Goal: Task Accomplishment & Management: Manage account settings

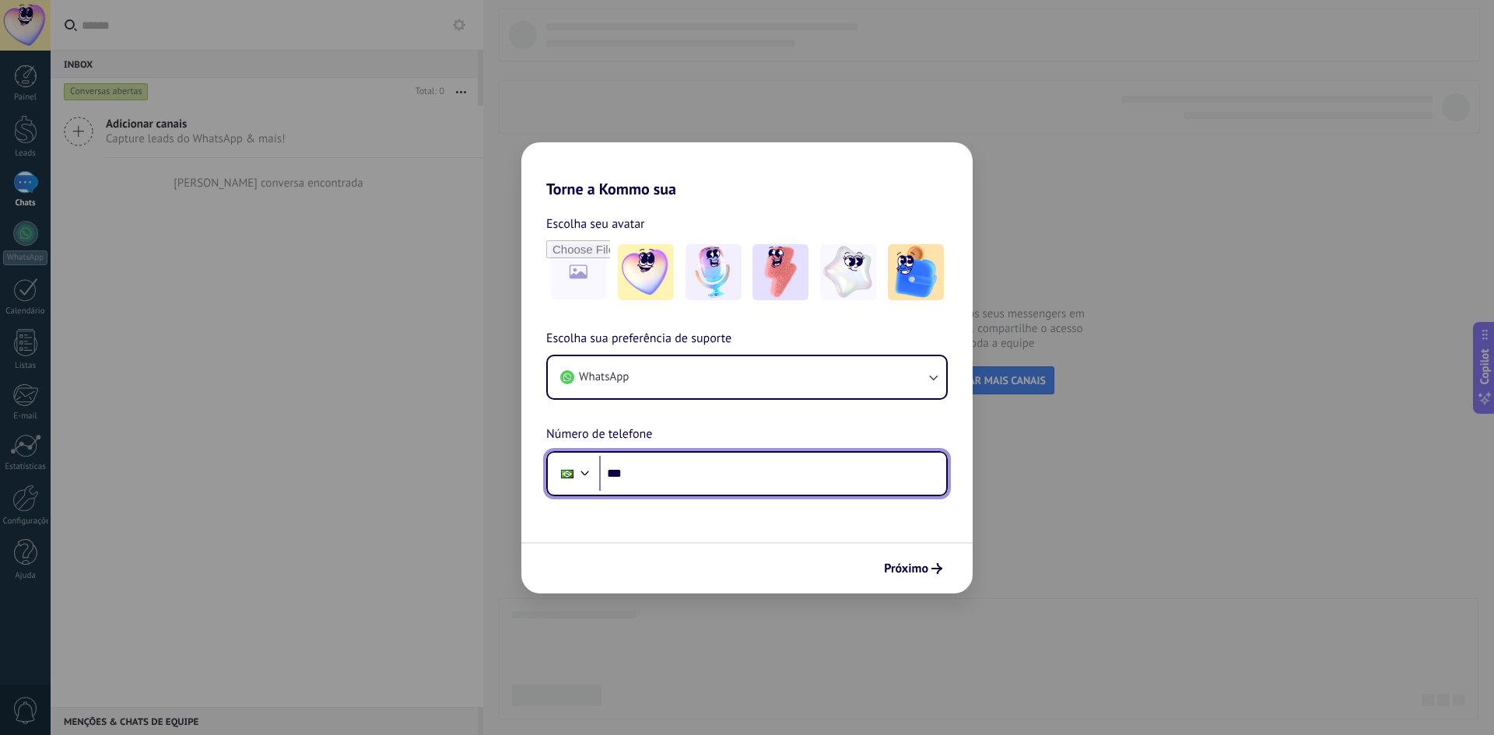
click at [647, 472] on input "***" at bounding box center [772, 474] width 347 height 36
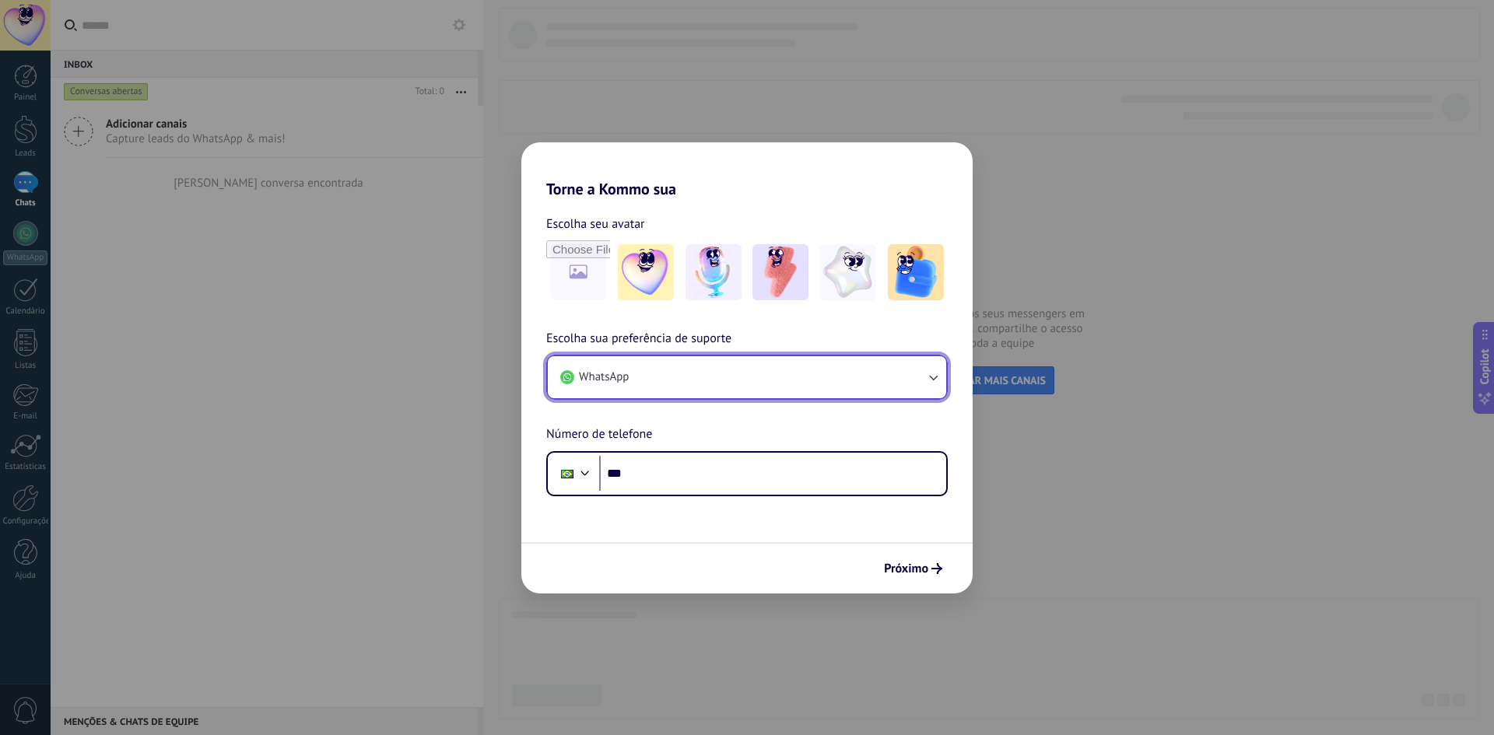
click at [645, 386] on button "WhatsApp" at bounding box center [747, 377] width 398 height 42
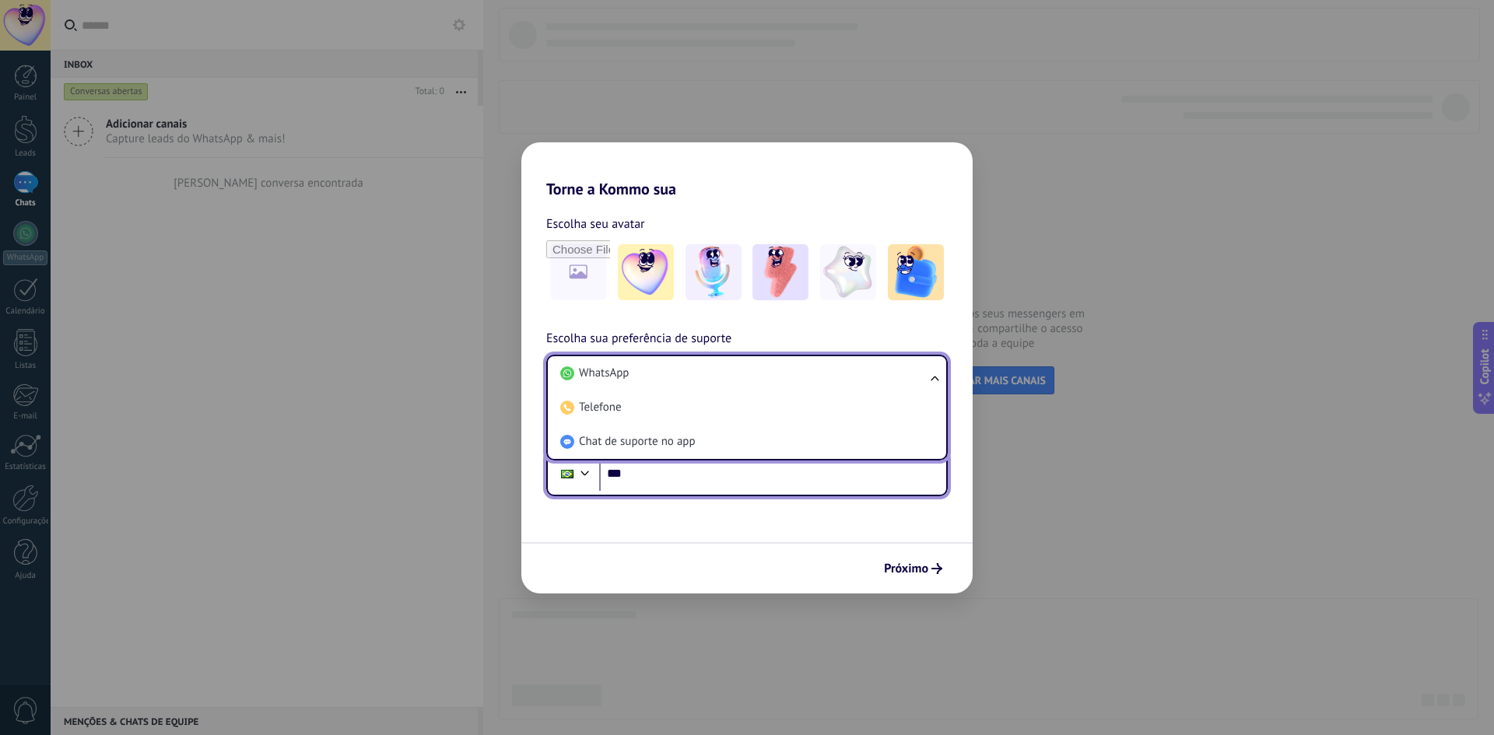
click at [672, 479] on input "***" at bounding box center [772, 474] width 347 height 36
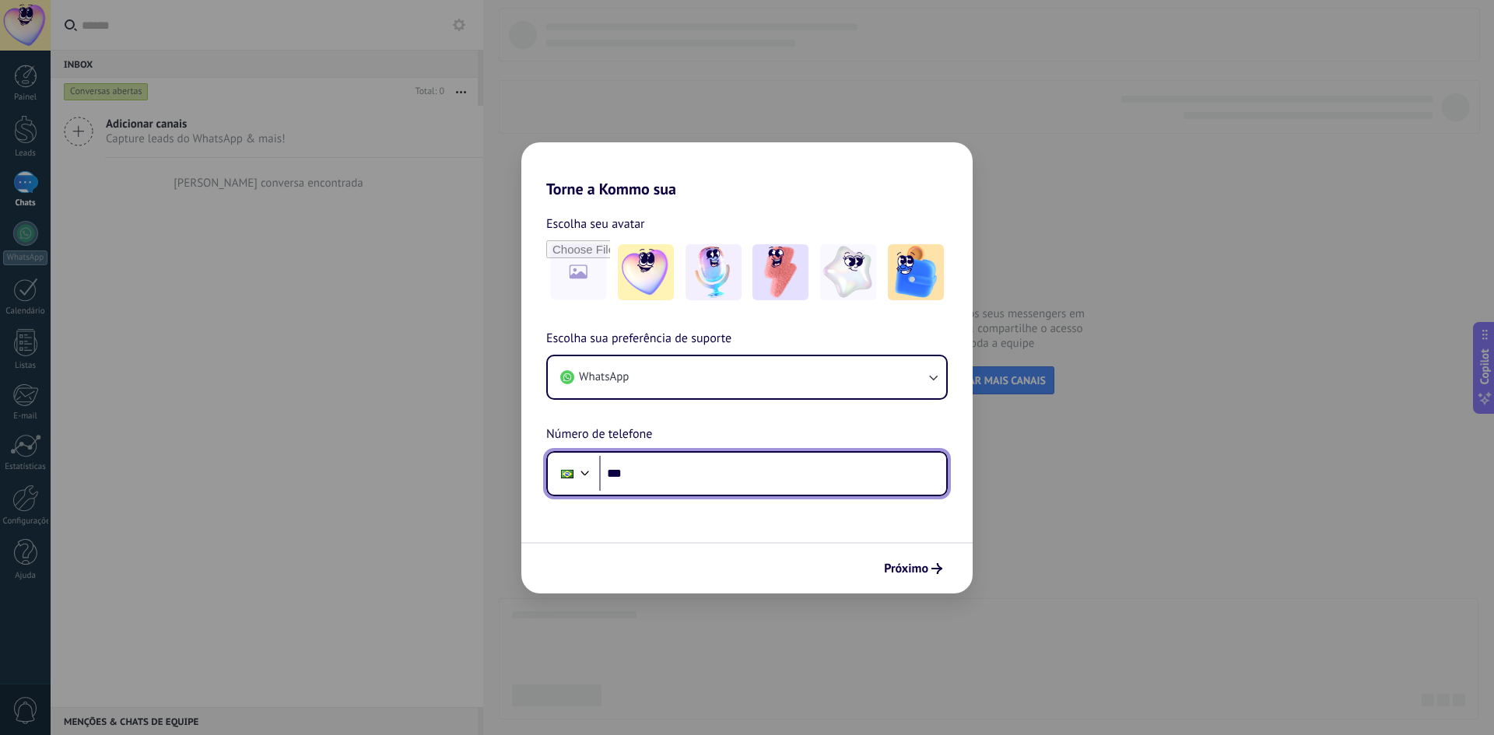
click at [656, 474] on input "***" at bounding box center [772, 474] width 347 height 36
type input "**********"
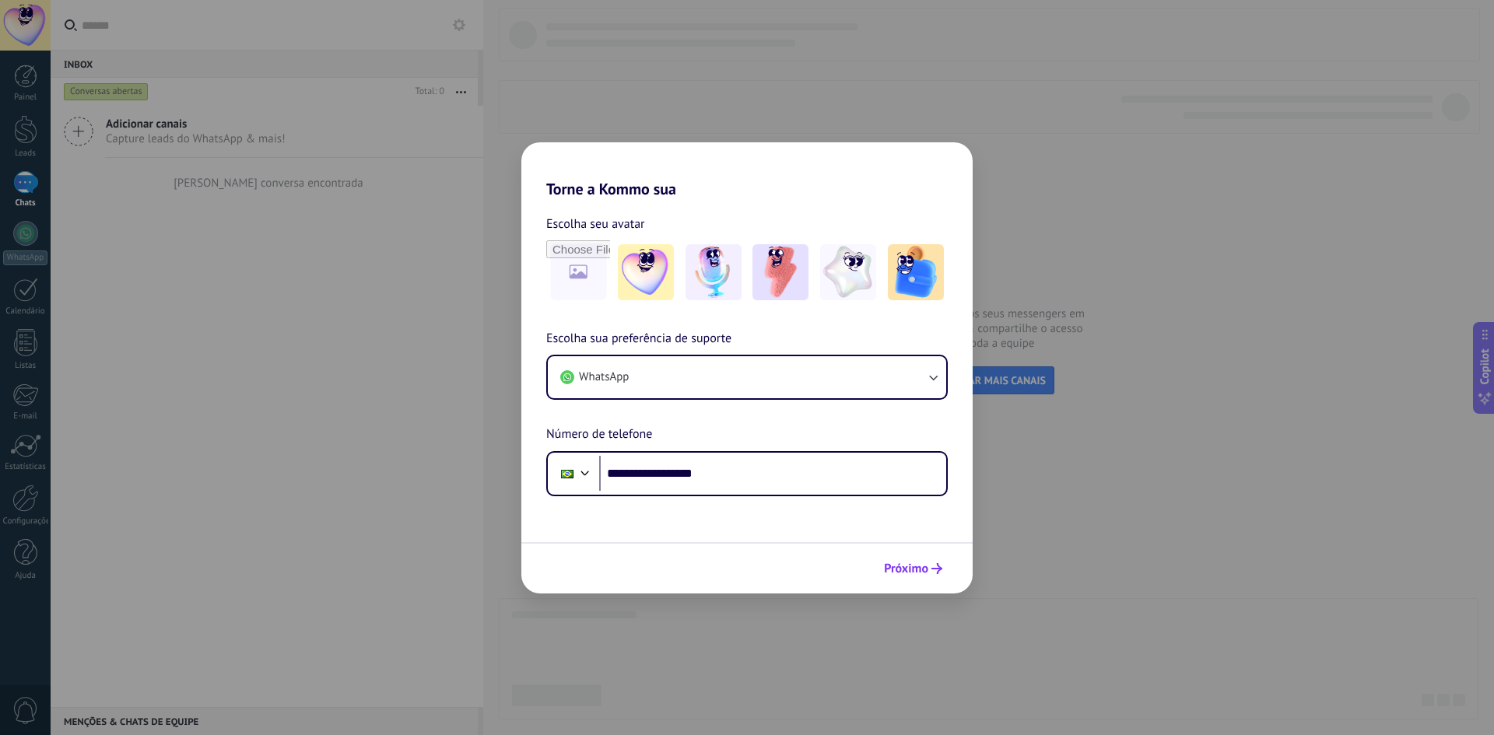
click at [942, 568] on button "Próximo" at bounding box center [913, 569] width 72 height 26
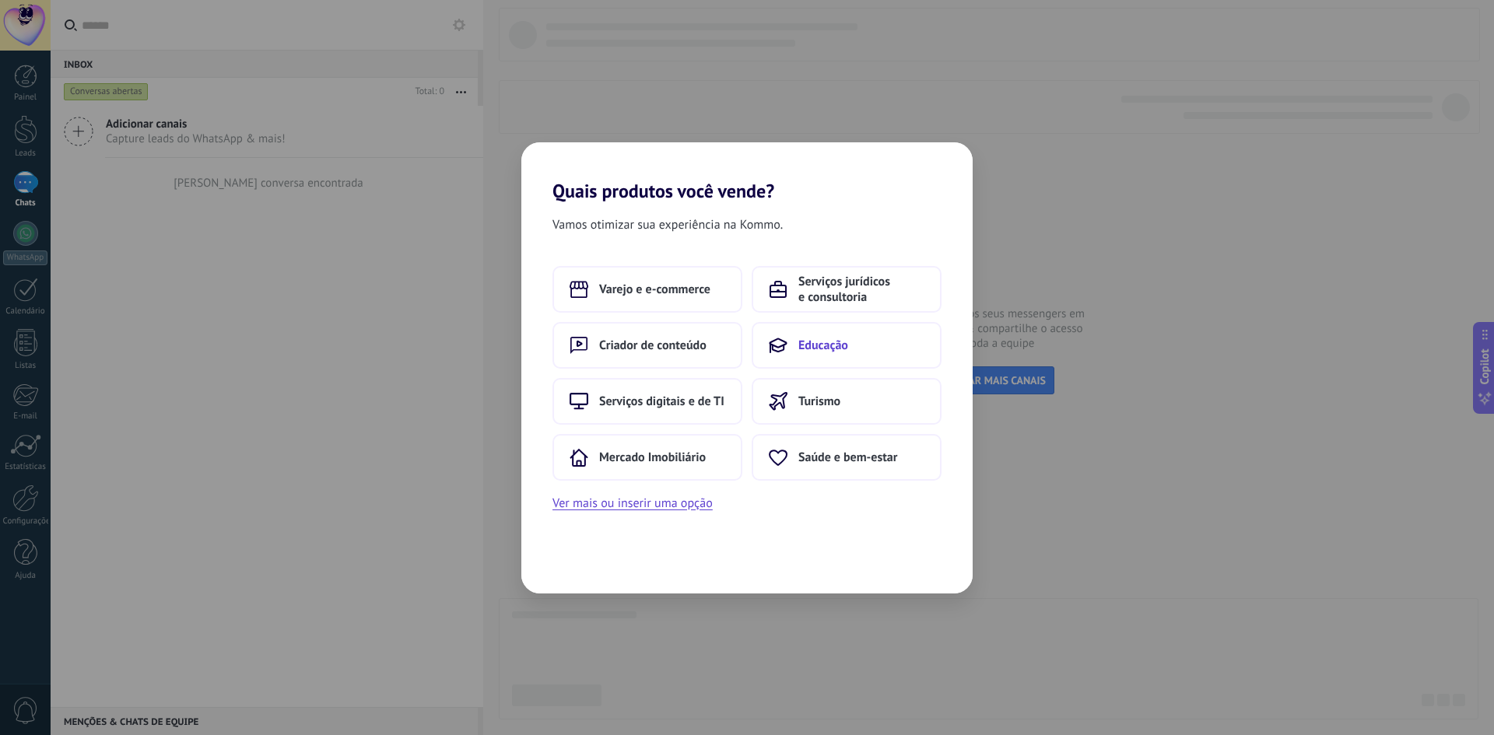
click at [796, 350] on button "Educação" at bounding box center [847, 345] width 190 height 47
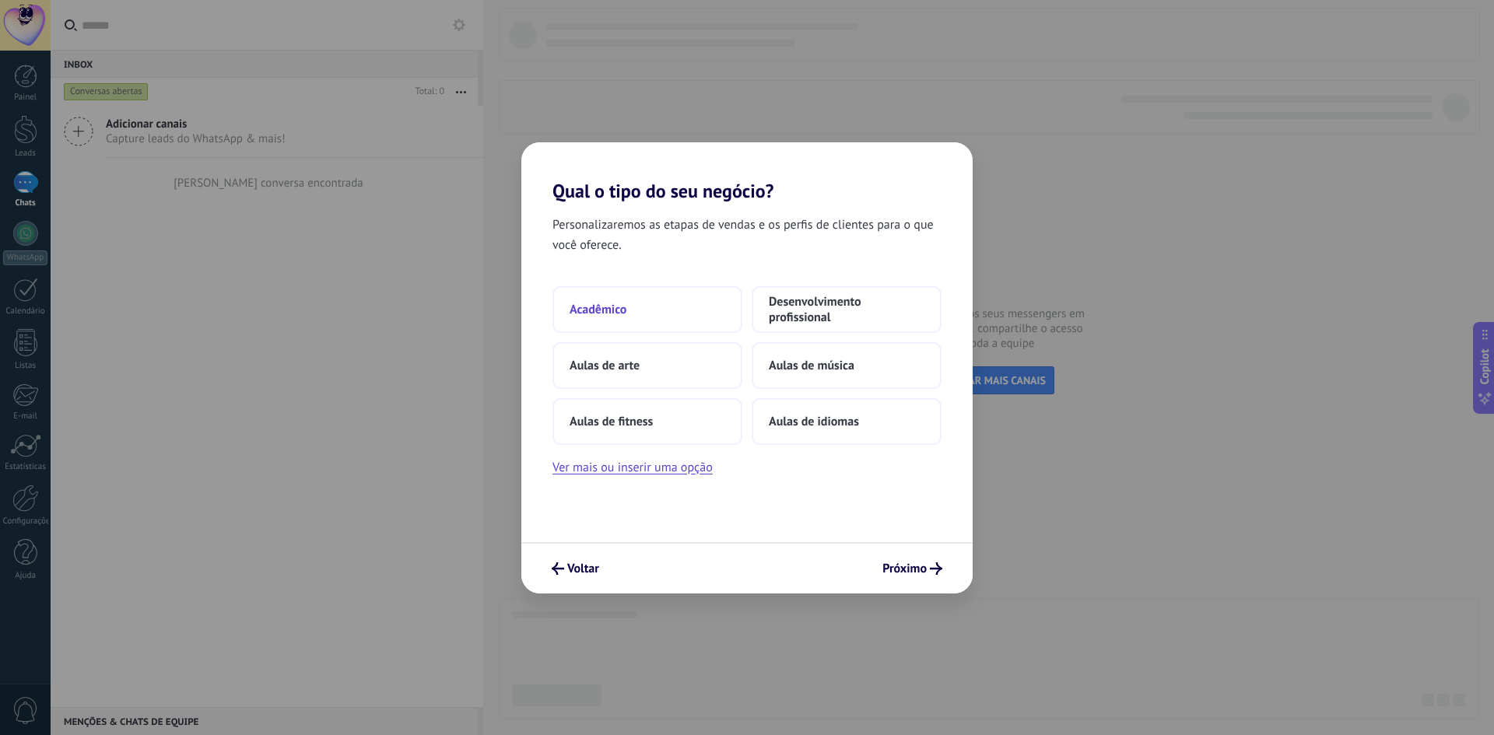
click at [640, 307] on button "Acadêmico" at bounding box center [648, 309] width 190 height 47
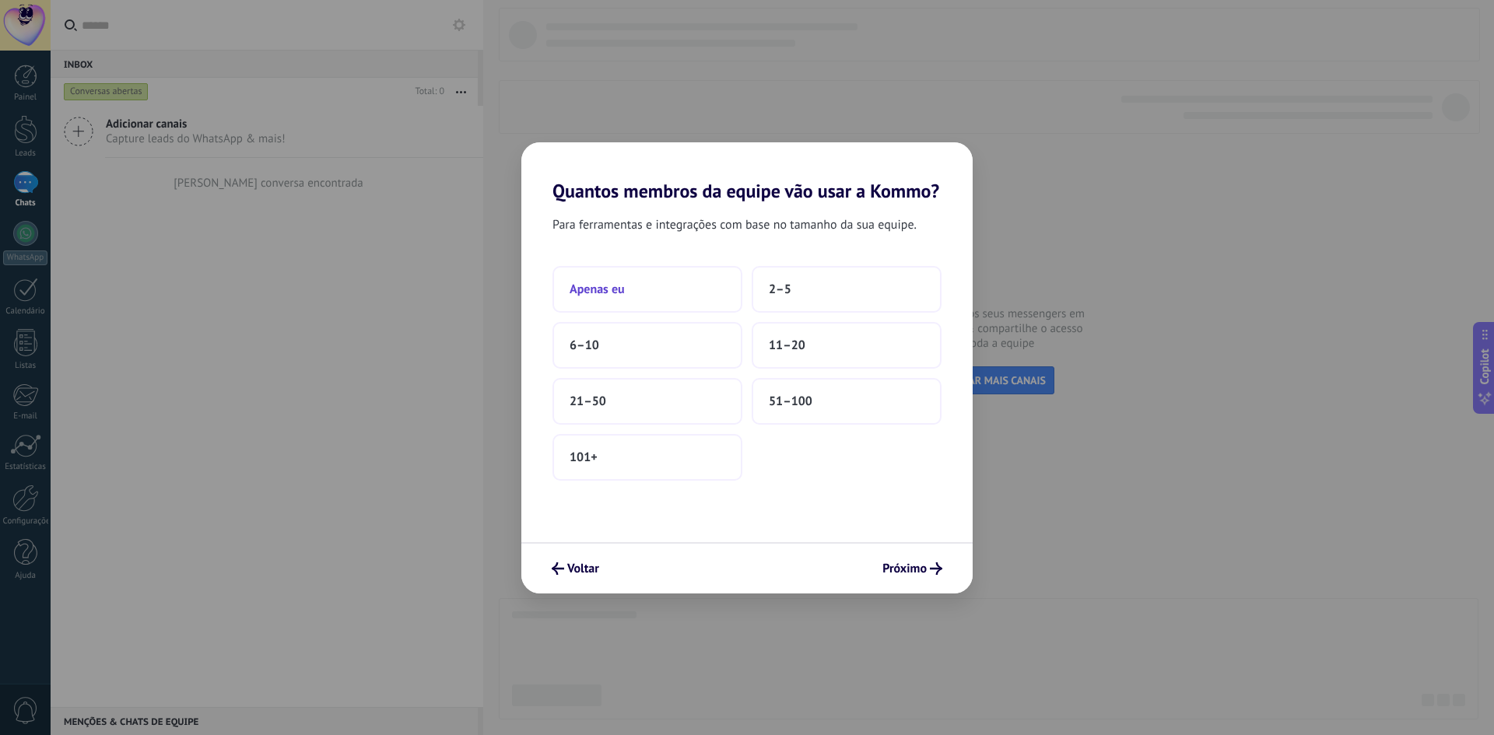
click at [695, 295] on button "Apenas eu" at bounding box center [648, 289] width 190 height 47
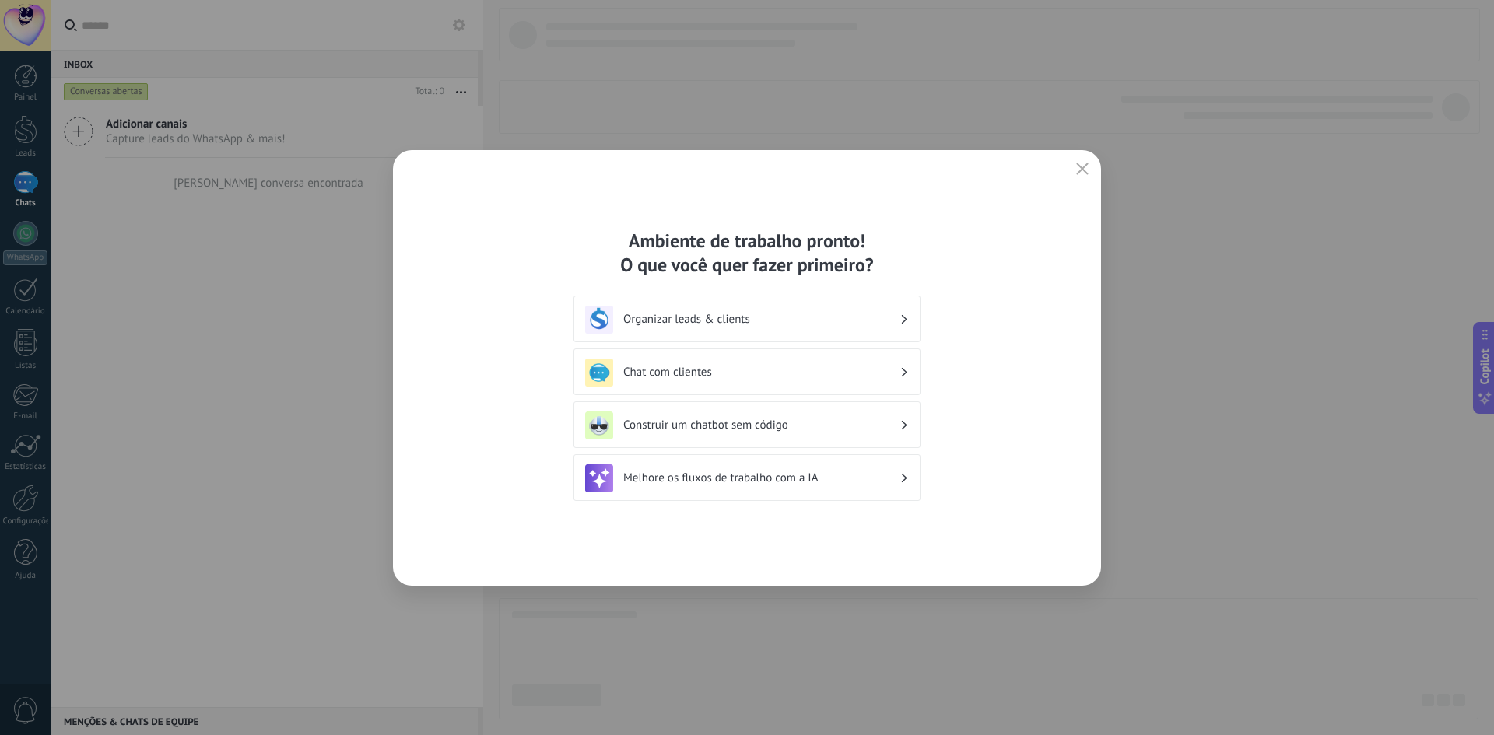
click at [748, 317] on h3 "Organizar leads & clients" at bounding box center [761, 319] width 276 height 15
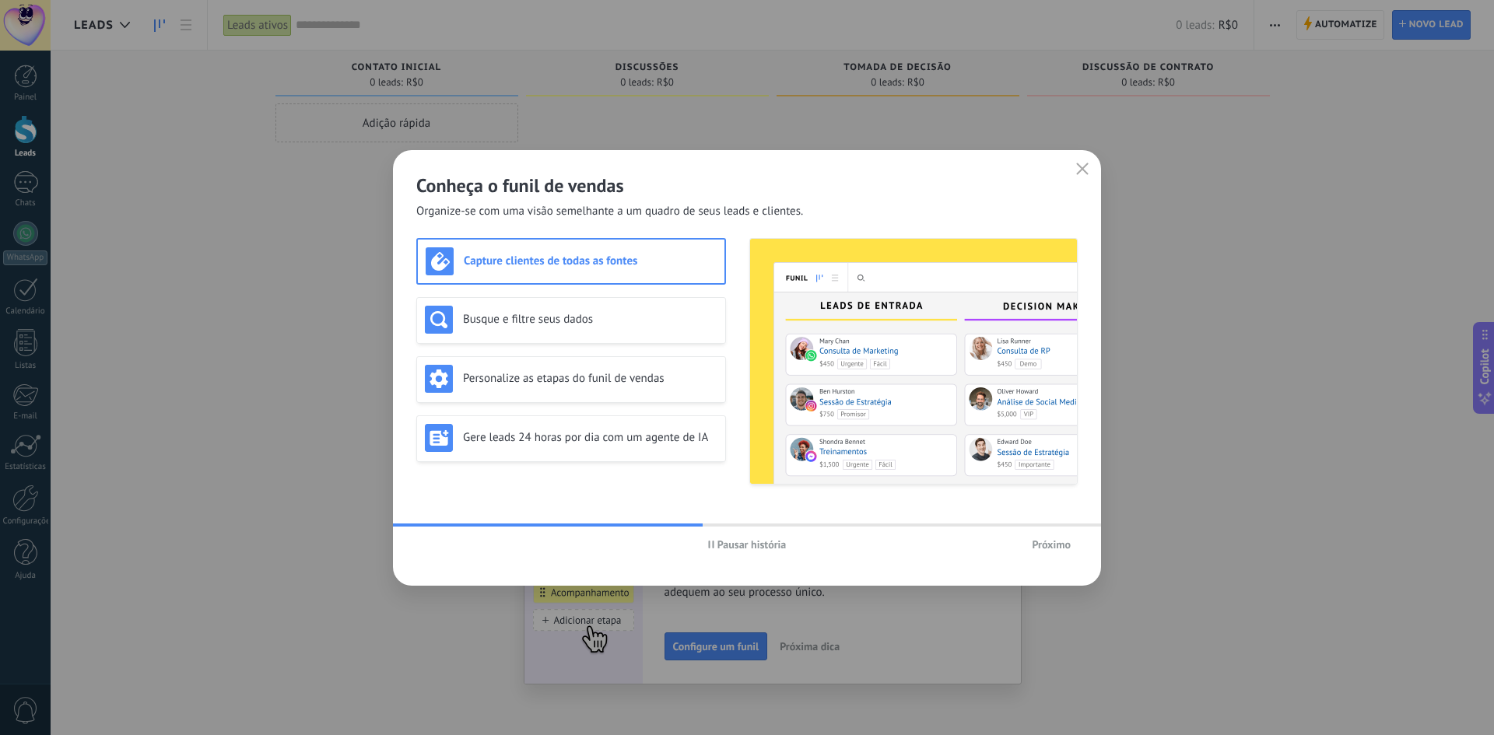
click at [1035, 535] on button "Próximo" at bounding box center [1051, 544] width 53 height 23
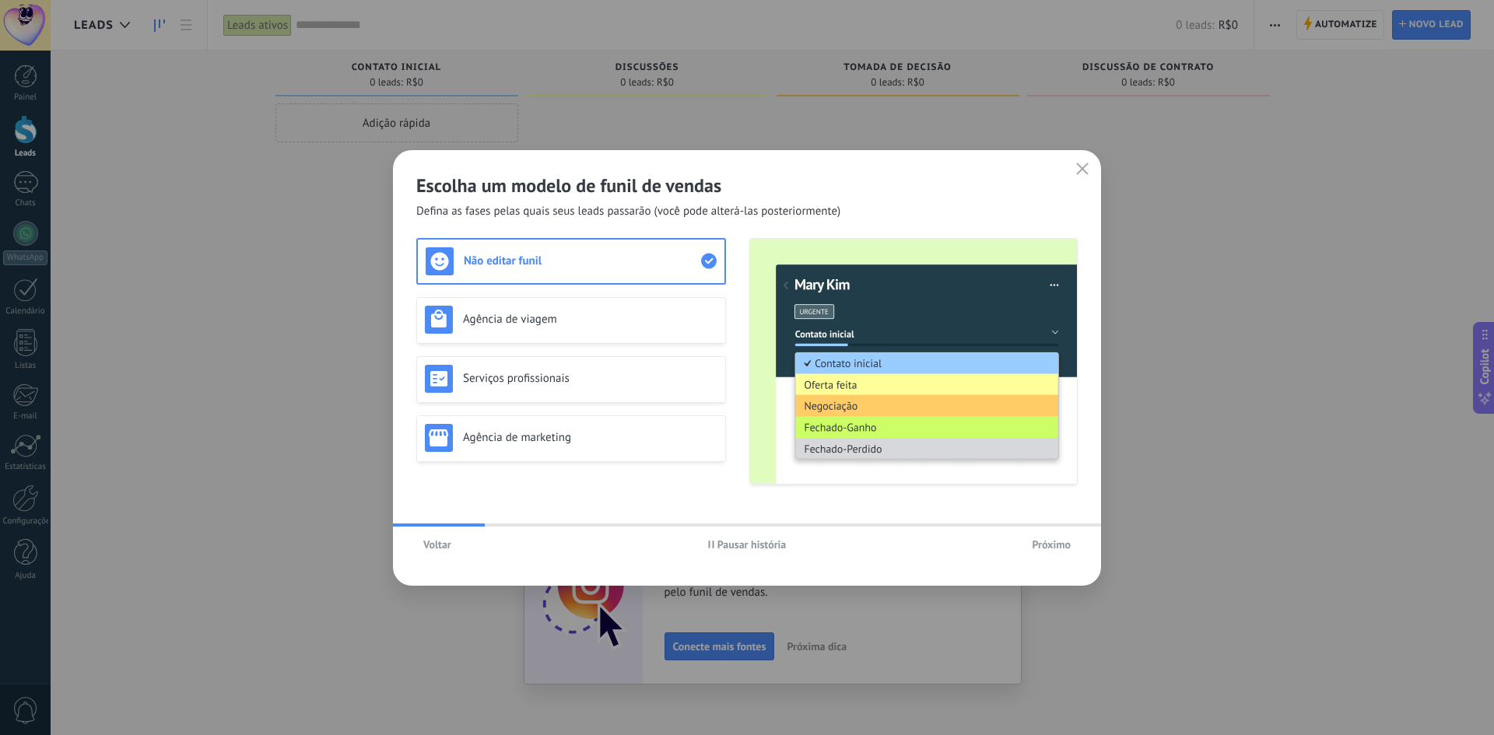
click at [732, 543] on span "Pausar história" at bounding box center [751, 544] width 69 height 11
click at [590, 427] on div "Agência de marketing" at bounding box center [571, 438] width 293 height 28
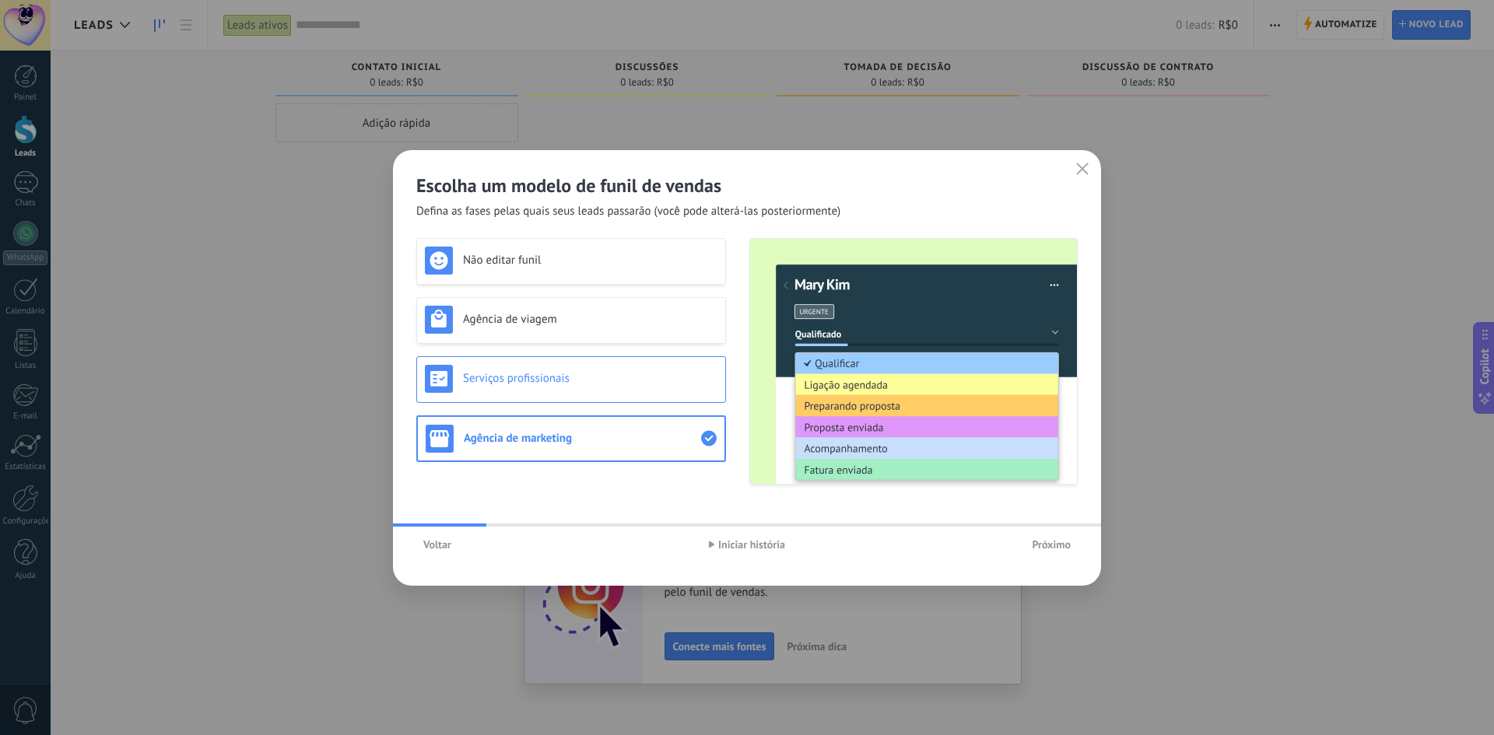
click at [591, 391] on div "Serviços profissionais" at bounding box center [571, 379] width 293 height 28
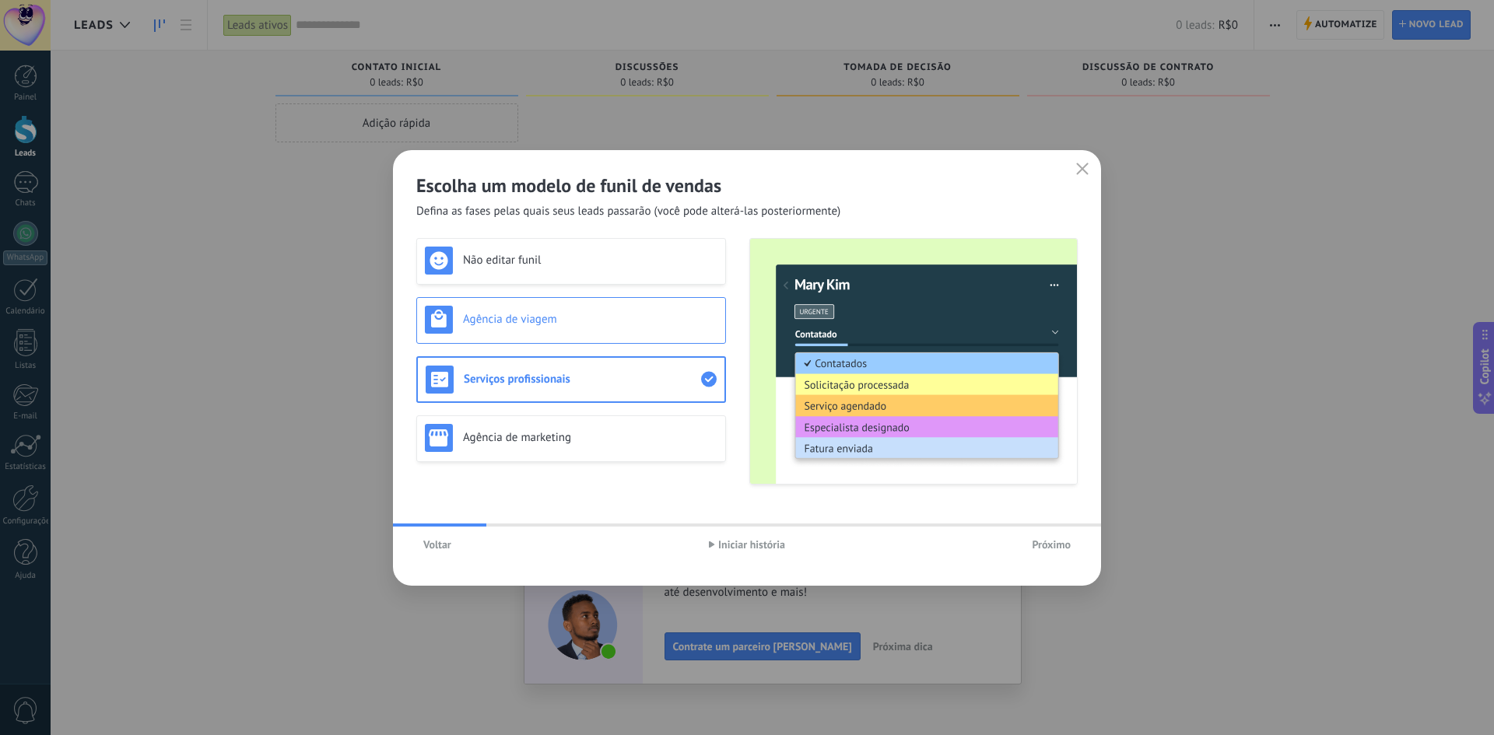
click at [594, 337] on div "Agência de viagem" at bounding box center [571, 320] width 310 height 47
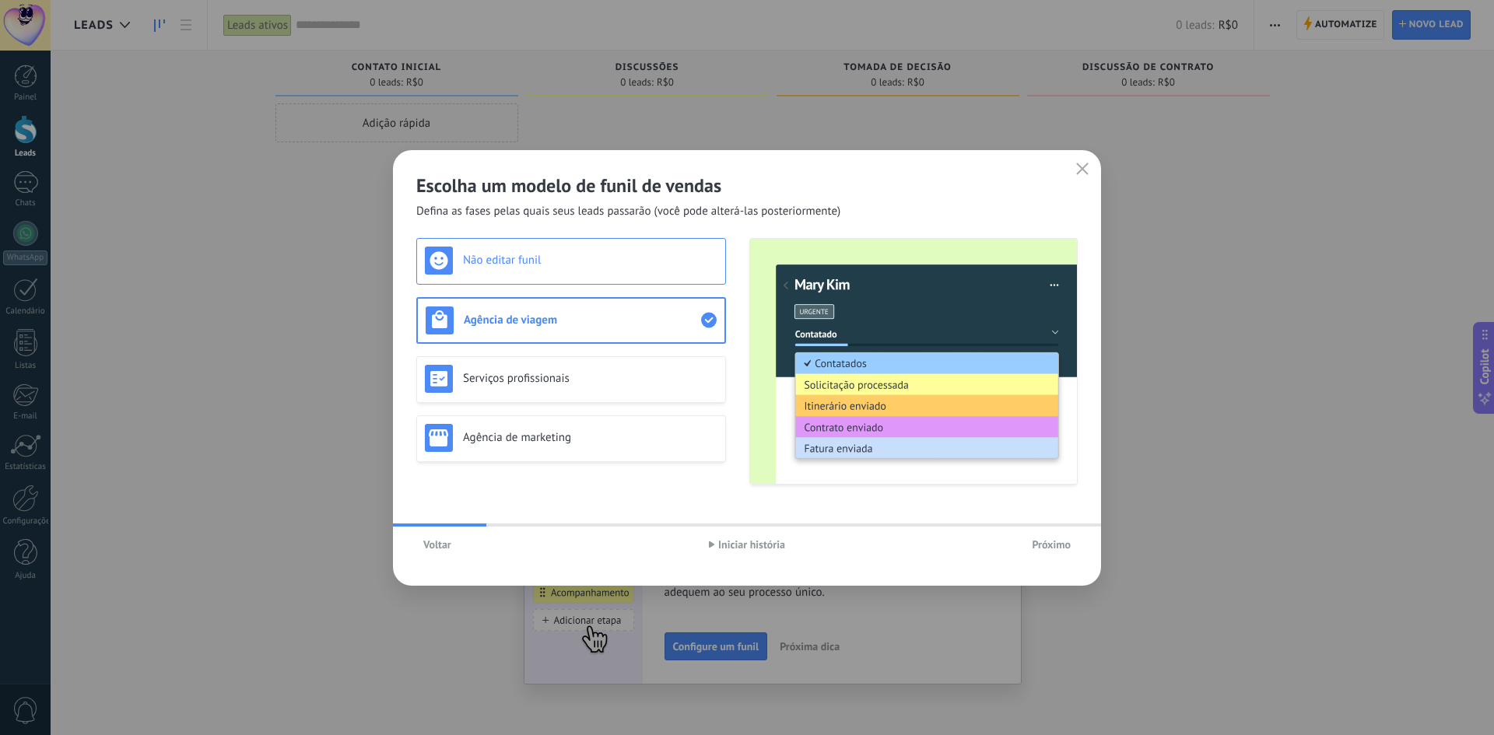
click at [558, 275] on div "Não editar funil" at bounding box center [571, 261] width 310 height 47
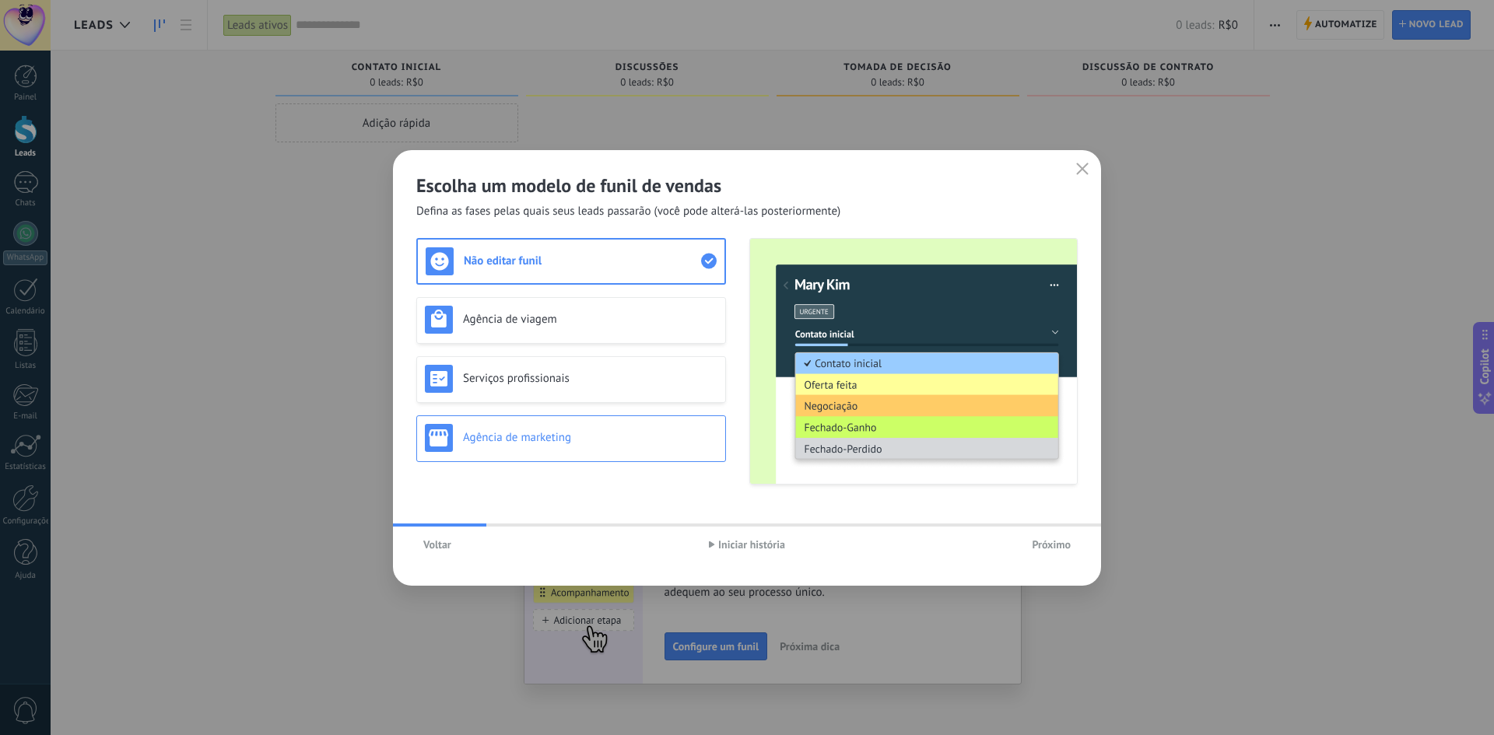
click at [552, 417] on div "Agência de marketing" at bounding box center [571, 439] width 310 height 47
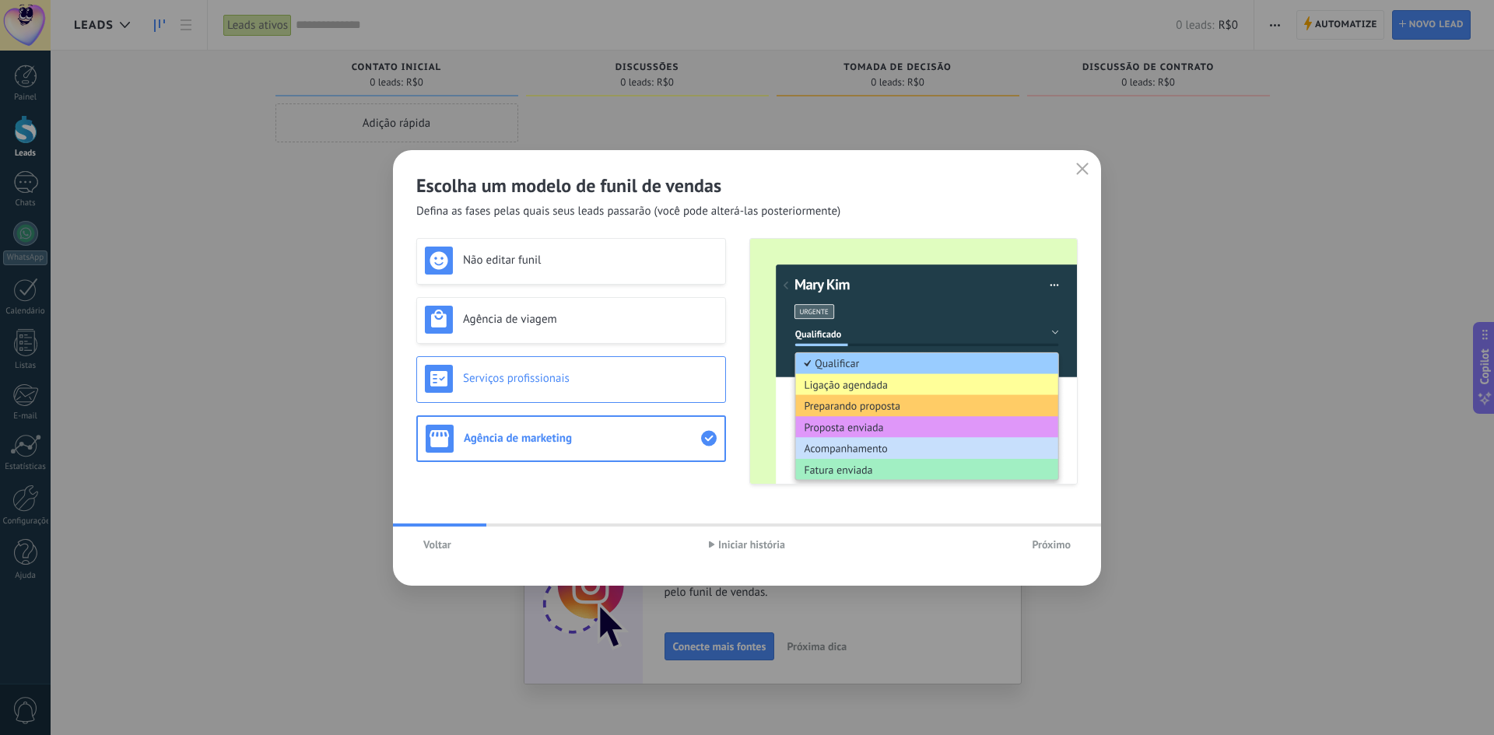
click at [558, 391] on div "Serviços profissionais" at bounding box center [571, 379] width 293 height 28
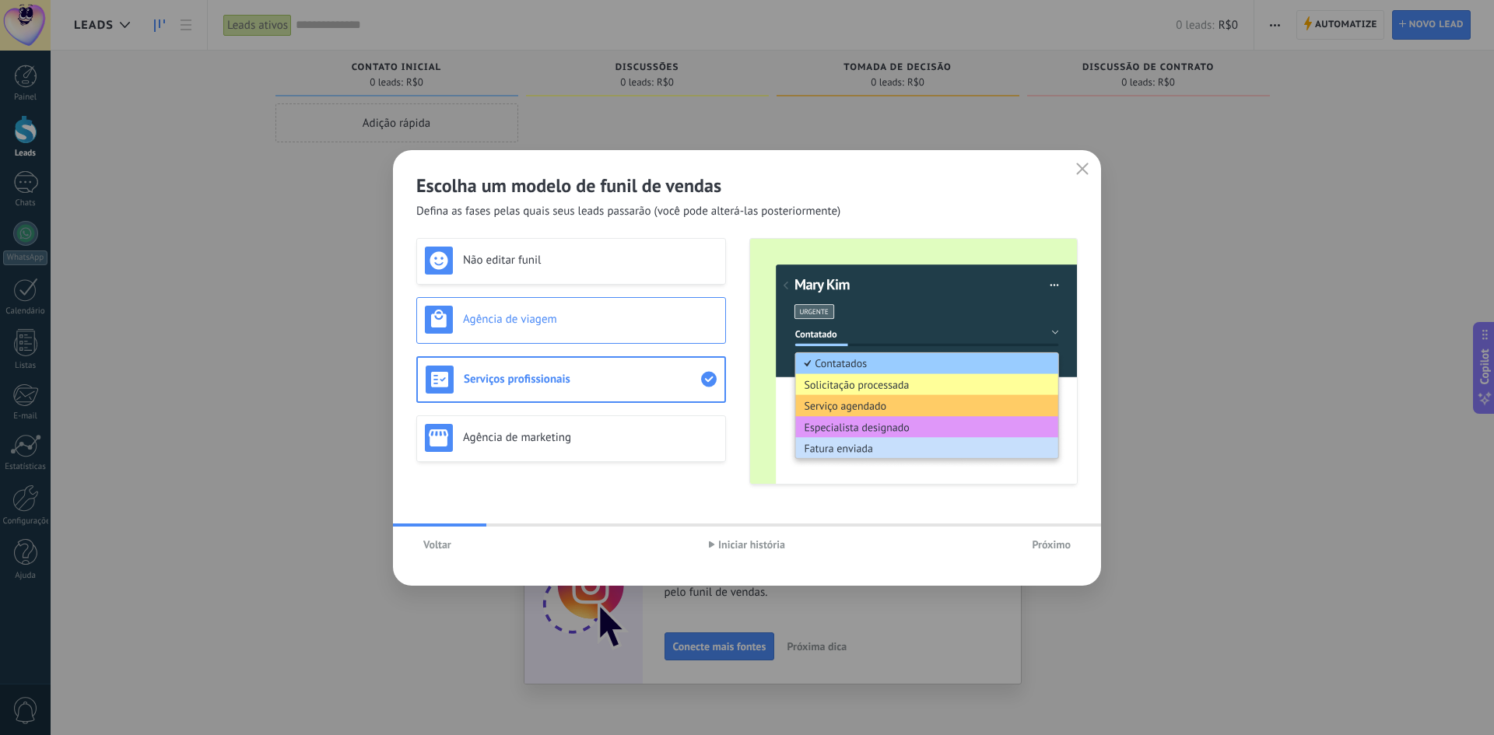
click at [555, 325] on h3 "Agência de viagem" at bounding box center [590, 319] width 254 height 15
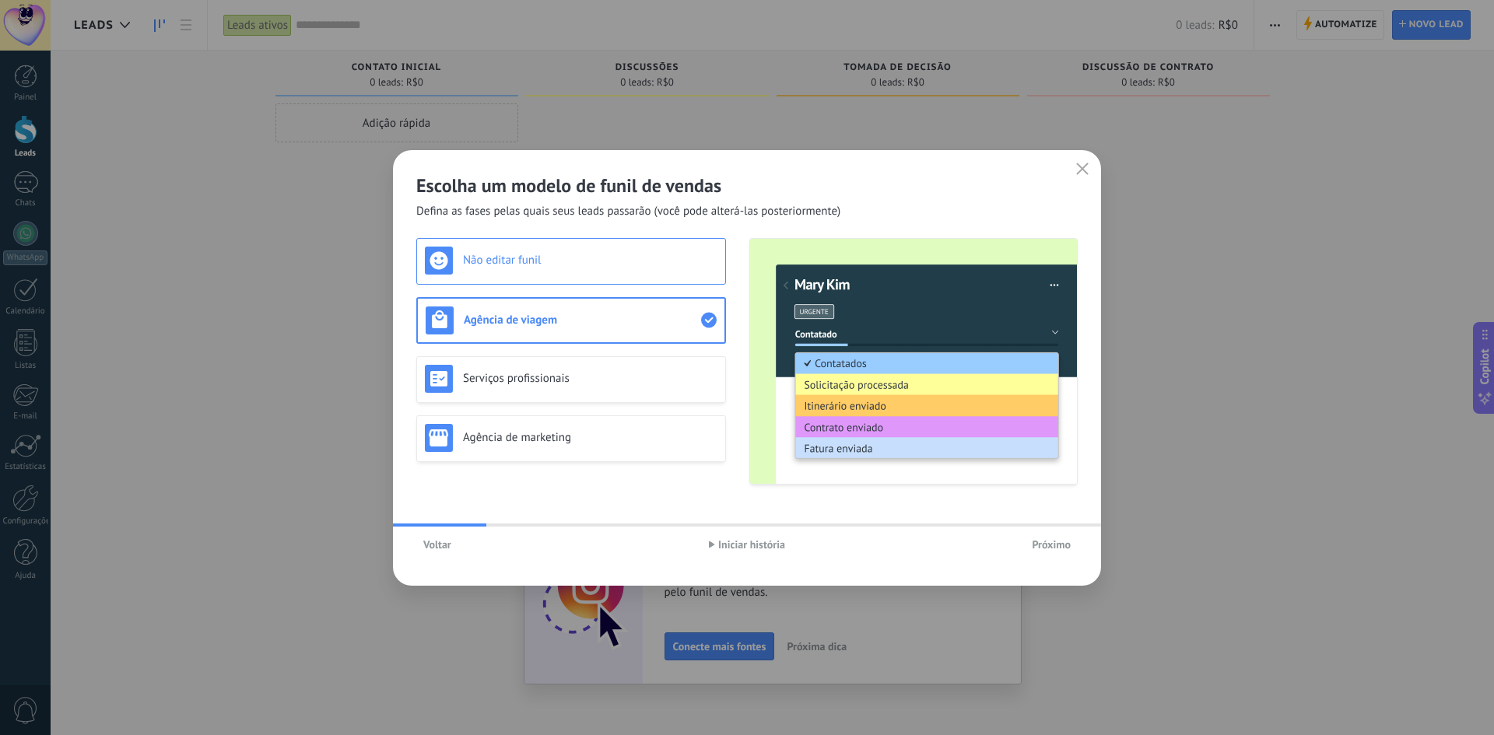
click at [577, 274] on div "Não editar funil" at bounding box center [571, 261] width 293 height 28
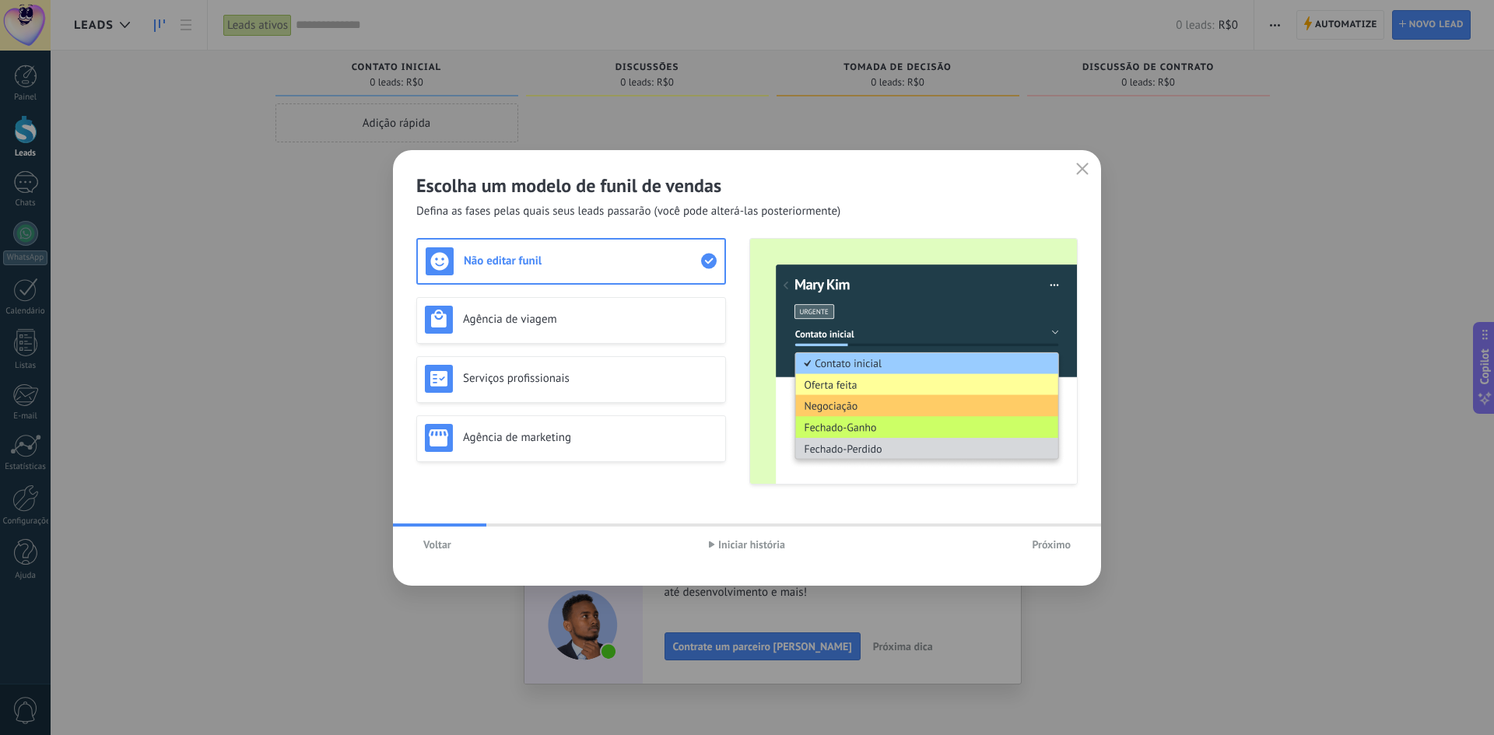
click at [1041, 543] on span "Próximo" at bounding box center [1051, 544] width 39 height 11
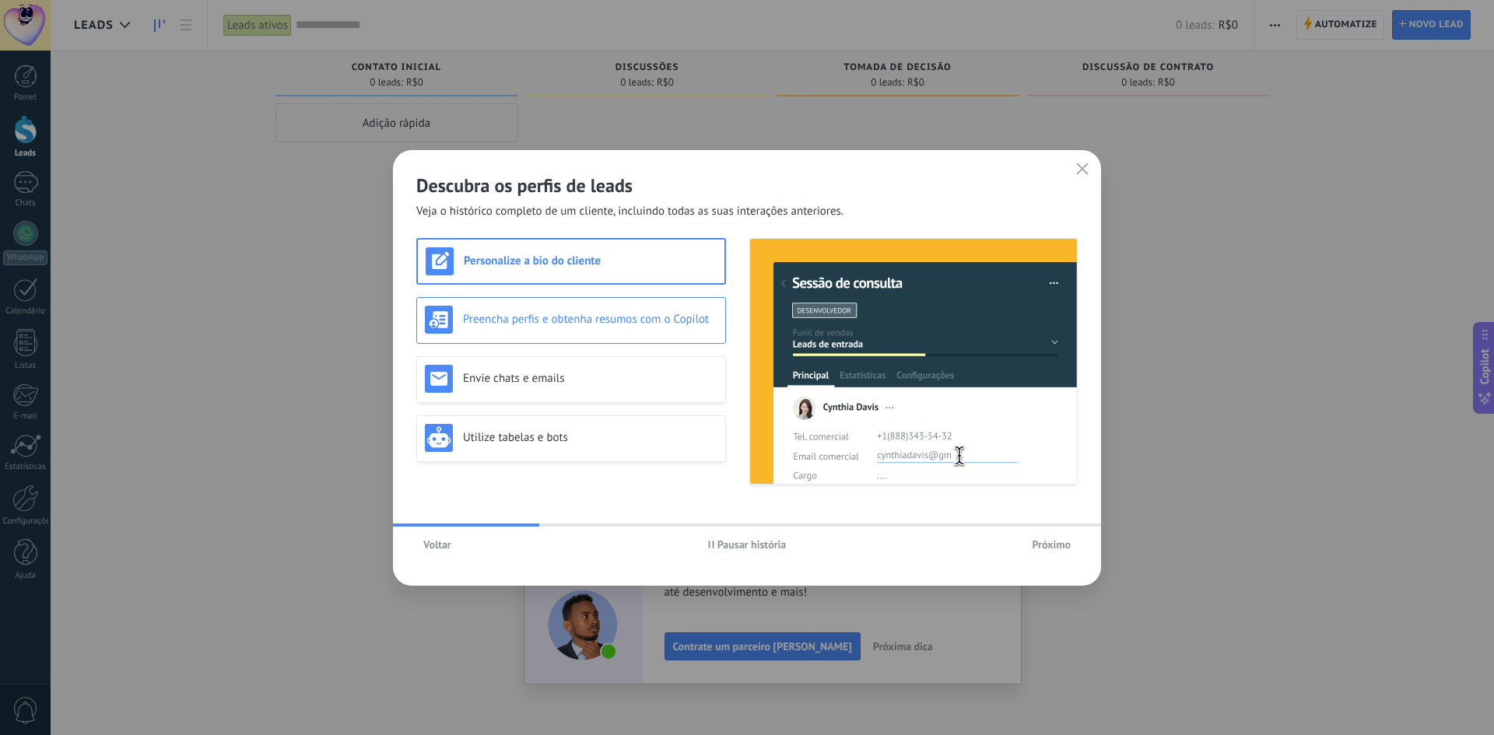
click at [570, 325] on h3 "Preencha perfis e obtenha resumos com o Copilot" at bounding box center [590, 319] width 254 height 15
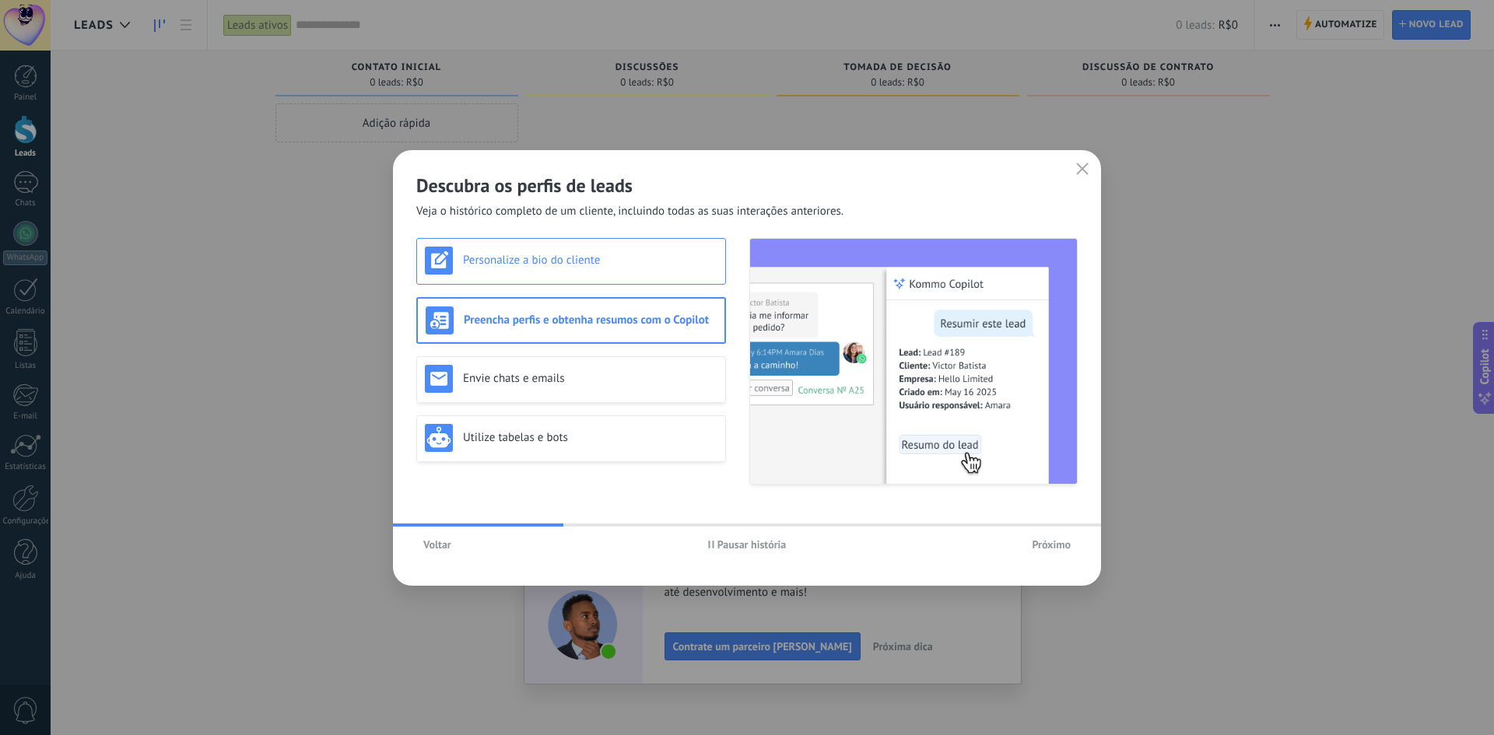
click at [591, 251] on div "Personalize a bio do cliente" at bounding box center [571, 261] width 293 height 28
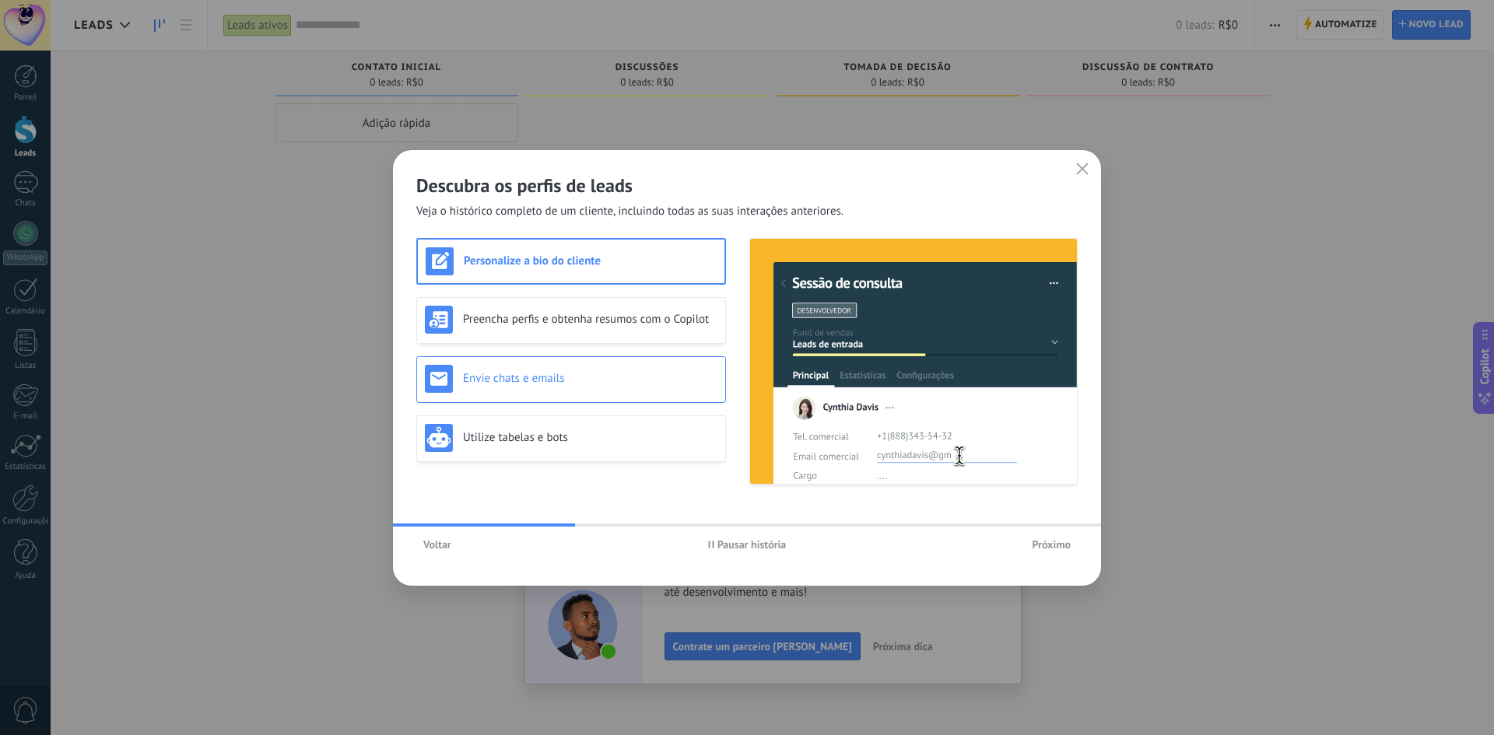
click at [571, 367] on div "Envie chats e emails" at bounding box center [571, 379] width 310 height 47
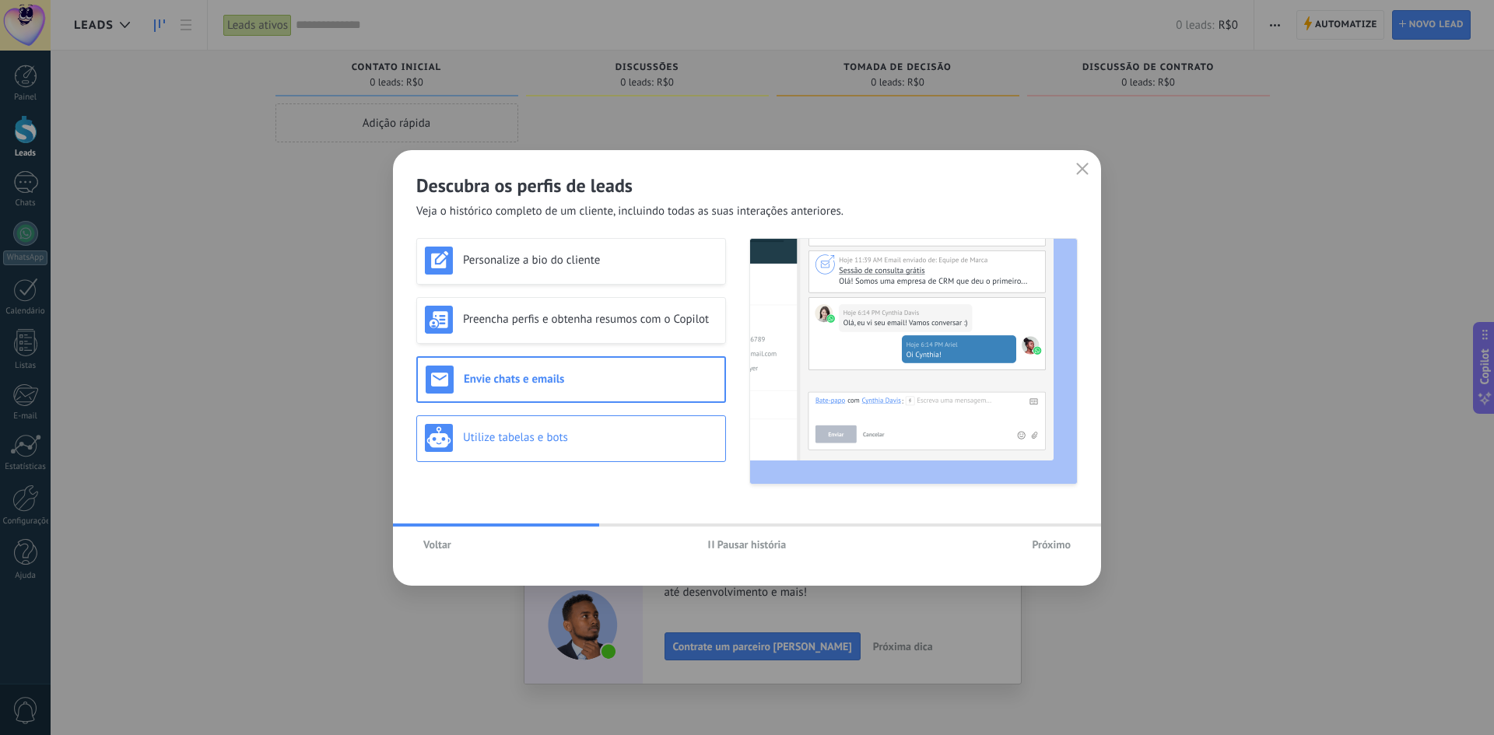
click at [559, 423] on div "Utilize tabelas e bots" at bounding box center [571, 439] width 310 height 47
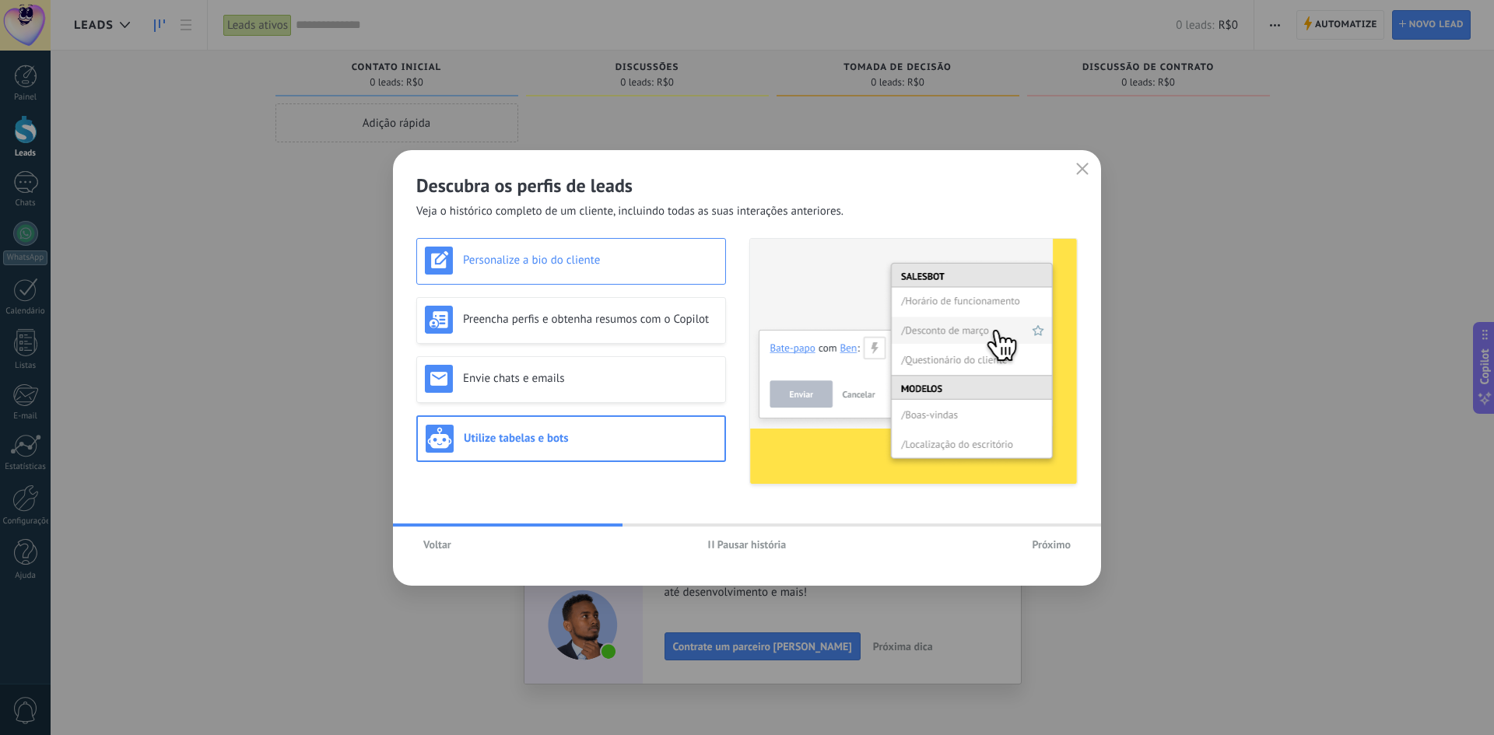
click at [573, 265] on h3 "Personalize a bio do cliente" at bounding box center [590, 260] width 254 height 15
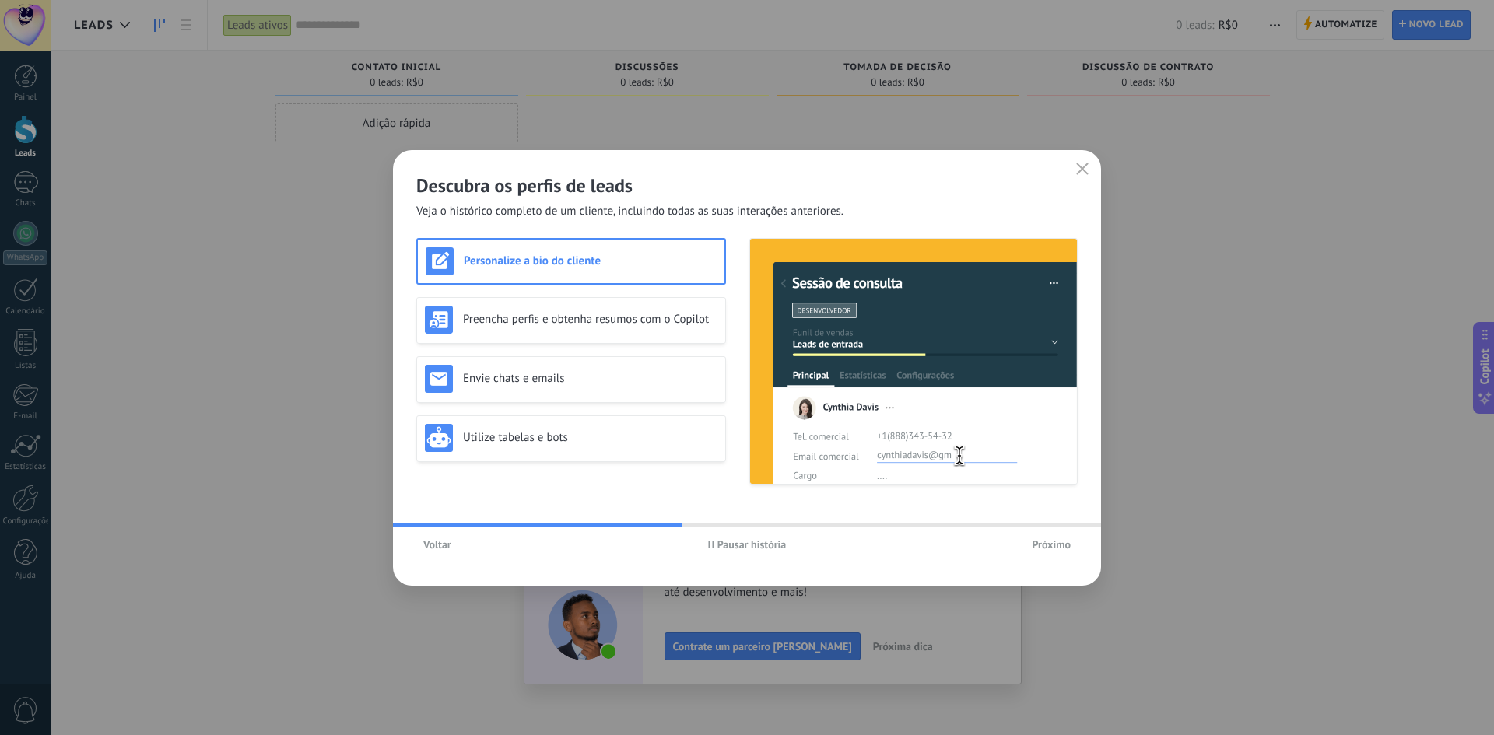
click at [1044, 552] on button "Próximo" at bounding box center [1051, 544] width 53 height 23
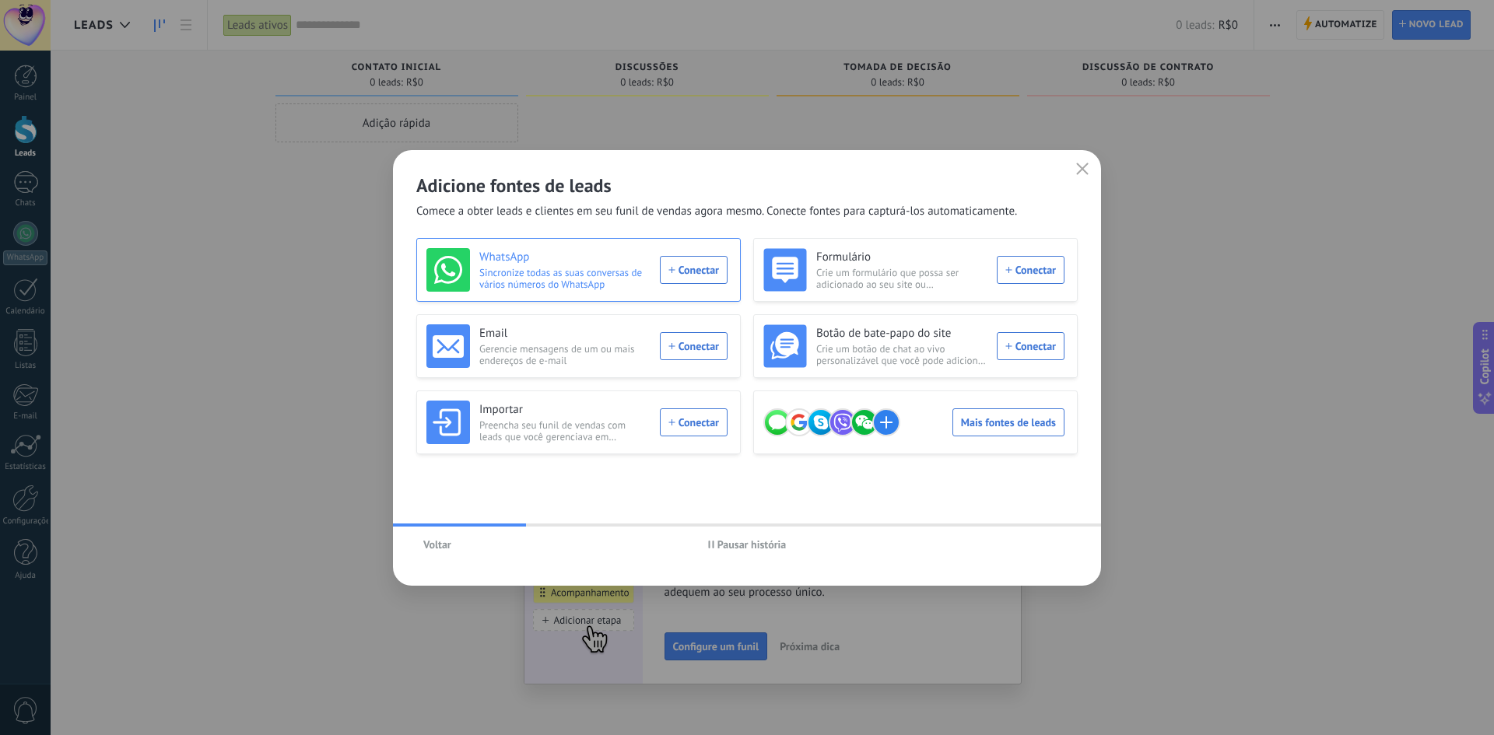
click at [686, 278] on div "WhatsApp Sincronize todas as suas conversas de vários números do WhatsApp Conec…" at bounding box center [576, 270] width 301 height 44
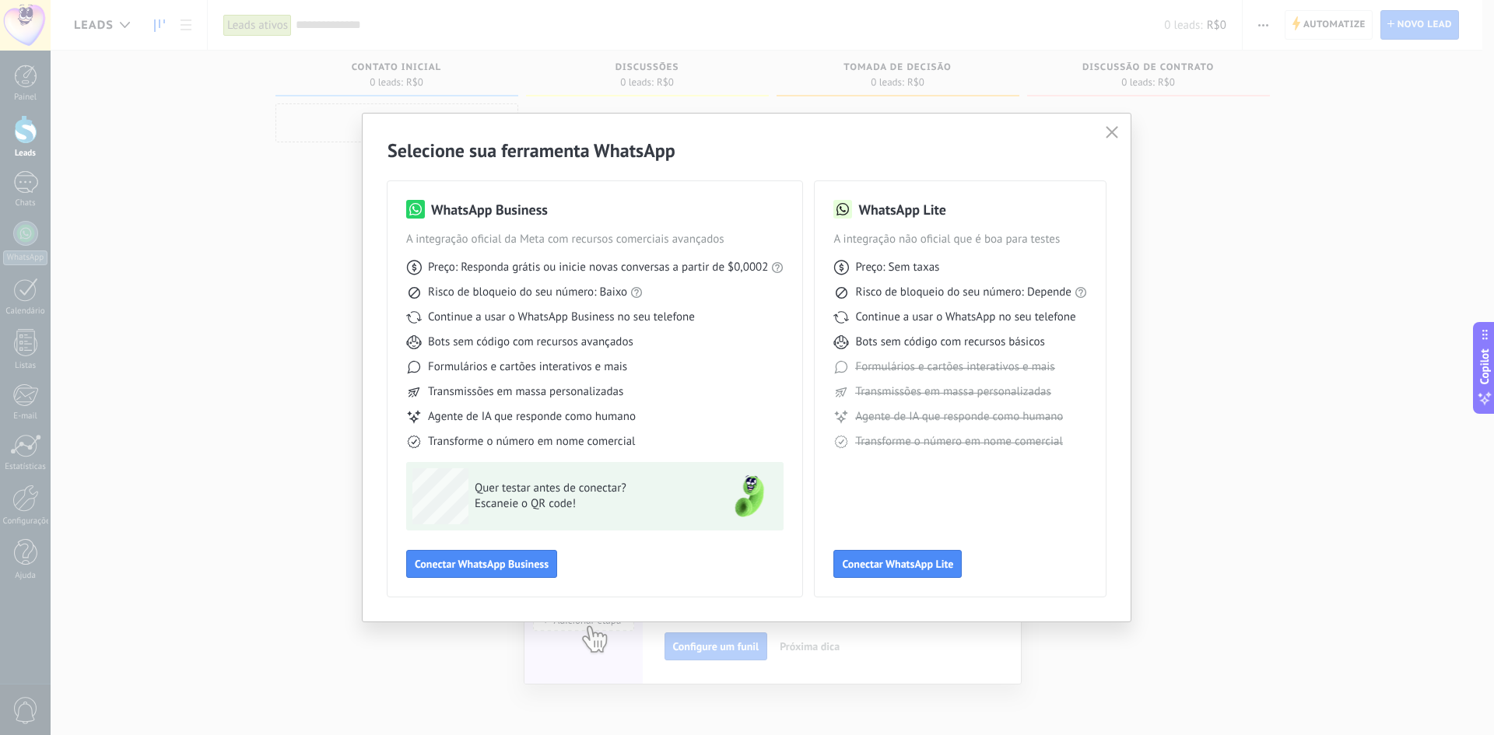
drag, startPoint x: 496, startPoint y: 568, endPoint x: 598, endPoint y: 416, distance: 182.8
click at [598, 416] on div "WhatsApp Business A integração oficial da Meta com recursos comerciais avançado…" at bounding box center [594, 389] width 377 height 378
click at [488, 555] on button "Conectar WhatsApp Business" at bounding box center [481, 564] width 151 height 28
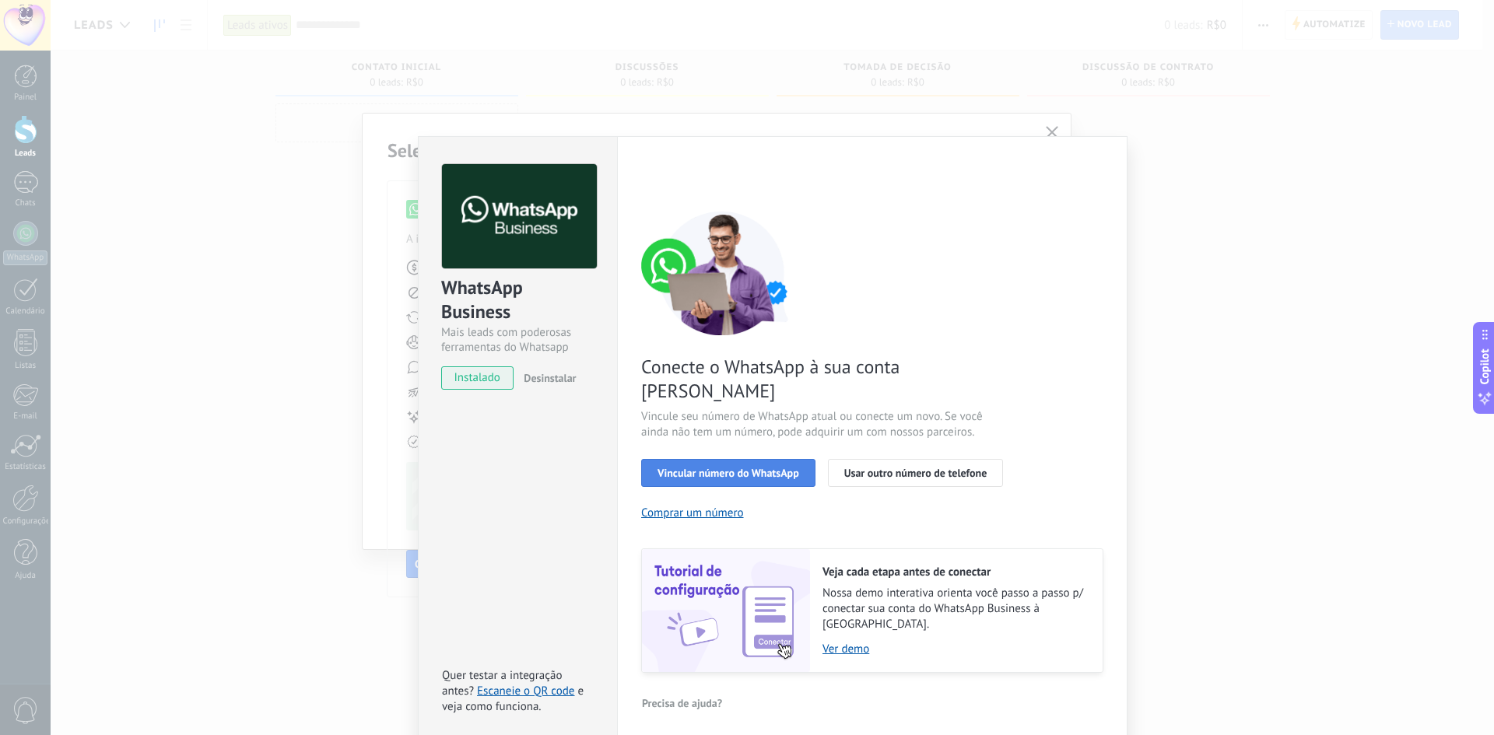
click at [726, 468] on span "Vincular número do WhatsApp" at bounding box center [729, 473] width 142 height 11
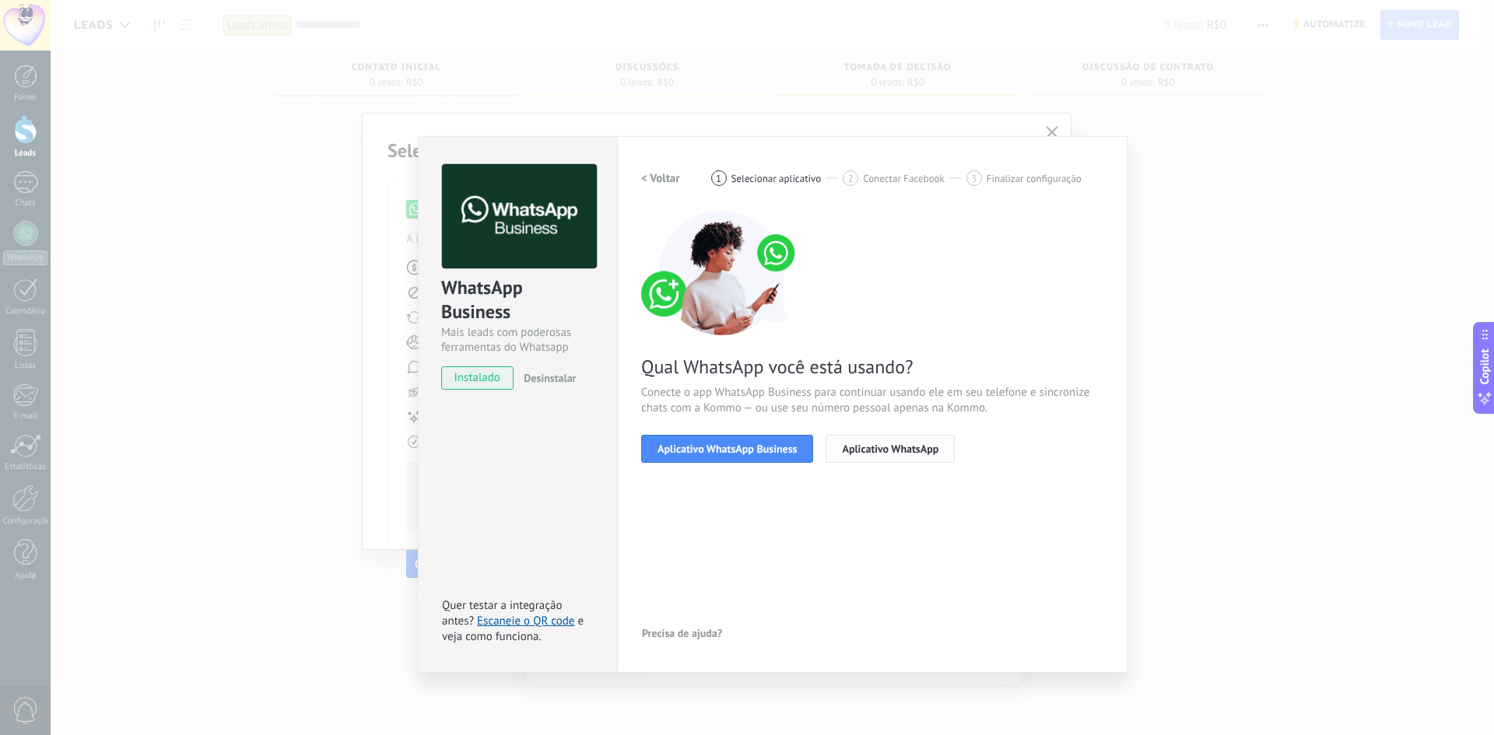
drag, startPoint x: 756, startPoint y: 449, endPoint x: 852, endPoint y: 454, distance: 96.6
click at [837, 486] on div "< Voltar 1 Selecionar aplicativo 2 Conectar Facebook 3 Finalizar configuração Q…" at bounding box center [872, 404] width 462 height 481
click at [846, 451] on span "Aplicativo WhatsApp" at bounding box center [890, 449] width 96 height 11
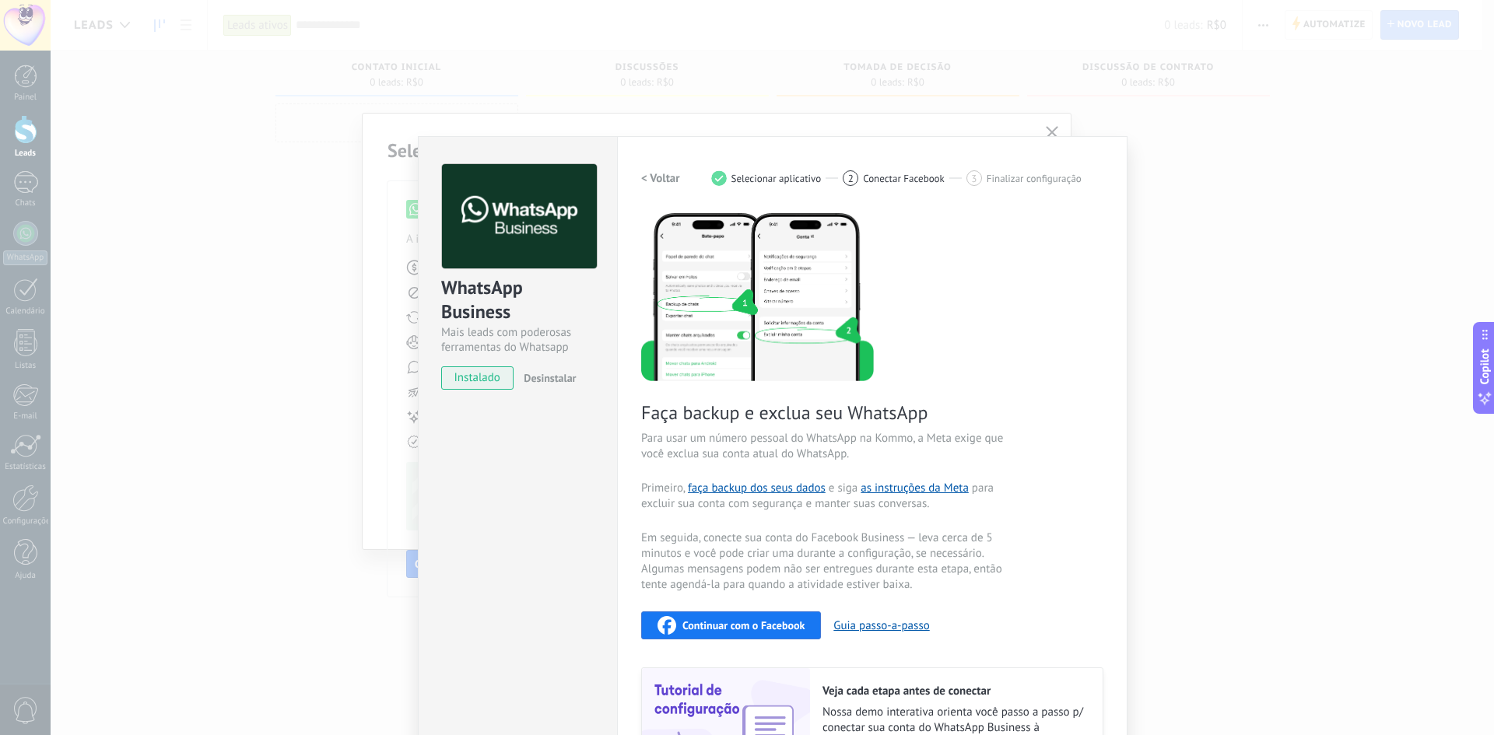
click at [784, 161] on div "Configurações Autorização This tab logs the users who have granted integration …" at bounding box center [872, 499] width 510 height 726
click at [656, 181] on h2 "< Voltar" at bounding box center [660, 178] width 39 height 15
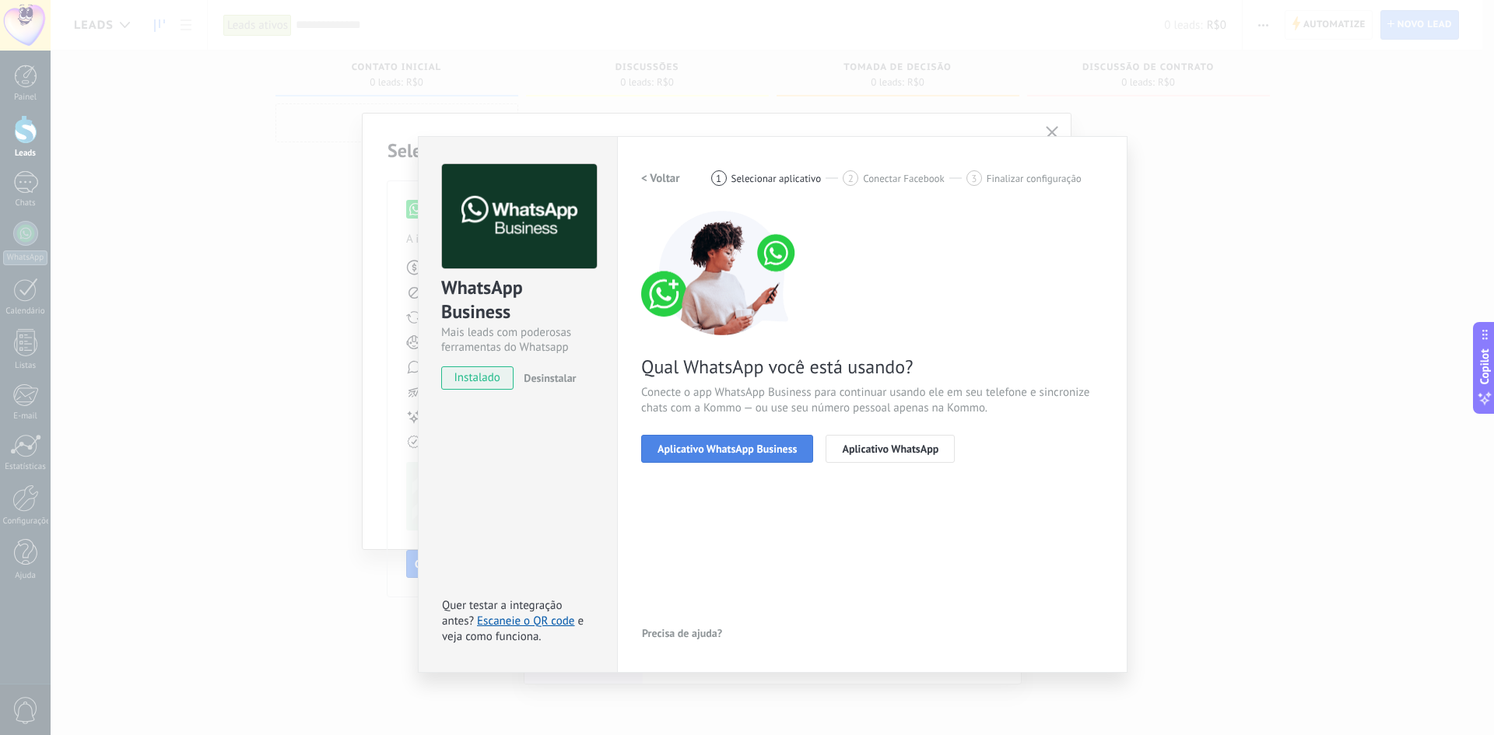
click at [743, 454] on span "Aplicativo WhatsApp Business" at bounding box center [727, 449] width 139 height 11
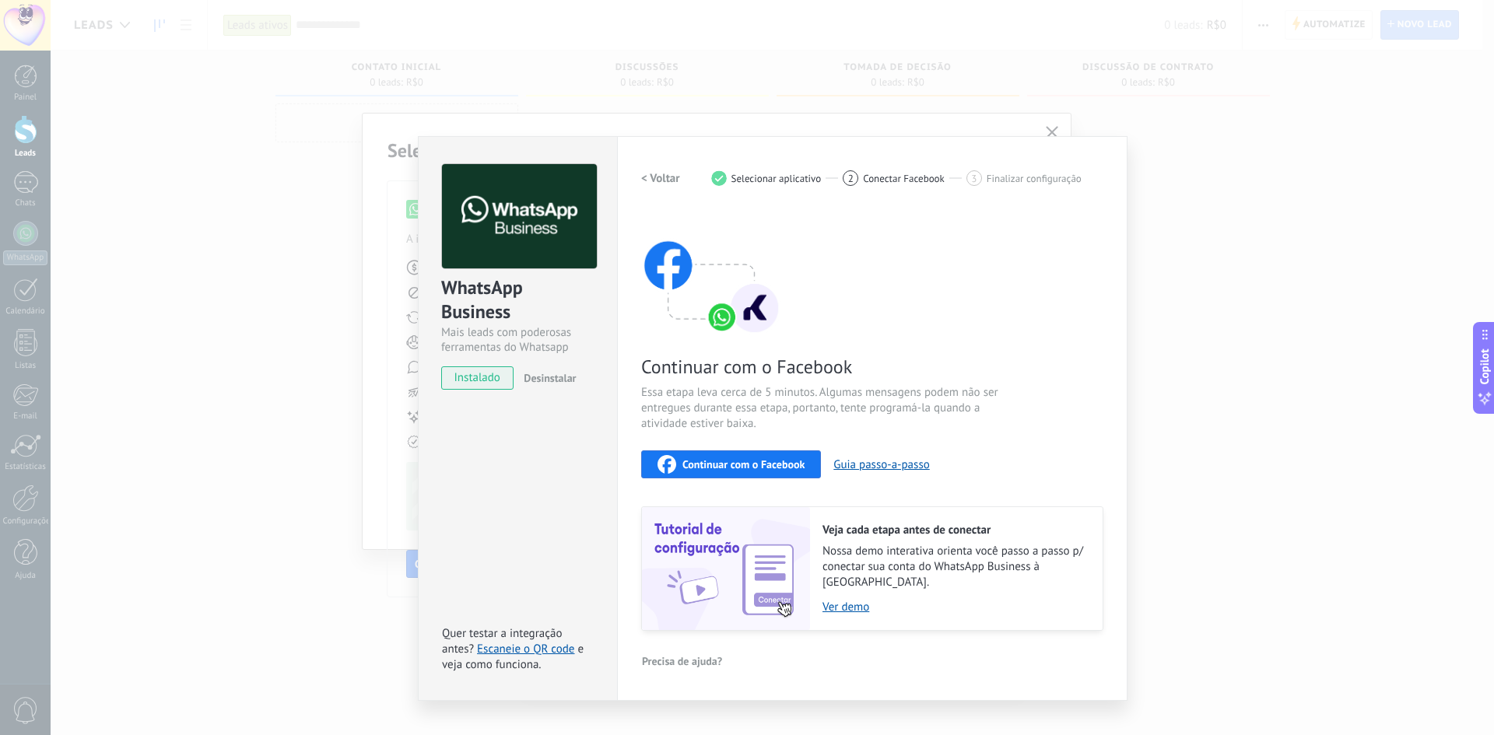
click at [662, 184] on h2 "< Voltar" at bounding box center [660, 178] width 39 height 15
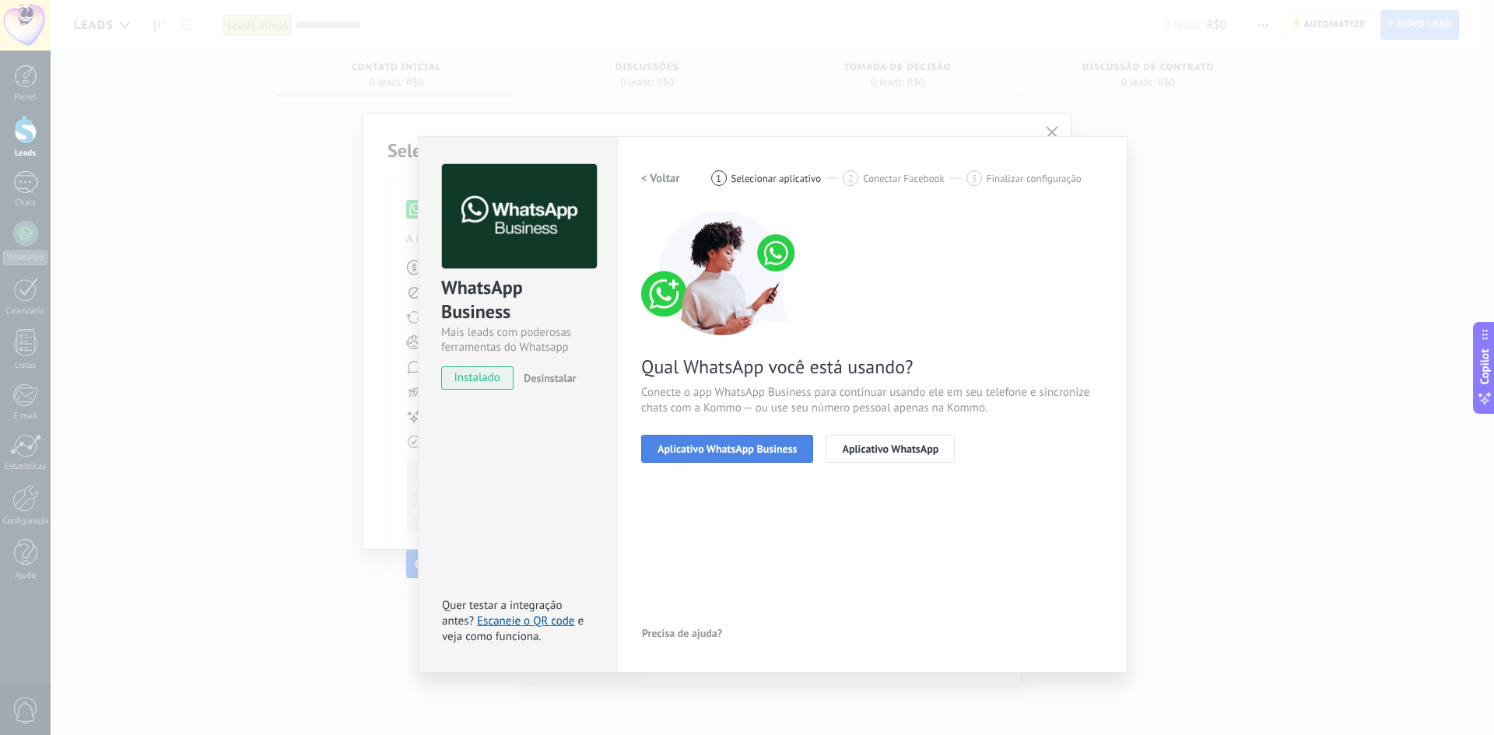
click at [700, 444] on span "Aplicativo WhatsApp Business" at bounding box center [727, 449] width 139 height 11
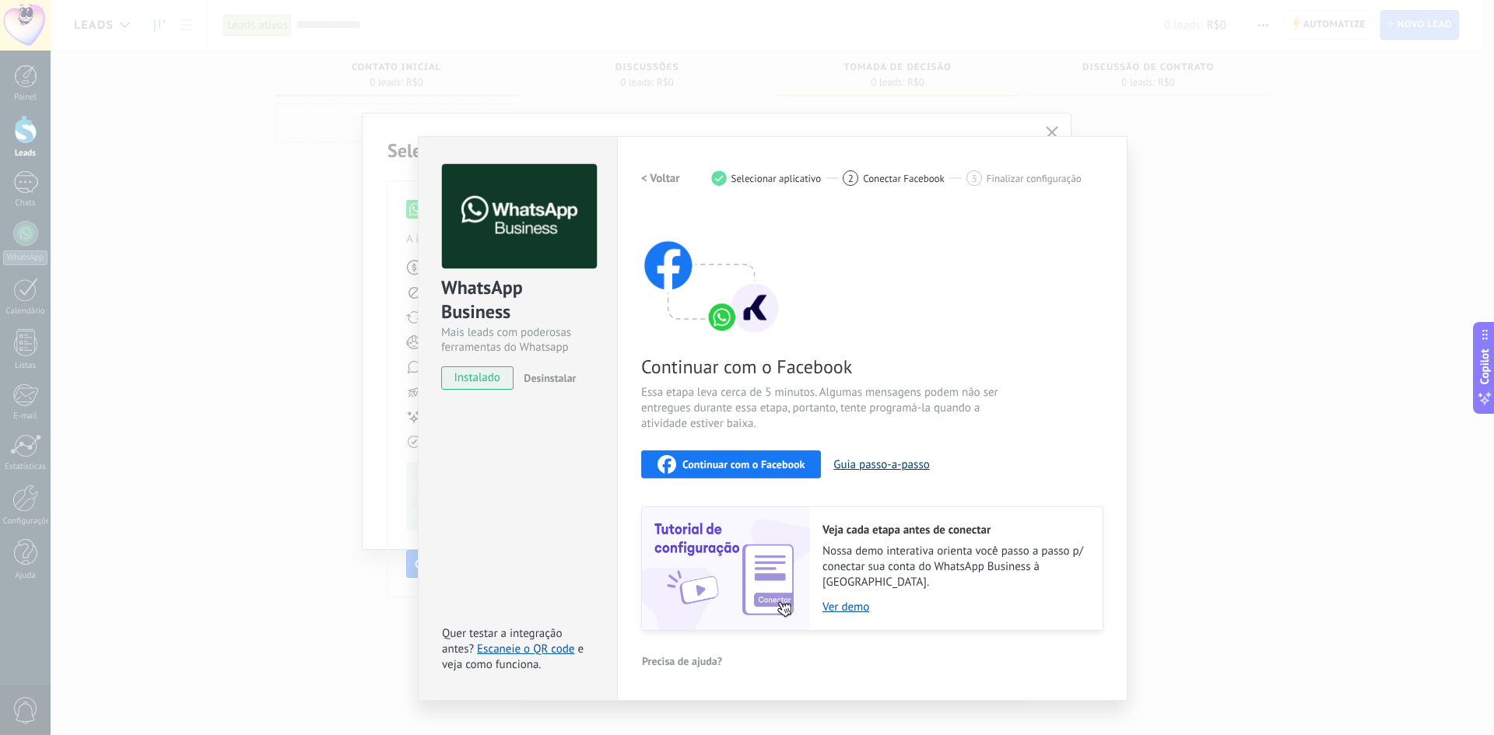
click at [887, 461] on button "Guia passo-a-passo" at bounding box center [881, 465] width 96 height 15
click at [758, 451] on button "Continuar com o Facebook" at bounding box center [731, 465] width 180 height 28
click at [723, 455] on div "Continuar com o Facebook" at bounding box center [731, 464] width 147 height 19
click at [741, 462] on span "Continuar com o Facebook" at bounding box center [743, 464] width 122 height 11
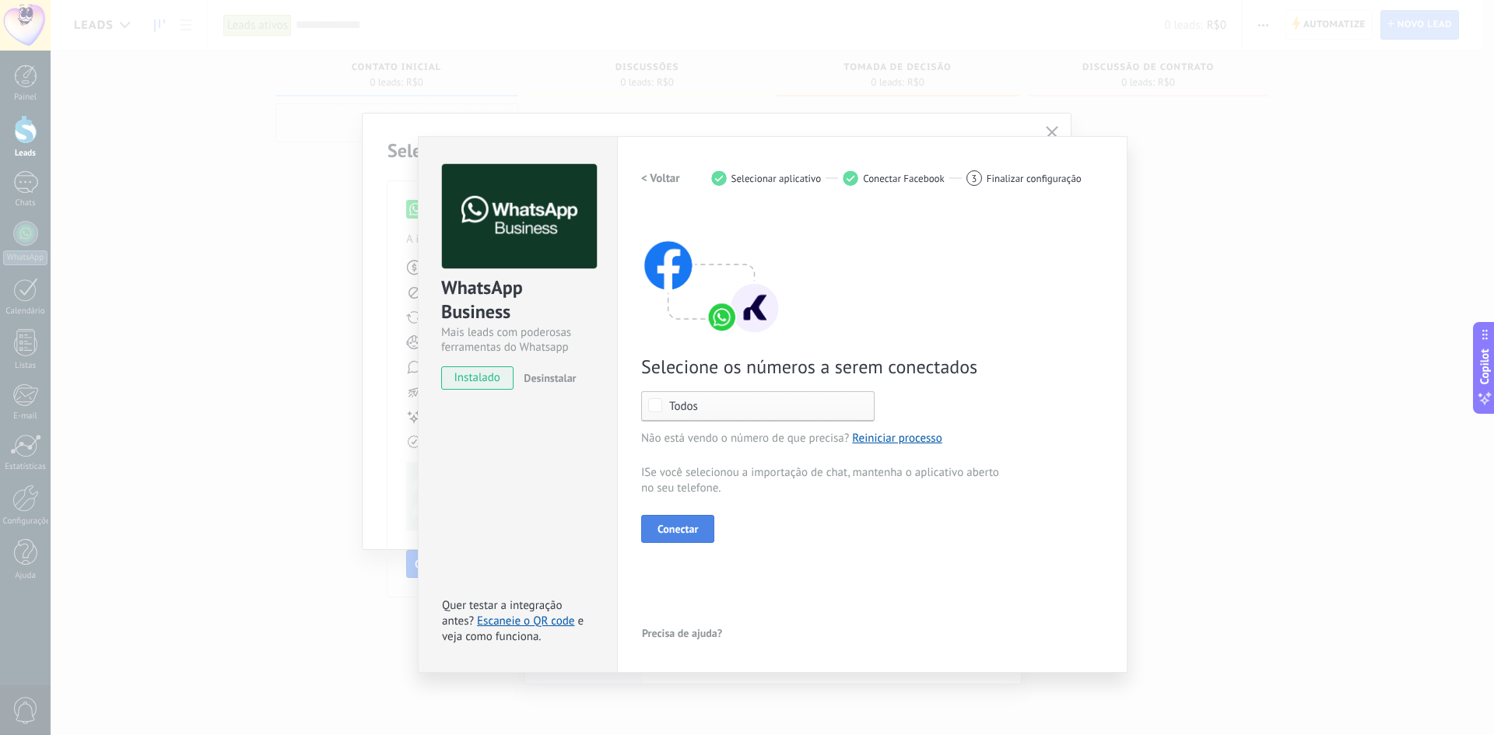
click at [683, 528] on span "Conectar" at bounding box center [678, 529] width 40 height 11
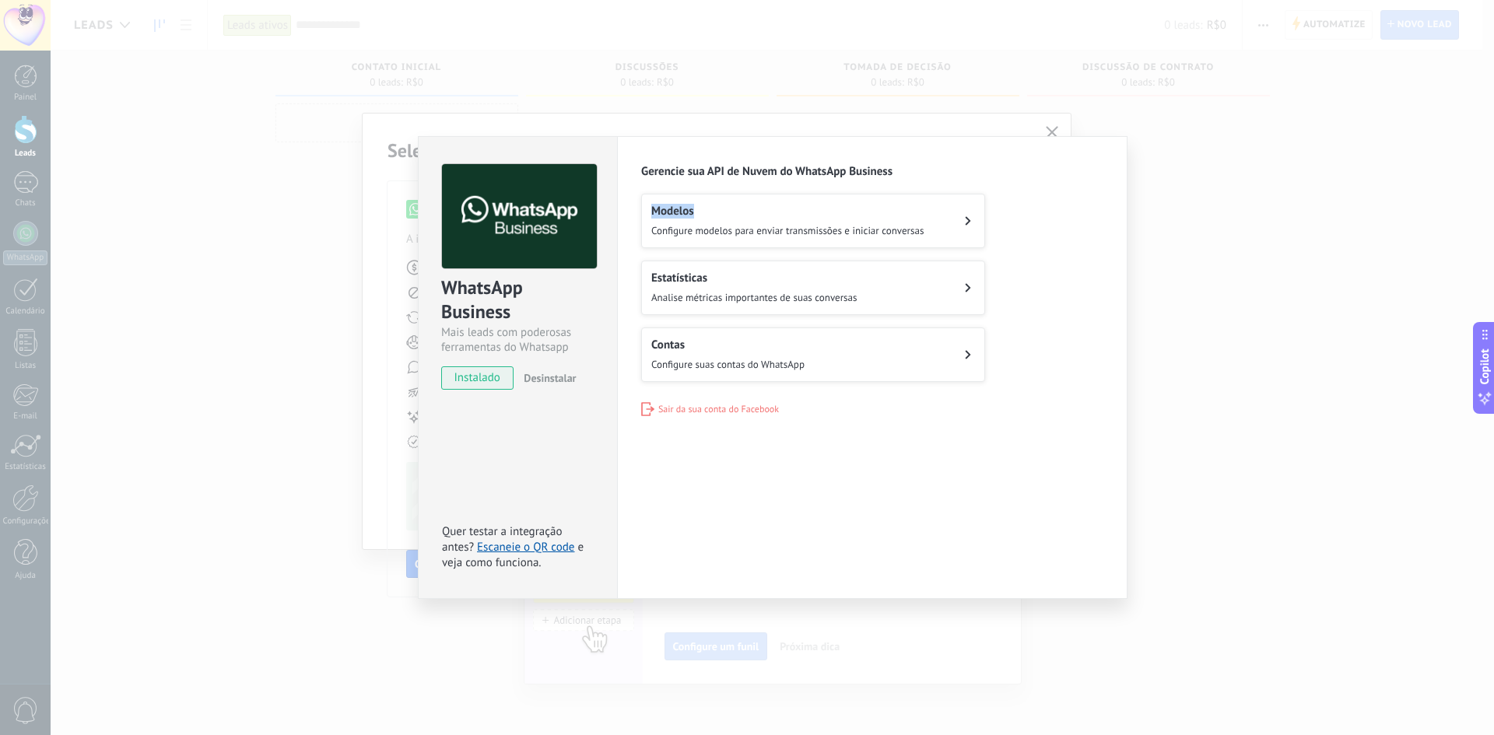
drag, startPoint x: 920, startPoint y: 168, endPoint x: 931, endPoint y: 183, distance: 18.8
click at [931, 183] on div "Configurações Autorização This tab logs the users who have granted integration …" at bounding box center [872, 367] width 510 height 463
click at [1019, 275] on div "Modelos Configure modelos para enviar transmissões e iniciar conversas Estatíst…" at bounding box center [872, 288] width 462 height 188
click at [830, 360] on button "Contas Configure suas contas do WhatsApp" at bounding box center [813, 355] width 344 height 54
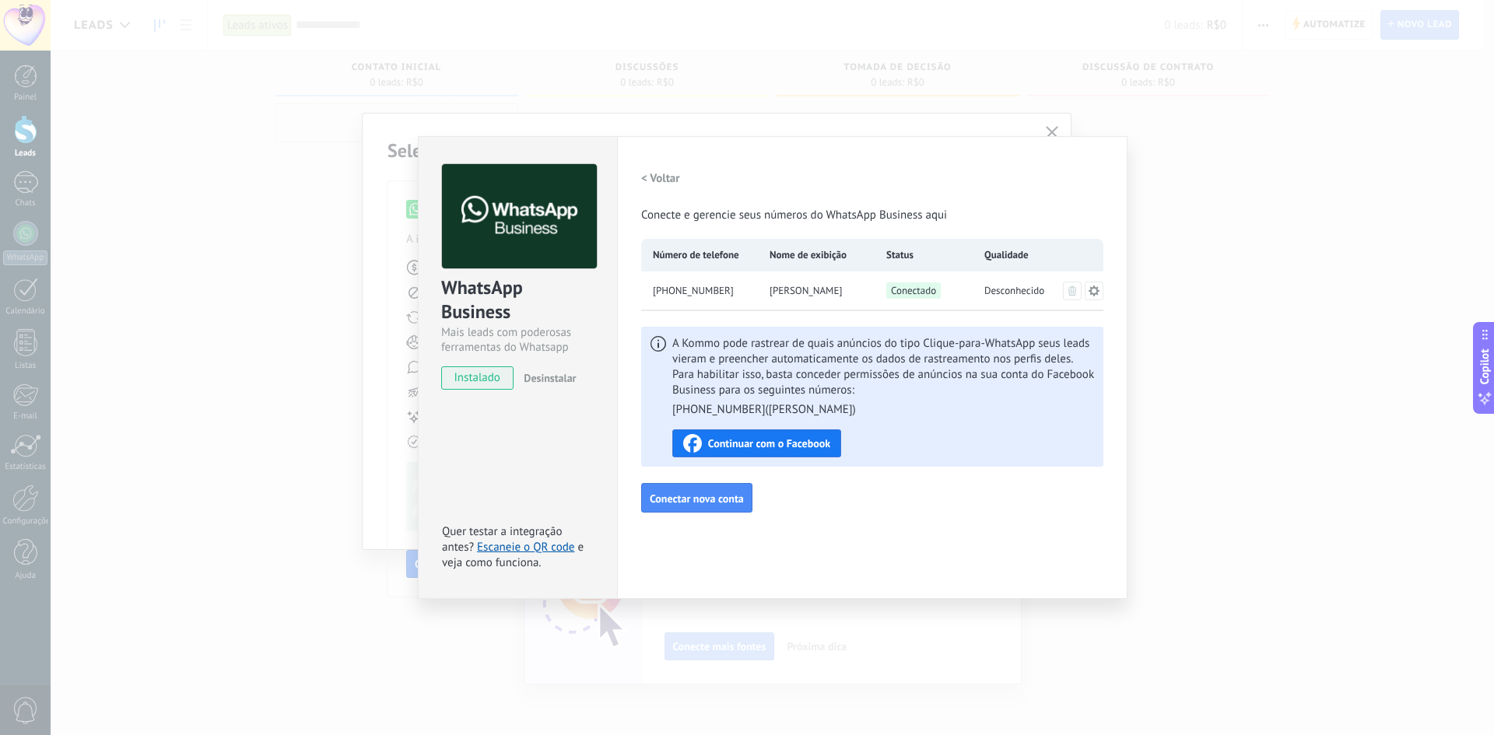
click at [1096, 294] on icon at bounding box center [1094, 290] width 11 height 11
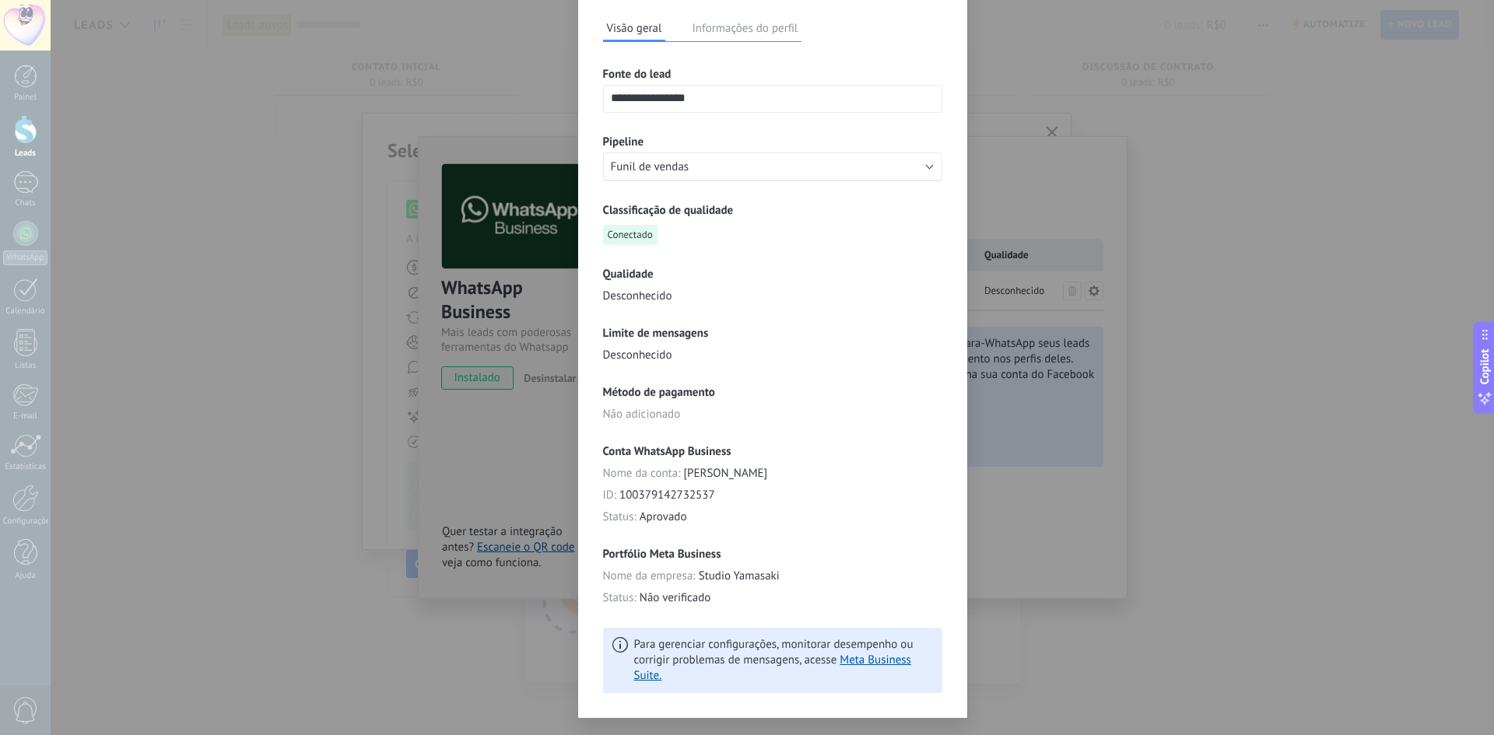
scroll to position [157, 0]
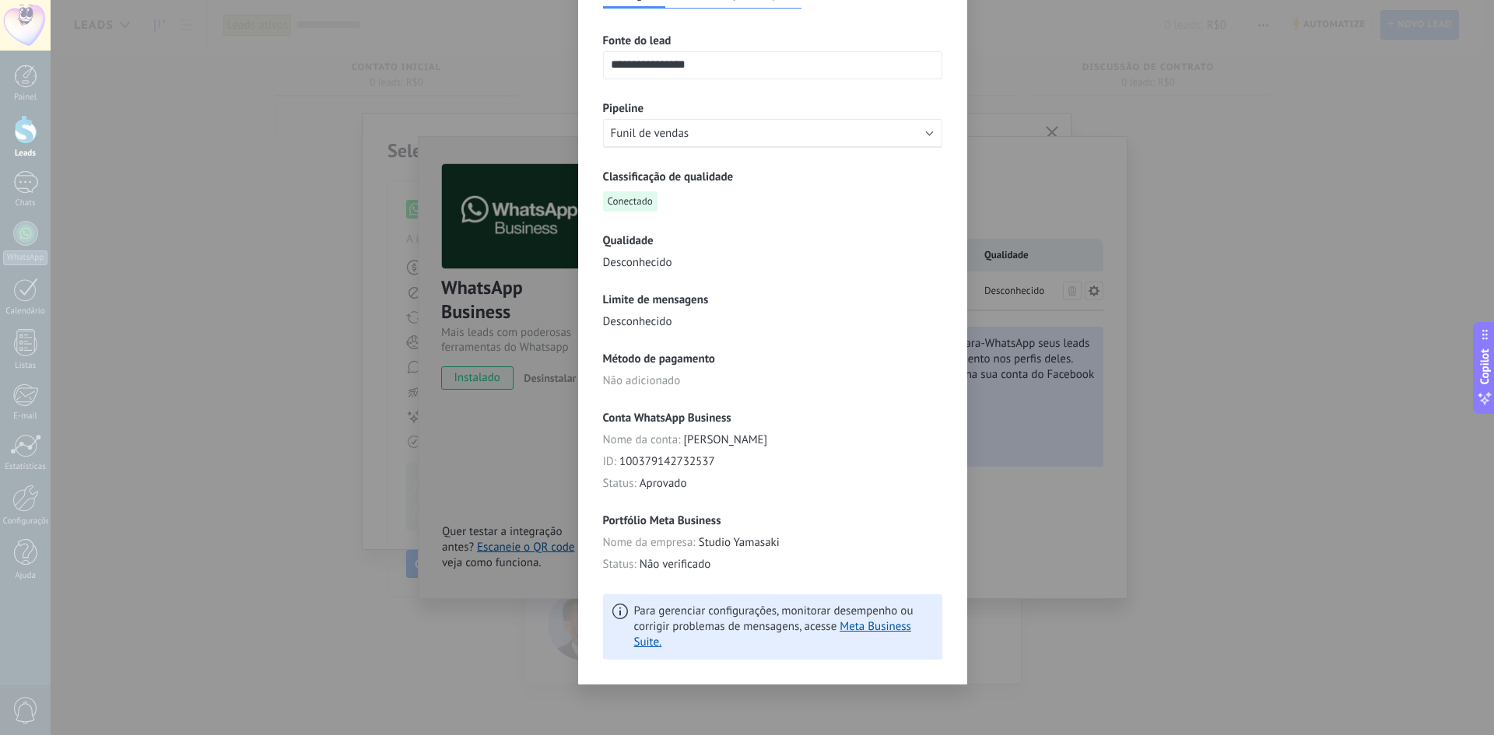
click at [1025, 420] on div "**********" at bounding box center [773, 367] width 1444 height 735
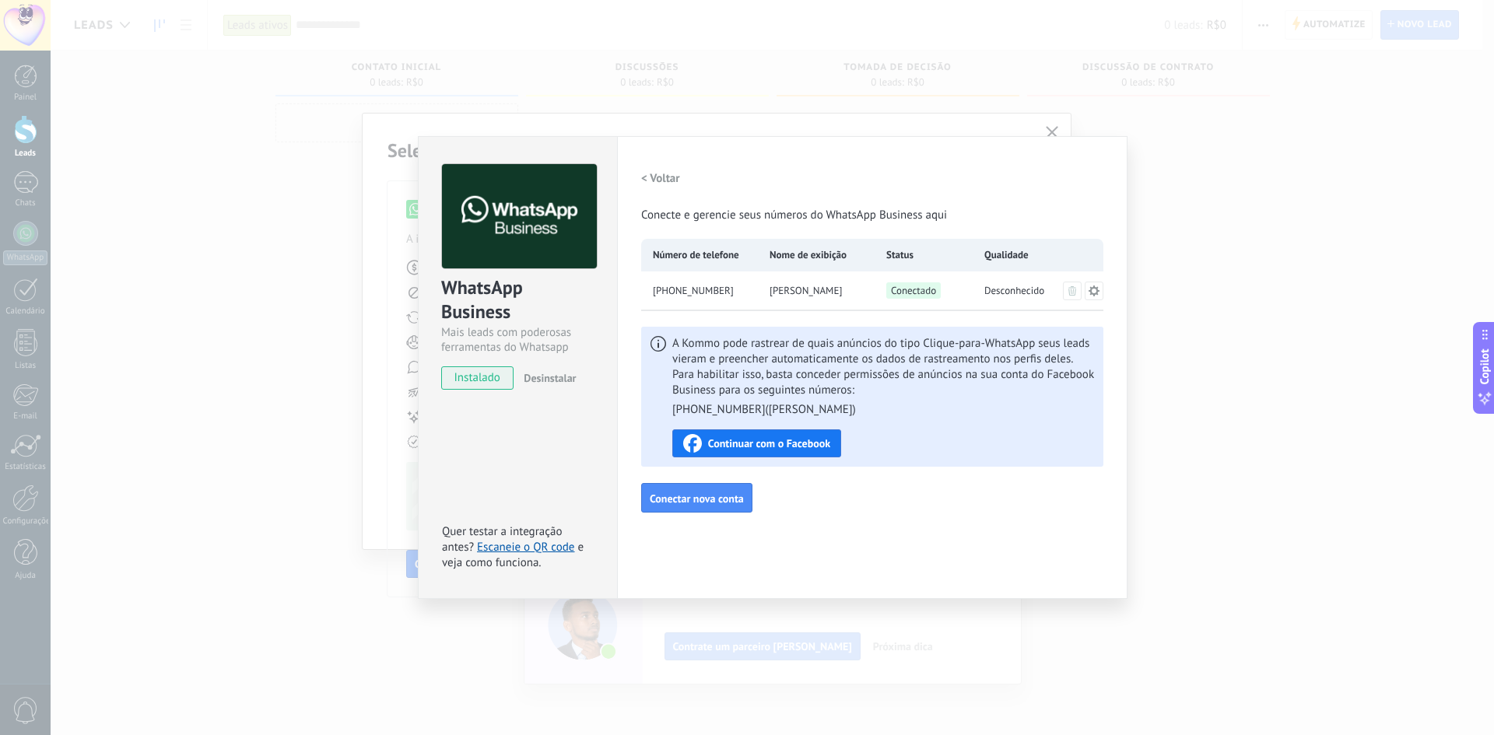
scroll to position [0, 0]
click at [1070, 126] on div "WhatsApp Business Mais leads com poderosas ferramentas do Whatsapp instalado De…" at bounding box center [773, 367] width 1444 height 735
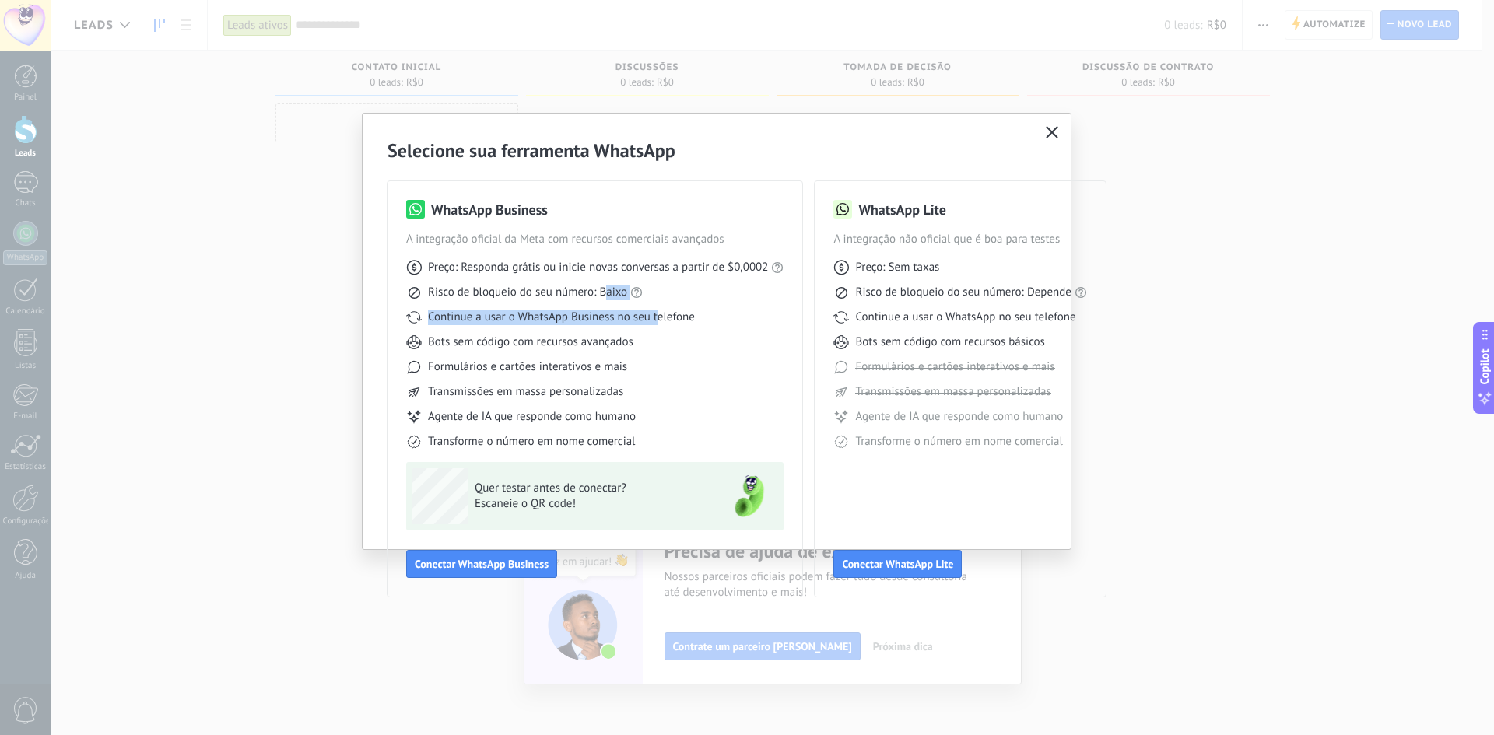
drag, startPoint x: 659, startPoint y: 316, endPoint x: 606, endPoint y: 290, distance: 58.8
click at [606, 290] on div "Preço: Responda grátis ou inicie novas conversas a partir de $0,0002 Risco de b…" at bounding box center [594, 348] width 377 height 202
click at [577, 261] on span "Preço: Responda grátis ou inicie novas conversas a partir de $0,0002" at bounding box center [598, 268] width 340 height 16
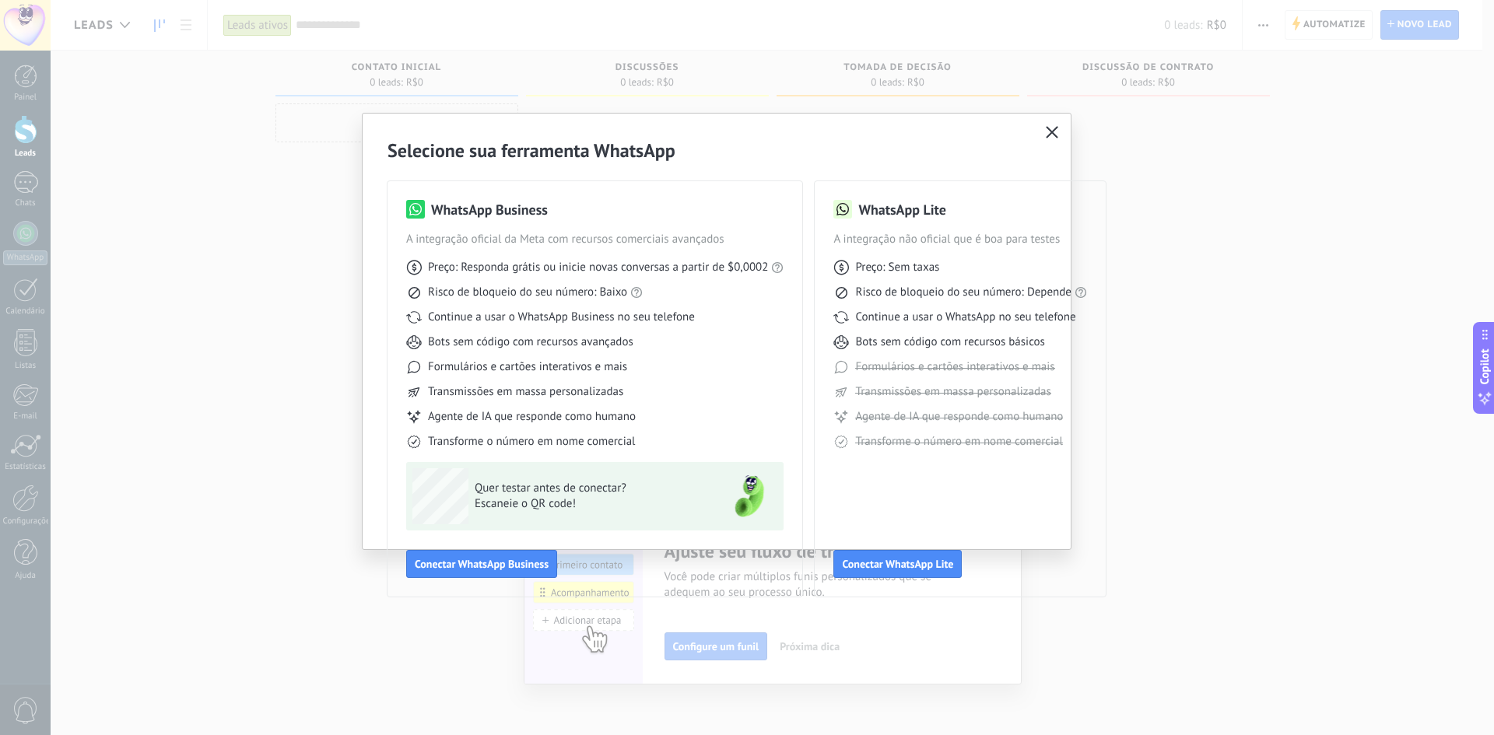
click at [721, 328] on div "Preço: Responda grátis ou inicie novas conversas a partir de $0,0002 Risco de b…" at bounding box center [594, 348] width 377 height 202
click at [426, 209] on div "WhatsApp Business" at bounding box center [594, 209] width 377 height 19
click at [1054, 132] on icon "button" at bounding box center [1052, 132] width 12 height 12
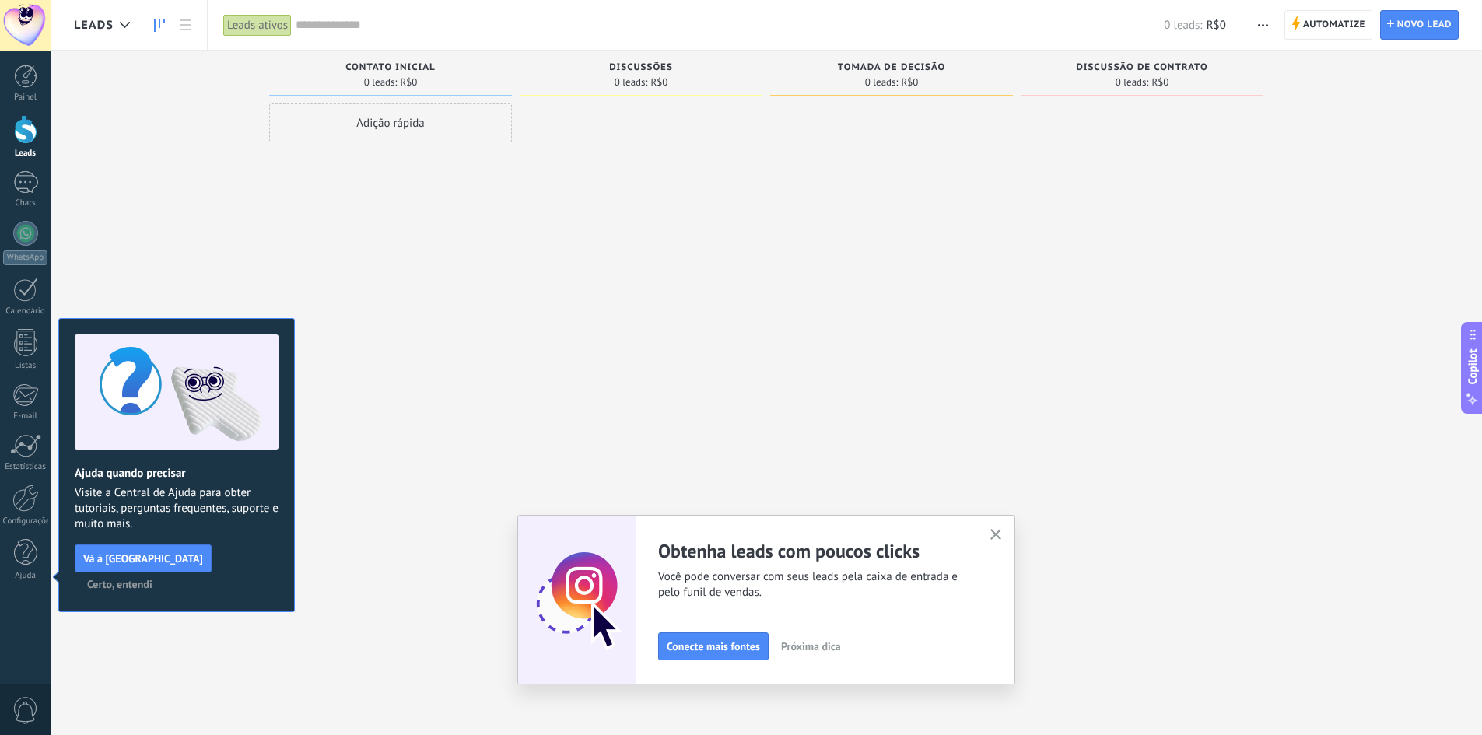
click at [838, 641] on span "Próxima dica" at bounding box center [811, 646] width 60 height 11
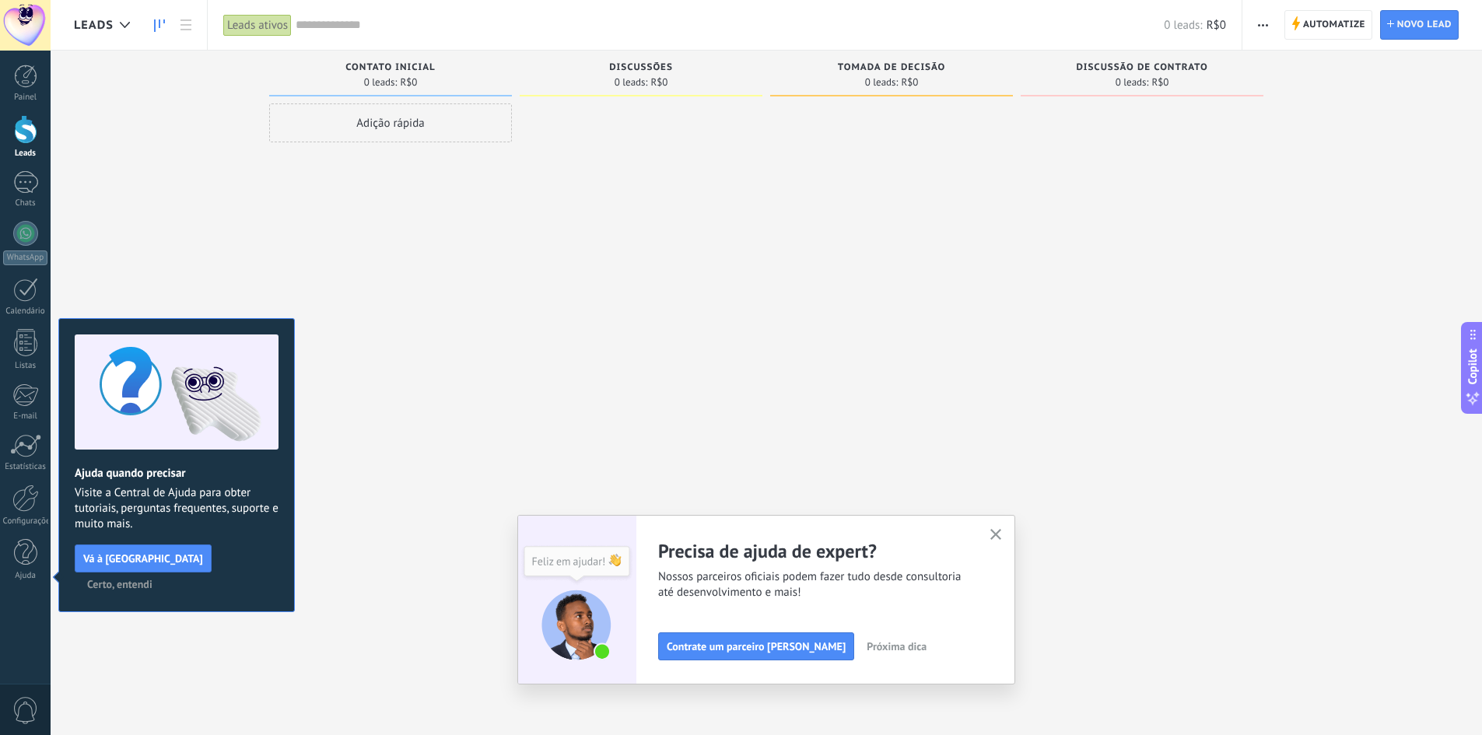
click at [998, 540] on icon "button" at bounding box center [997, 535] width 12 height 12
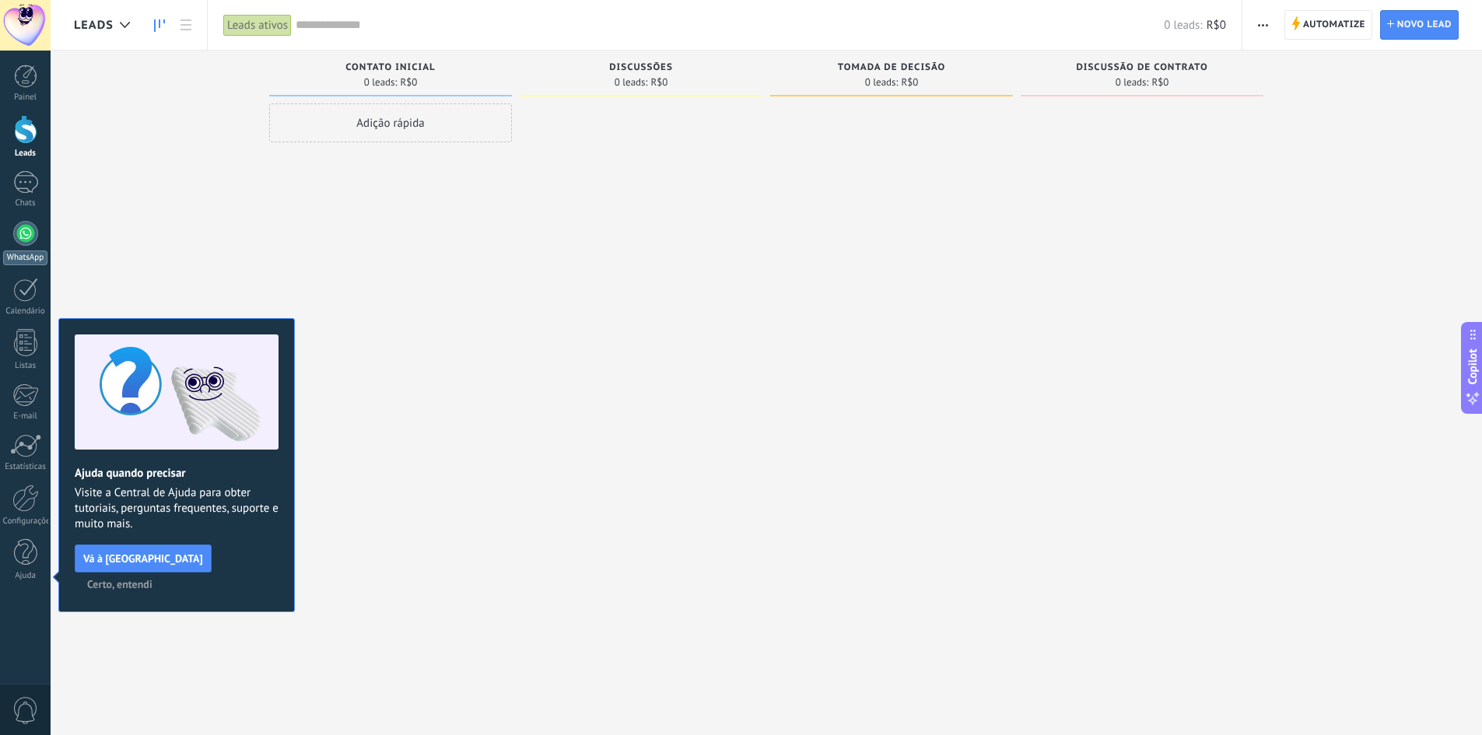
click at [27, 235] on div at bounding box center [25, 233] width 25 height 25
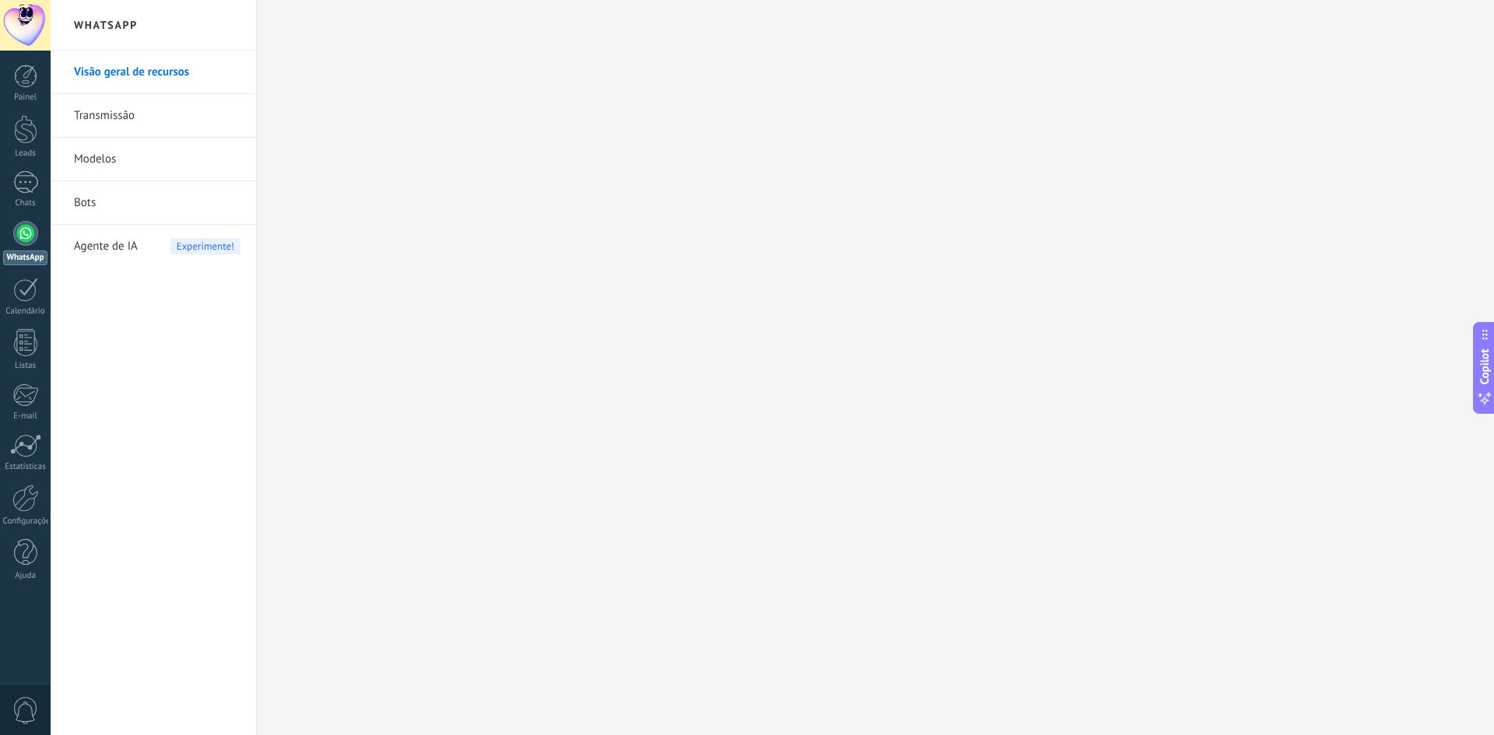
click at [155, 72] on link "Visão geral de recursos" at bounding box center [157, 73] width 167 height 44
click at [26, 199] on div "Chats" at bounding box center [25, 203] width 45 height 10
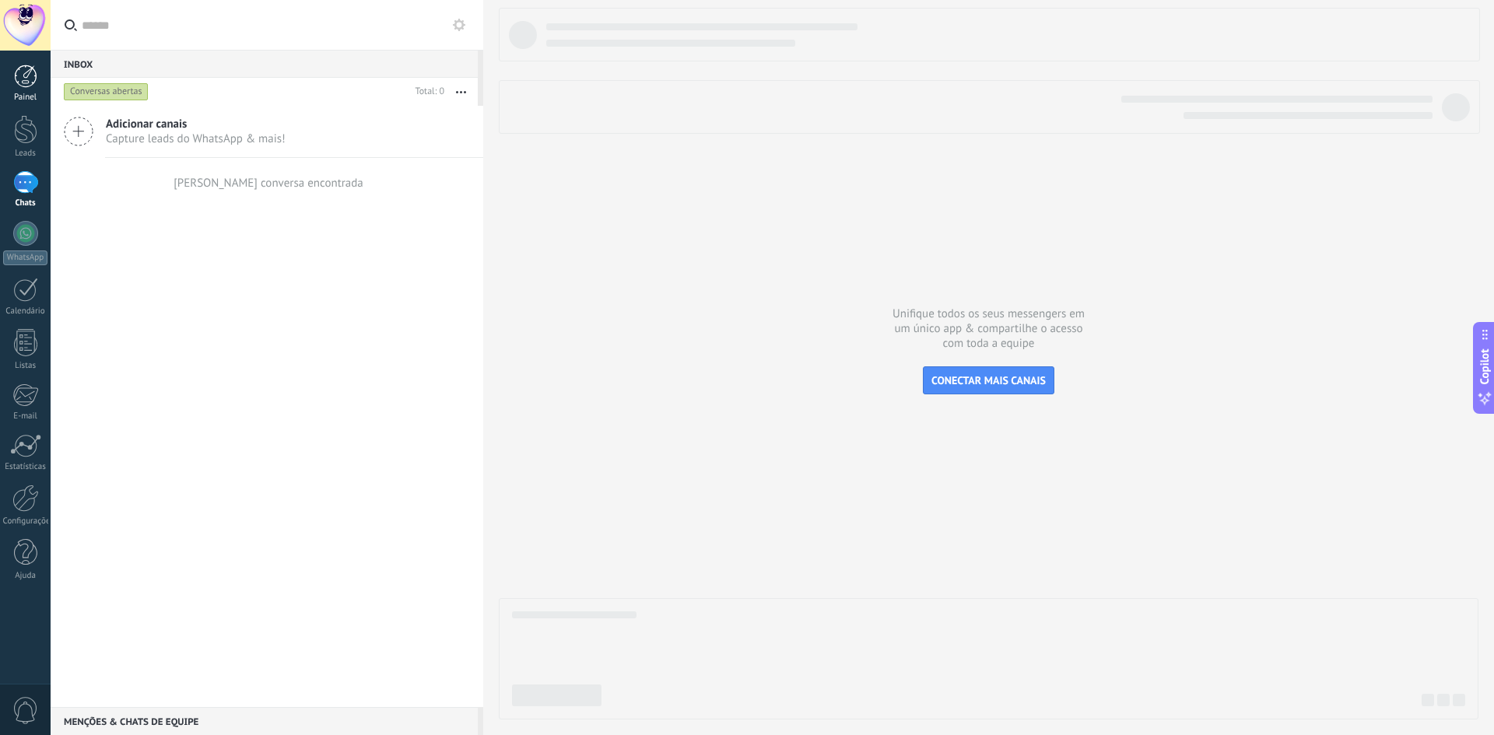
click at [23, 79] on div at bounding box center [25, 76] width 23 height 23
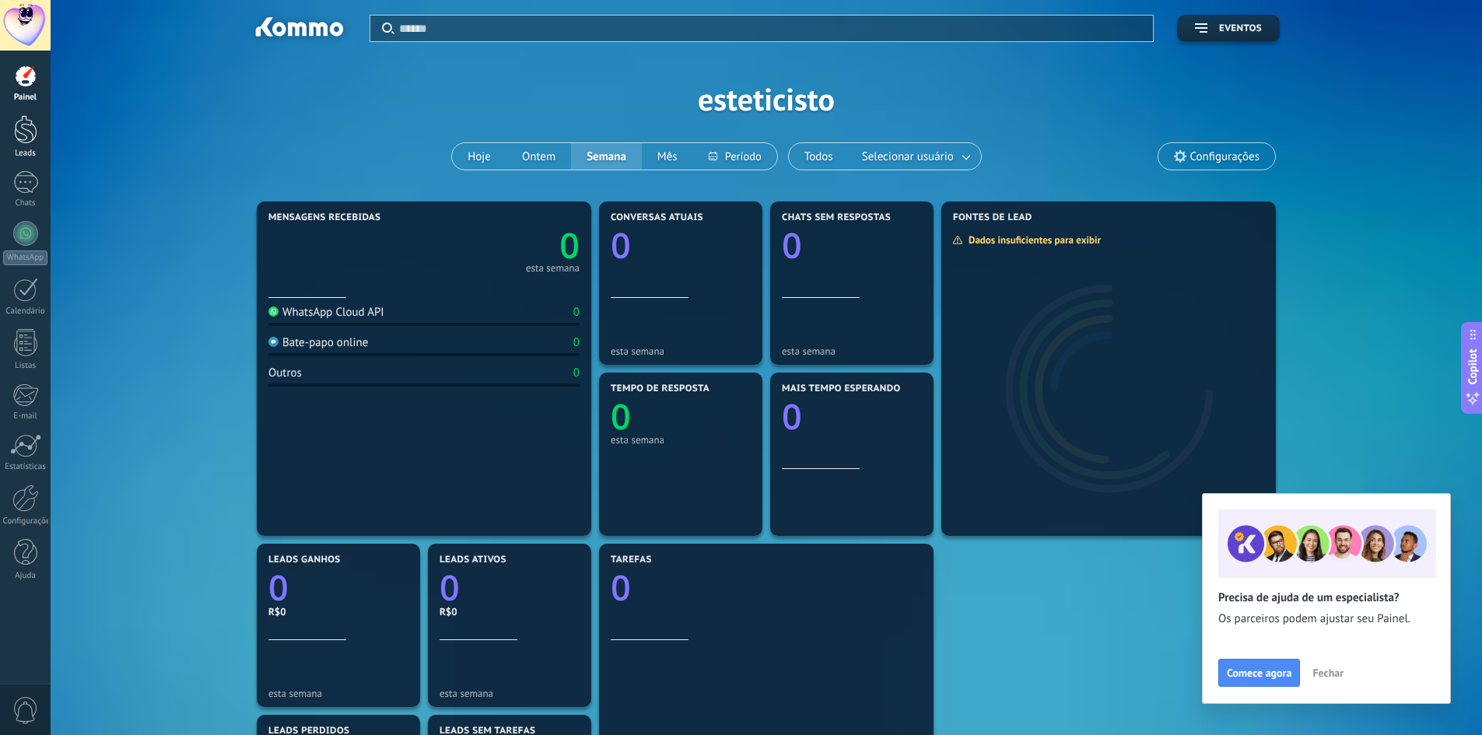
click at [26, 135] on div at bounding box center [25, 129] width 23 height 29
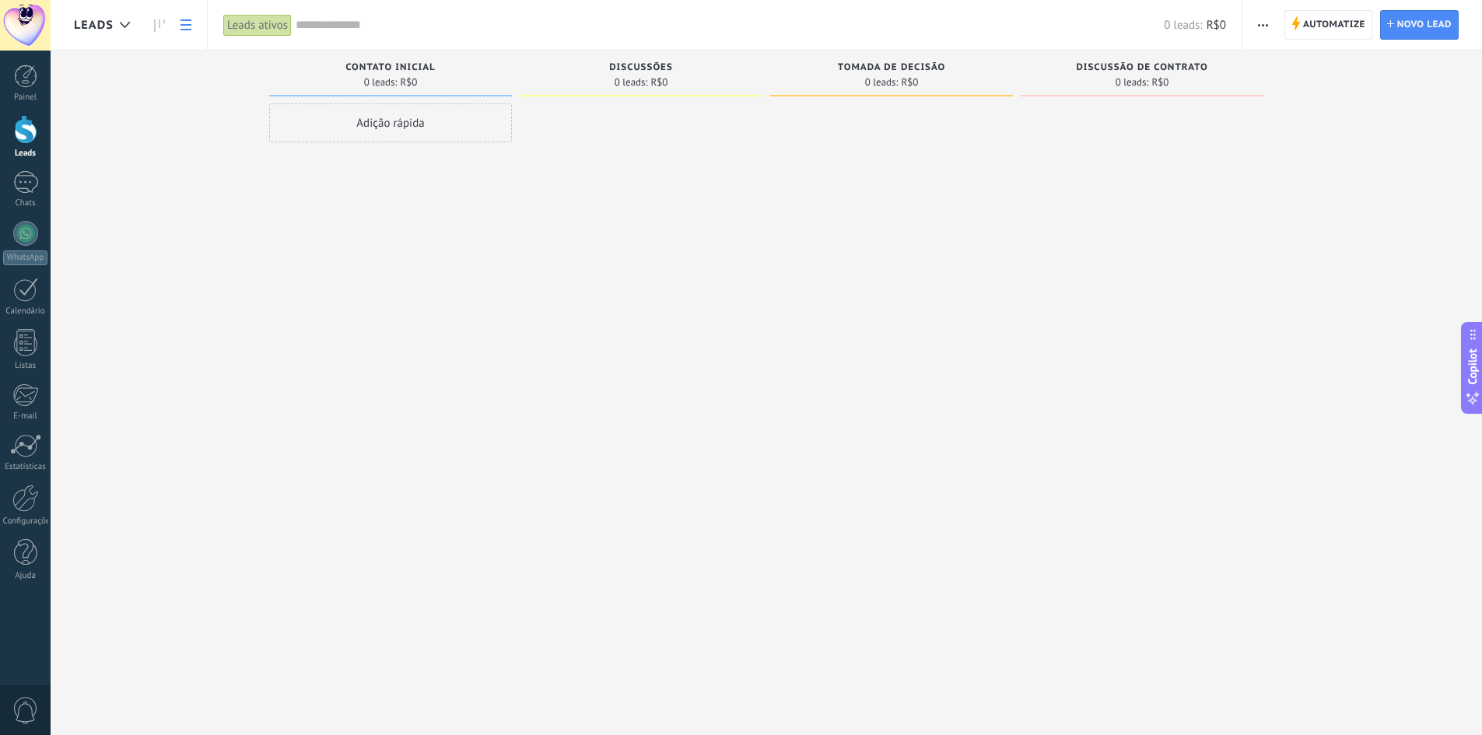
click at [183, 30] on link at bounding box center [186, 25] width 26 height 30
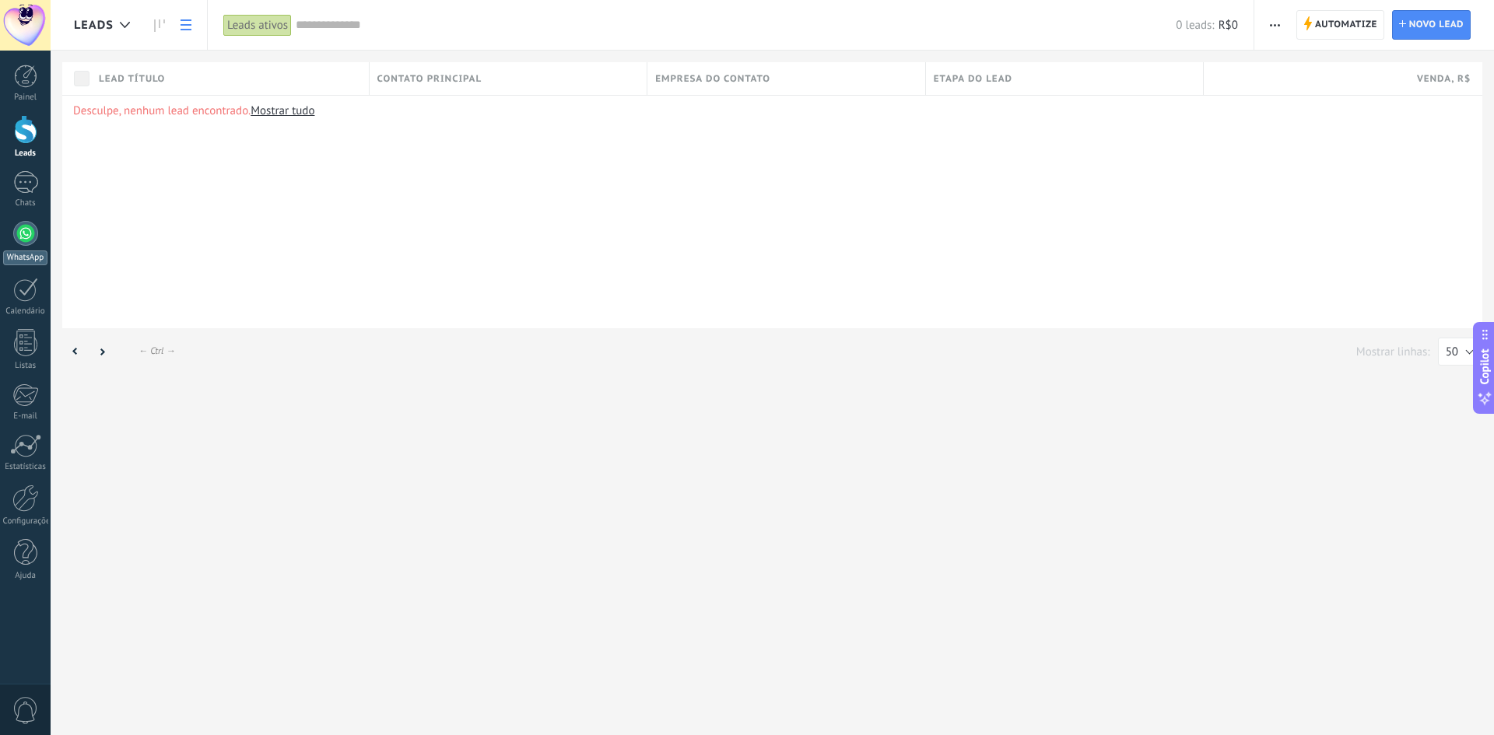
click at [26, 234] on div at bounding box center [25, 233] width 25 height 25
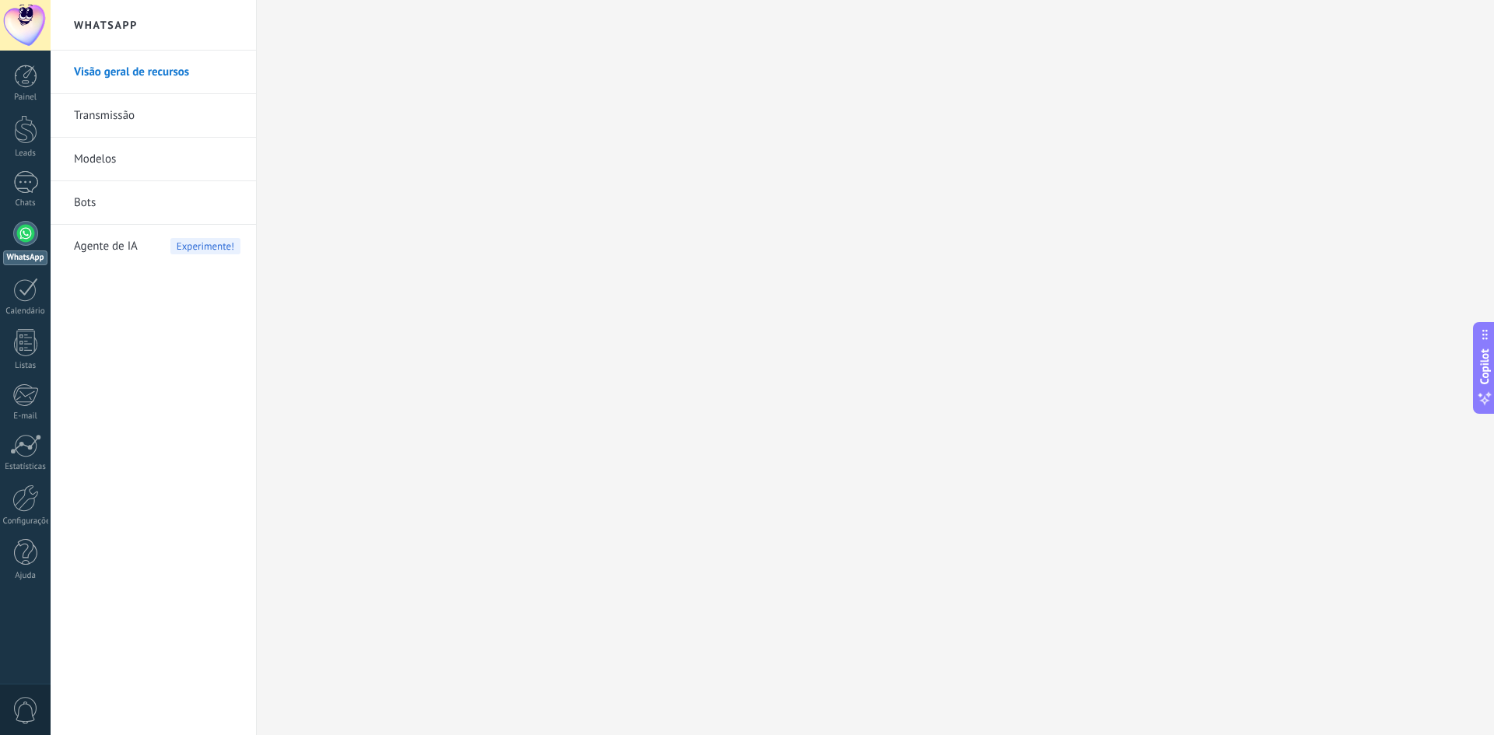
click at [118, 118] on link "Transmissão" at bounding box center [157, 116] width 167 height 44
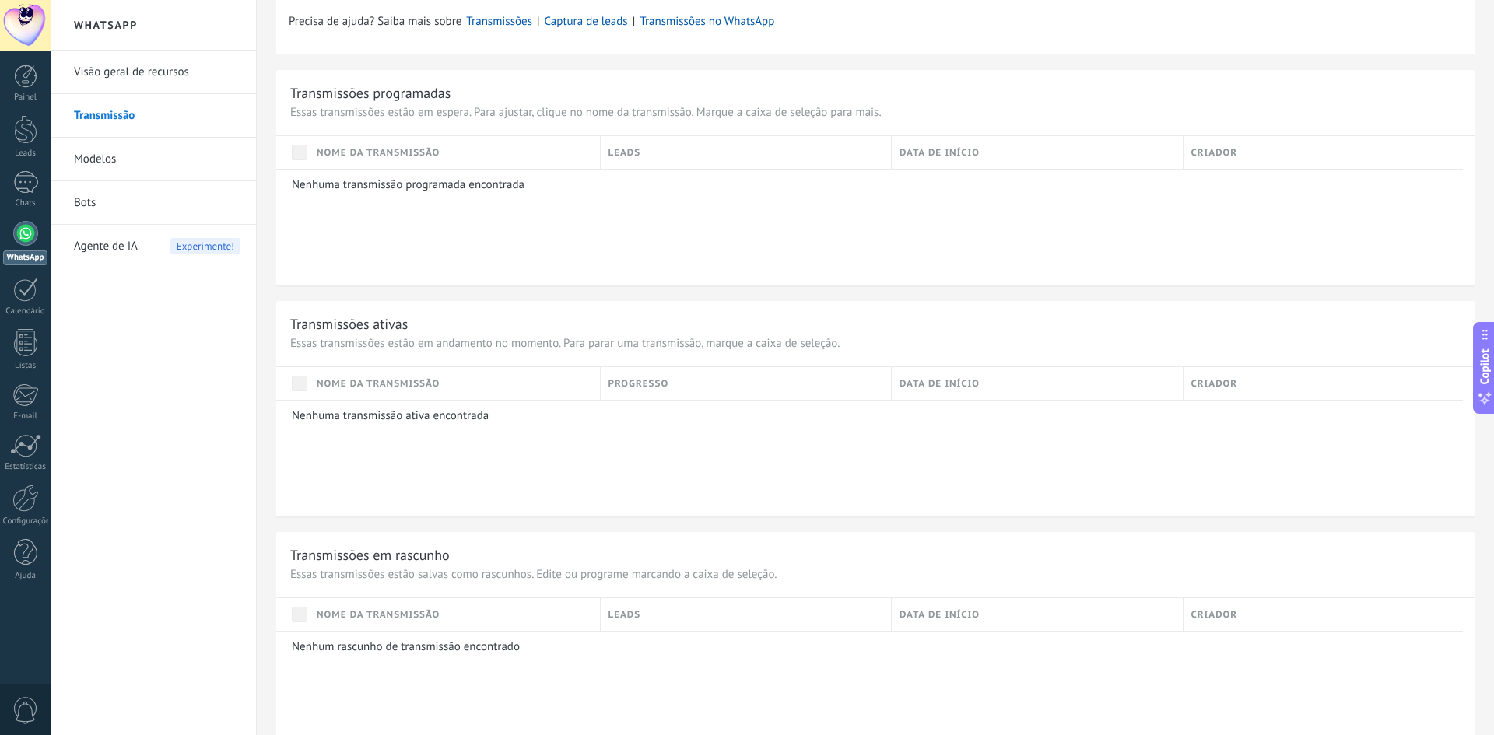
scroll to position [623, 0]
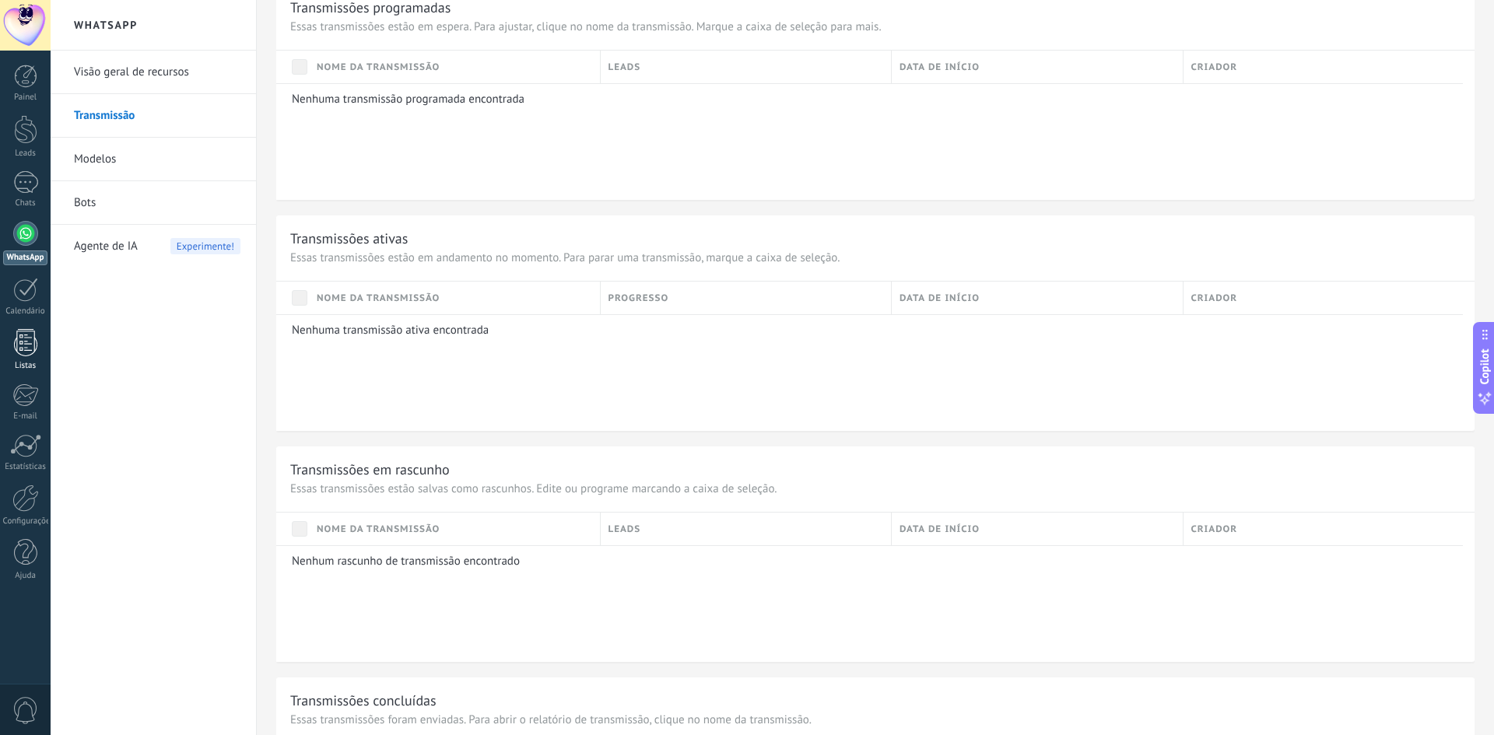
click at [23, 349] on div at bounding box center [25, 342] width 23 height 27
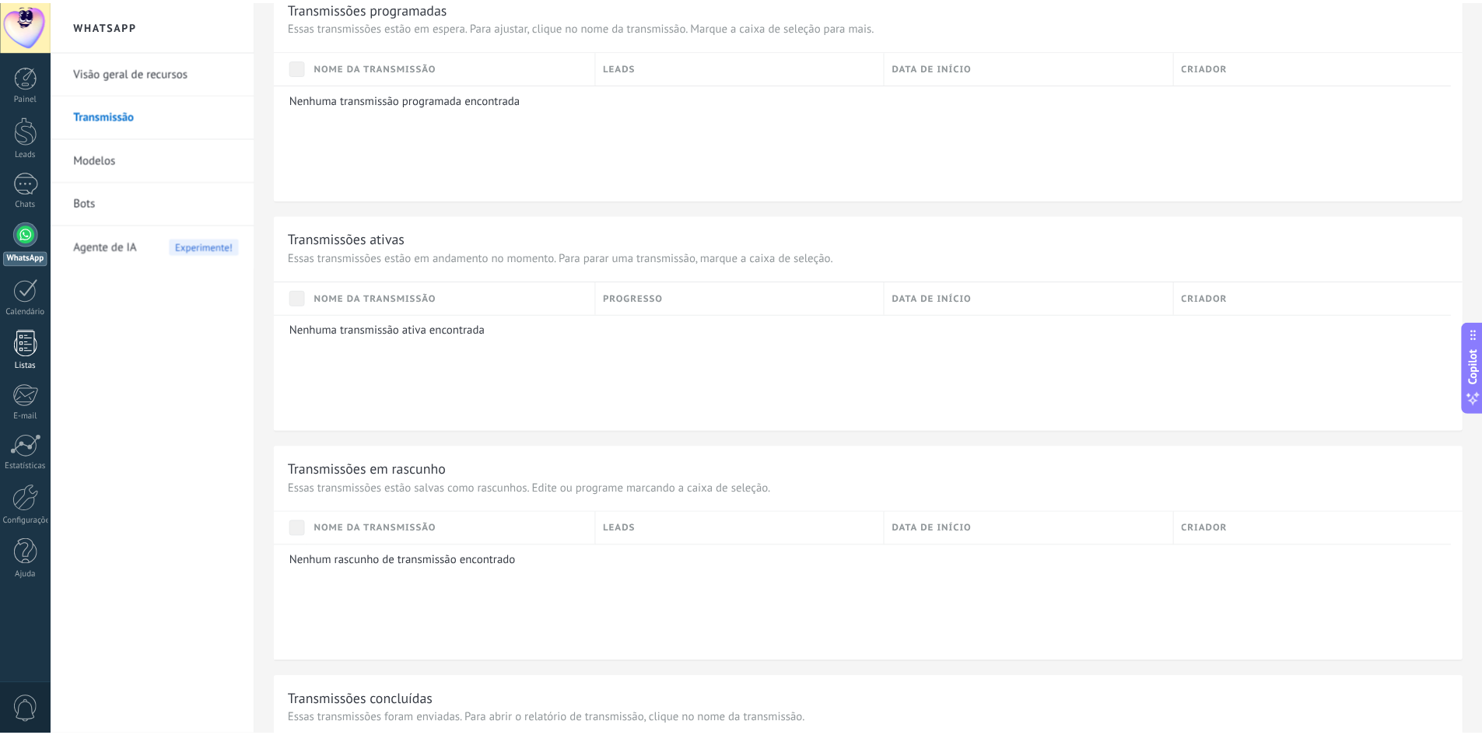
scroll to position [65, 0]
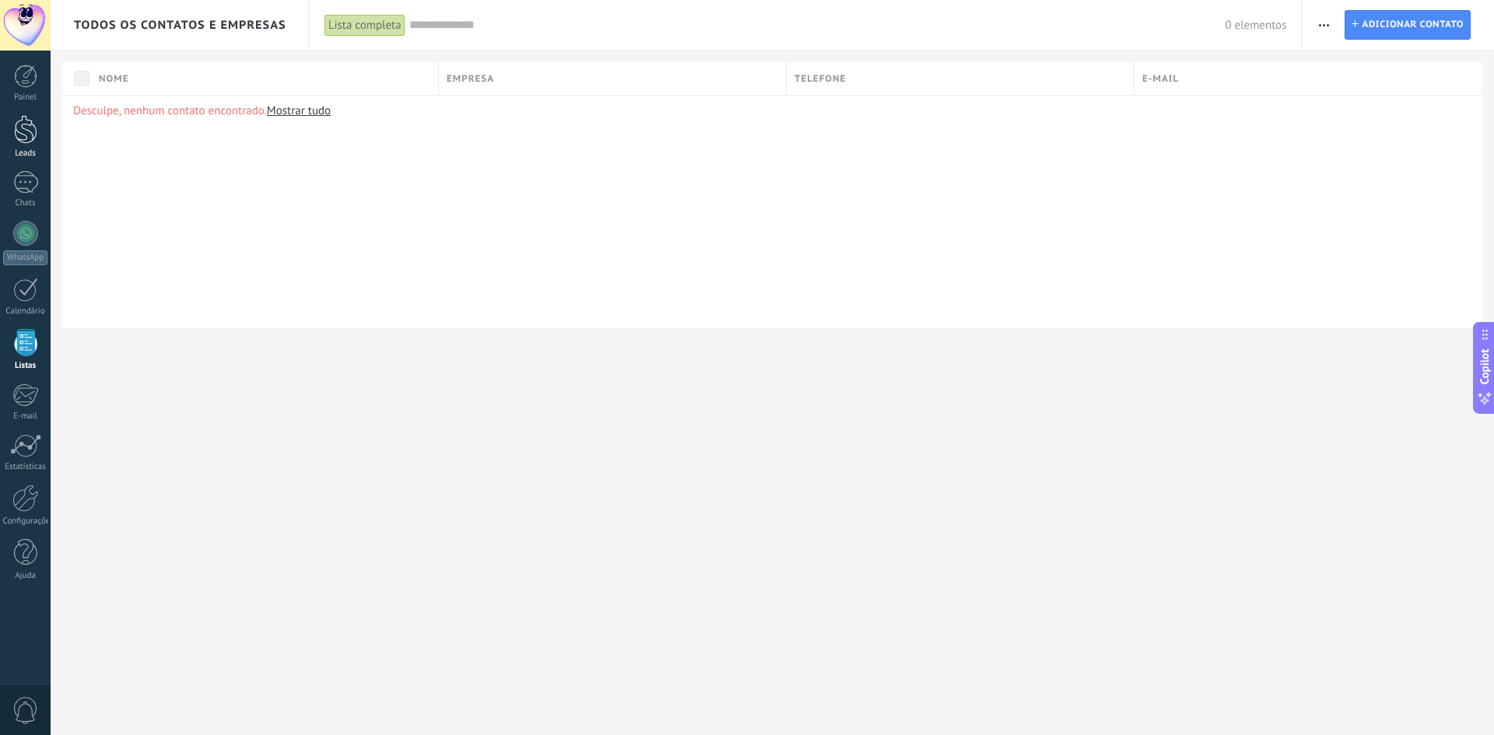
click at [26, 126] on div at bounding box center [25, 129] width 23 height 29
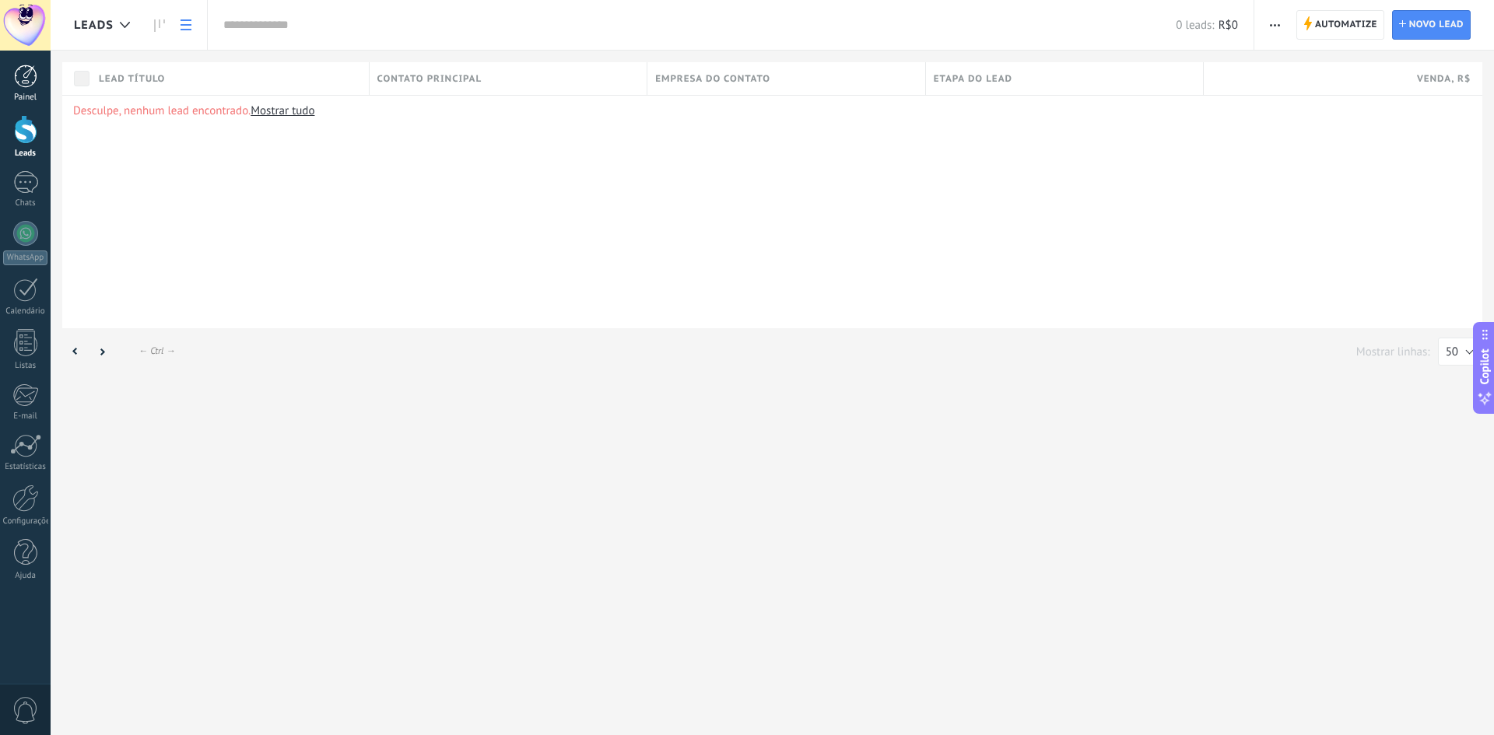
click at [33, 82] on div at bounding box center [25, 76] width 23 height 23
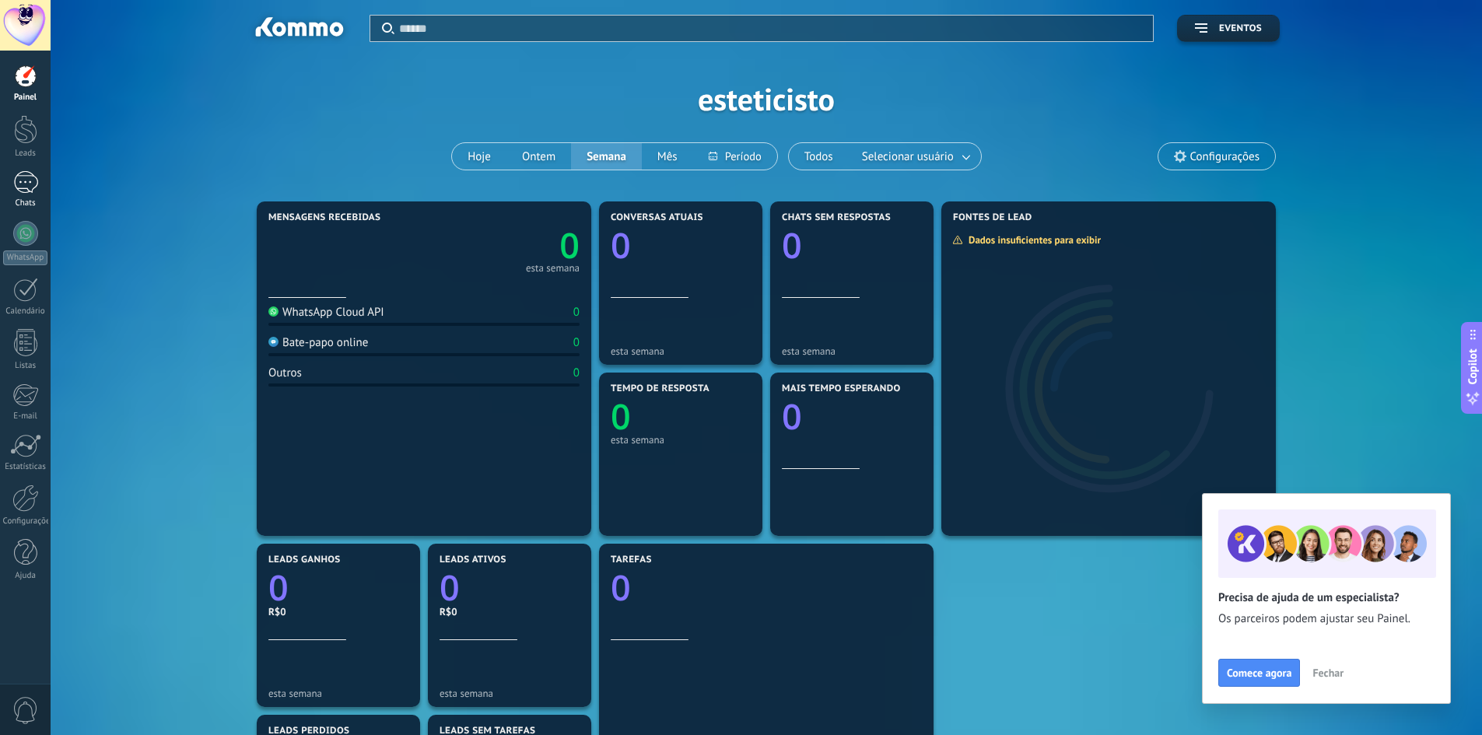
click at [30, 174] on div at bounding box center [25, 182] width 25 height 23
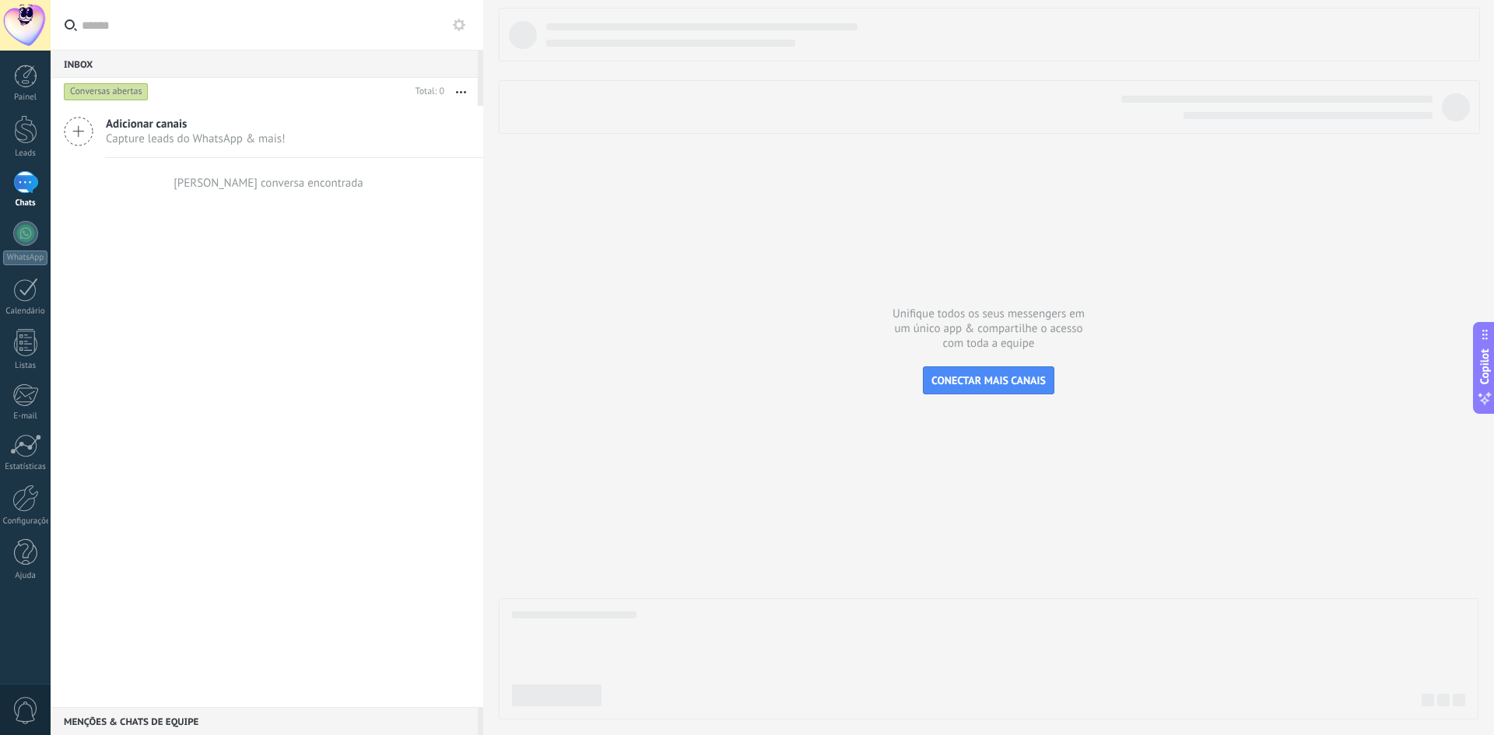
click at [143, 132] on span "Capture leads do WhatsApp & mais!" at bounding box center [196, 139] width 180 height 15
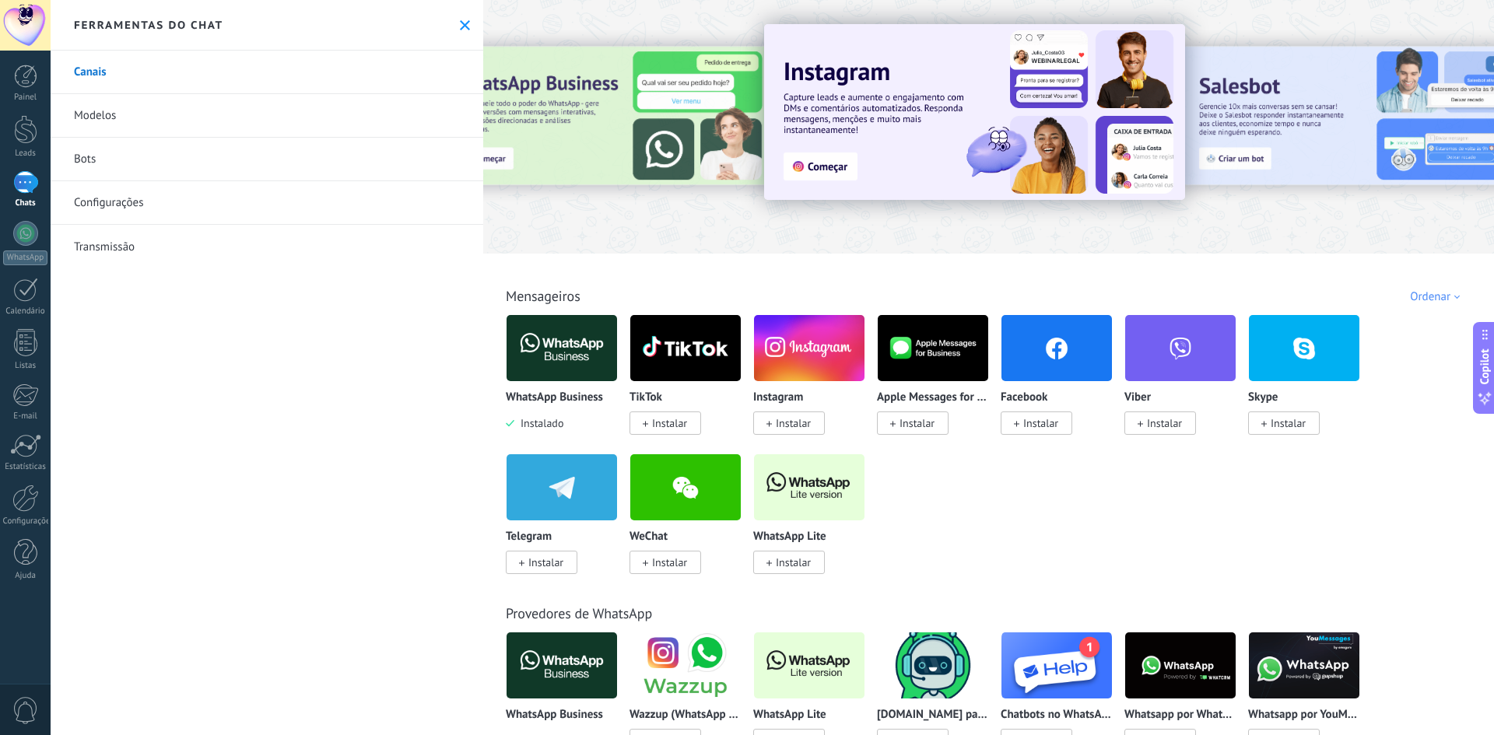
click at [574, 351] on img at bounding box center [562, 347] width 111 height 75
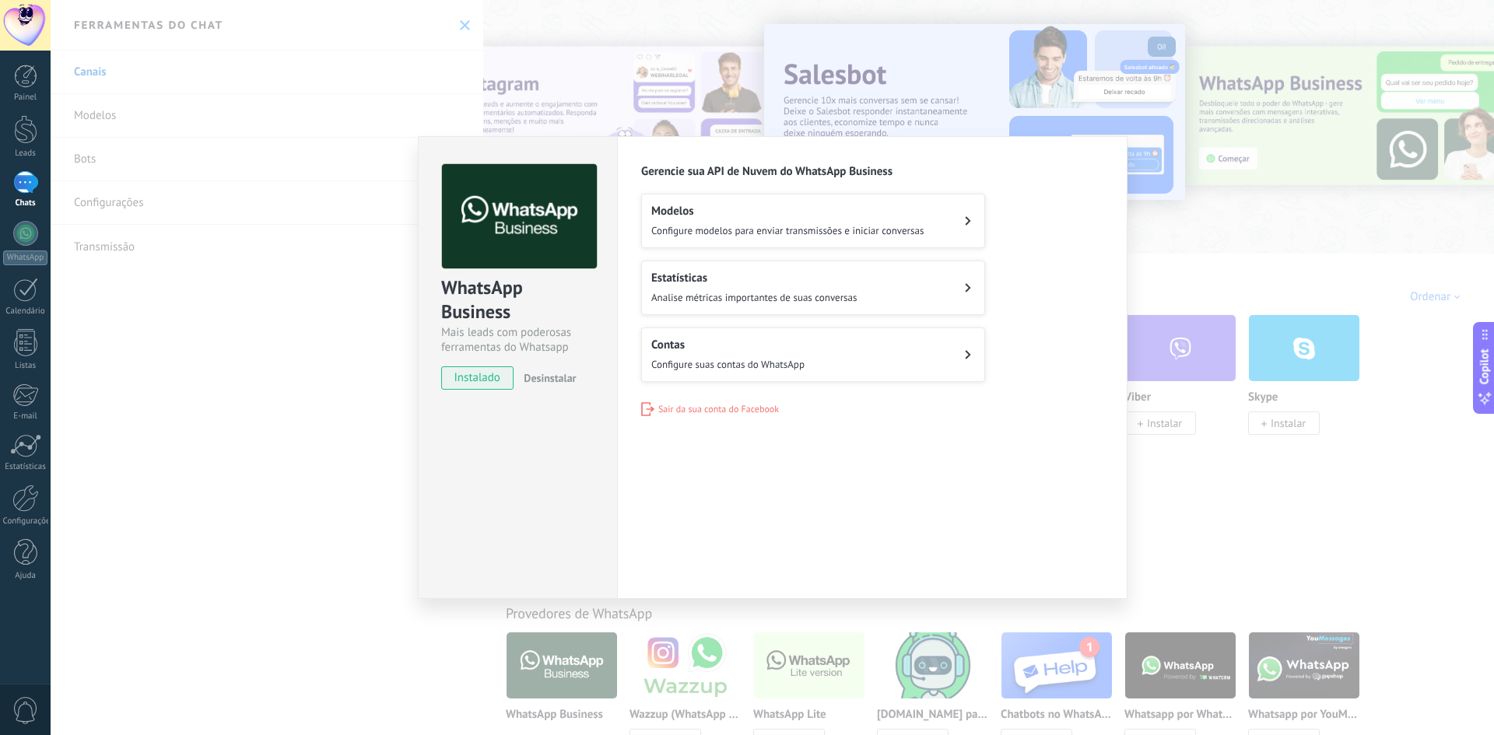
click at [777, 231] on span "Configure modelos para enviar transmissões e iniciar conversas" at bounding box center [787, 230] width 272 height 13
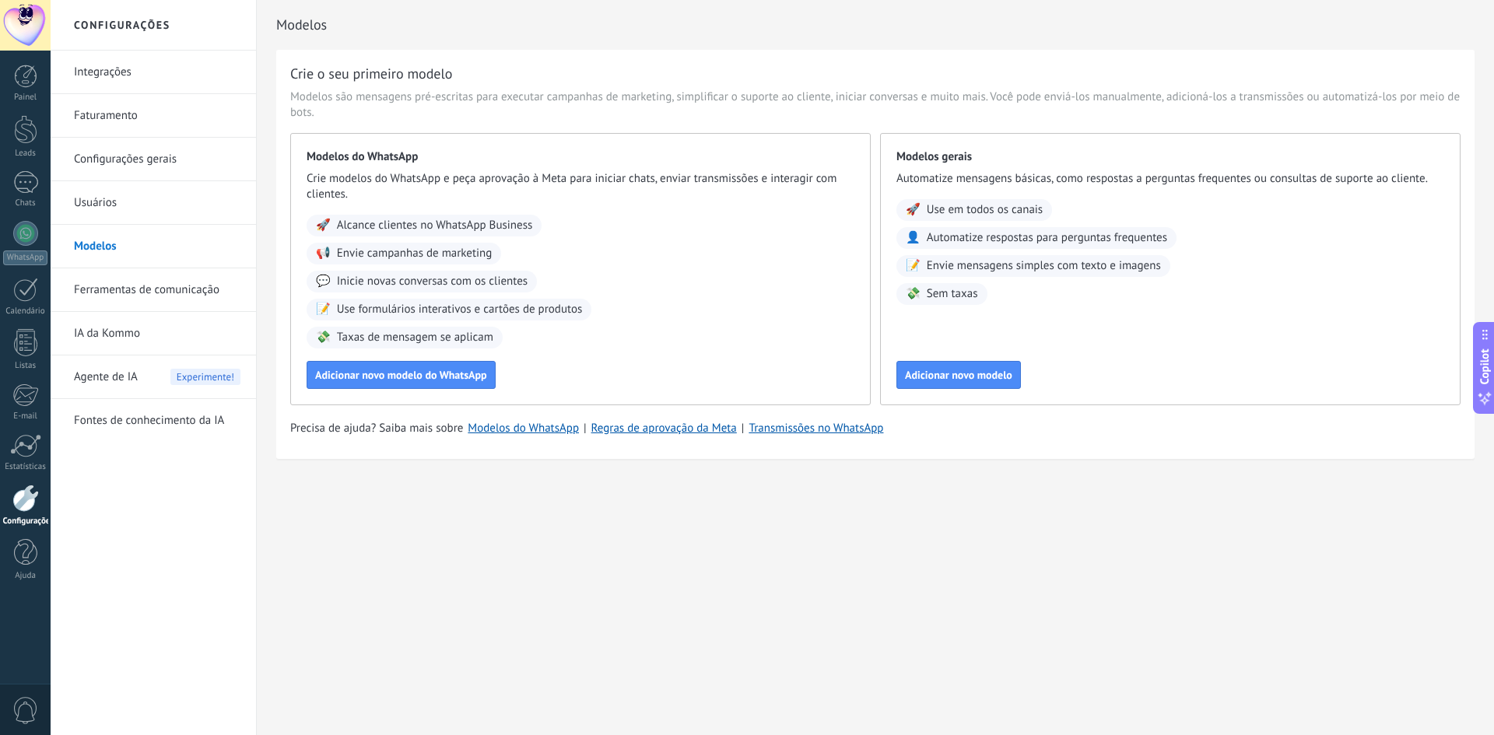
click at [126, 75] on link "Integrações" at bounding box center [157, 73] width 167 height 44
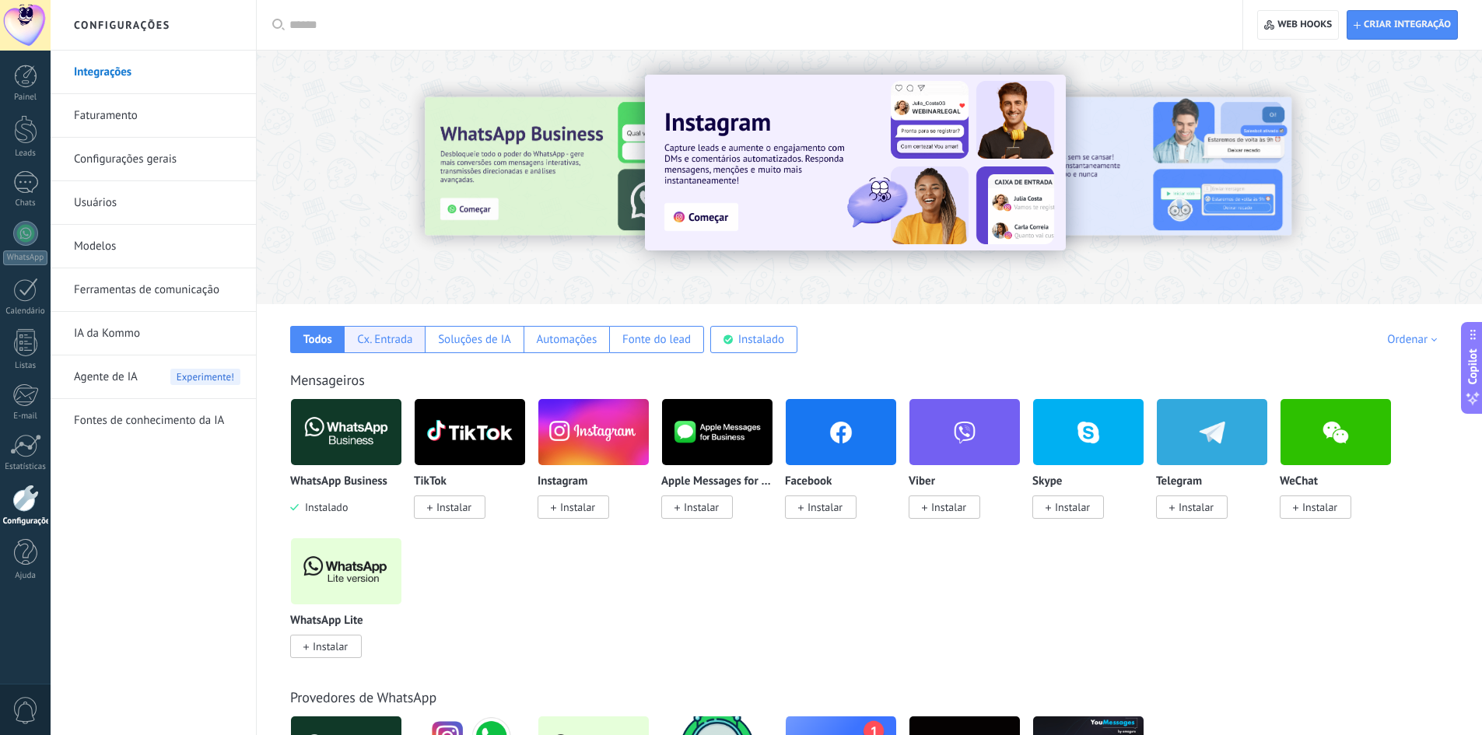
click at [377, 347] on div "Cx. Entrada" at bounding box center [384, 339] width 81 height 27
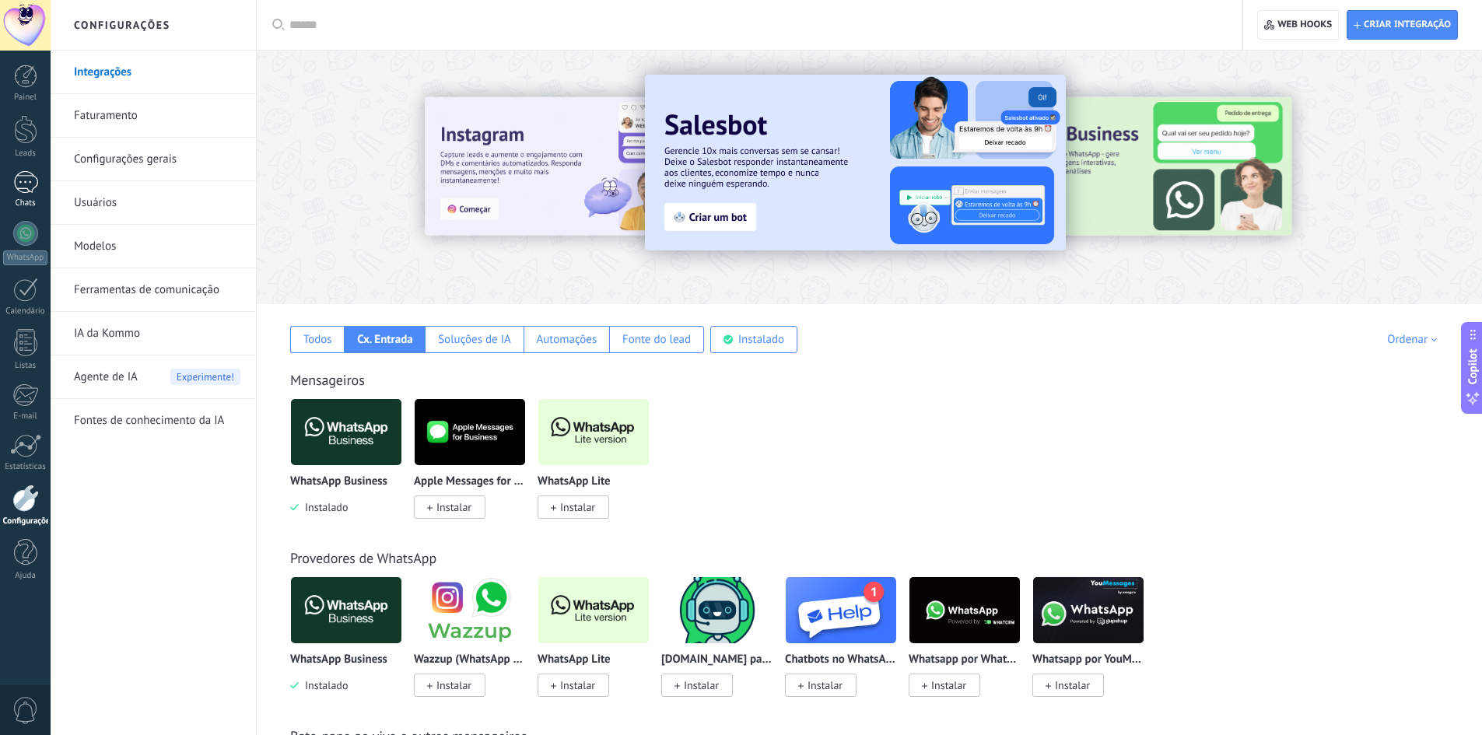
click at [30, 177] on div at bounding box center [25, 182] width 25 height 23
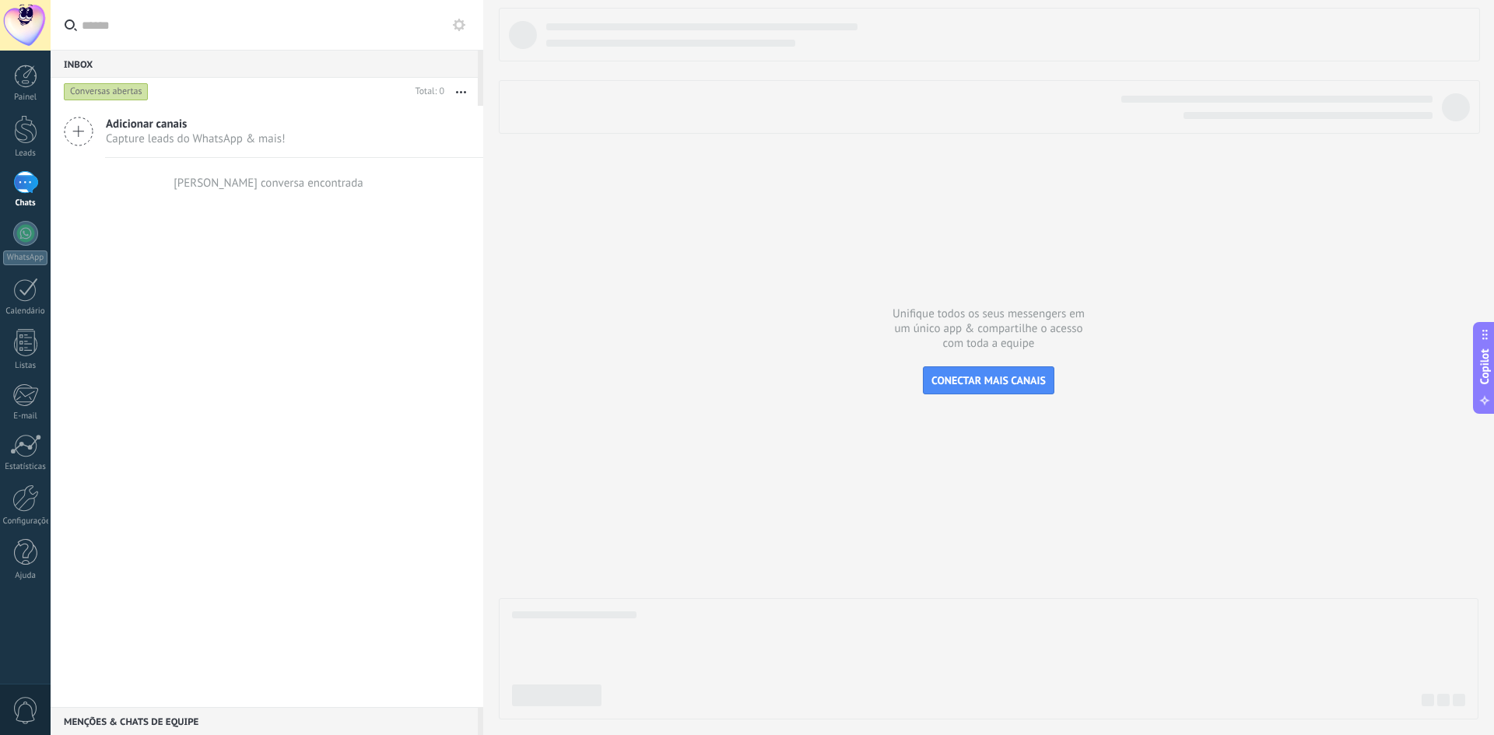
click at [125, 92] on div "Conversas abertas" at bounding box center [106, 91] width 85 height 19
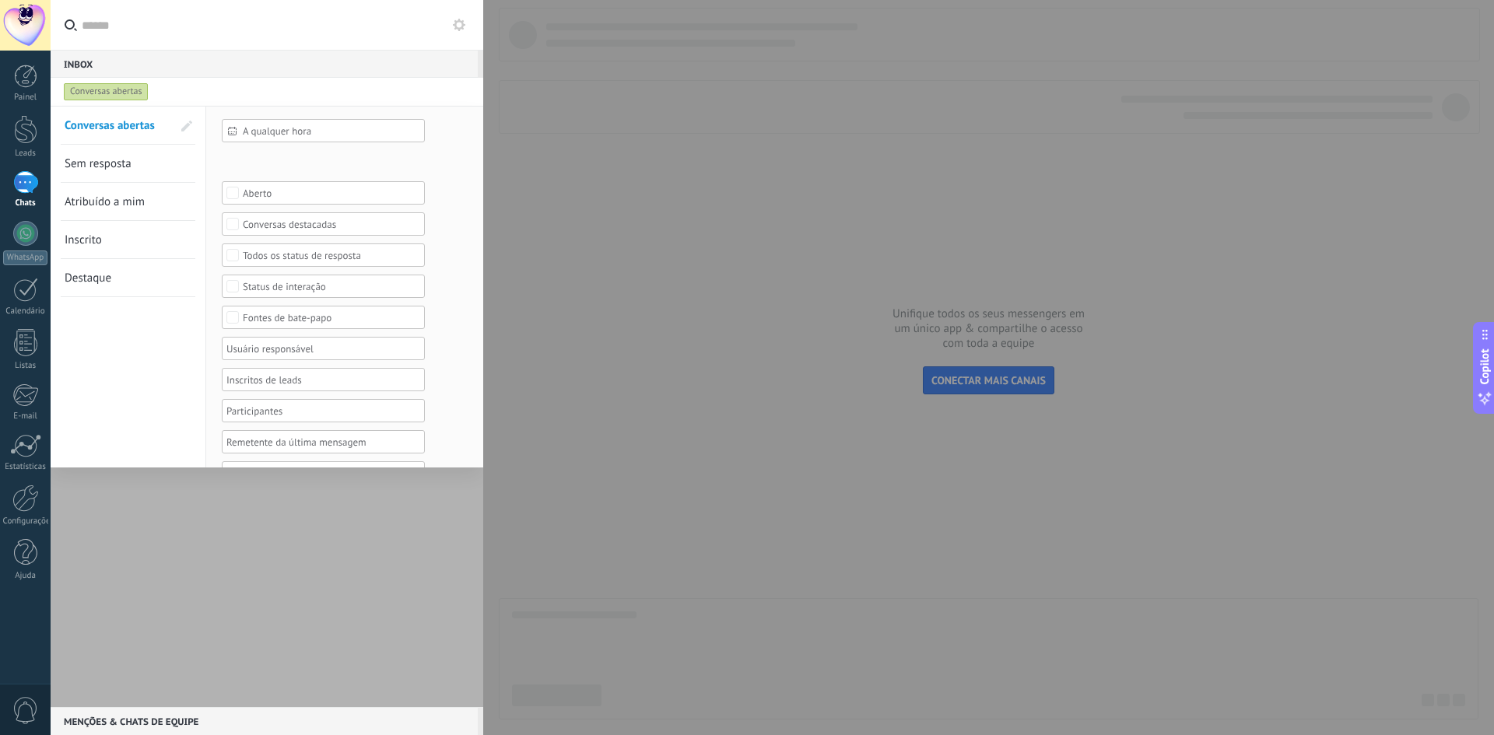
click at [301, 513] on div at bounding box center [267, 407] width 433 height 602
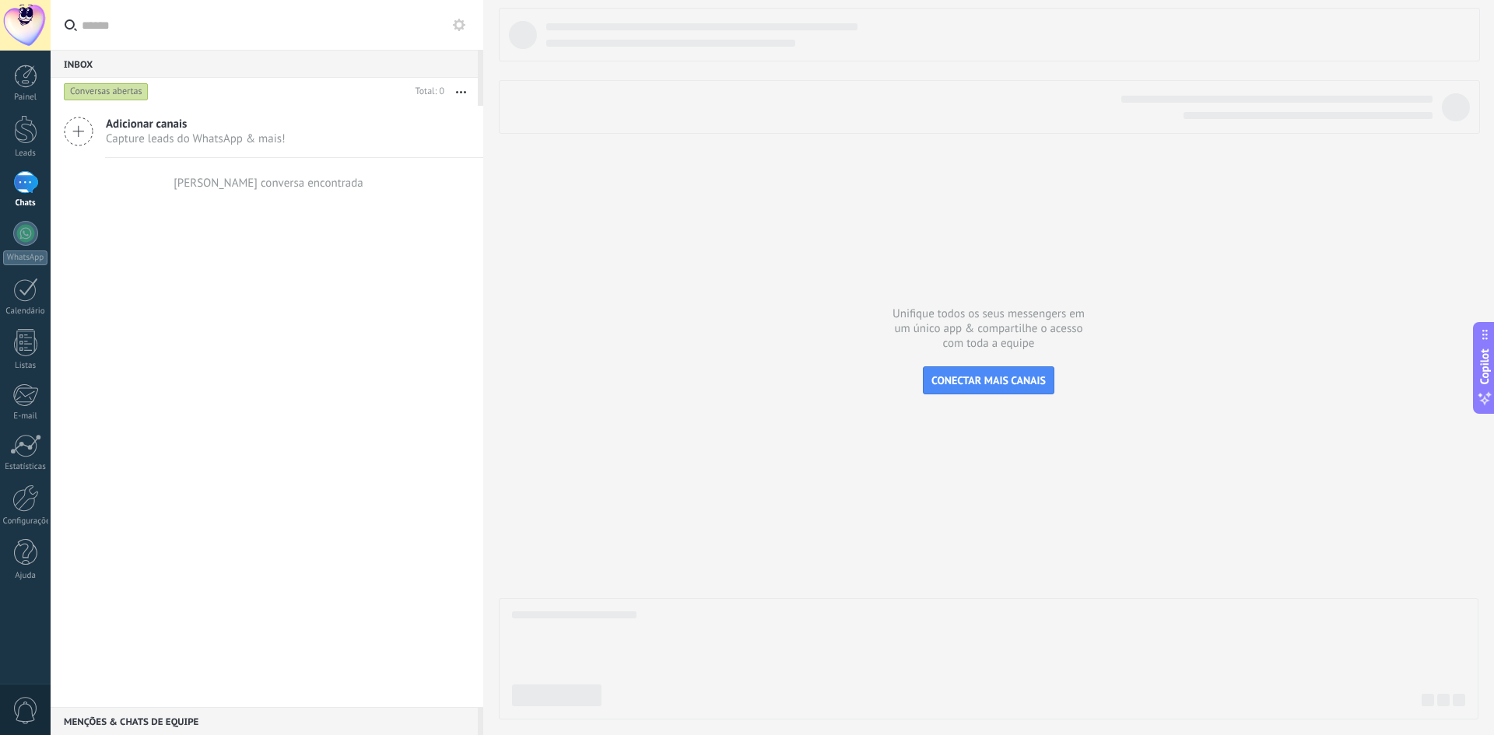
click at [626, 204] on div at bounding box center [989, 364] width 980 height 712
click at [25, 89] on link "Painel" at bounding box center [25, 84] width 51 height 38
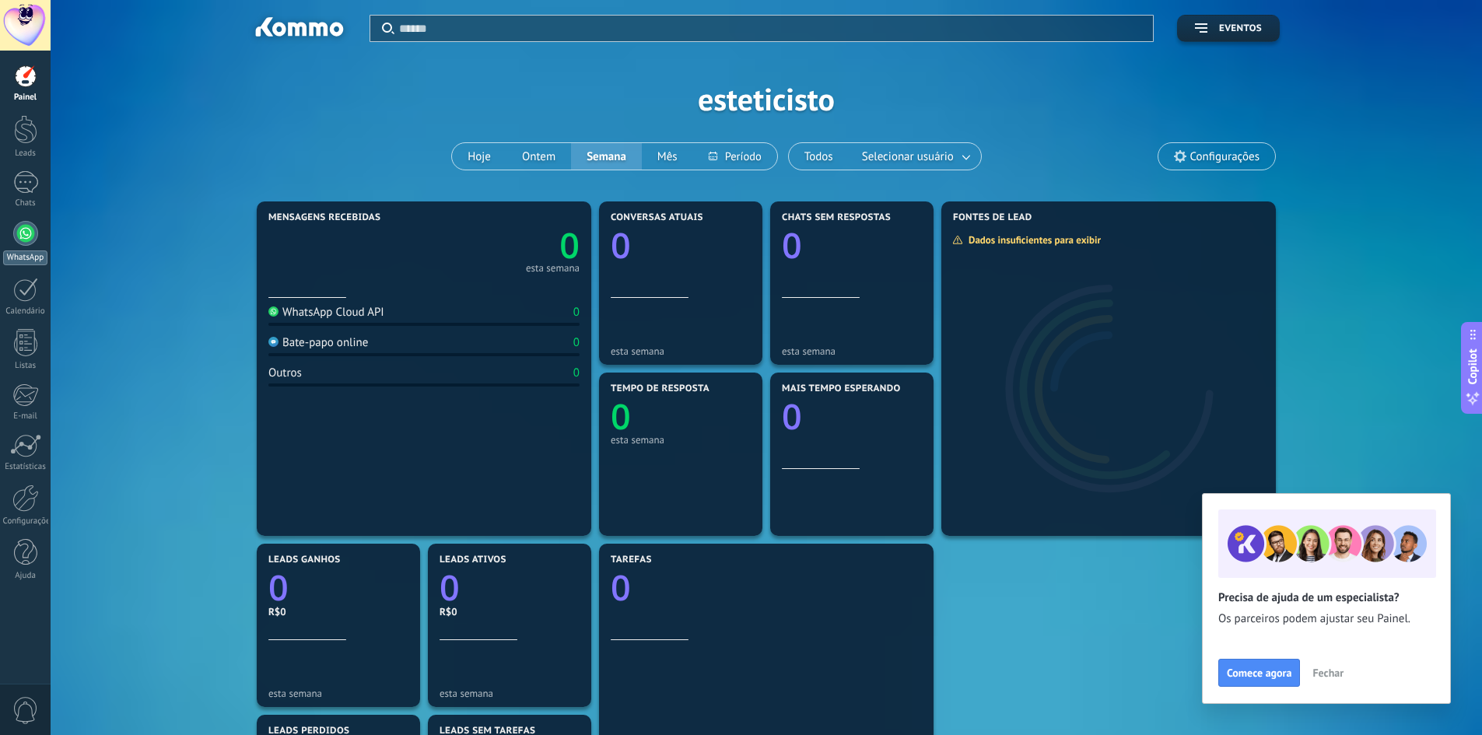
click at [28, 237] on div at bounding box center [25, 233] width 25 height 25
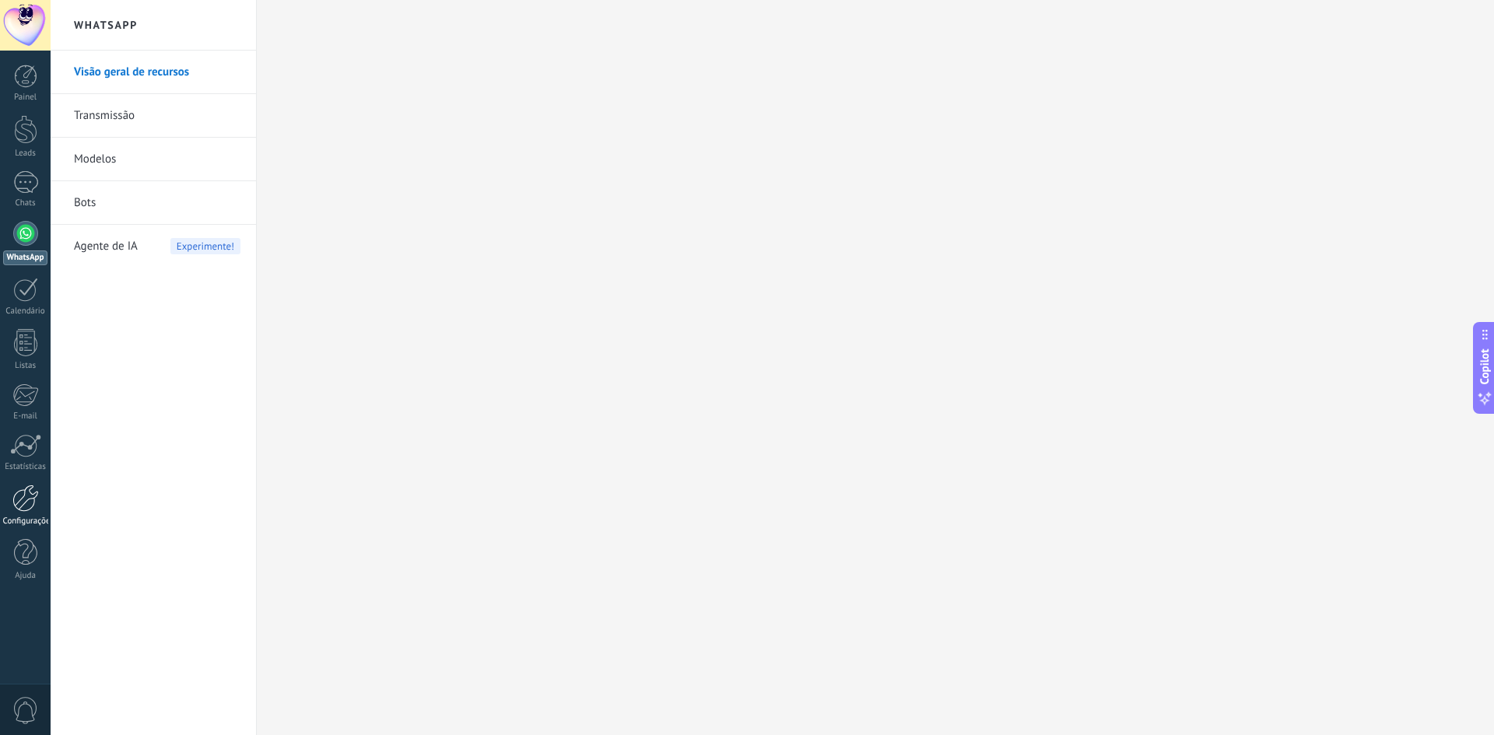
click at [26, 506] on div at bounding box center [25, 498] width 26 height 27
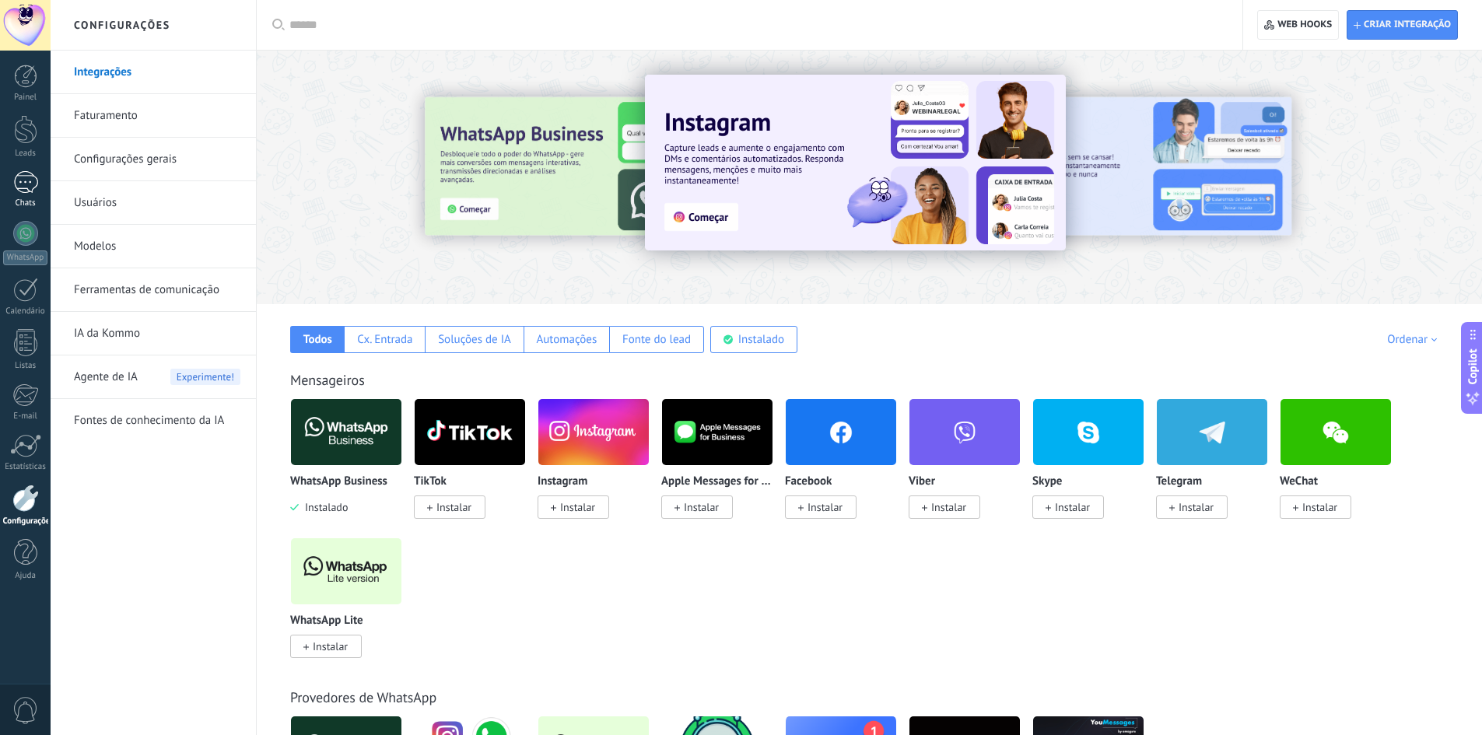
click at [23, 181] on div at bounding box center [25, 182] width 25 height 23
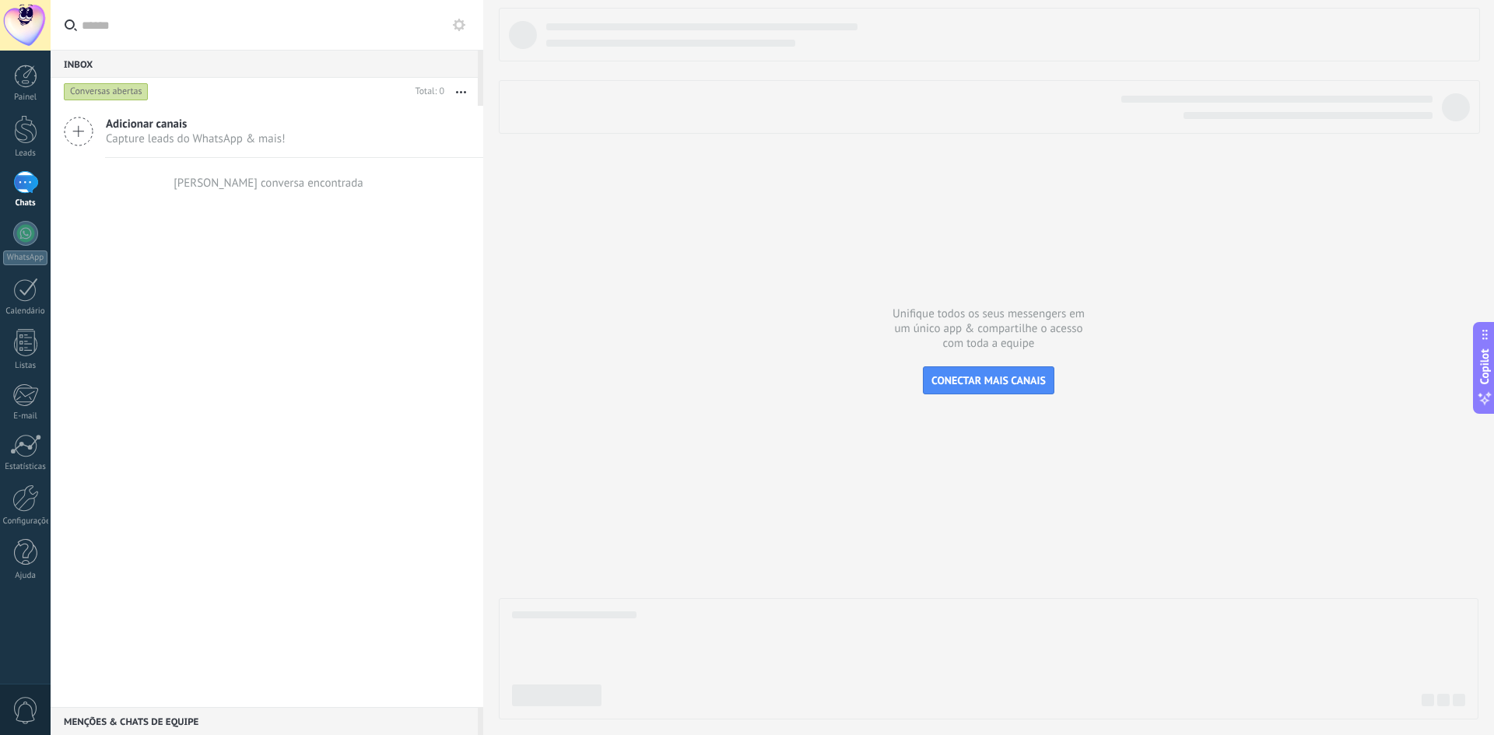
click at [124, 144] on span "Capture leads do WhatsApp & mais!" at bounding box center [196, 139] width 180 height 15
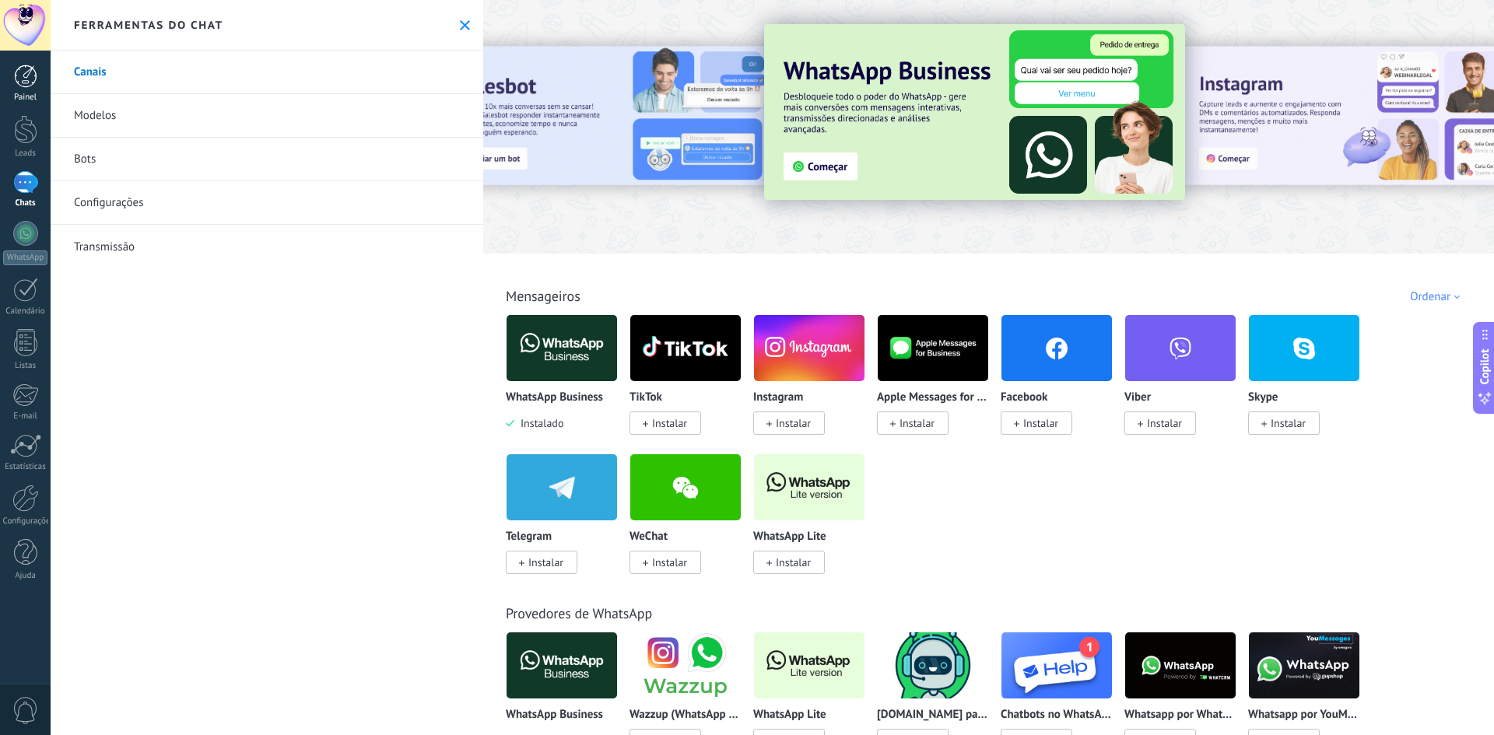
click at [40, 85] on link "Painel" at bounding box center [25, 84] width 51 height 38
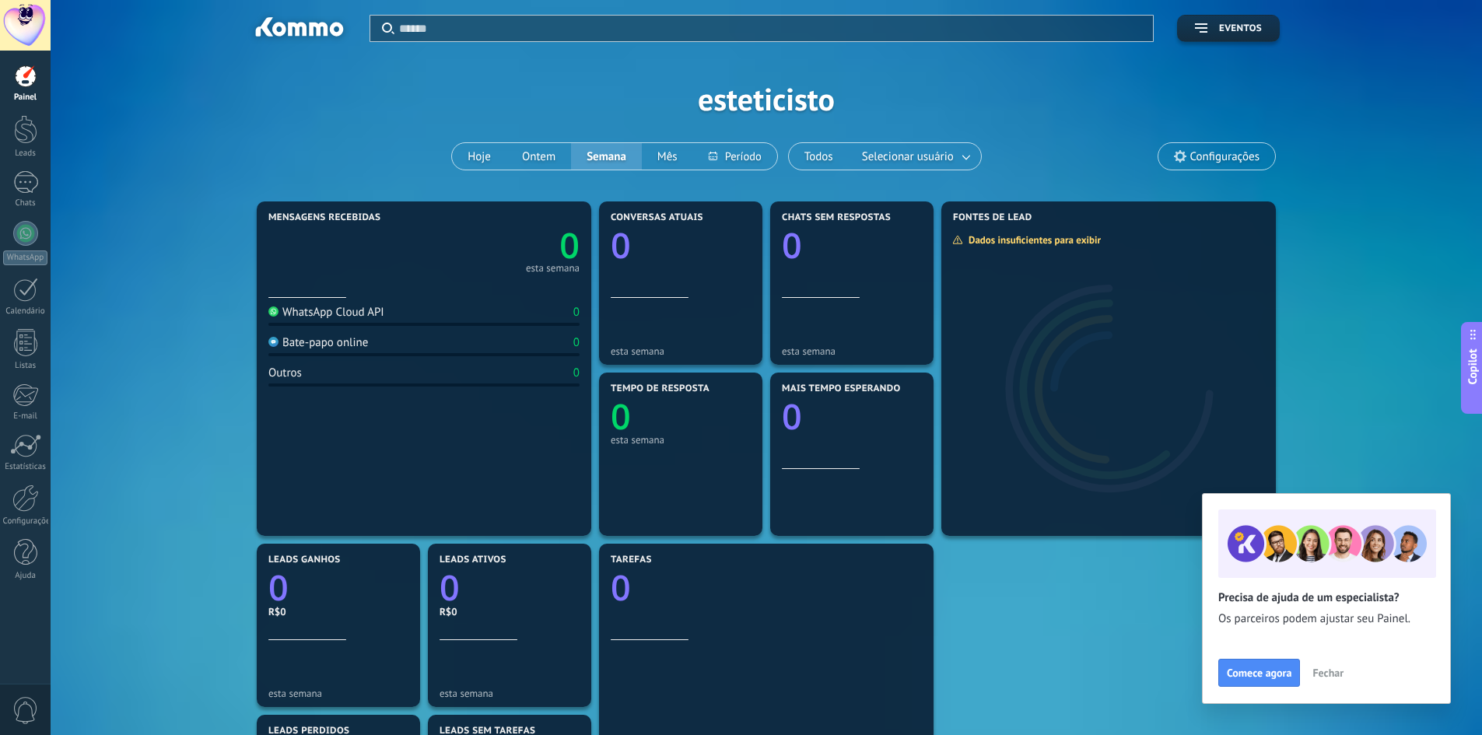
click at [488, 24] on input "text" at bounding box center [771, 28] width 745 height 16
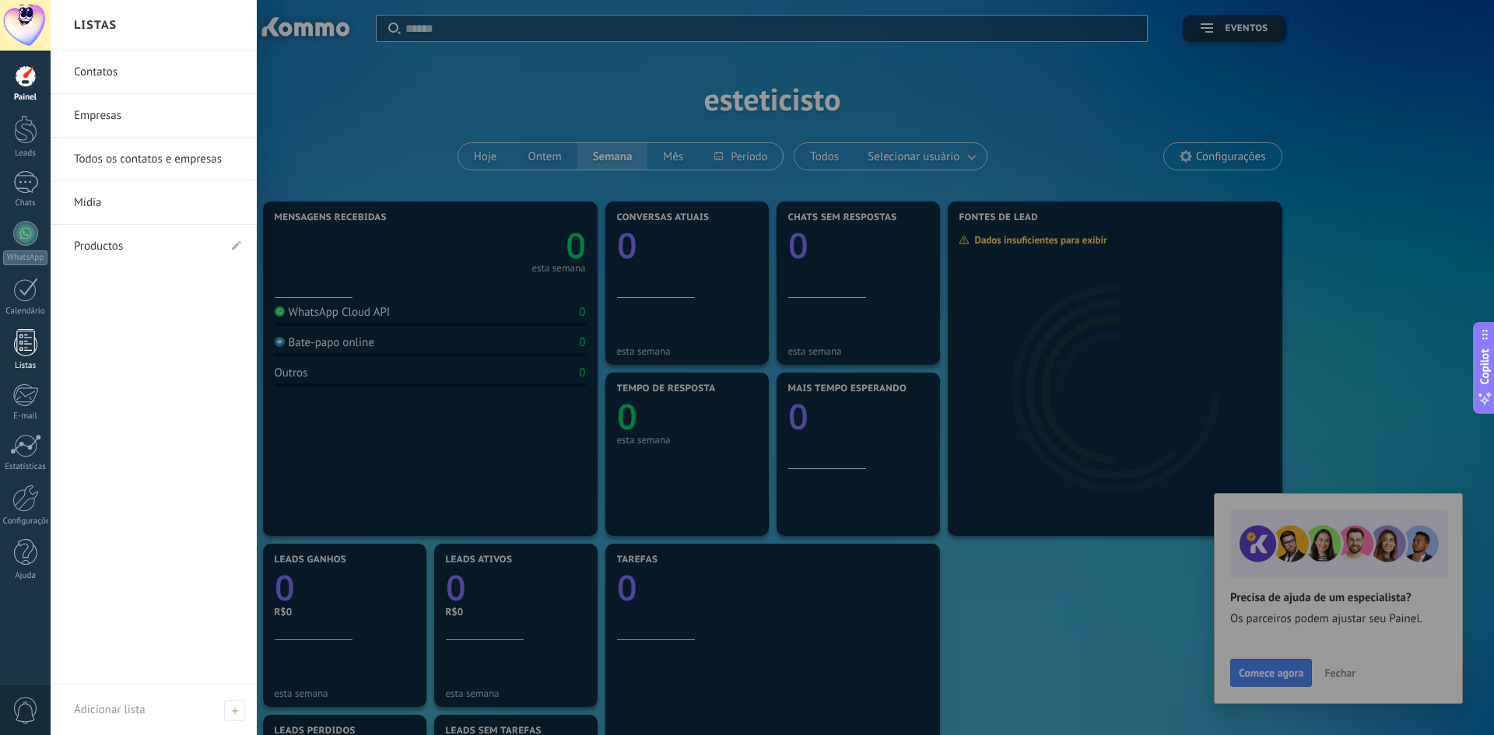
click at [28, 355] on div at bounding box center [25, 342] width 23 height 27
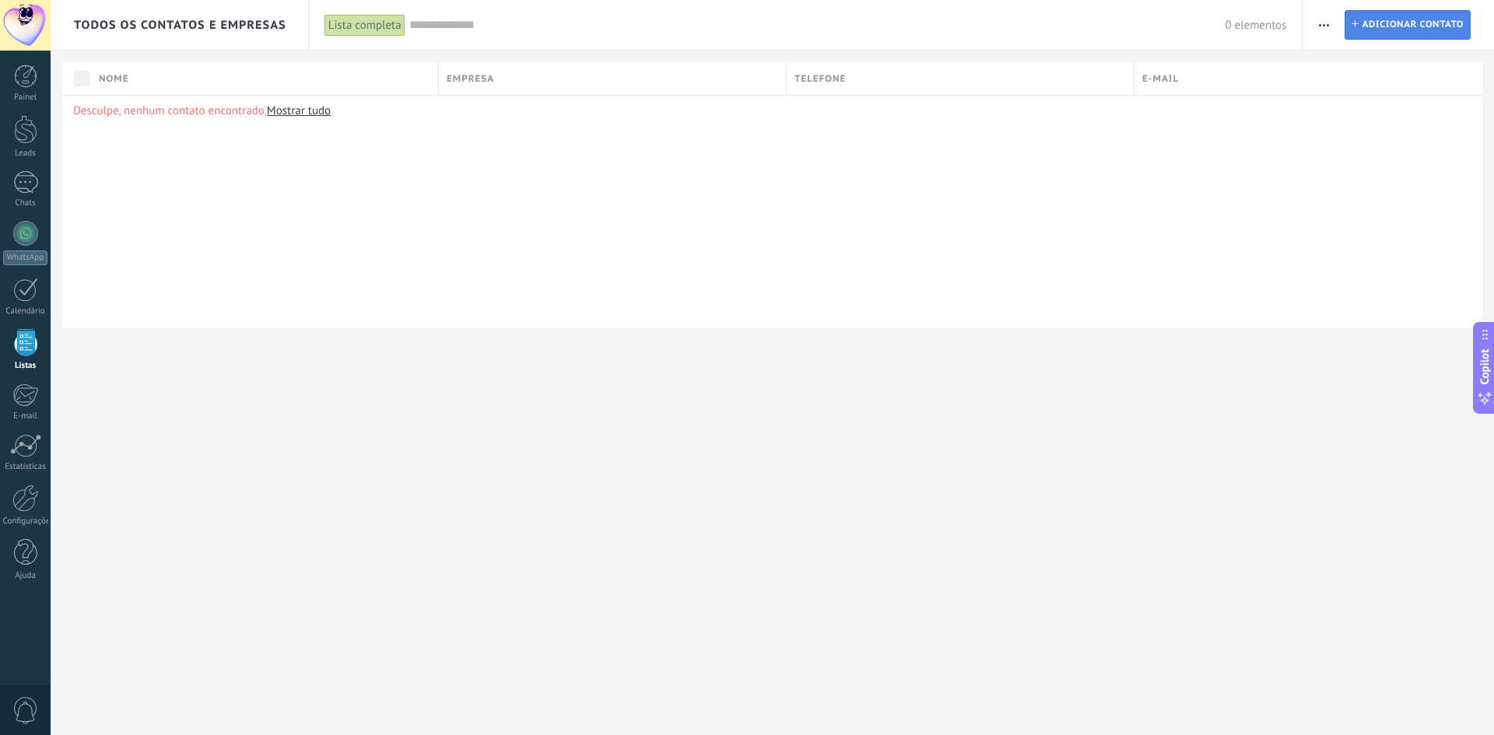
click at [1356, 29] on link "Contato Adicionar contato" at bounding box center [1408, 25] width 126 height 30
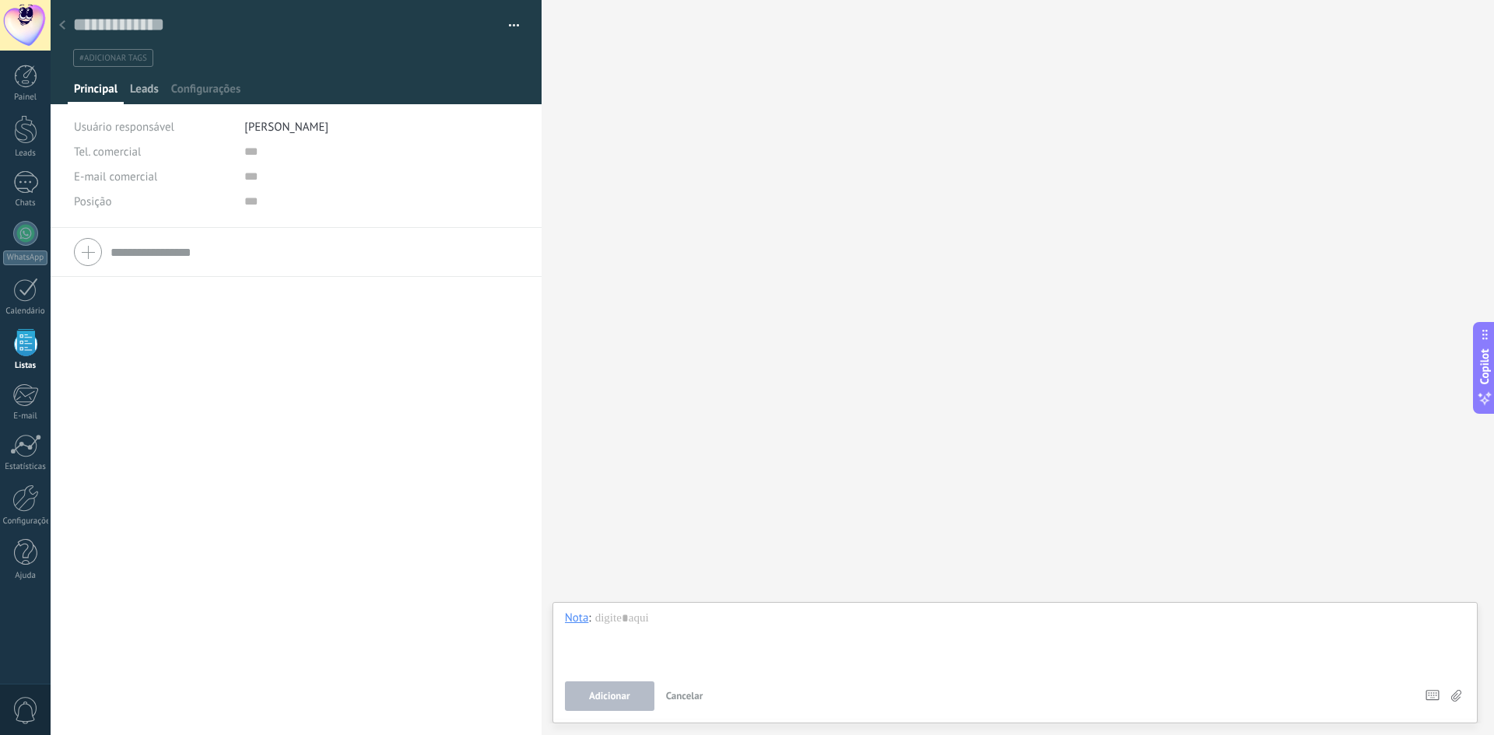
click at [150, 92] on span "Leads" at bounding box center [144, 93] width 29 height 23
click at [93, 88] on span "Principal" at bounding box center [96, 93] width 44 height 23
click at [241, 88] on div "Configurações" at bounding box center [206, 93] width 82 height 23
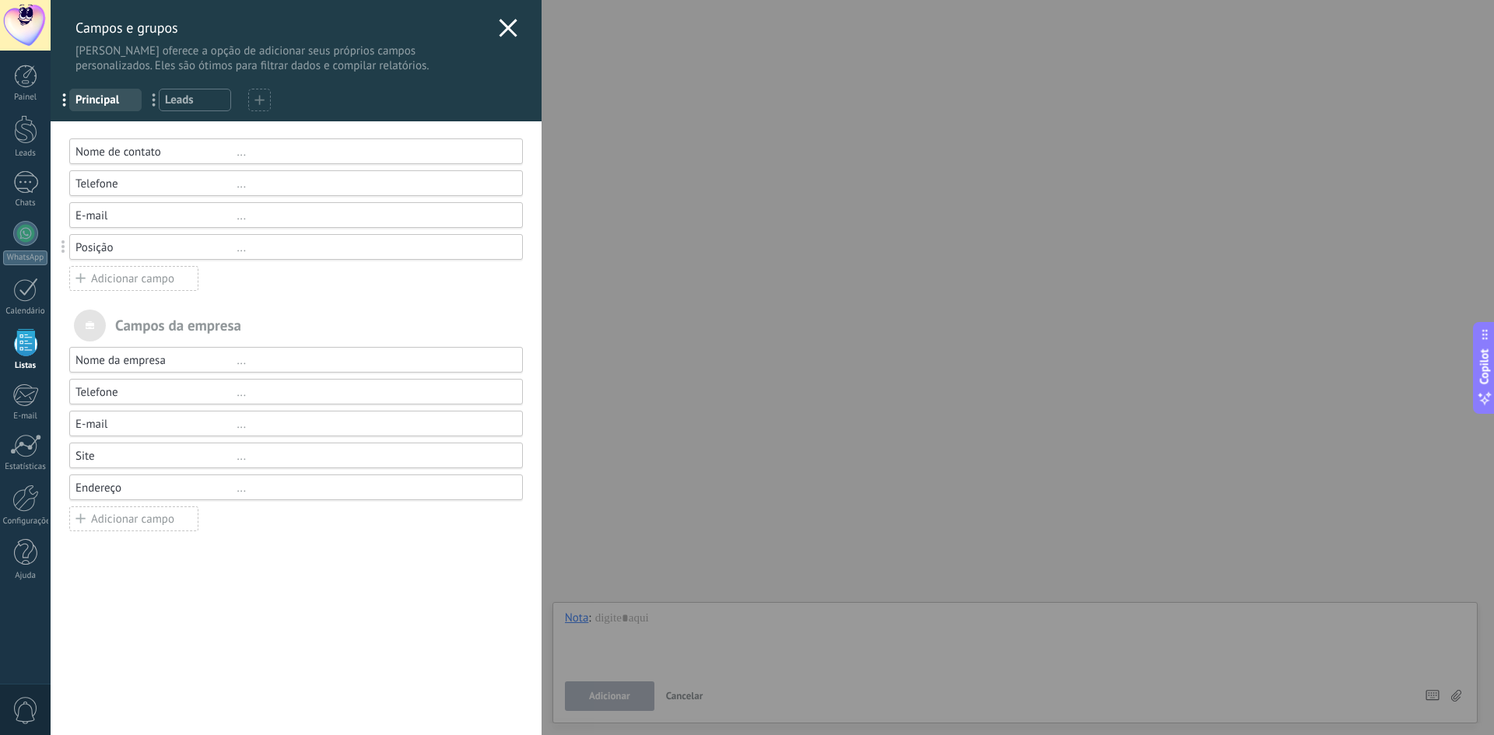
click at [502, 22] on icon at bounding box center [508, 28] width 19 height 19
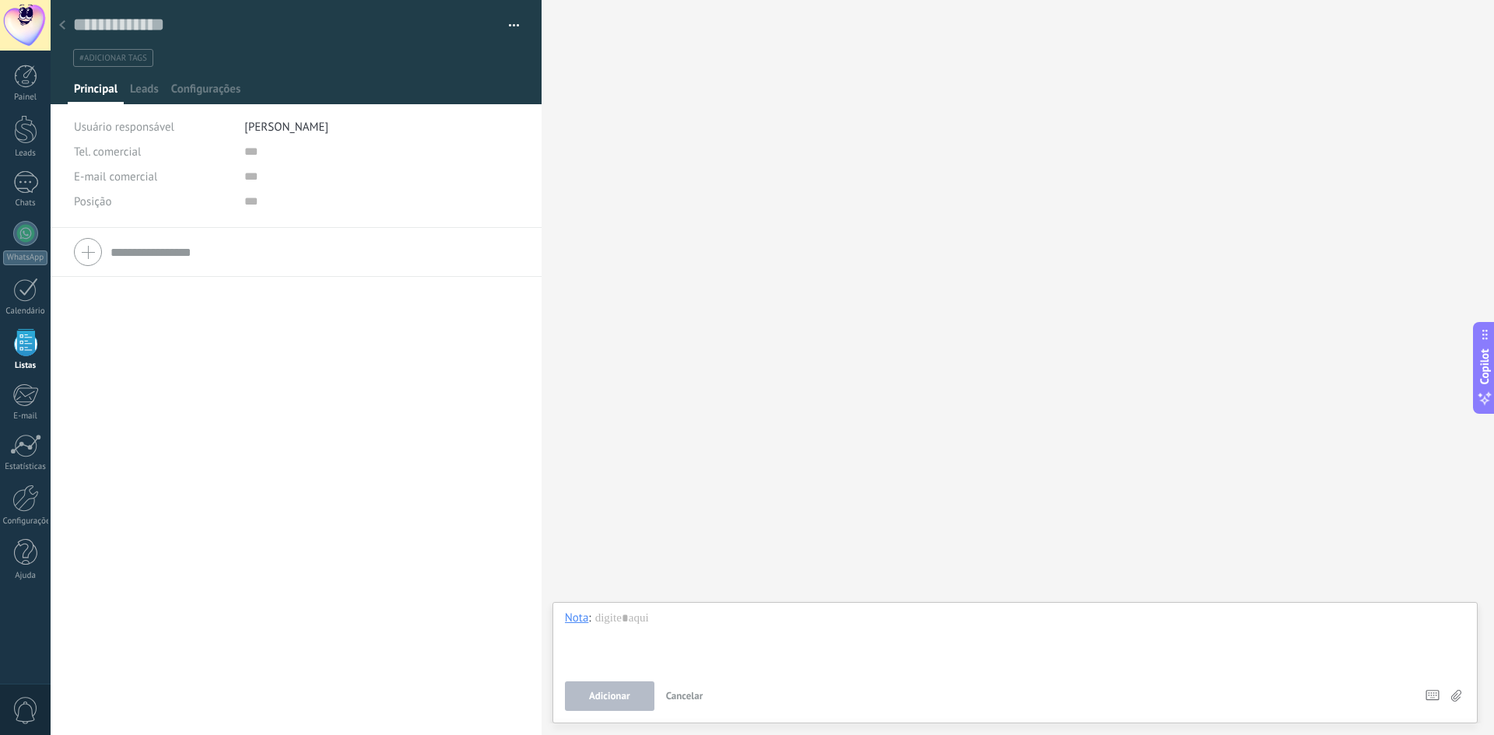
click at [72, 33] on div at bounding box center [62, 26] width 22 height 30
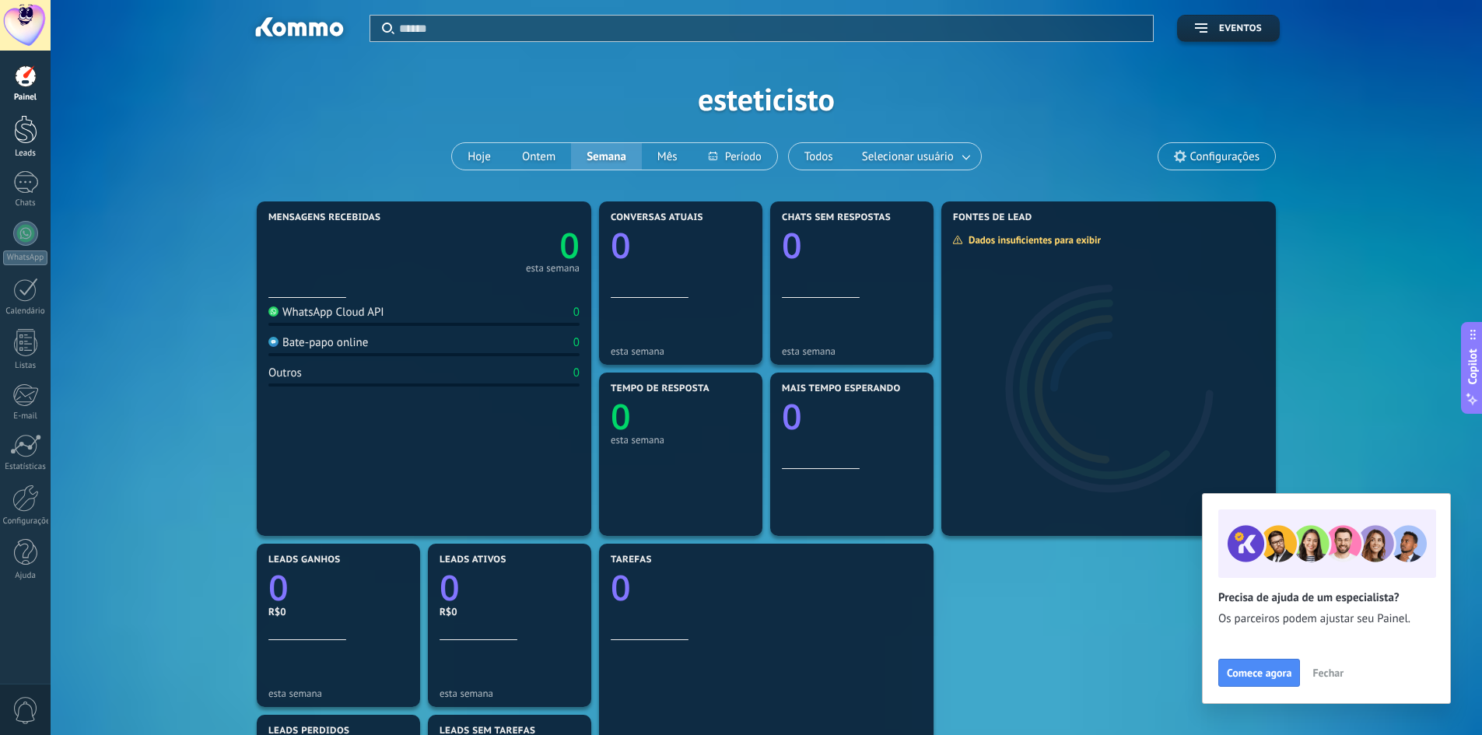
click at [24, 136] on div at bounding box center [25, 129] width 23 height 29
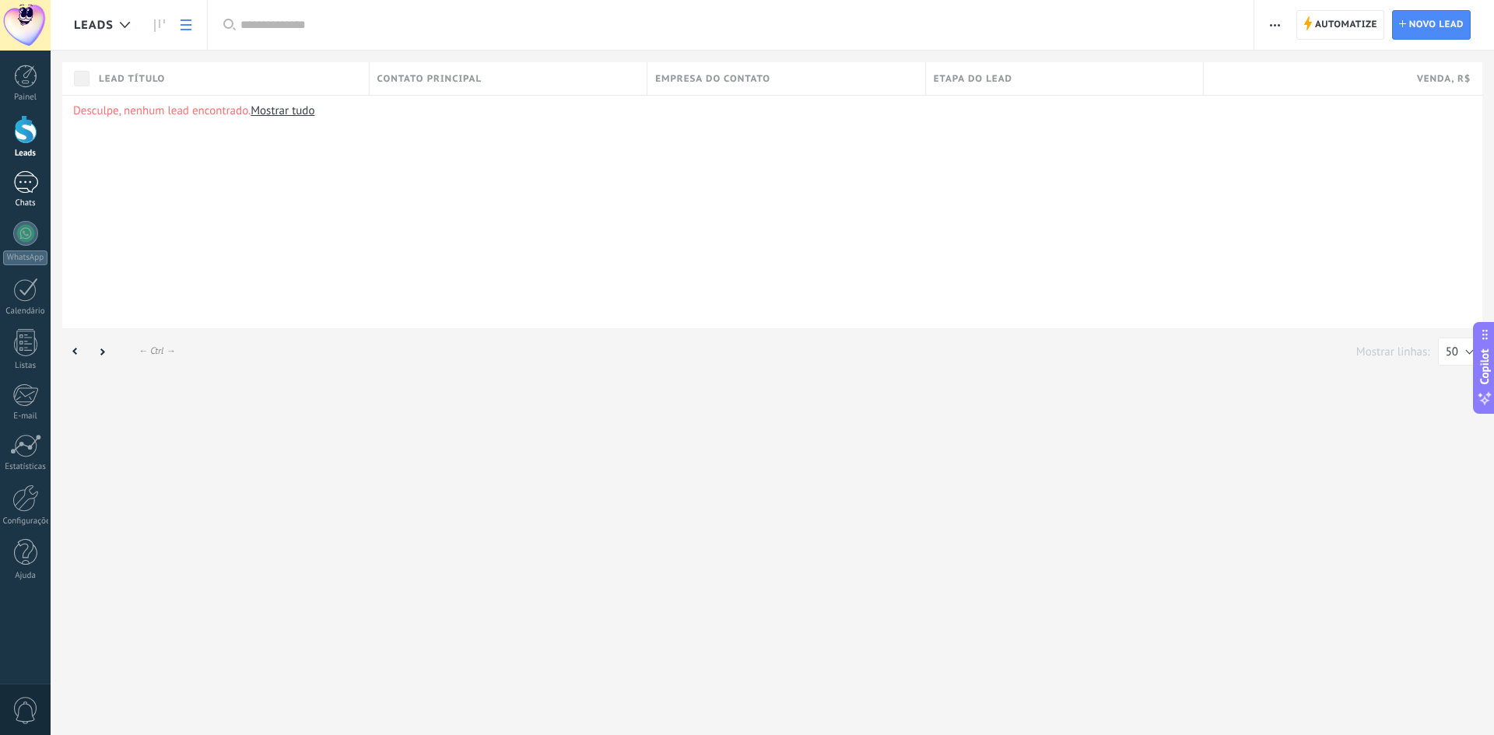
click at [26, 185] on div at bounding box center [25, 182] width 25 height 23
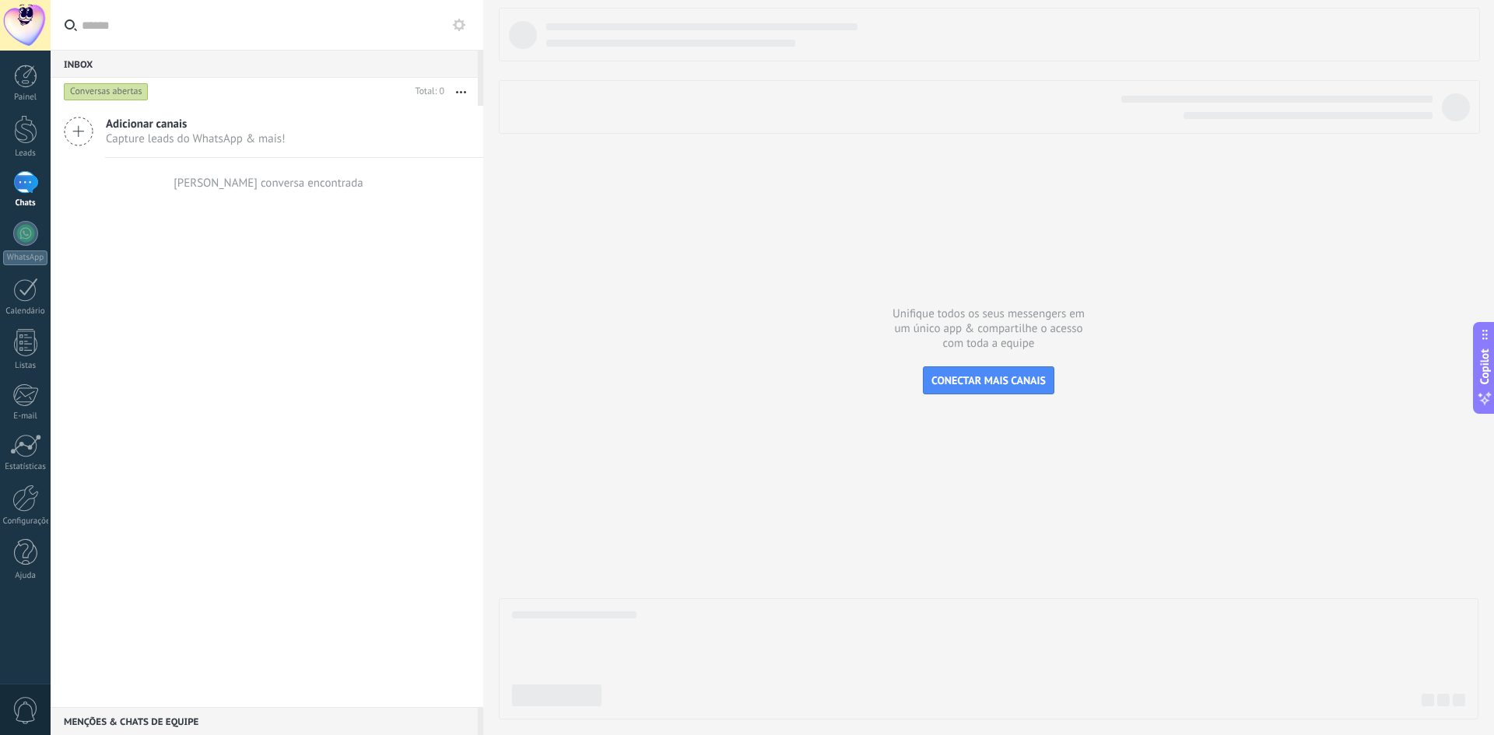
click at [22, 191] on div at bounding box center [25, 182] width 25 height 23
click at [230, 272] on div "Adicionar canais Capture leads do WhatsApp & mais! Nenhuma conversa encontrada" at bounding box center [267, 407] width 433 height 602
click at [31, 79] on div at bounding box center [25, 76] width 23 height 23
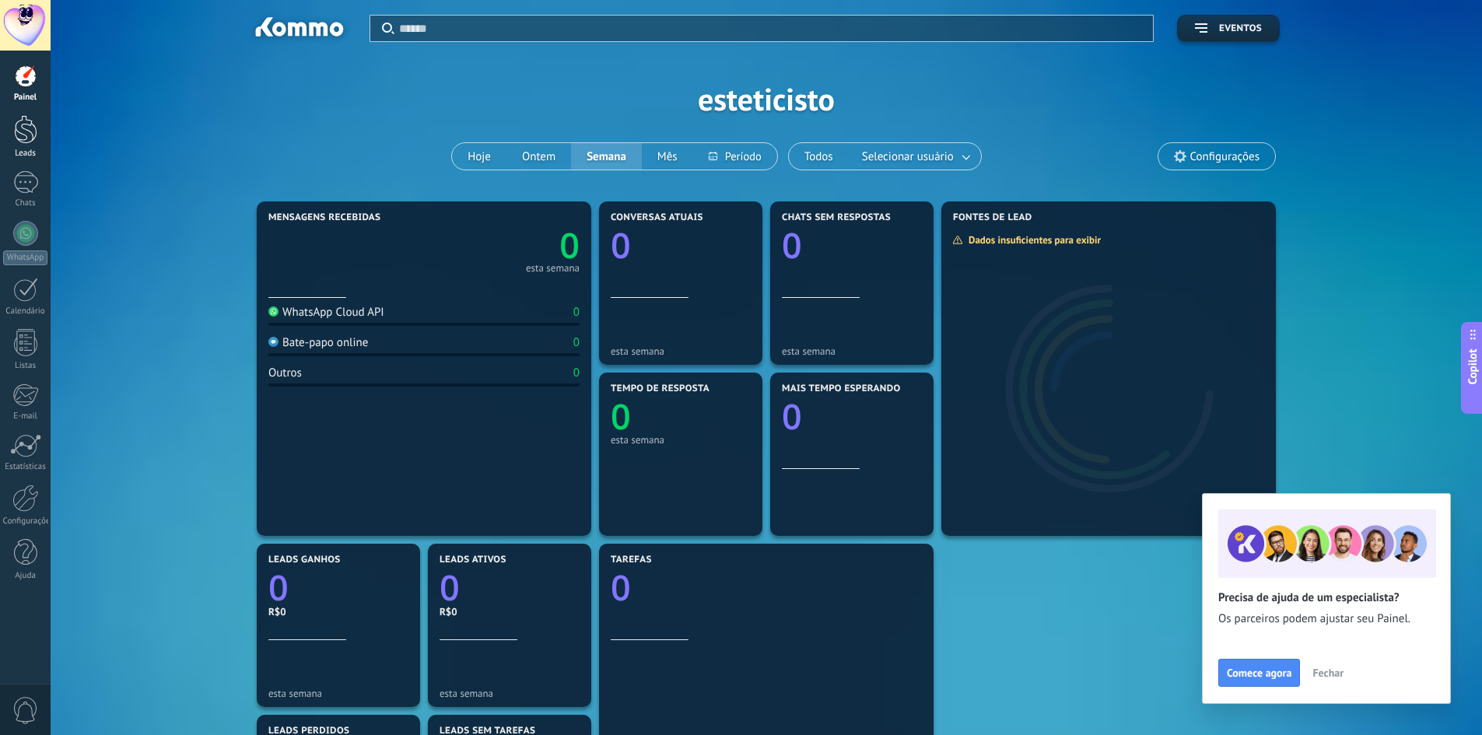
click at [29, 142] on div at bounding box center [25, 129] width 23 height 29
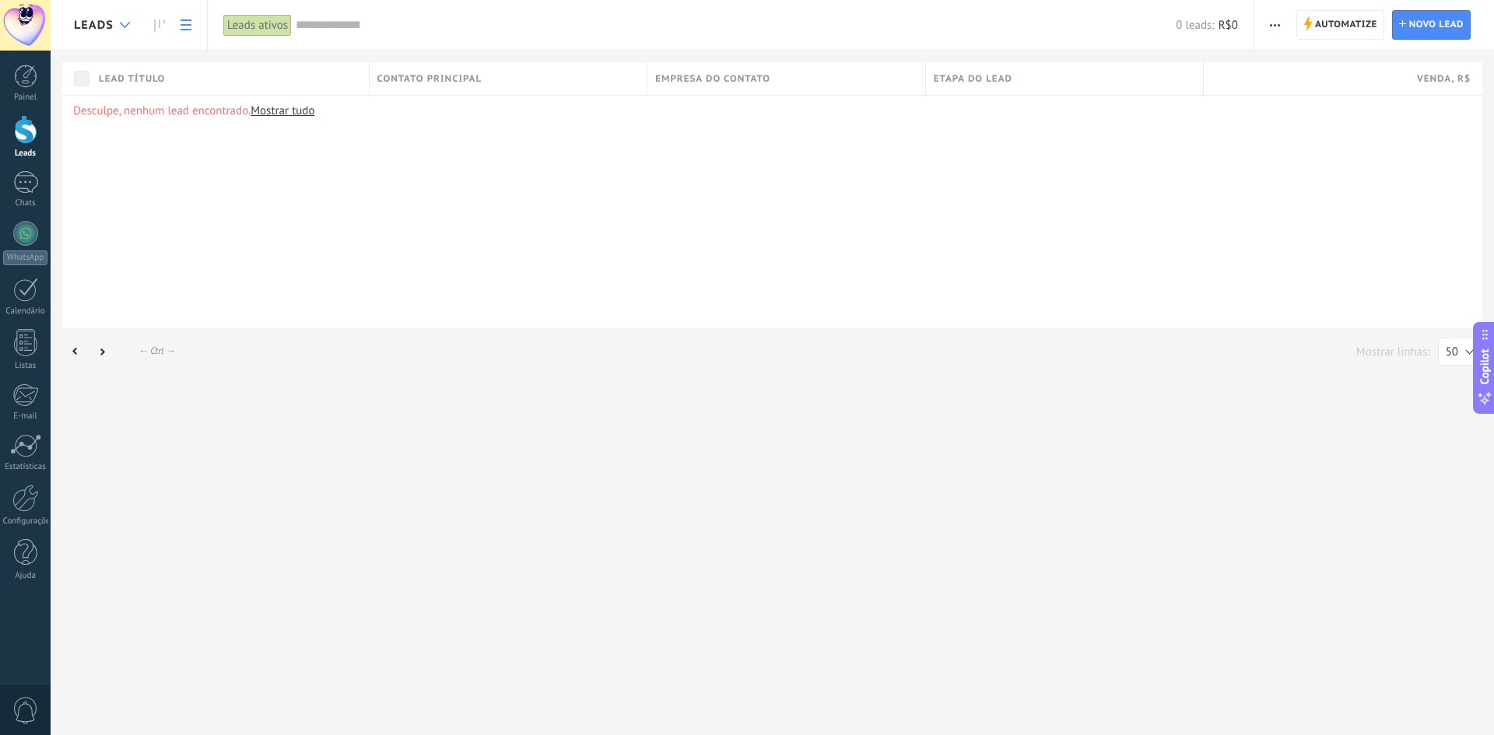
click at [115, 26] on div at bounding box center [125, 25] width 26 height 30
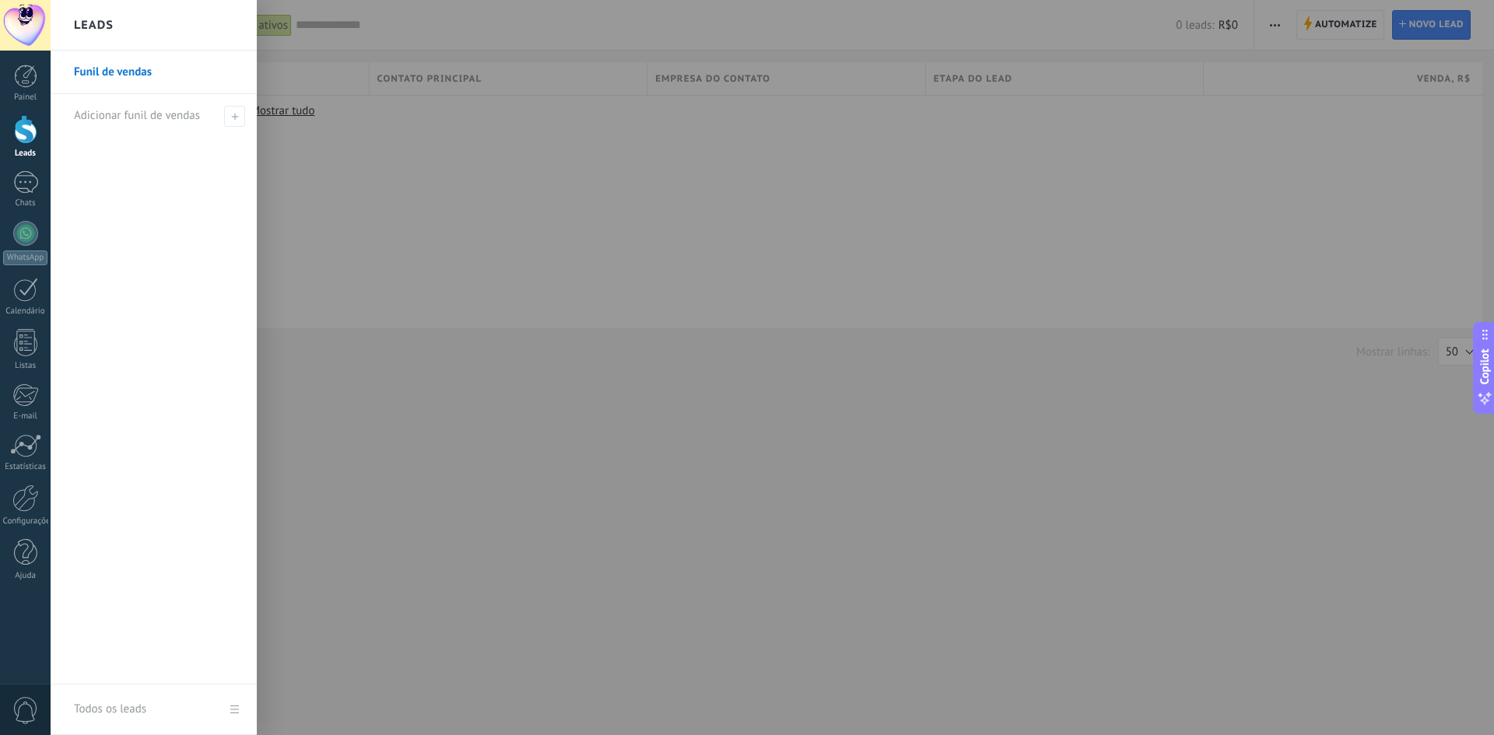
click at [553, 317] on div at bounding box center [798, 367] width 1494 height 735
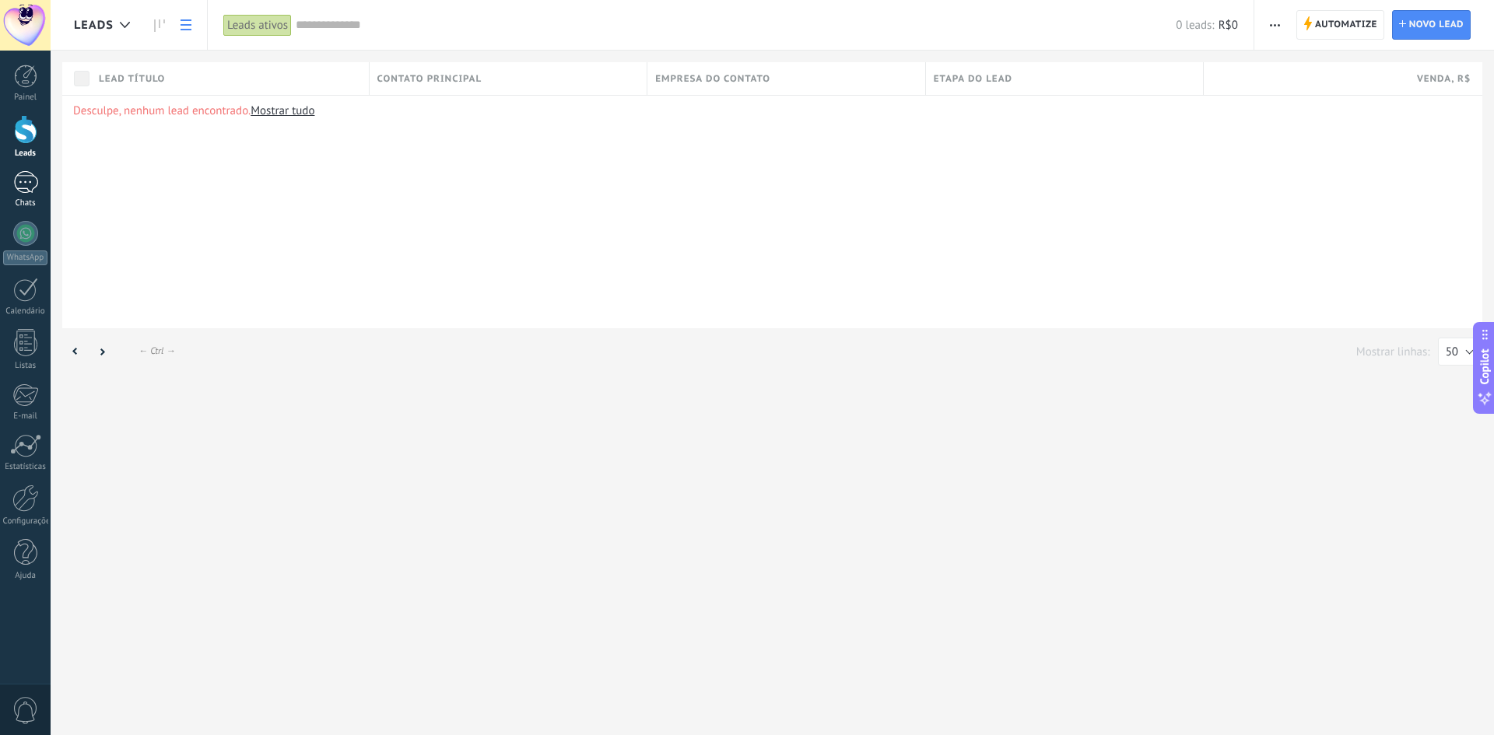
click at [30, 188] on div at bounding box center [25, 182] width 25 height 23
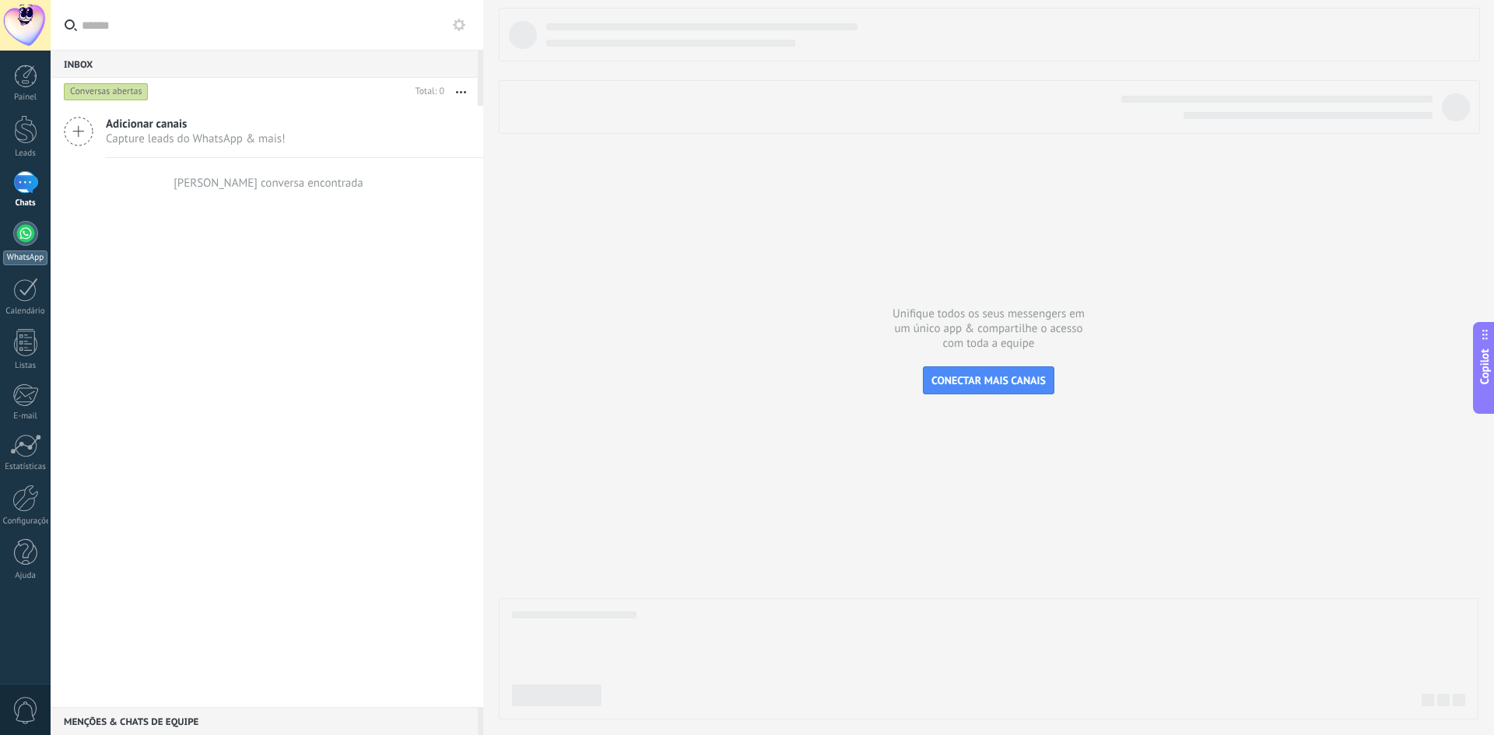
click at [32, 230] on div at bounding box center [25, 233] width 25 height 25
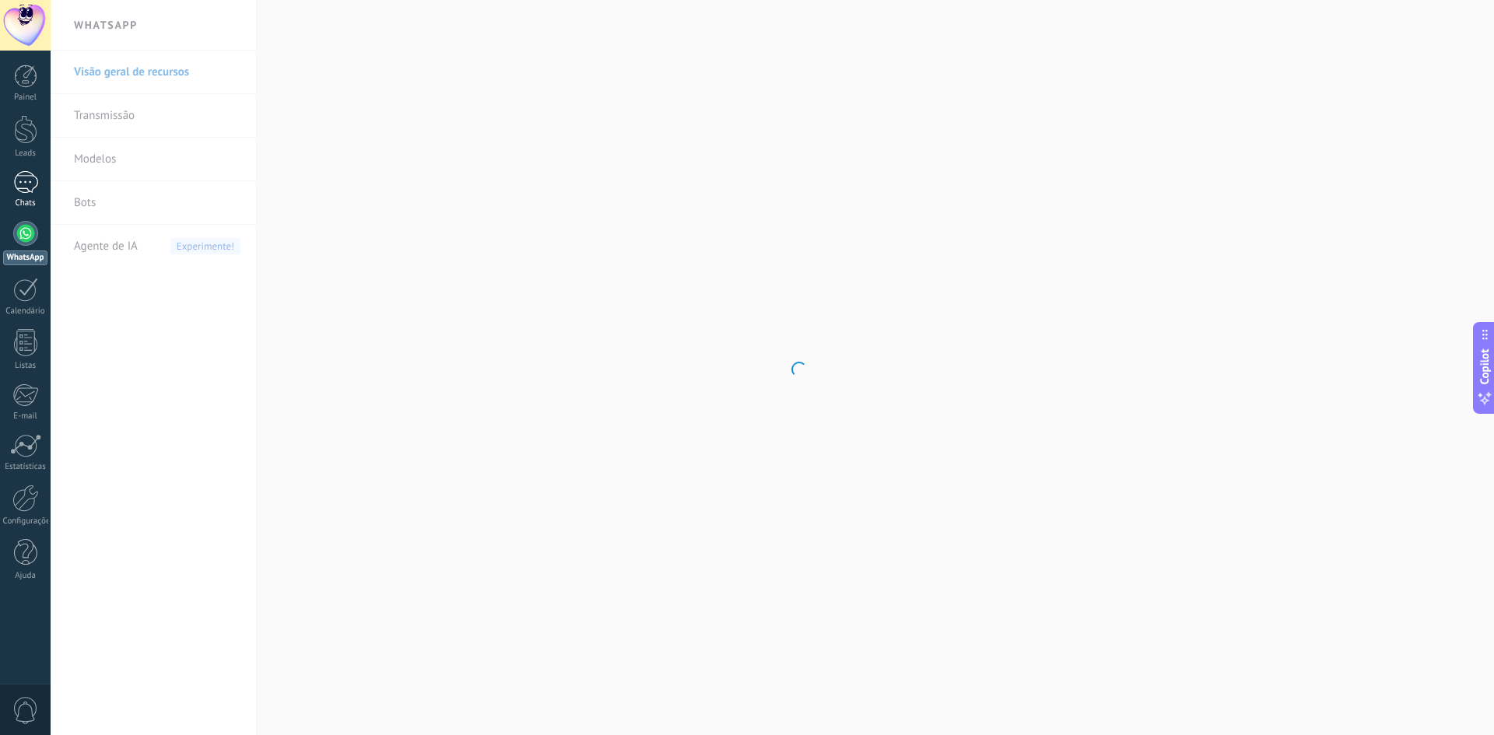
click at [31, 182] on div at bounding box center [25, 182] width 25 height 23
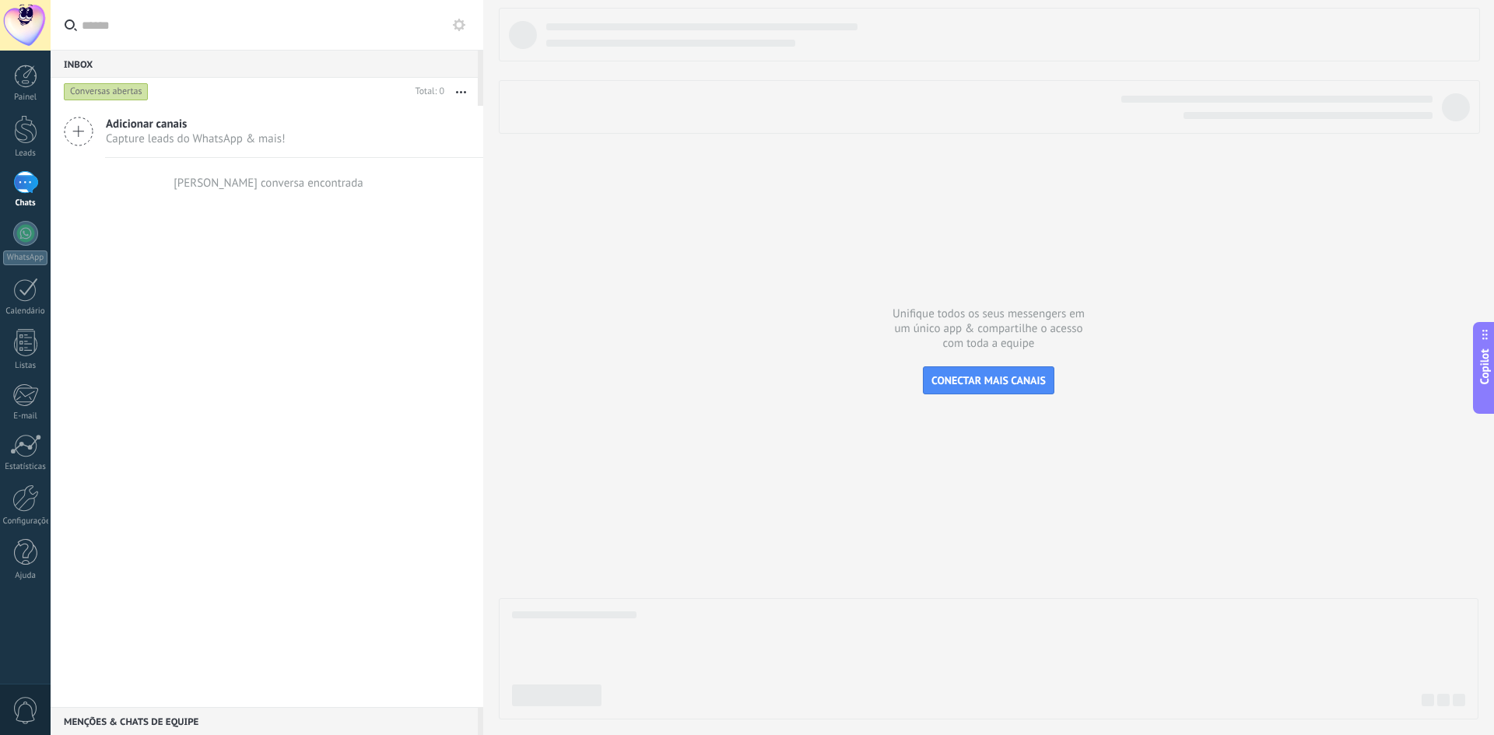
click at [31, 185] on div at bounding box center [25, 182] width 25 height 23
click at [24, 86] on div at bounding box center [25, 76] width 23 height 23
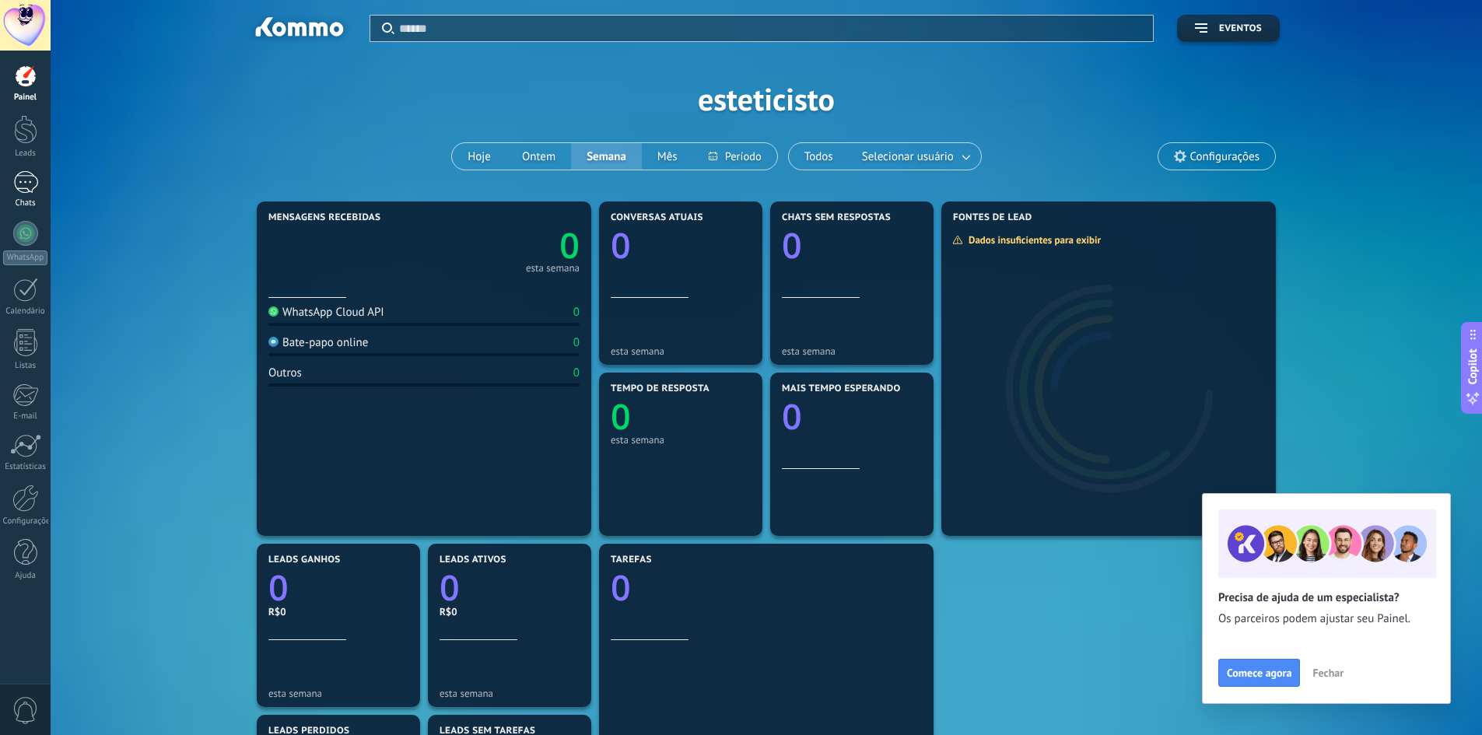
click at [25, 177] on div at bounding box center [25, 182] width 25 height 23
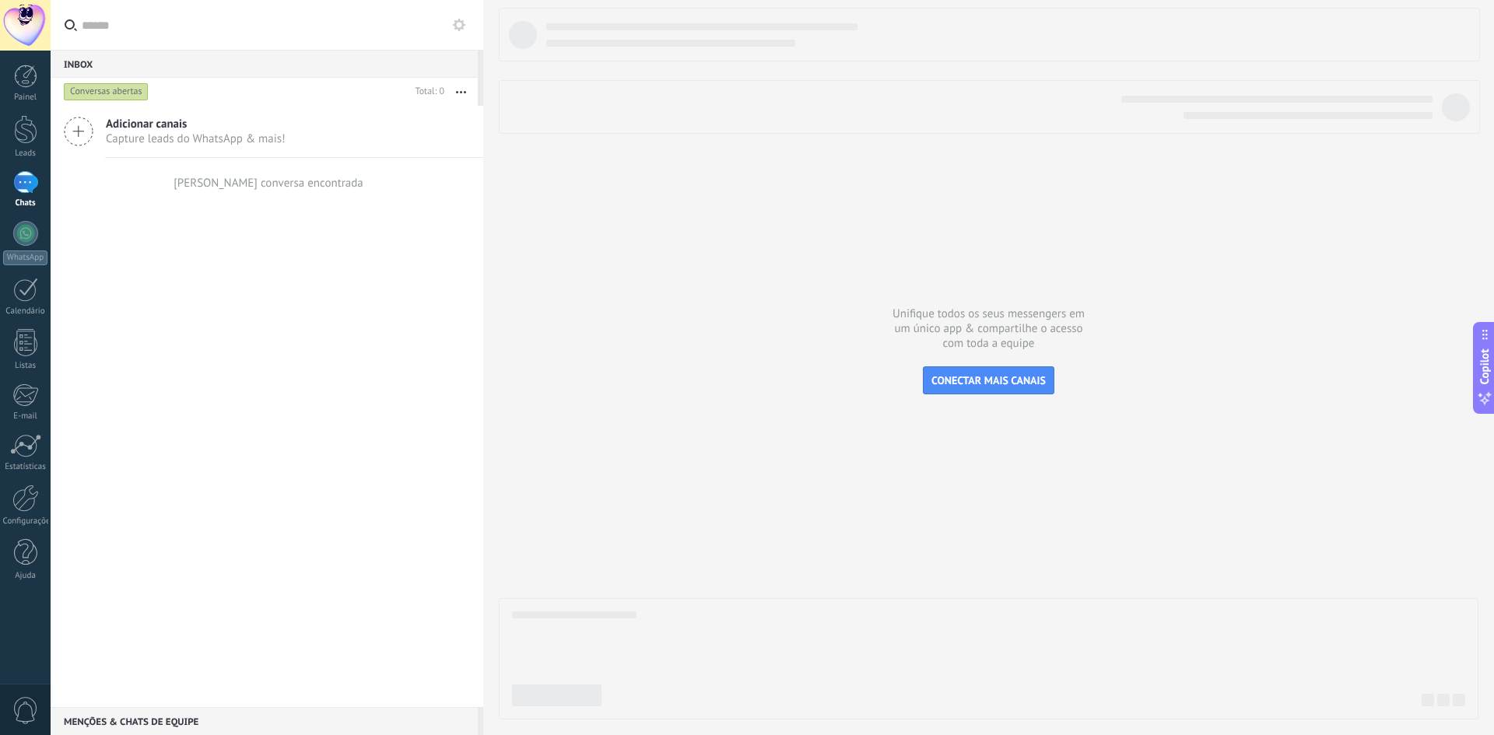
click at [91, 133] on icon at bounding box center [79, 132] width 30 height 30
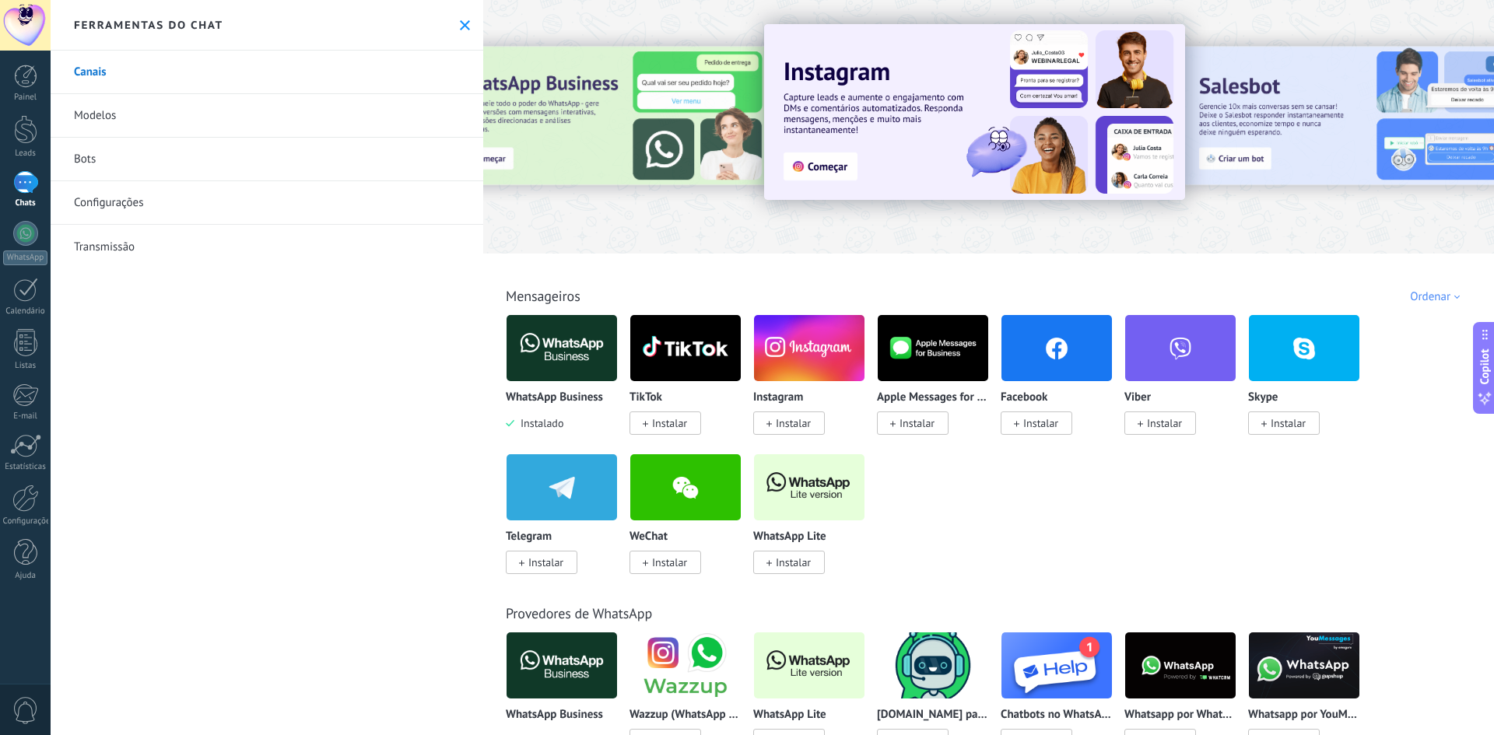
click at [573, 354] on img at bounding box center [562, 347] width 111 height 75
click at [542, 346] on body ".abecls-1,.abecls-2{fill-rule:evenodd}.abecls-2{fill:#fff} .abhcls-1{fill:none}…" at bounding box center [747, 367] width 1494 height 735
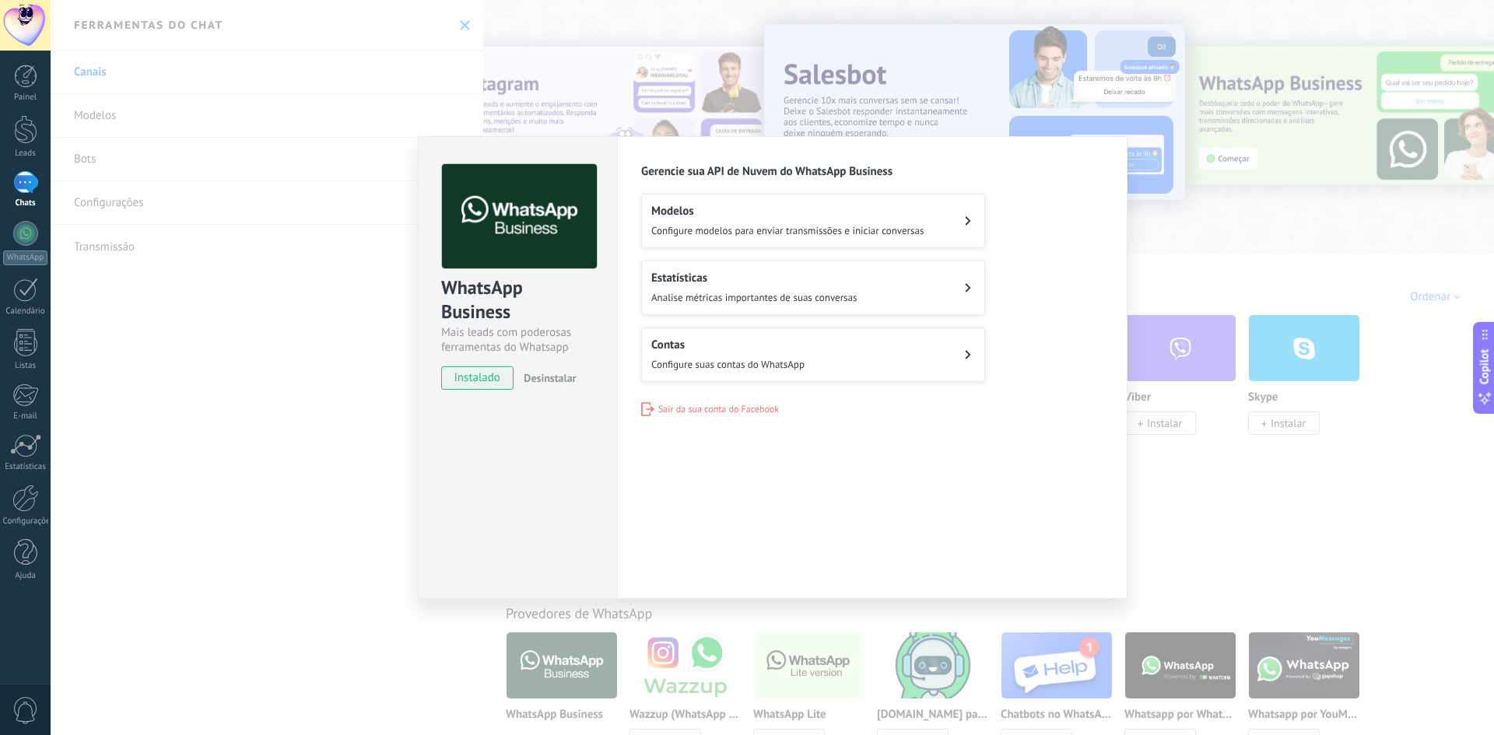
click at [746, 339] on h2 "Contas" at bounding box center [727, 345] width 153 height 15
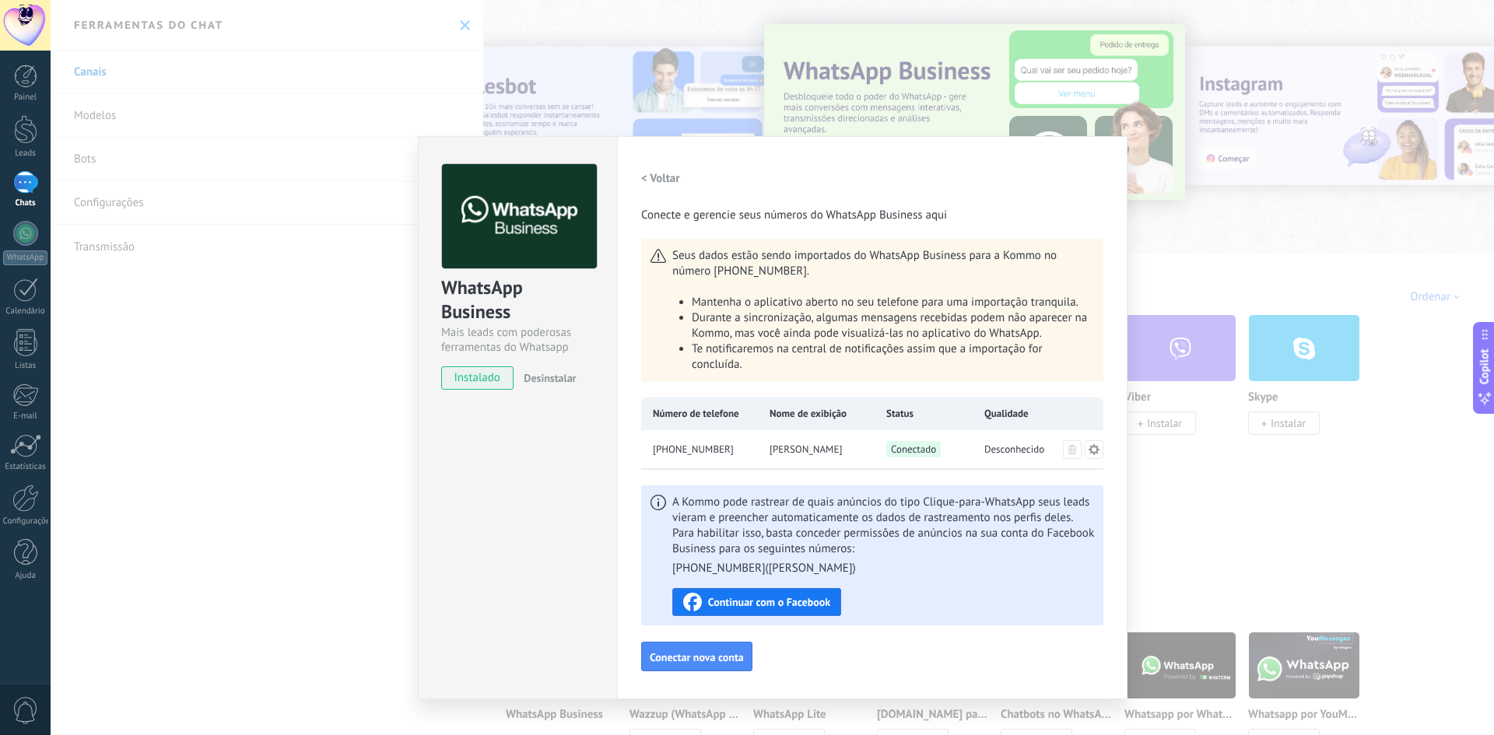
drag, startPoint x: 752, startPoint y: 272, endPoint x: 799, endPoint y: 270, distance: 47.5
click at [799, 270] on span "[PHONE_NUMBER] ." at bounding box center [762, 272] width 96 height 16
click at [847, 308] on span "Mantenha o aplicativo aberto no seu telefone para uma importação tranquila." at bounding box center [885, 302] width 387 height 15
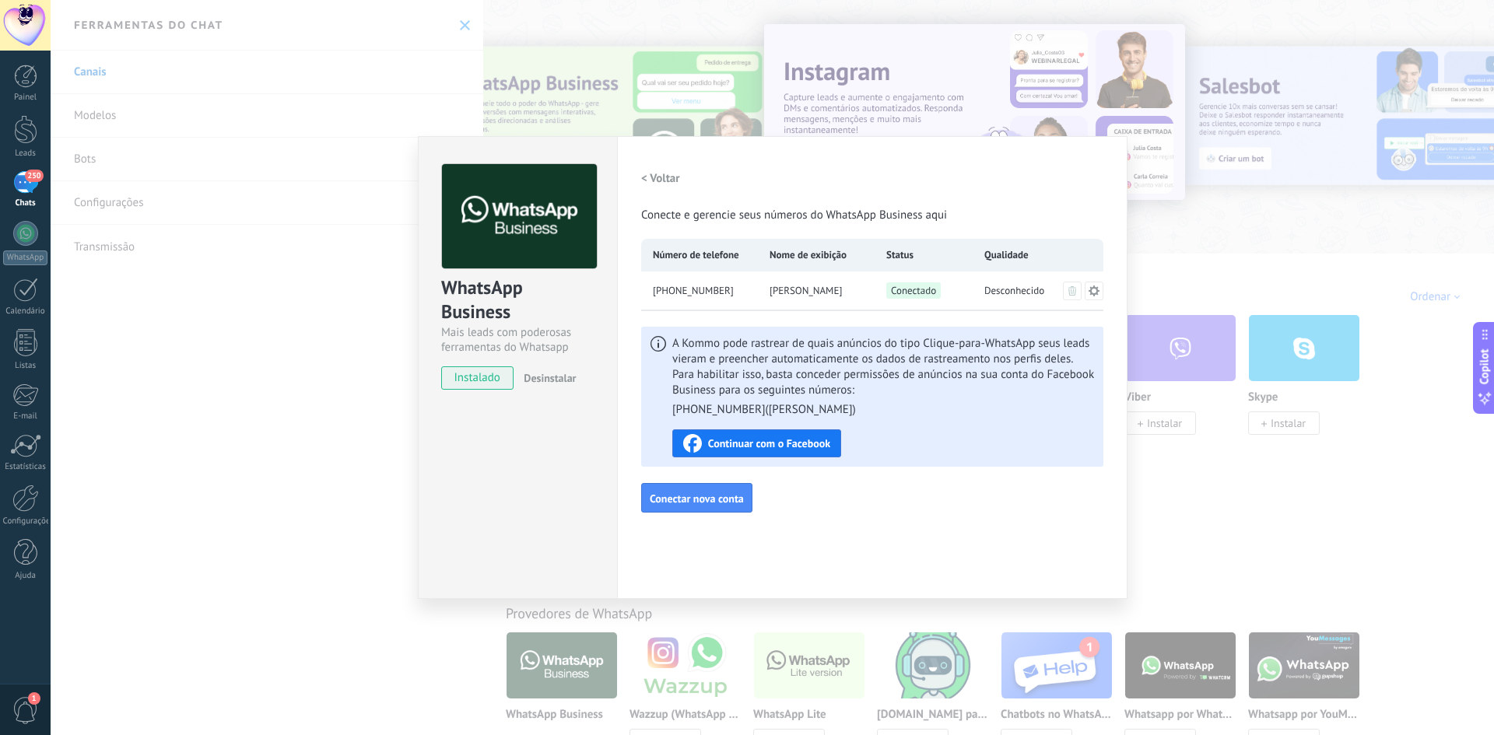
click at [778, 442] on span "Continuar com o Facebook" at bounding box center [769, 443] width 122 height 11
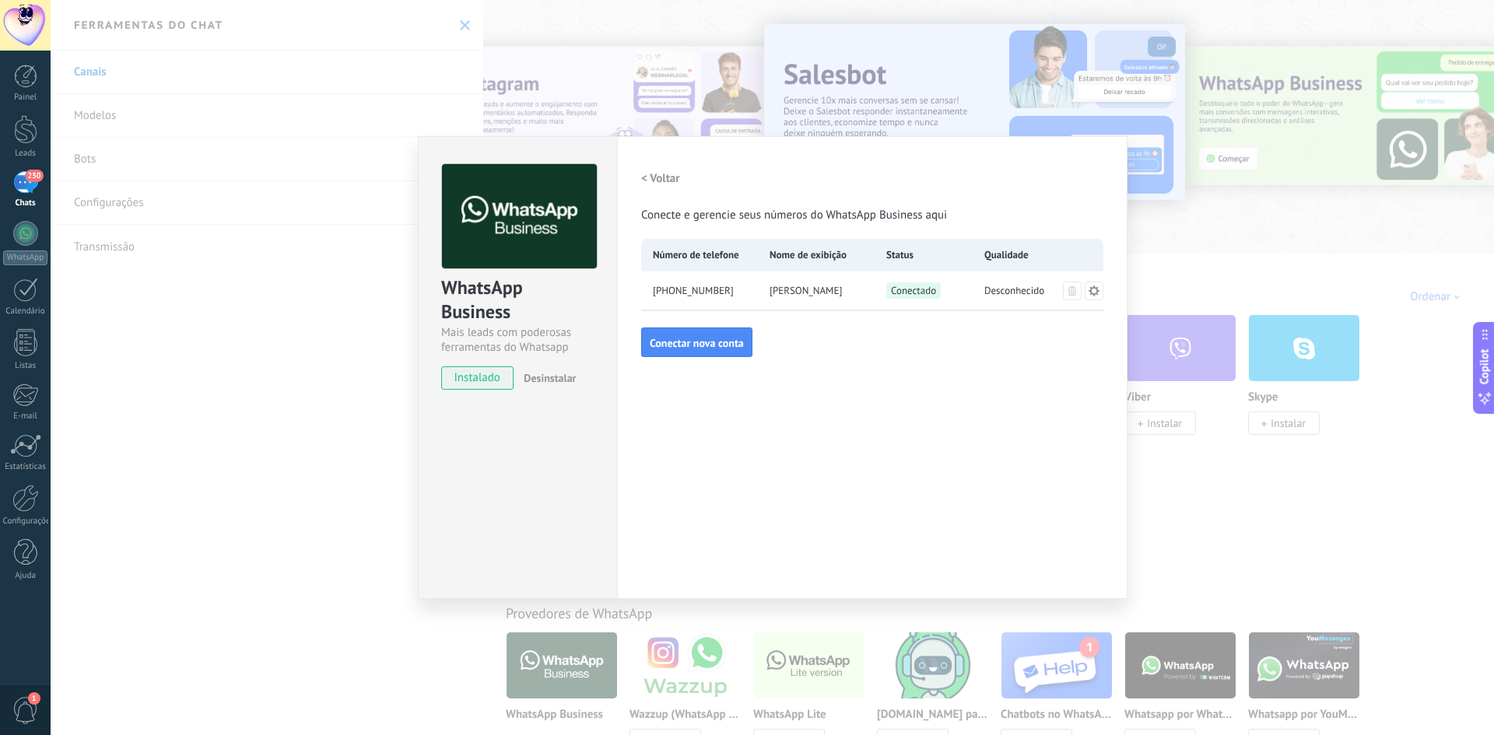
click at [334, 275] on div "WhatsApp Business Mais leads com poderosas ferramentas do Whatsapp instalado De…" at bounding box center [773, 367] width 1444 height 735
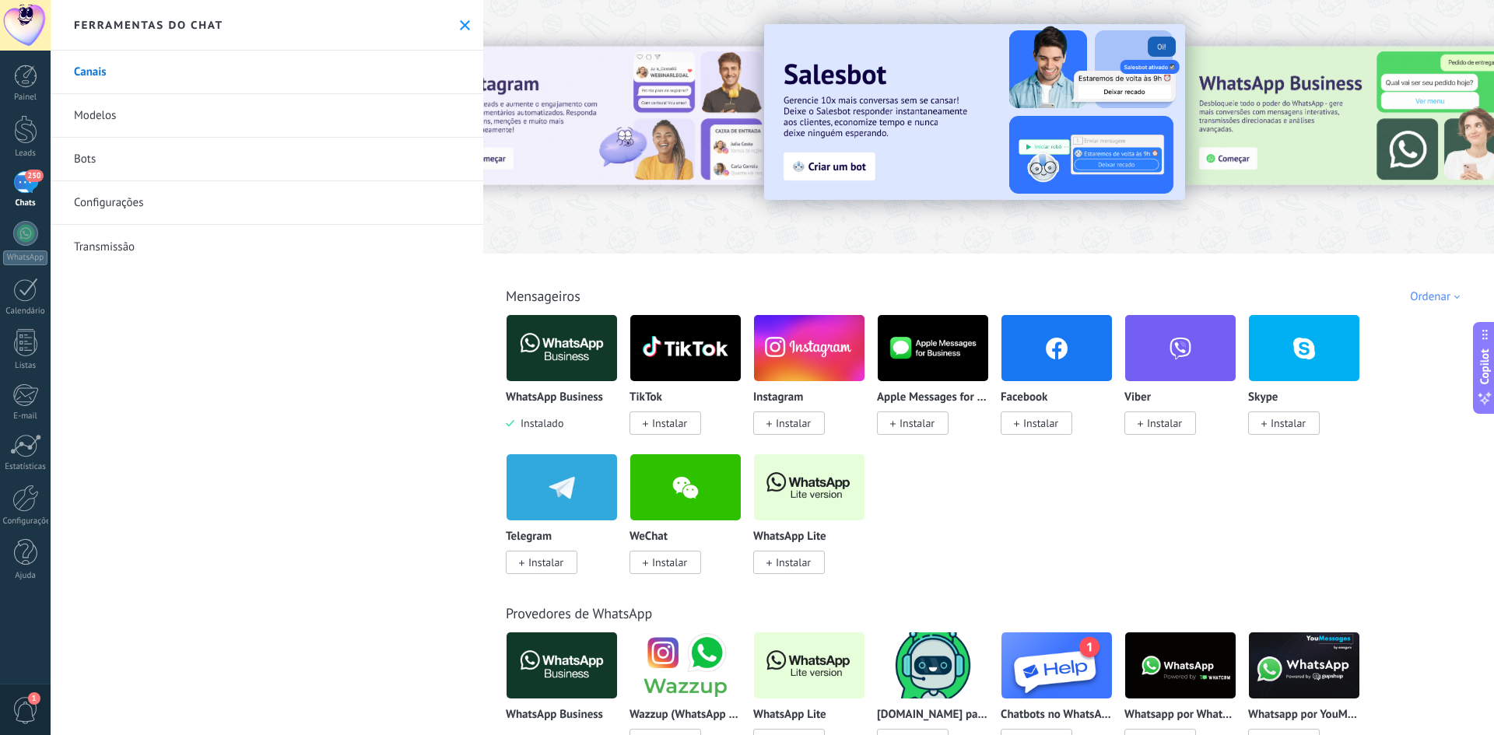
click at [29, 190] on div "250" at bounding box center [25, 182] width 25 height 23
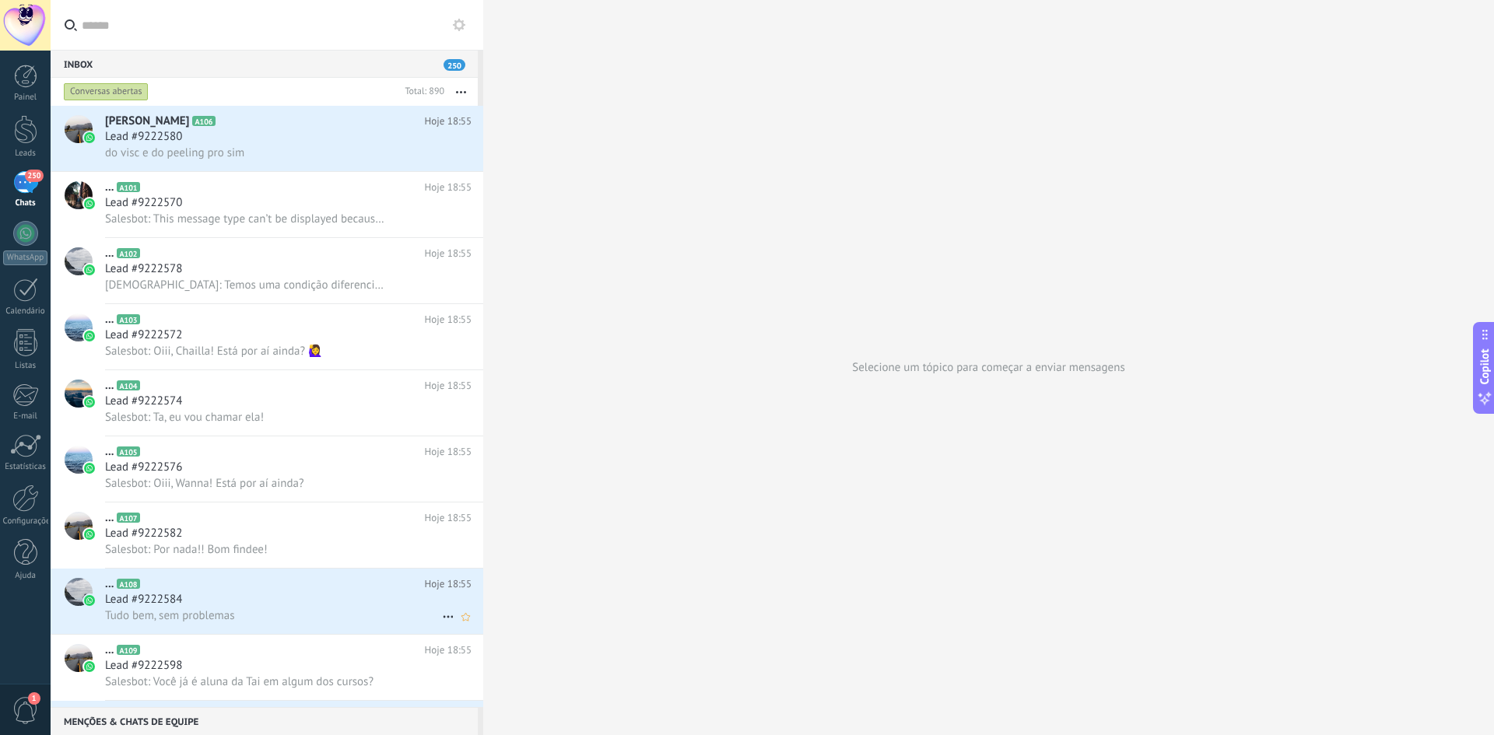
click at [278, 613] on div "Tudo bem, sem problemas" at bounding box center [288, 616] width 367 height 16
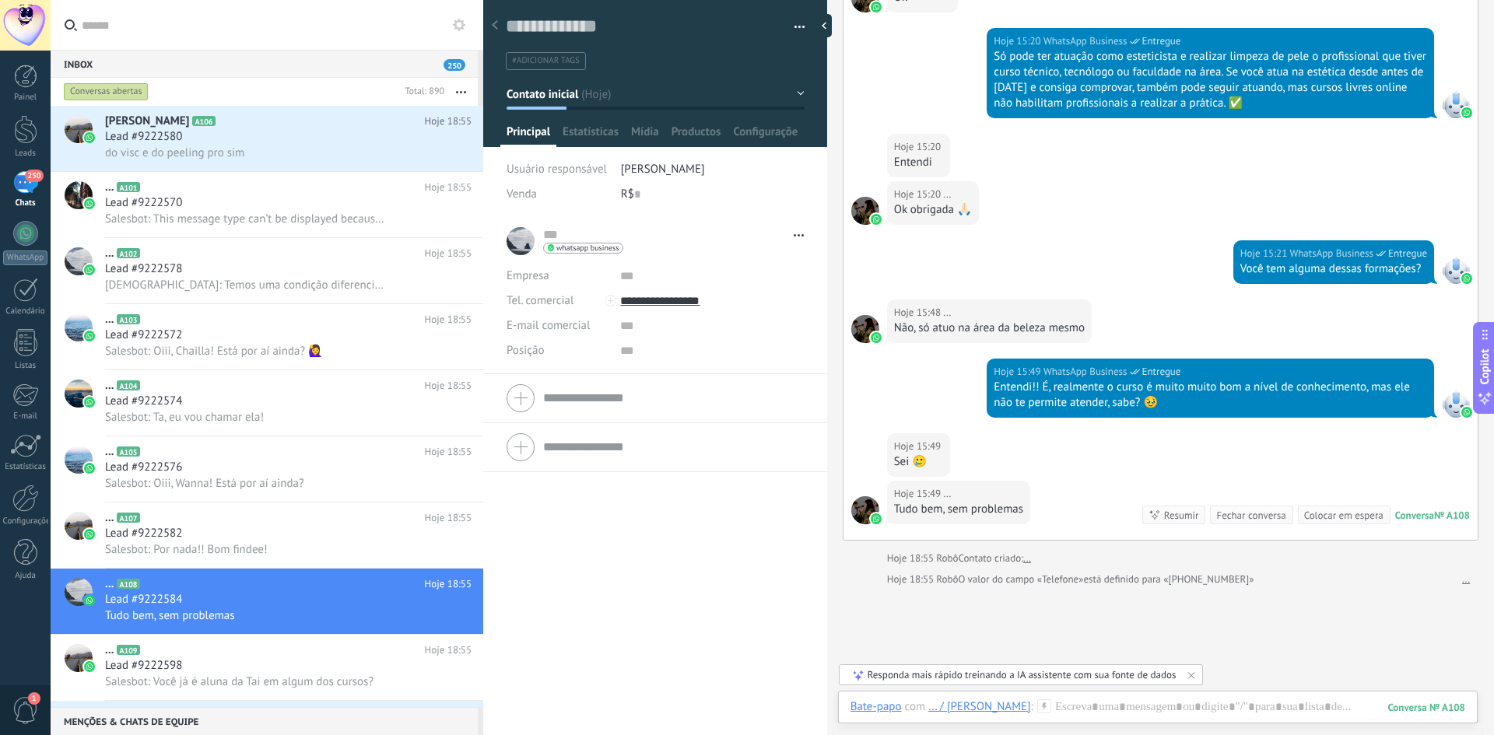
scroll to position [377, 0]
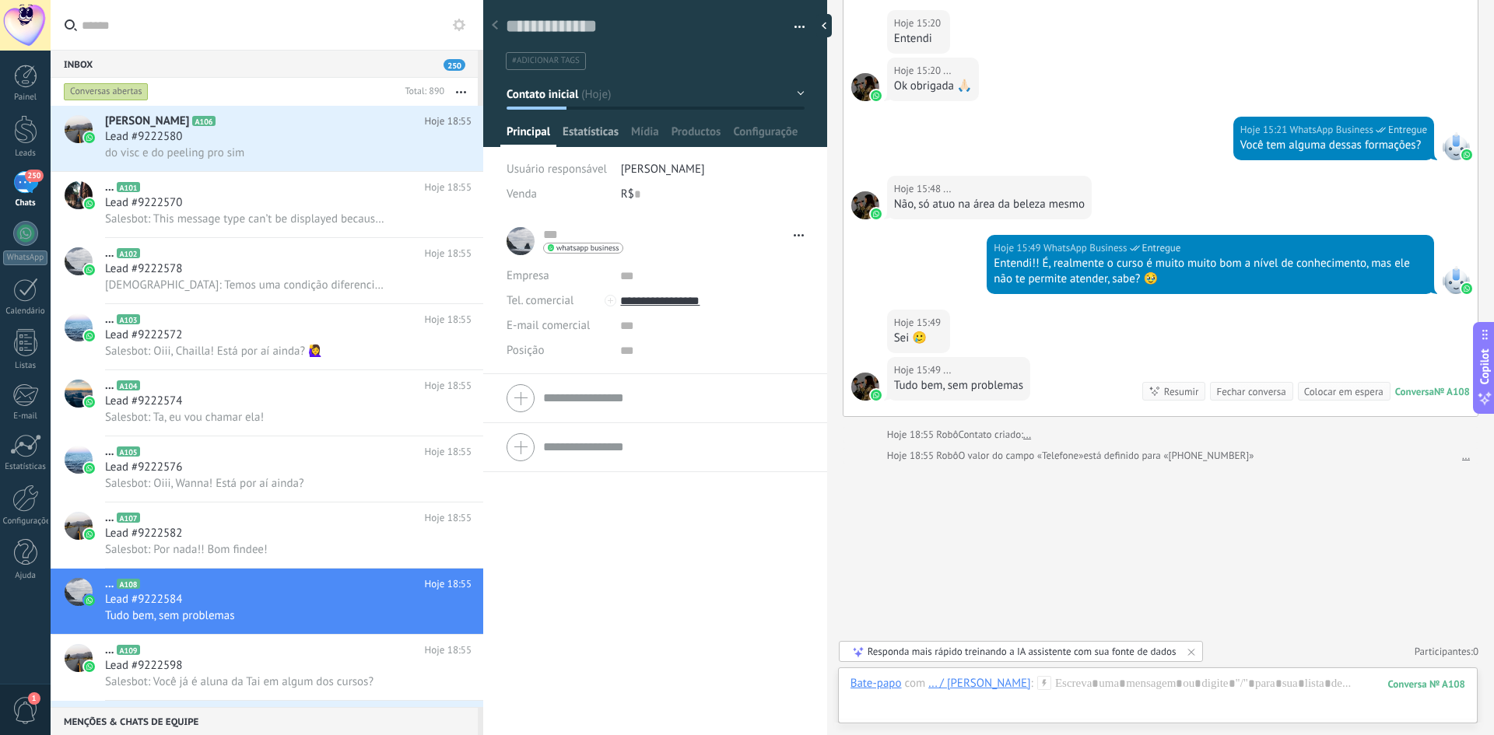
click at [595, 128] on span "Estatísticas" at bounding box center [591, 136] width 56 height 23
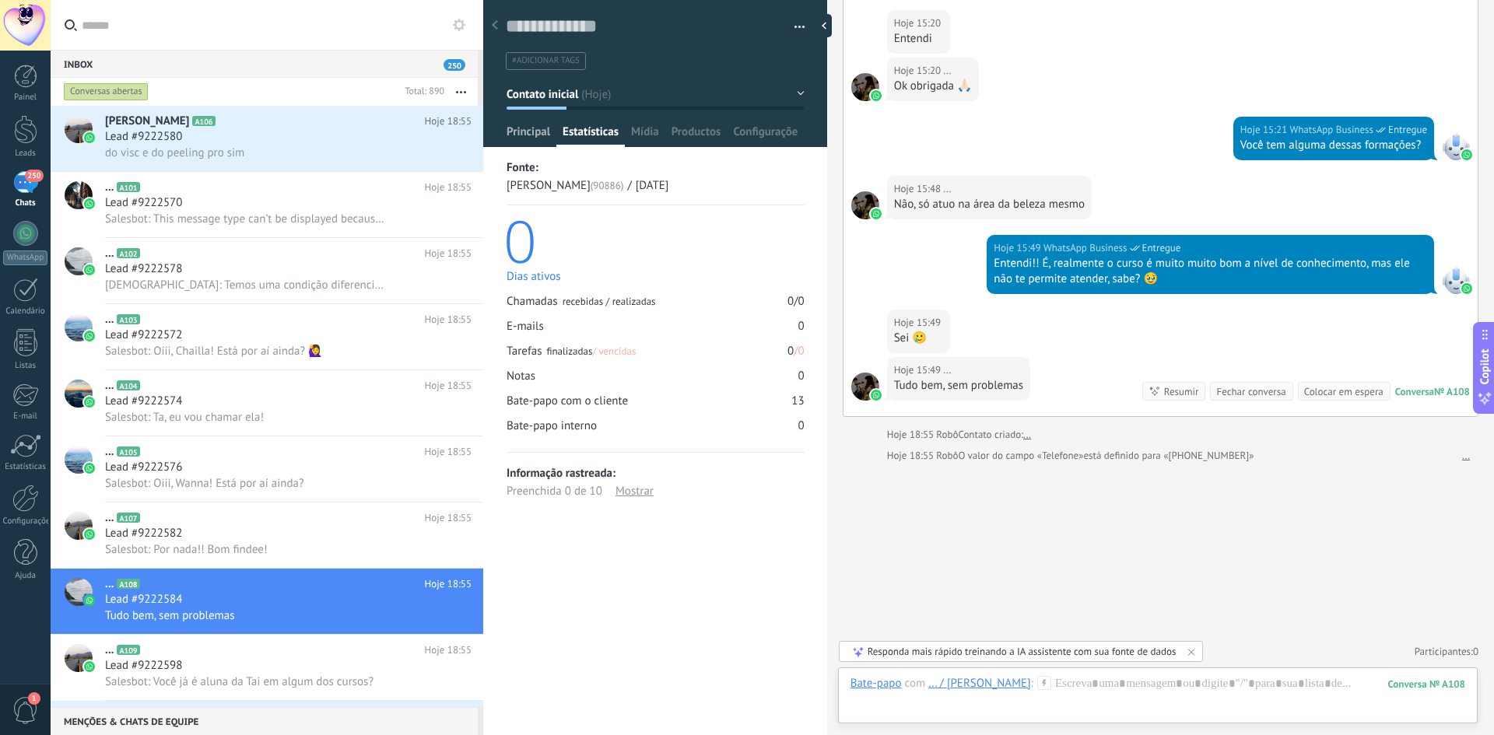
click at [528, 132] on span "Principal" at bounding box center [529, 136] width 44 height 23
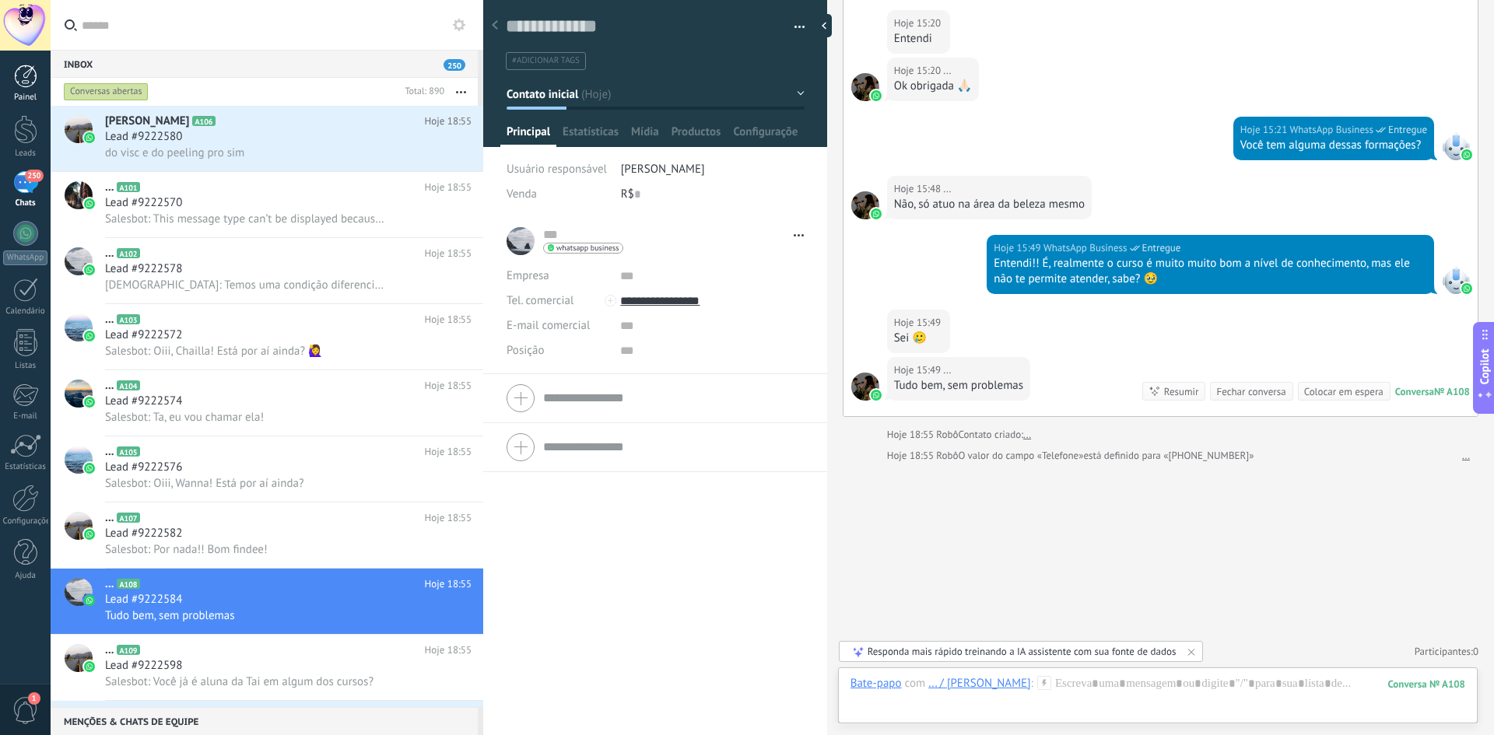
click at [12, 79] on link "Painel" at bounding box center [25, 84] width 51 height 38
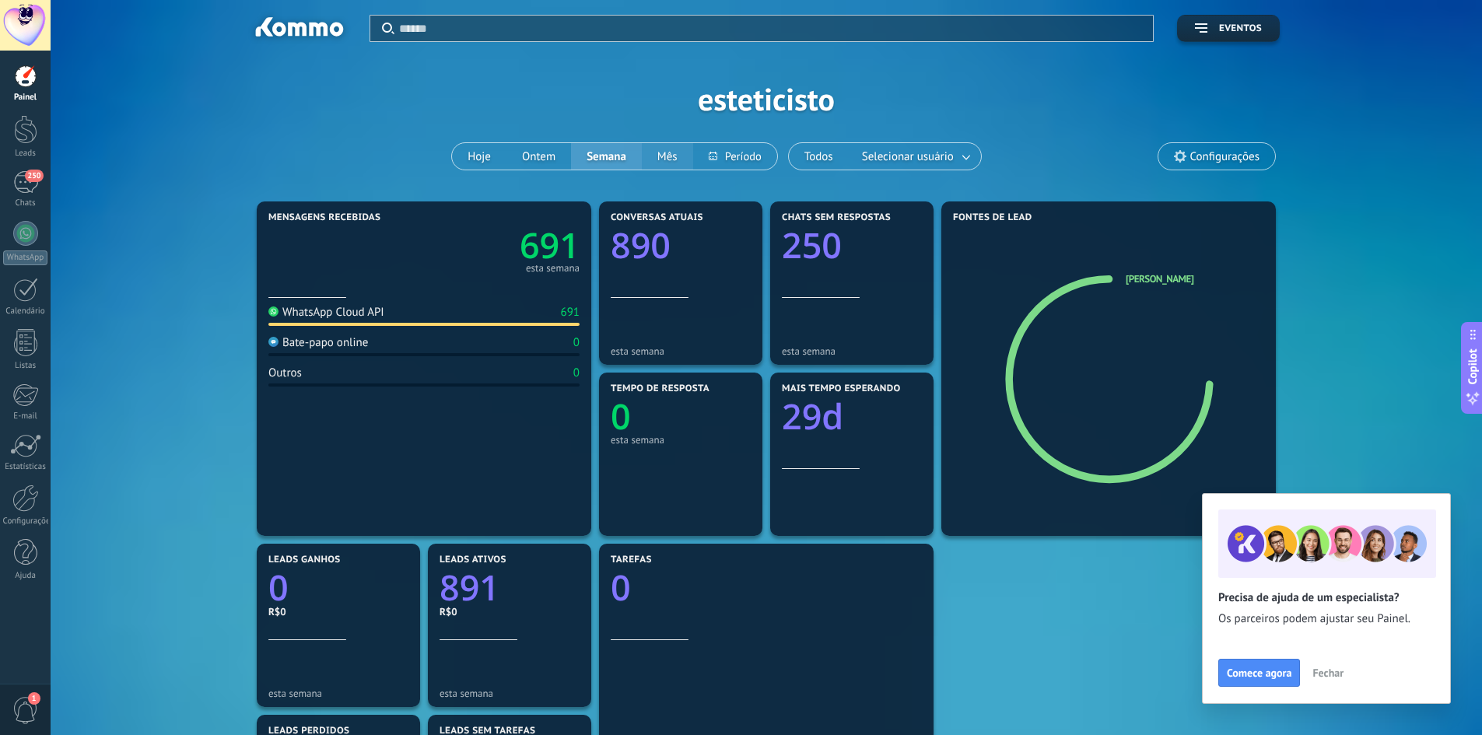
click at [663, 149] on button "Mês" at bounding box center [667, 156] width 51 height 26
click at [529, 245] on text "457" at bounding box center [550, 245] width 60 height 47
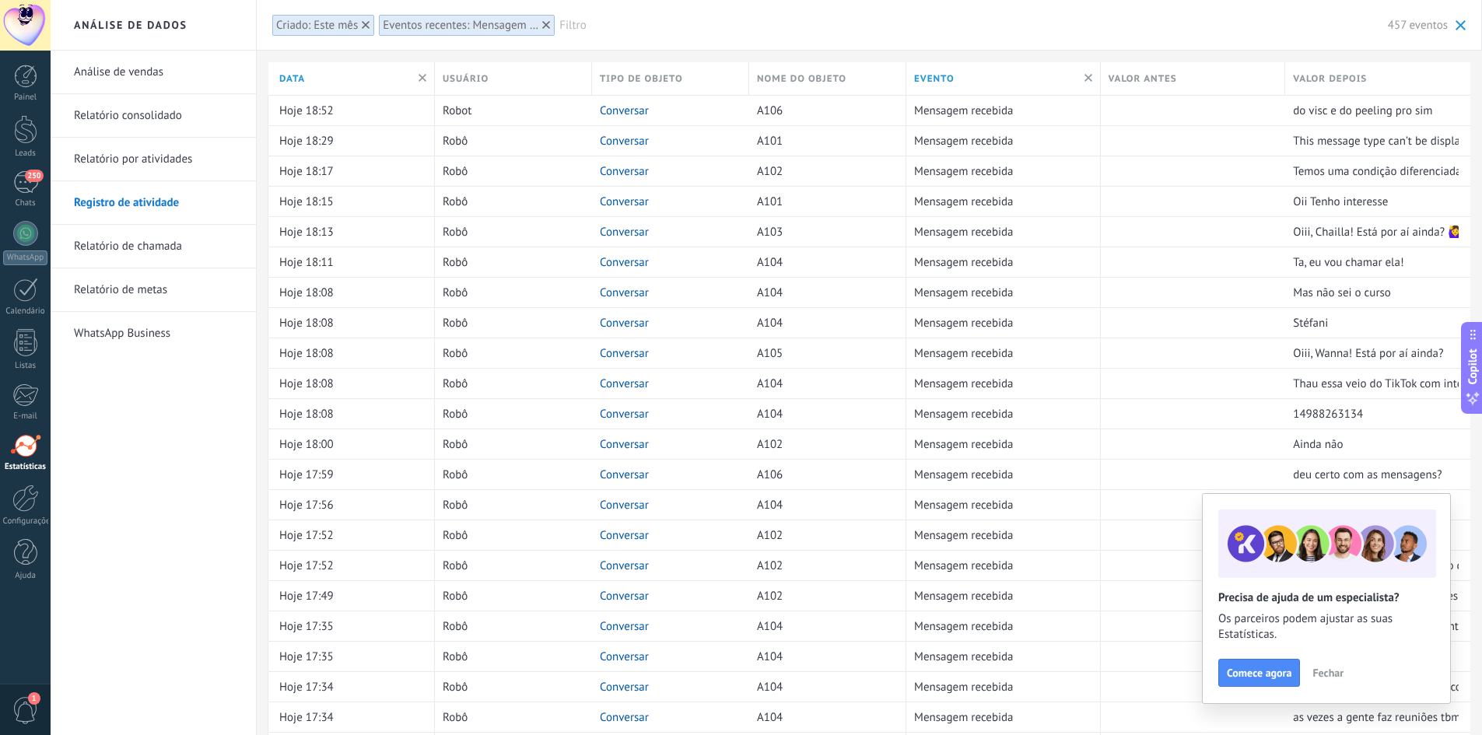
click at [139, 118] on link "Relatório consolidado" at bounding box center [157, 116] width 167 height 44
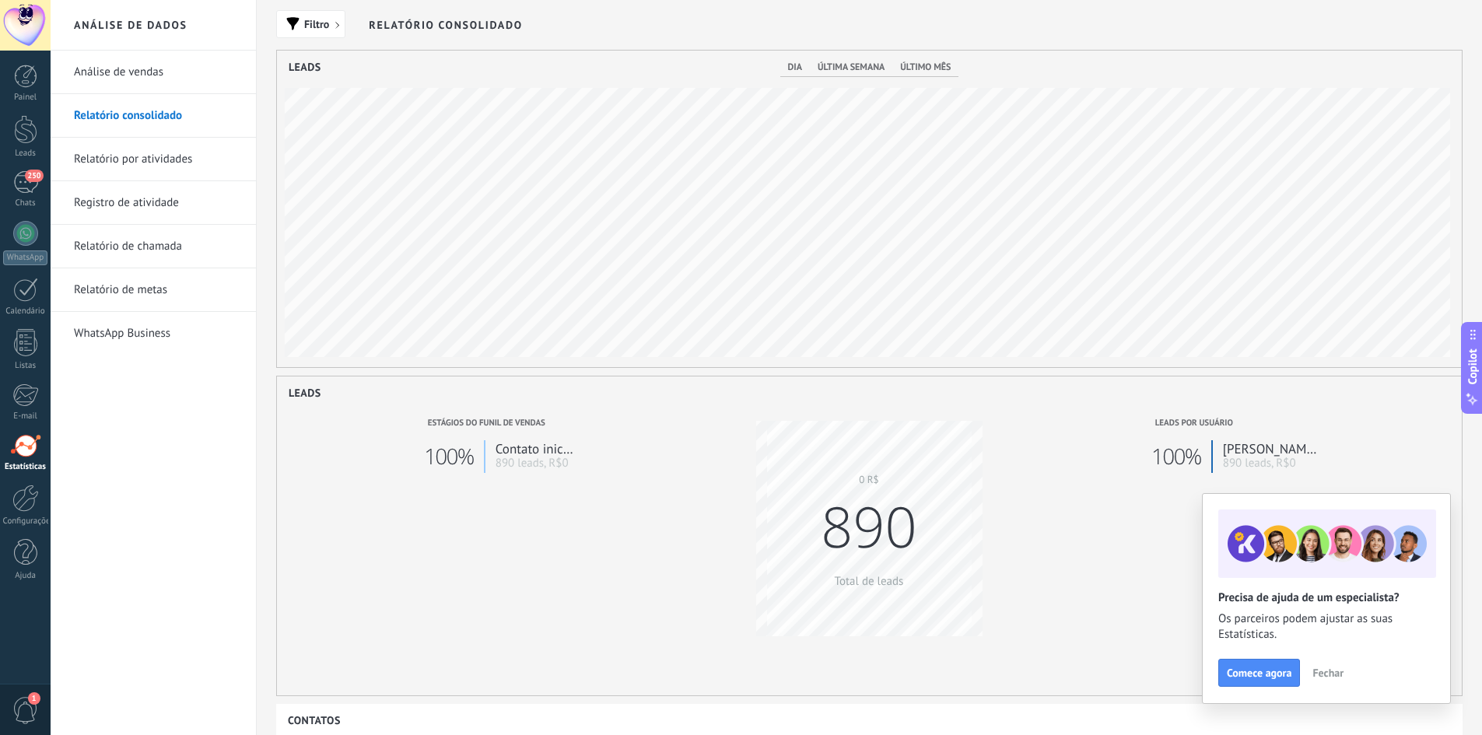
scroll to position [317, 1185]
click at [149, 73] on link "Análise de vendas" at bounding box center [157, 73] width 167 height 44
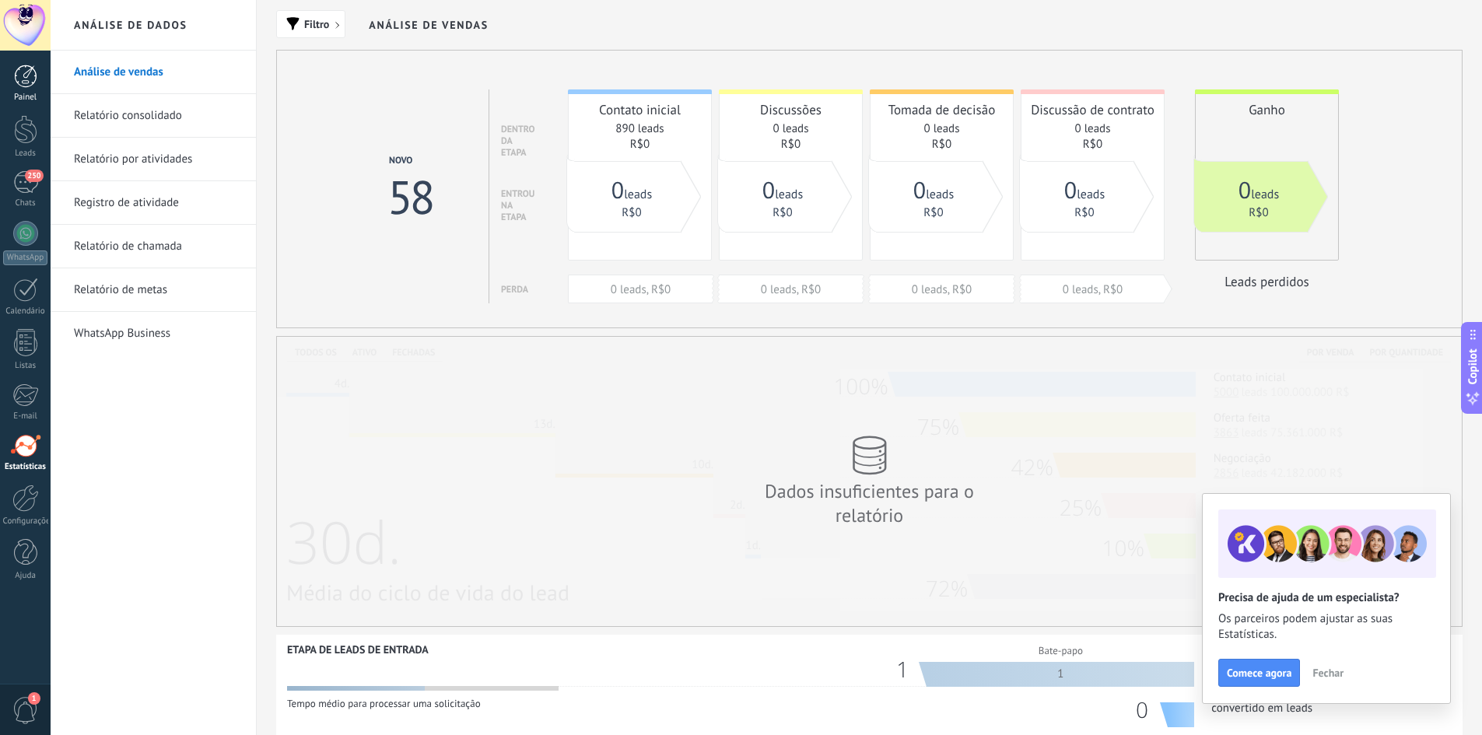
click at [30, 85] on div at bounding box center [25, 76] width 23 height 23
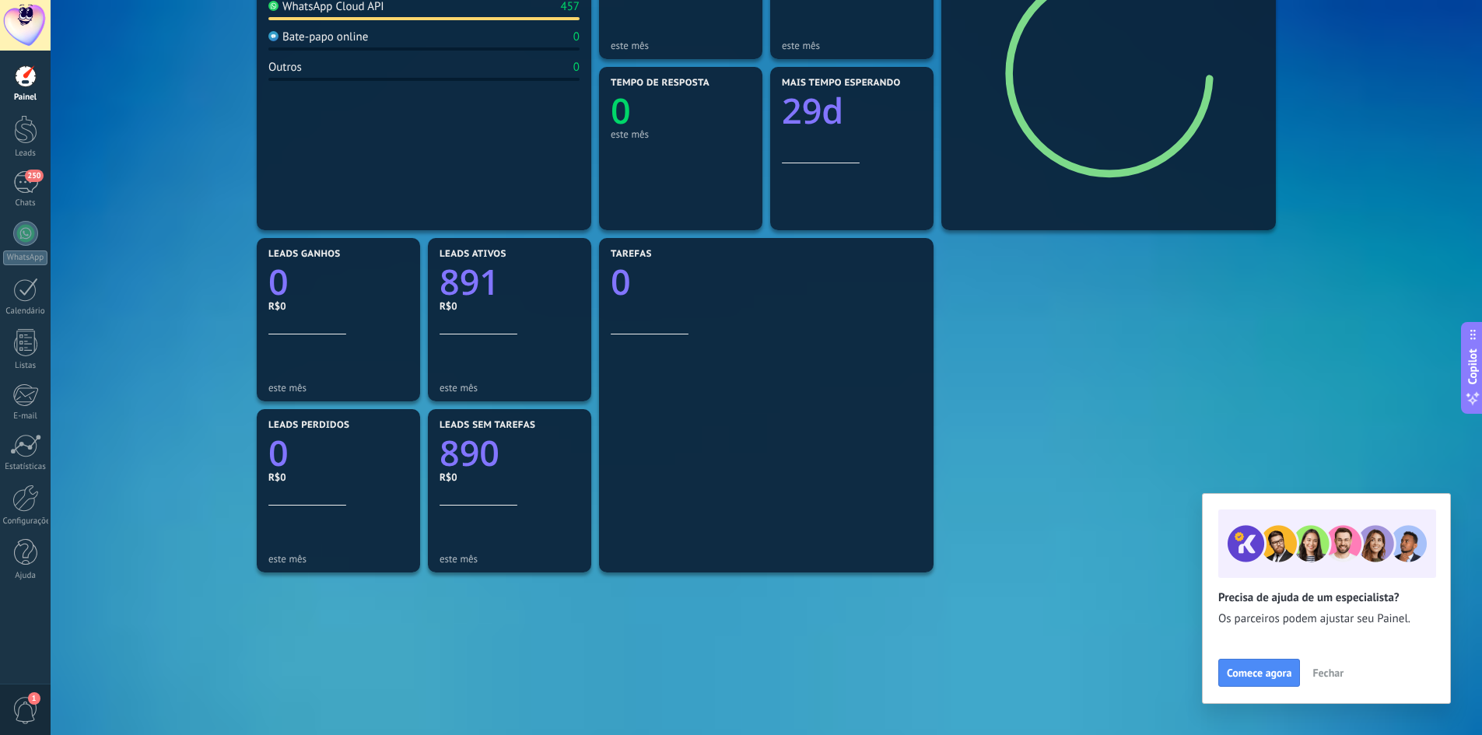
scroll to position [366, 0]
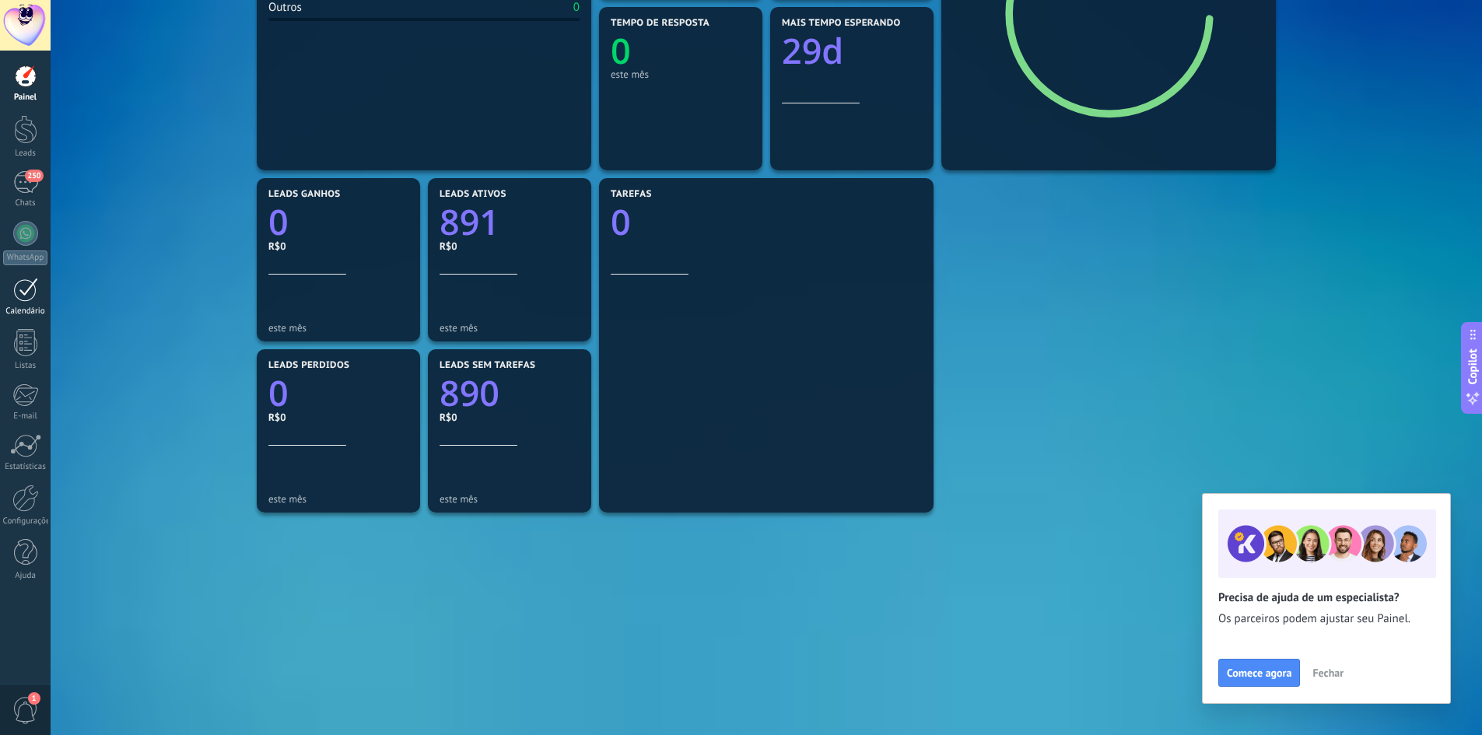
click at [29, 293] on div at bounding box center [25, 290] width 25 height 24
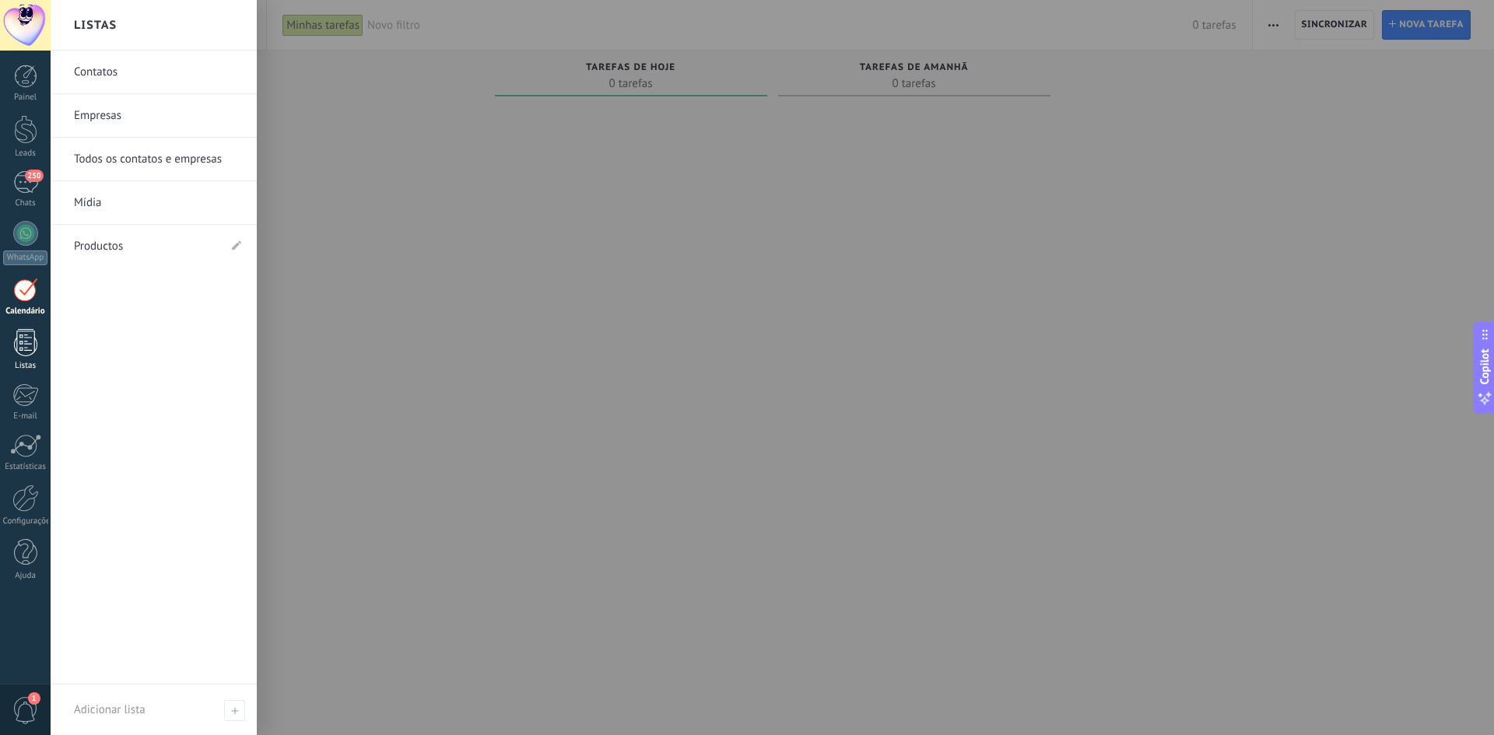
click at [26, 347] on div at bounding box center [25, 342] width 23 height 27
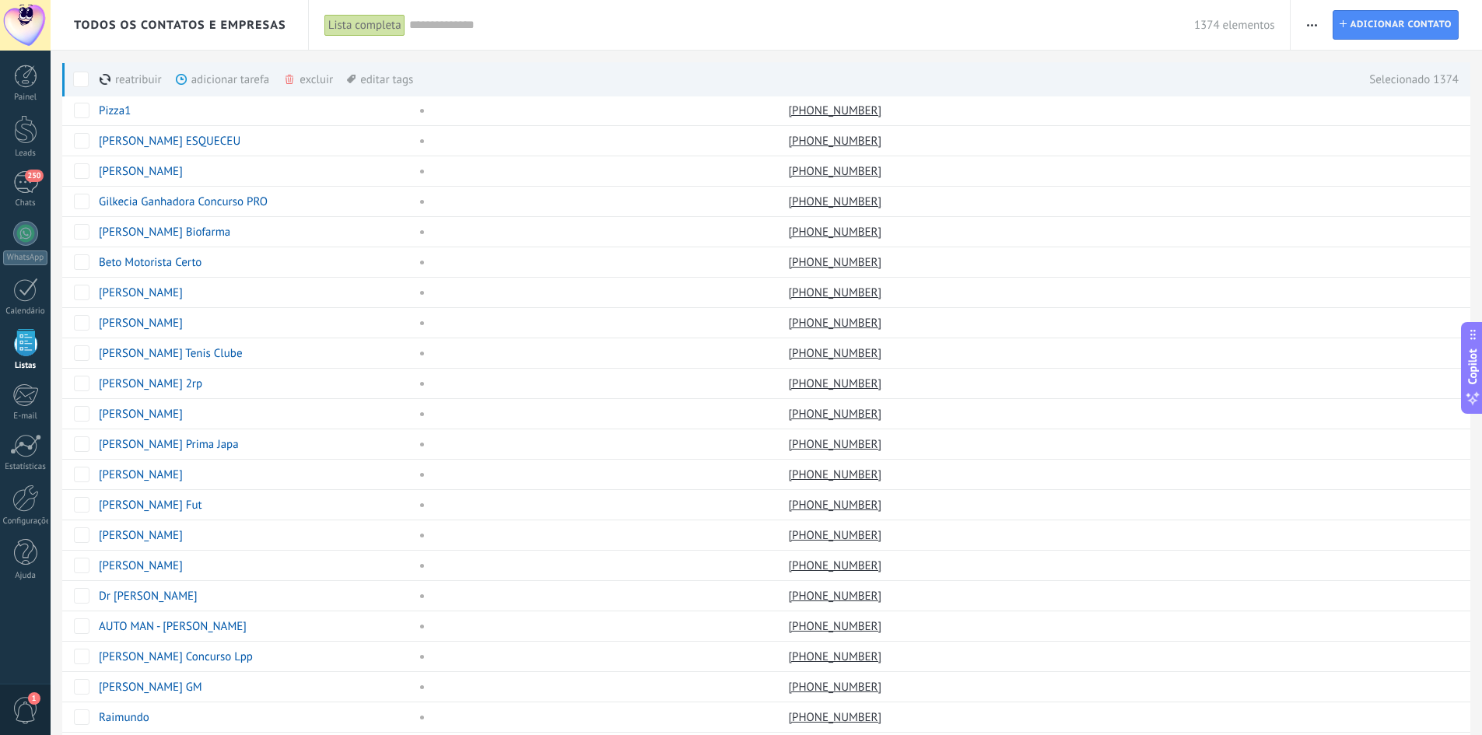
click at [80, 72] on span at bounding box center [81, 80] width 16 height 16
click at [307, 78] on div "excluir mais" at bounding box center [336, 79] width 106 height 34
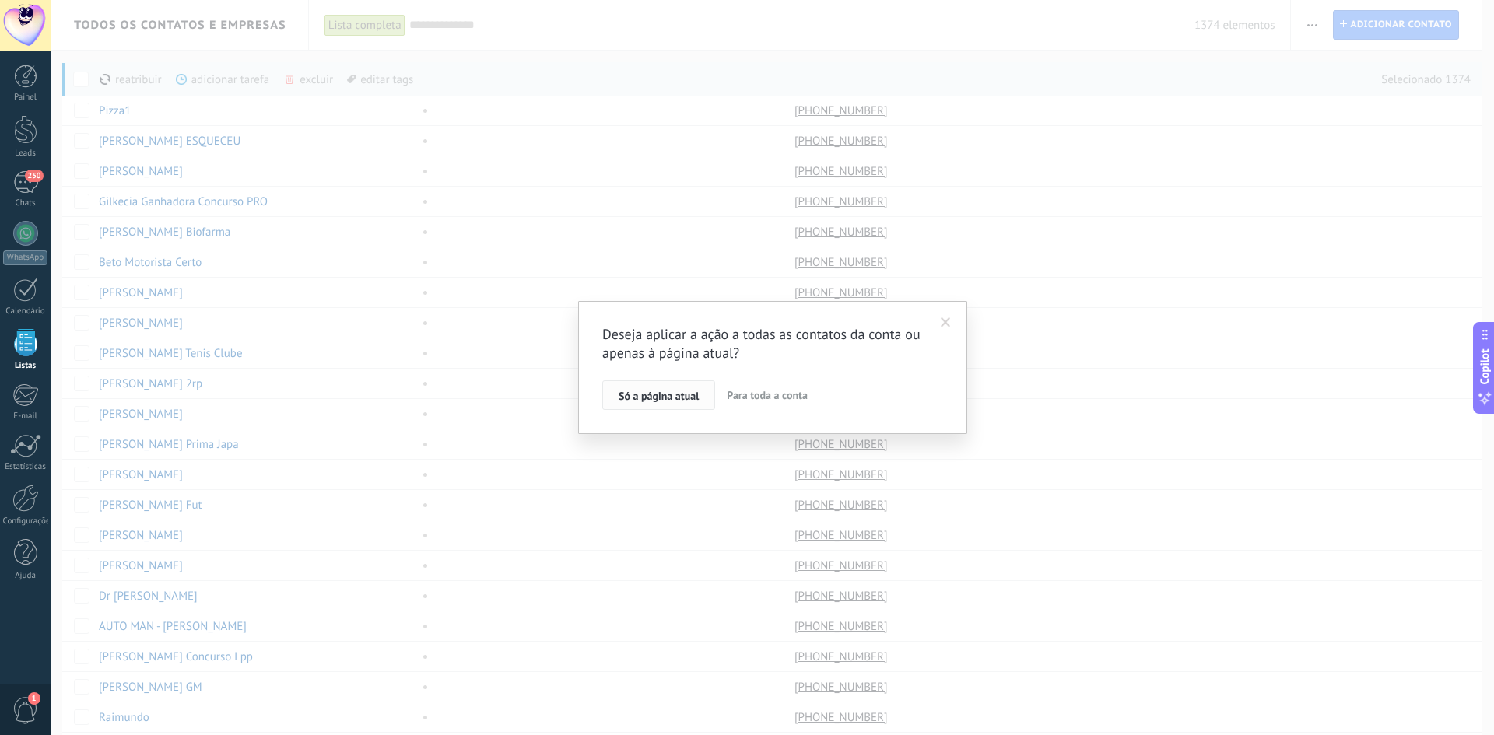
click at [656, 398] on span "Só a página atual" at bounding box center [659, 396] width 80 height 11
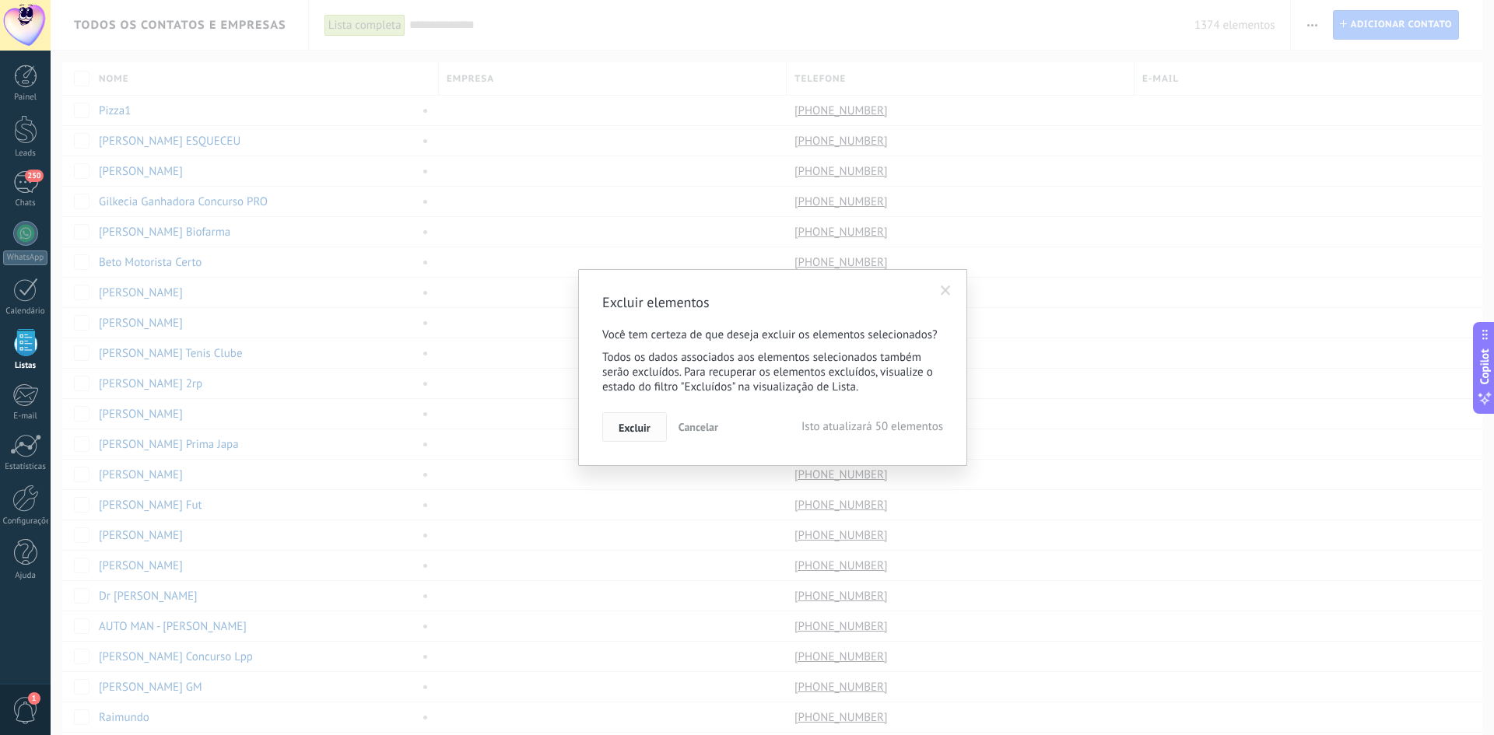
click at [642, 420] on button "Excluir" at bounding box center [634, 427] width 65 height 30
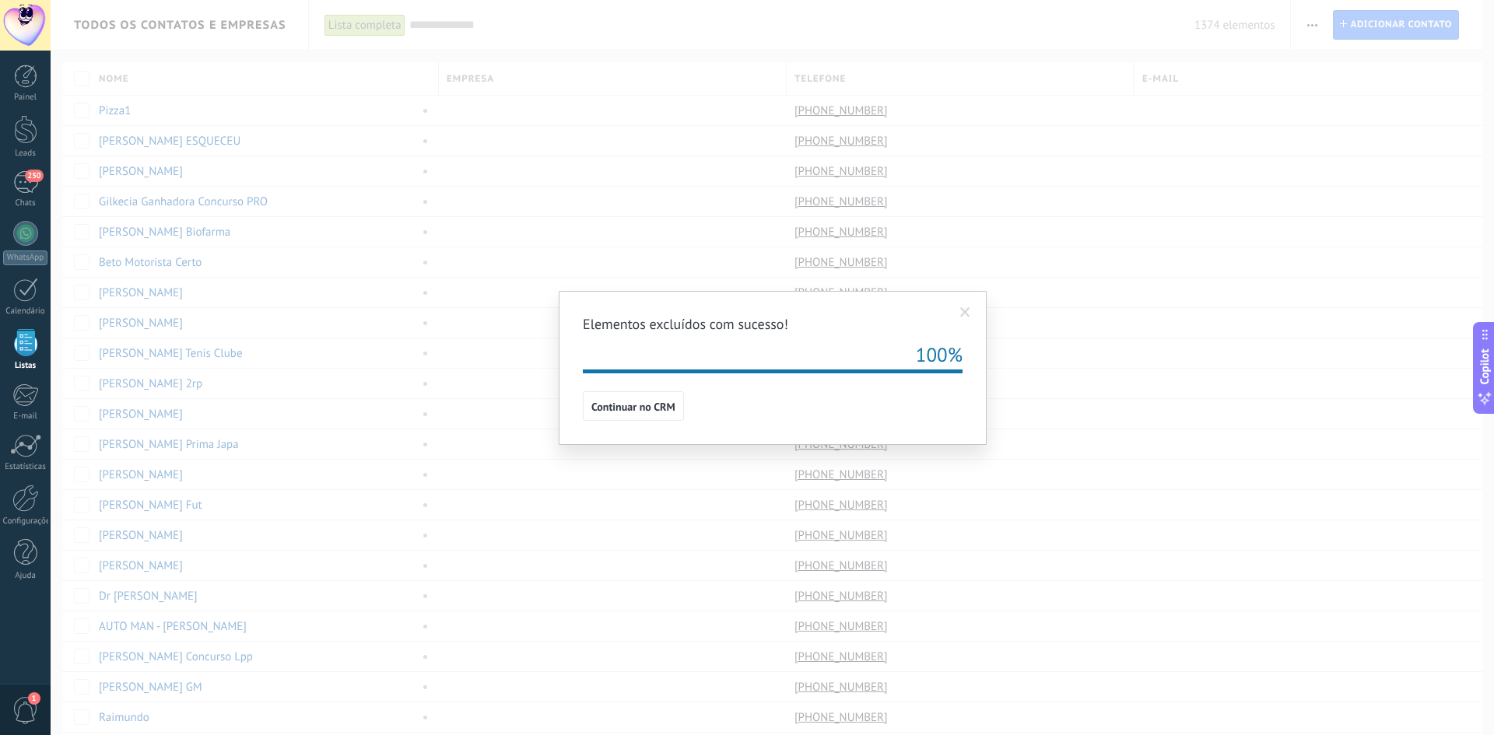
click at [959, 315] on span at bounding box center [965, 313] width 26 height 26
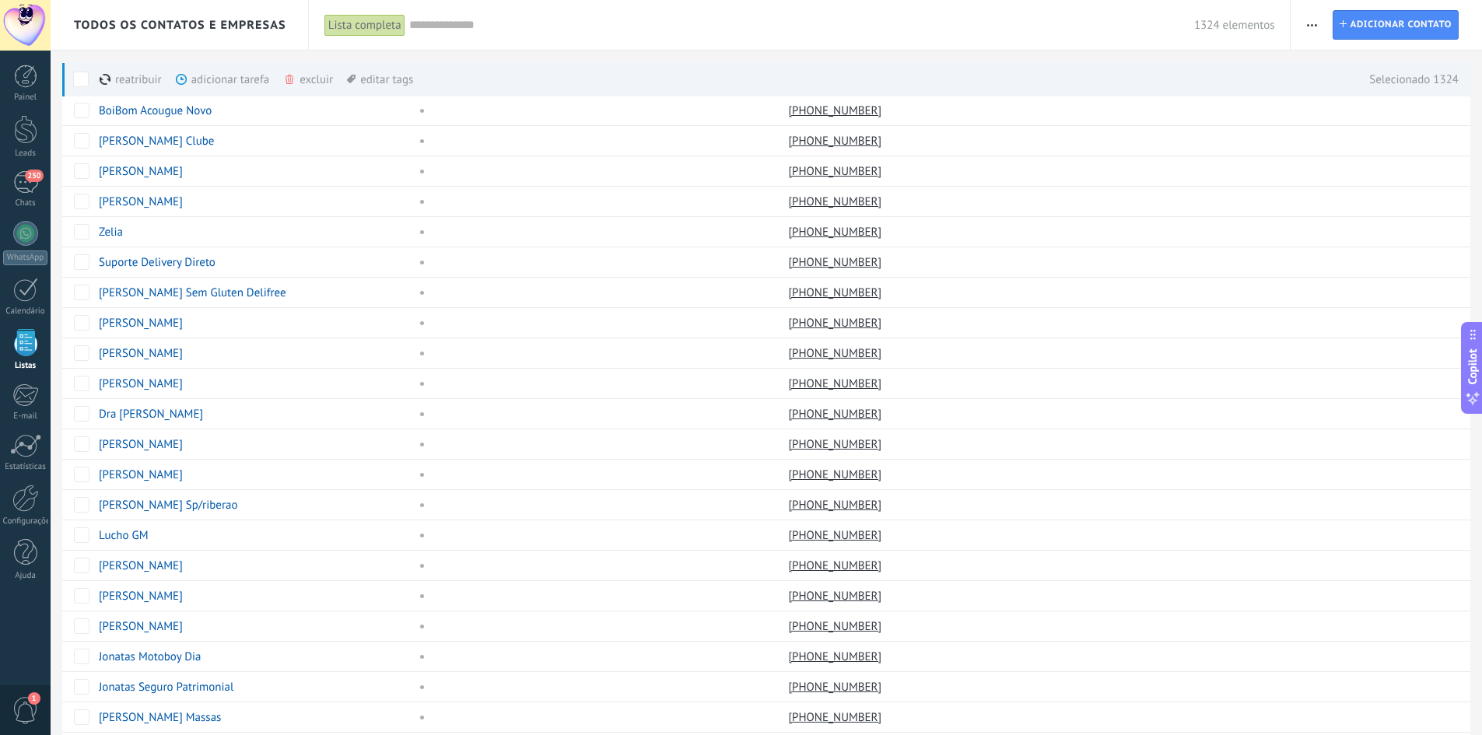
click at [303, 82] on div "excluir mais" at bounding box center [336, 79] width 106 height 34
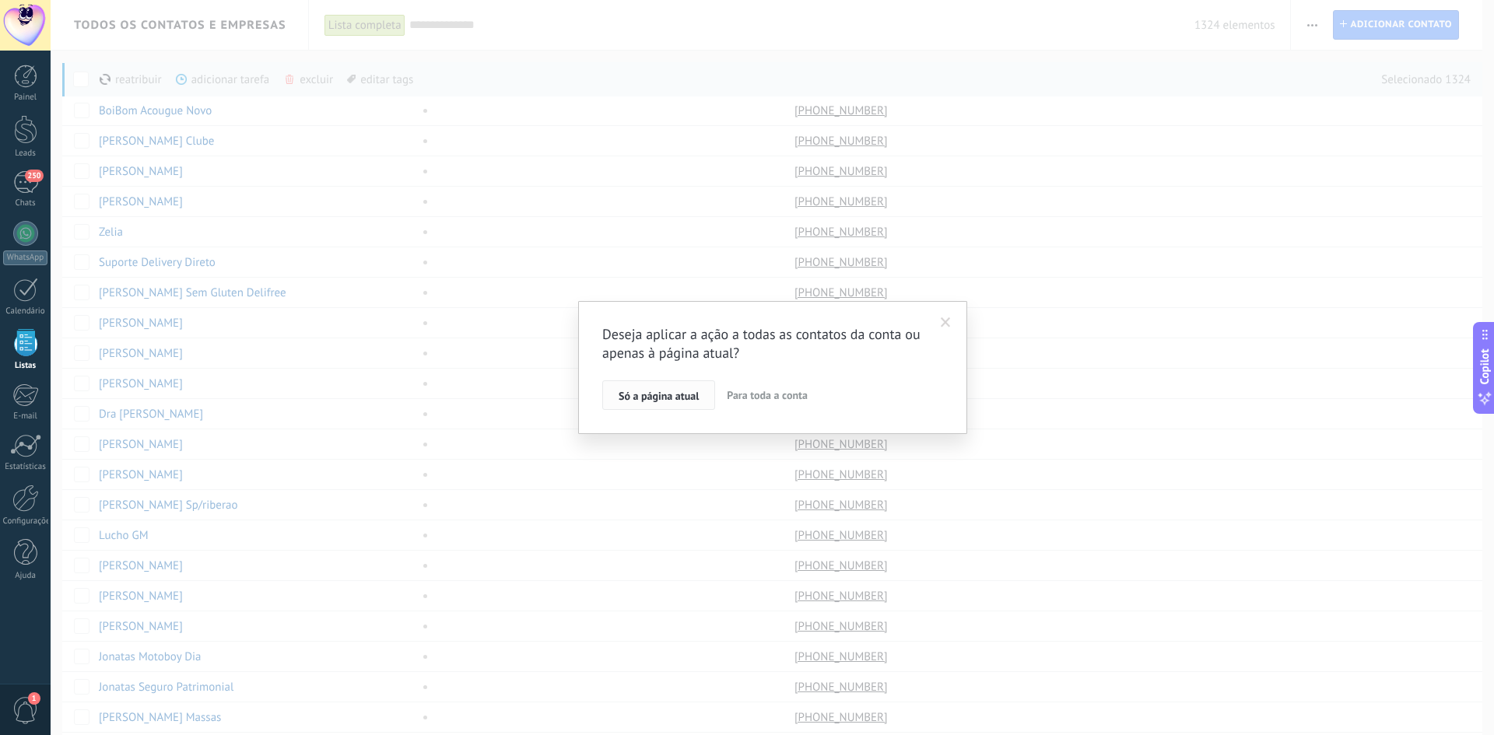
click at [658, 400] on span "Só a página atual" at bounding box center [659, 396] width 80 height 11
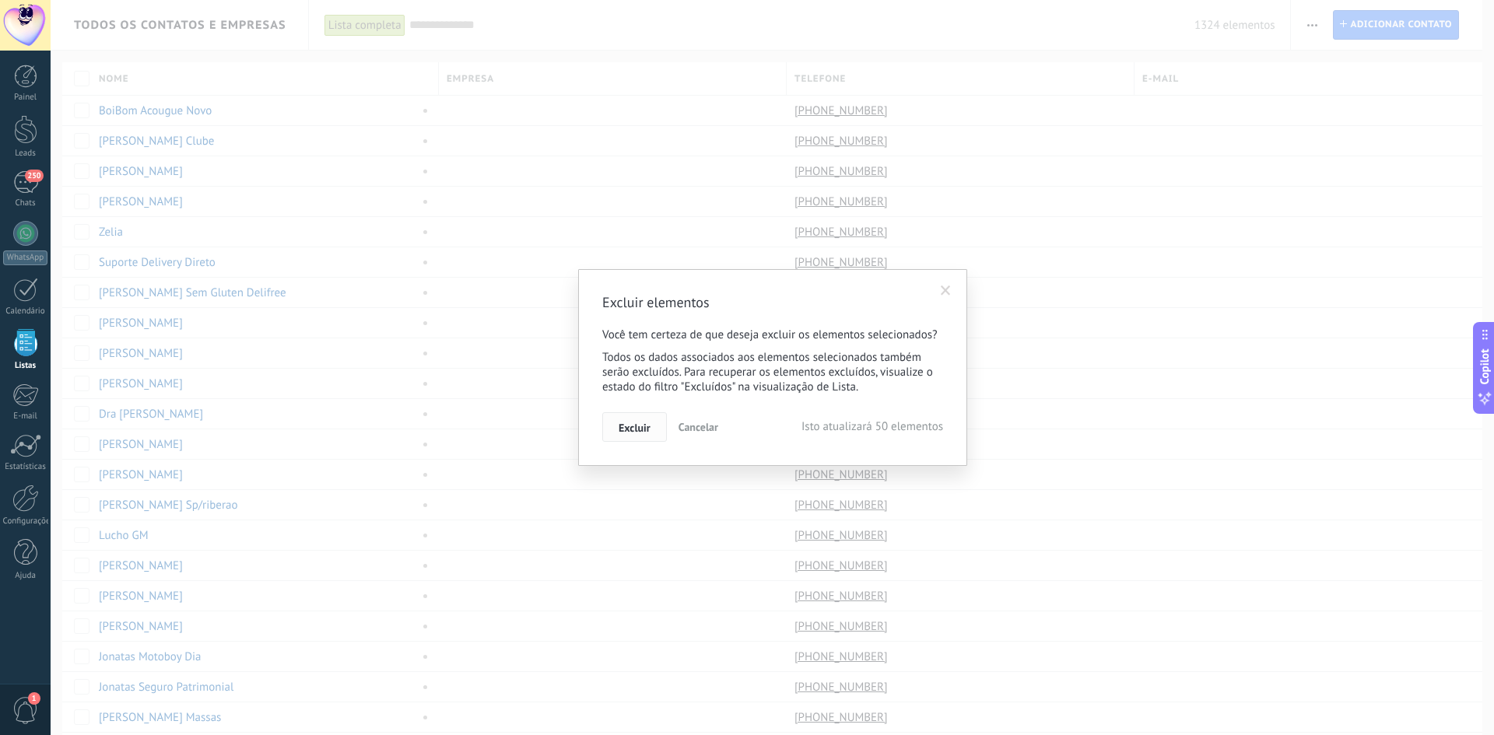
click at [638, 423] on span "Excluir" at bounding box center [635, 428] width 32 height 11
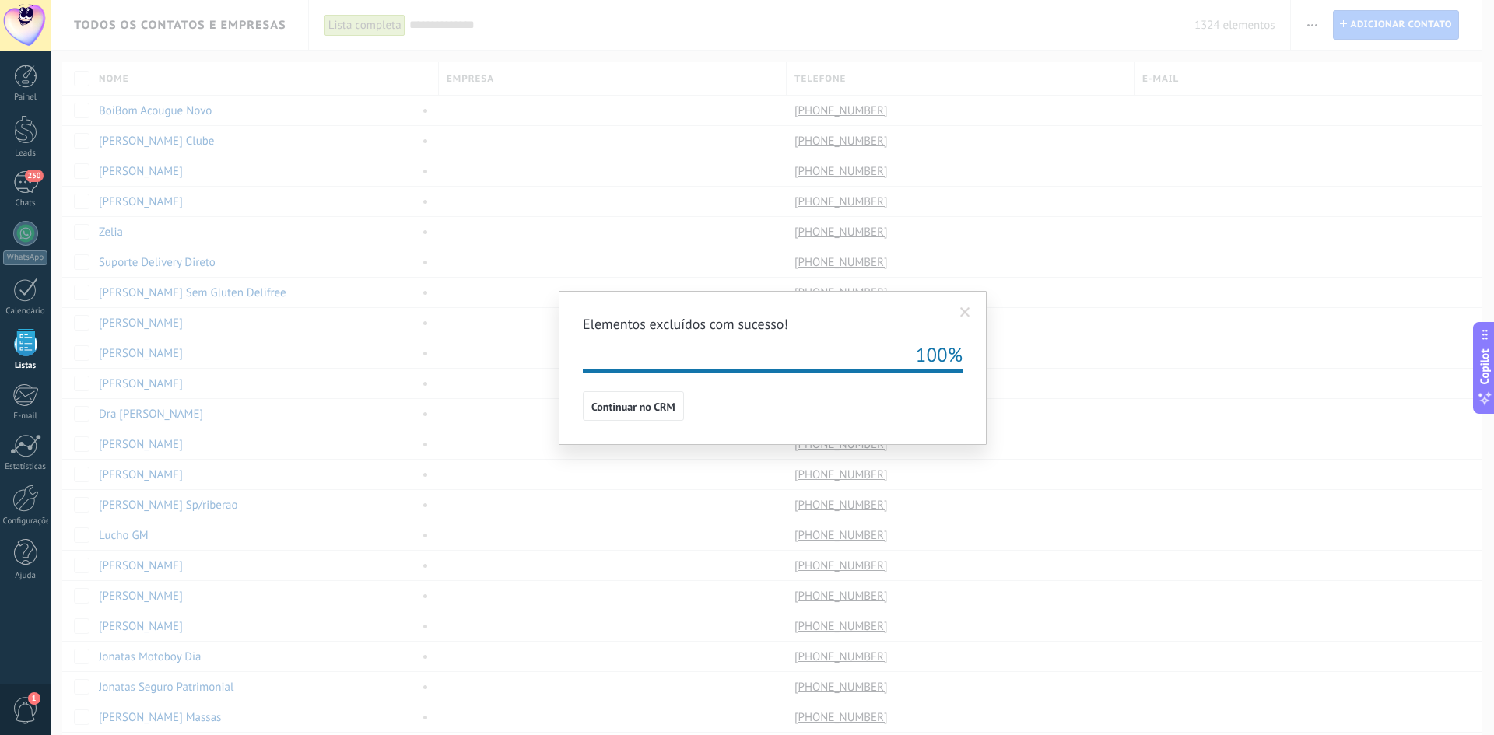
click at [965, 305] on span at bounding box center [965, 313] width 26 height 26
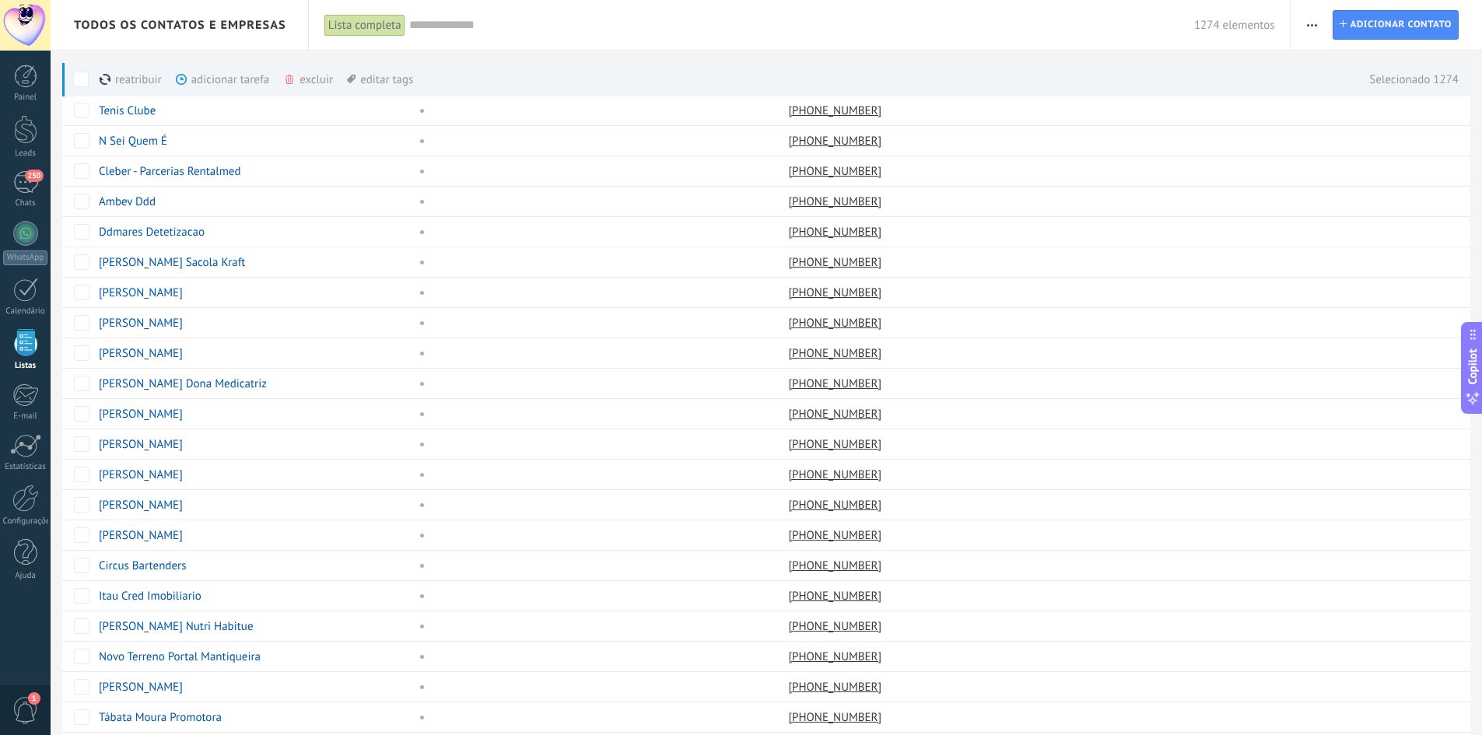
click at [291, 83] on use at bounding box center [290, 79] width 8 height 9
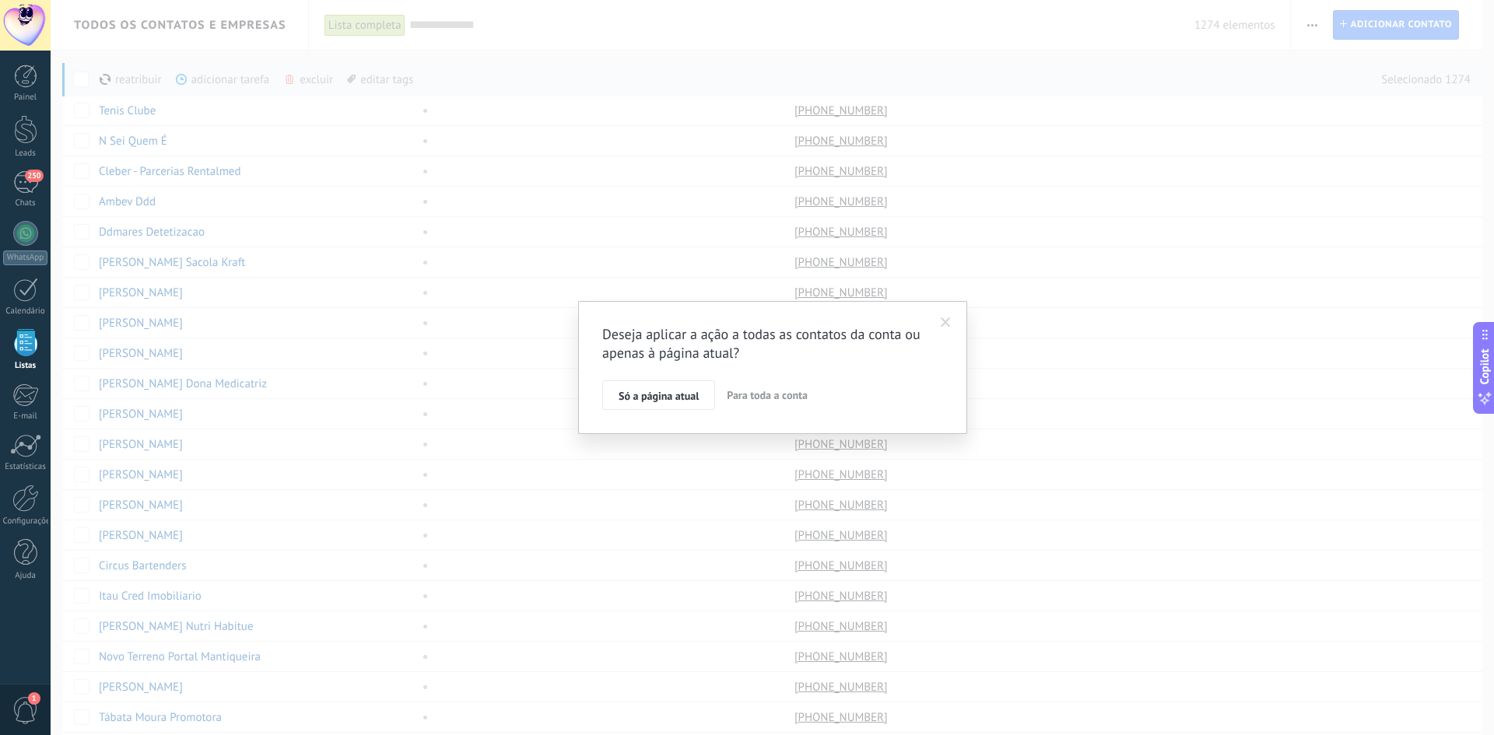
drag, startPoint x: 649, startPoint y: 396, endPoint x: 761, endPoint y: 398, distance: 112.1
click at [766, 403] on div "Só a página atual Para toda a conta" at bounding box center [772, 396] width 341 height 30
click at [703, 393] on button "Só a página atual" at bounding box center [658, 396] width 113 height 30
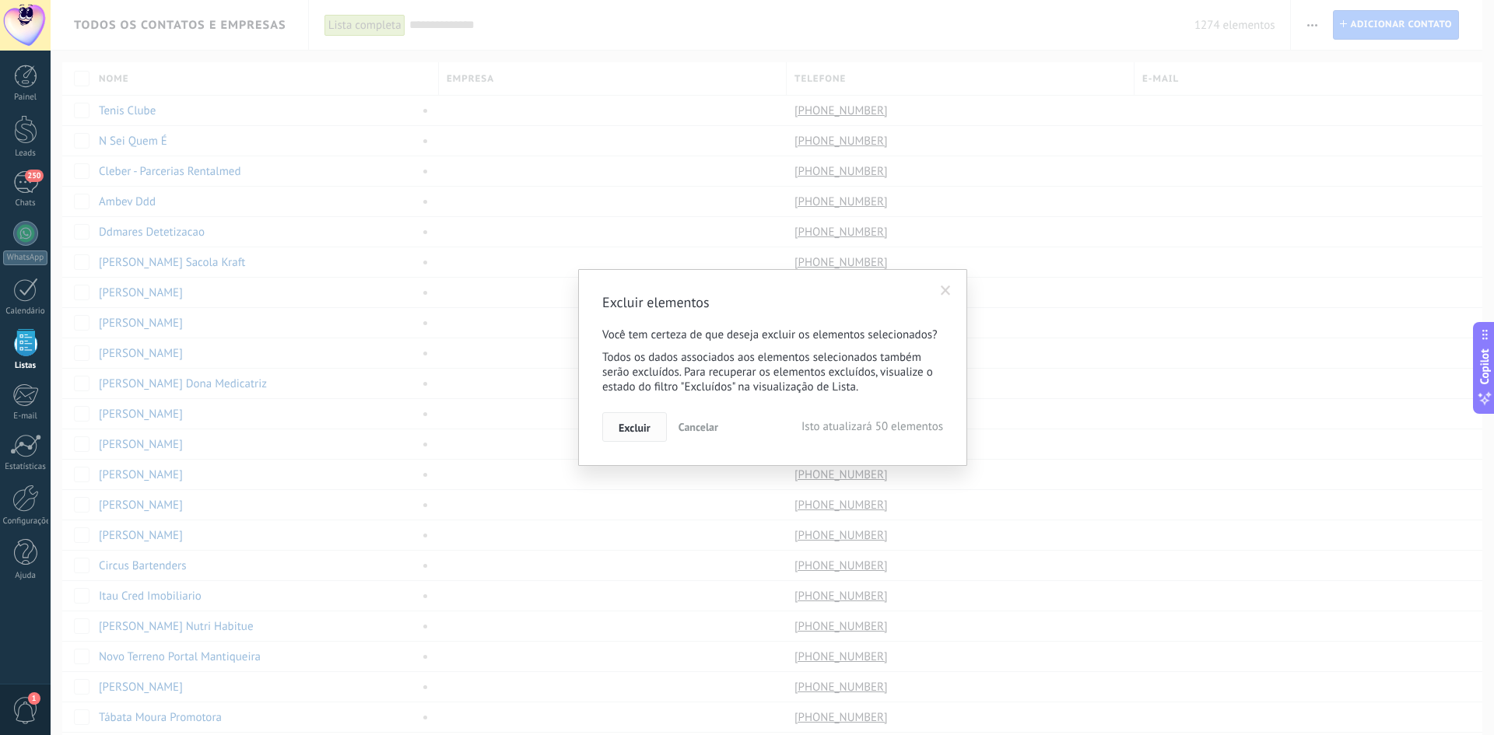
click at [644, 427] on span "Excluir" at bounding box center [635, 428] width 32 height 11
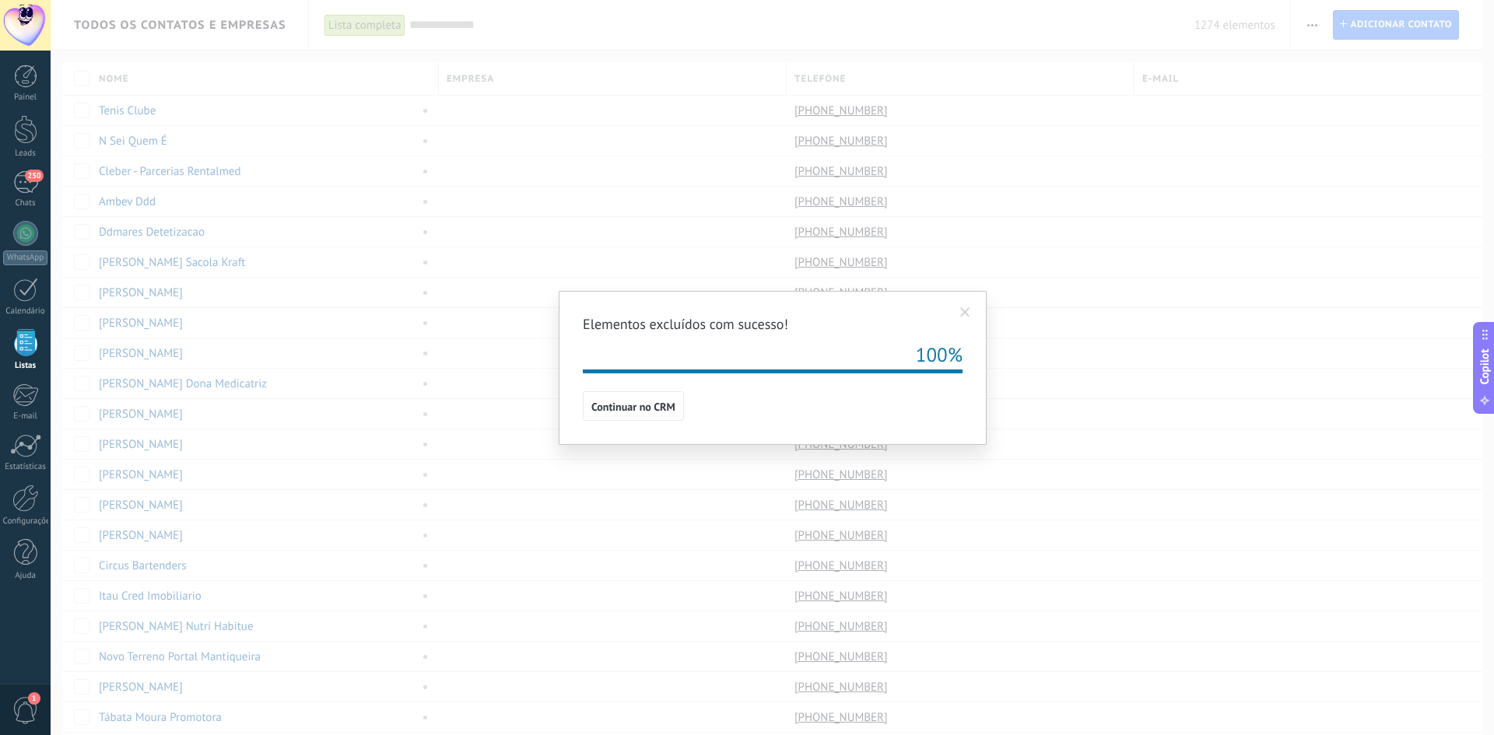
click at [961, 321] on span at bounding box center [965, 313] width 26 height 26
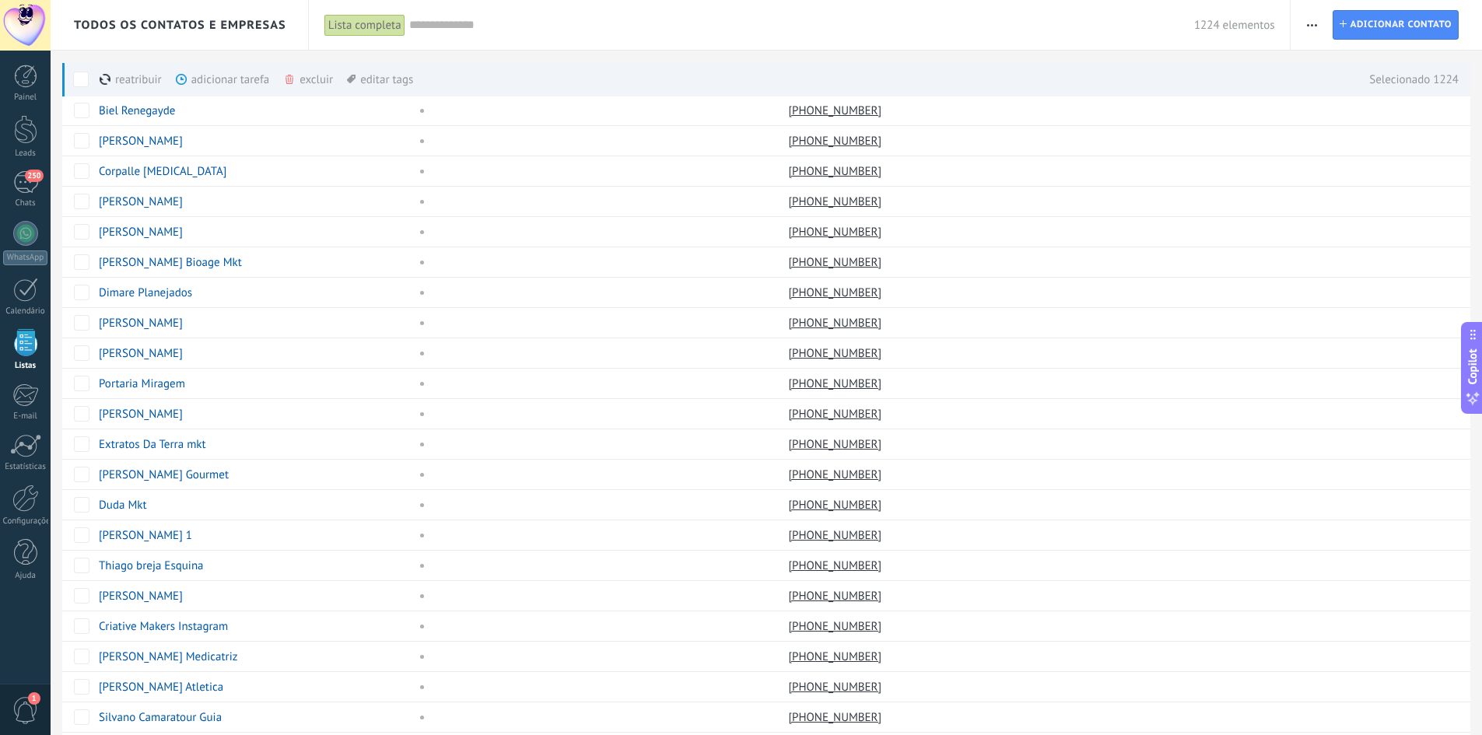
click at [303, 78] on div "excluir mais" at bounding box center [336, 79] width 106 height 34
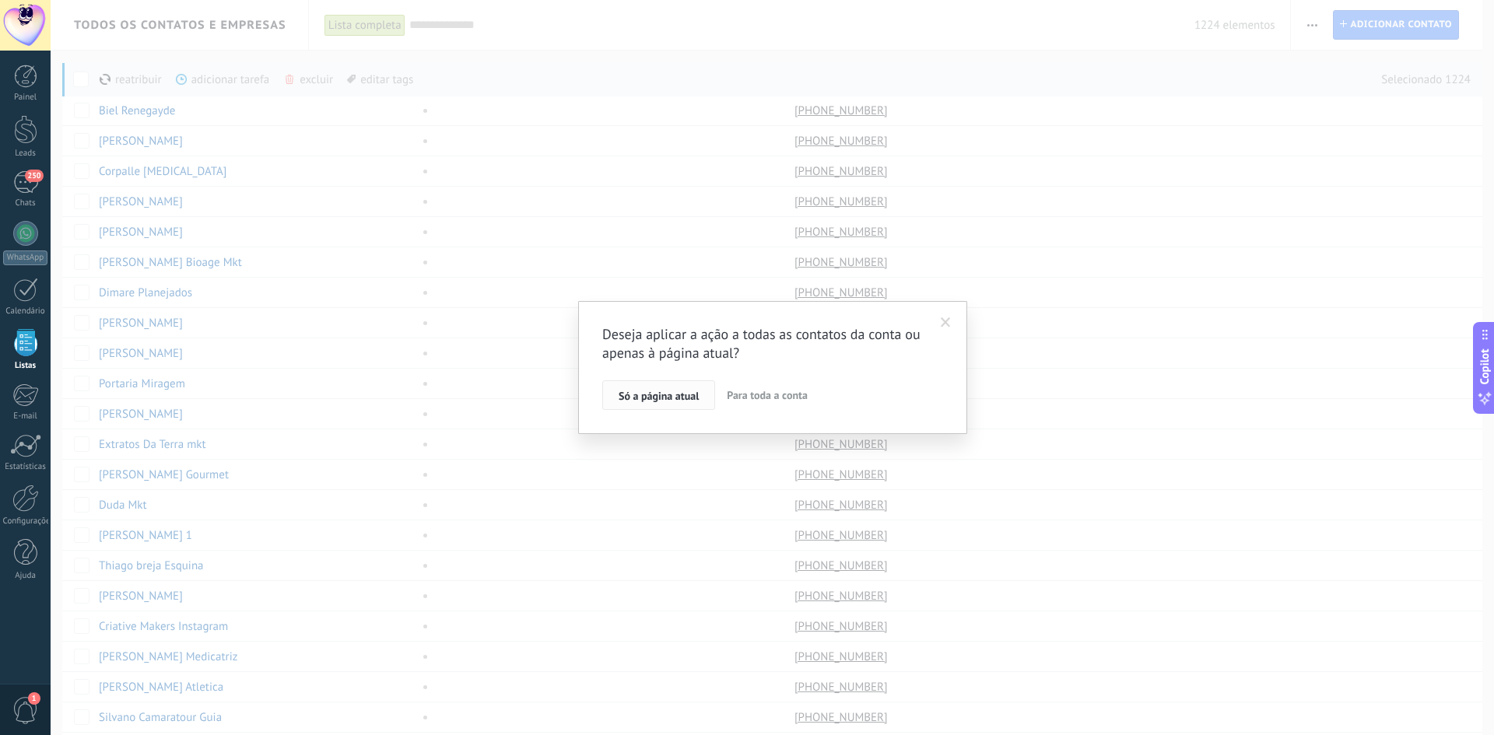
click at [655, 398] on span "Só a página atual" at bounding box center [659, 396] width 80 height 11
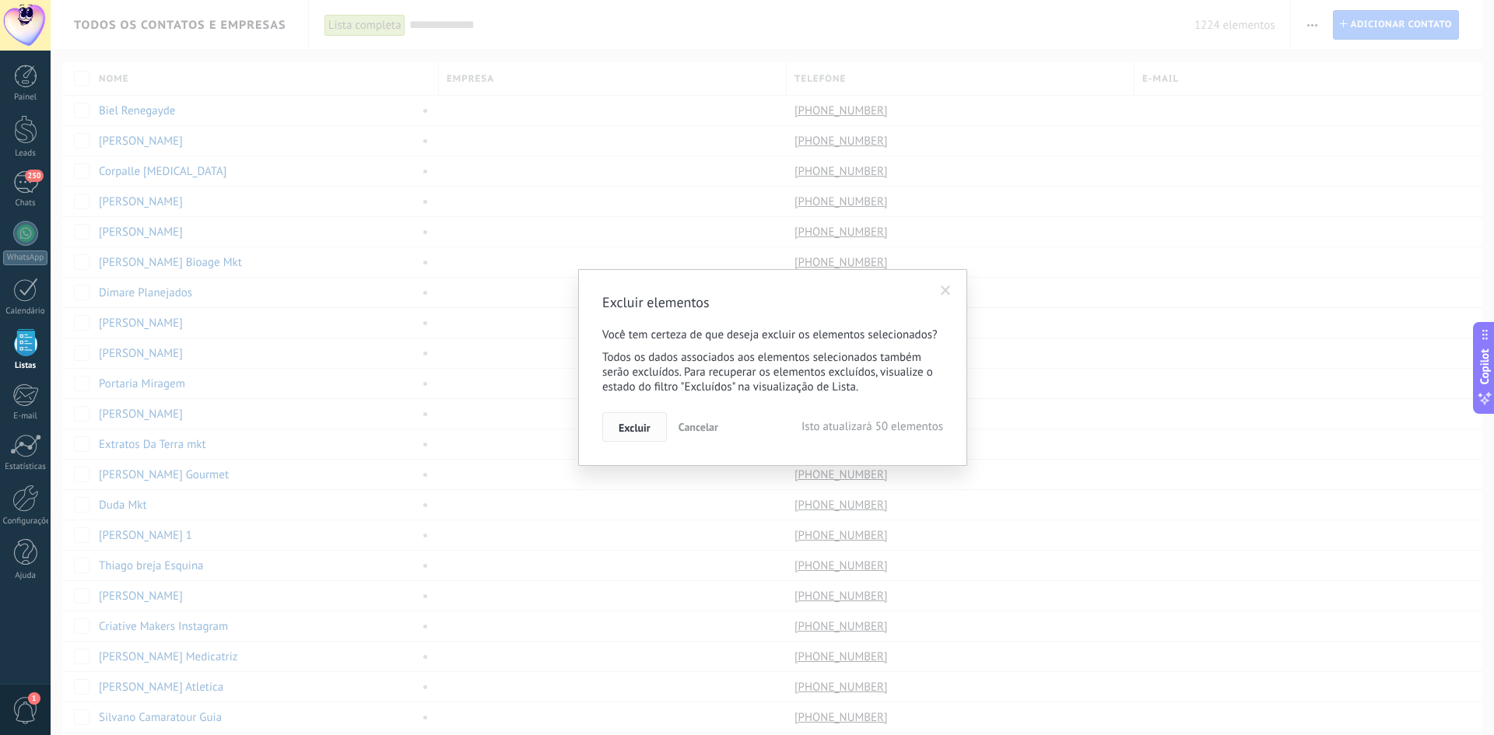
click at [654, 423] on button "Excluir" at bounding box center [634, 427] width 65 height 30
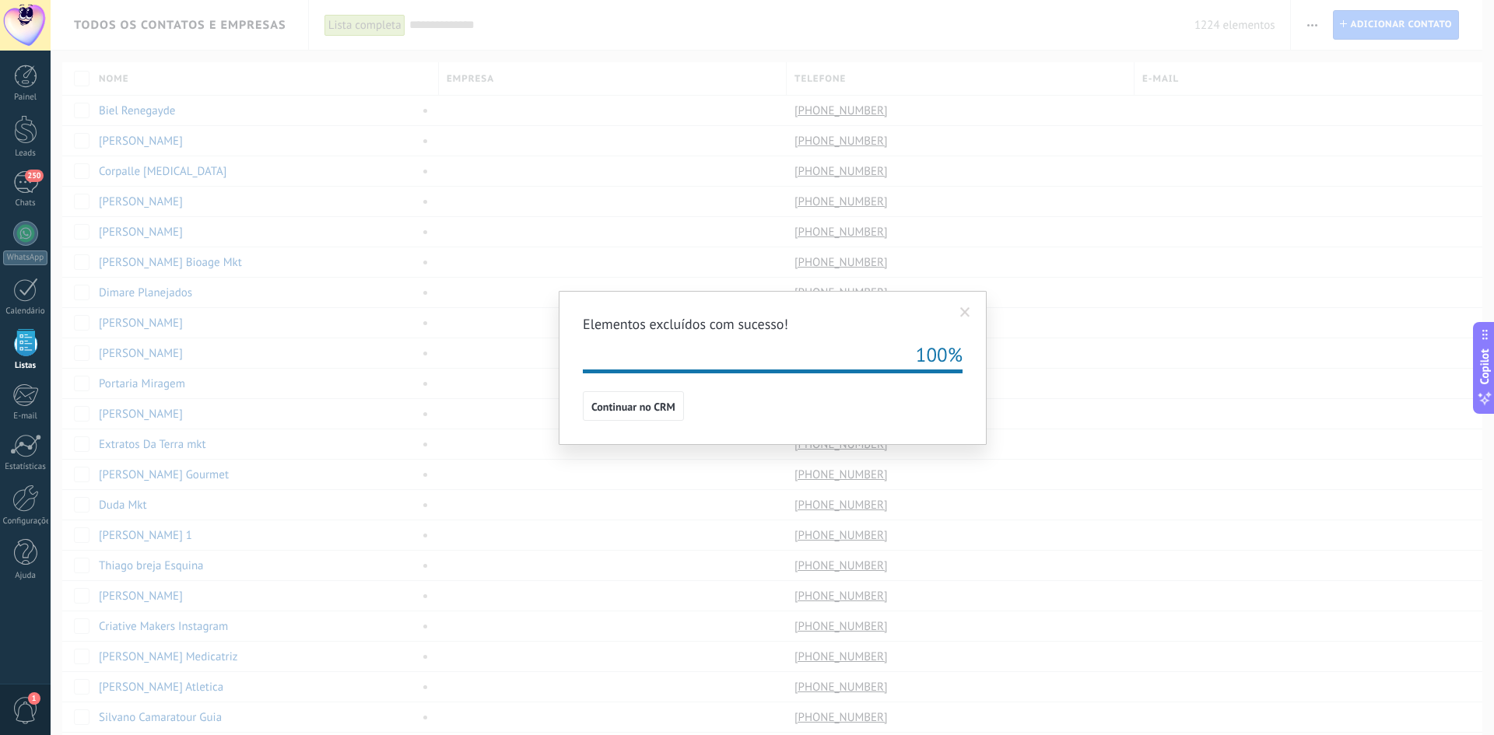
click at [970, 316] on span at bounding box center [965, 312] width 10 height 11
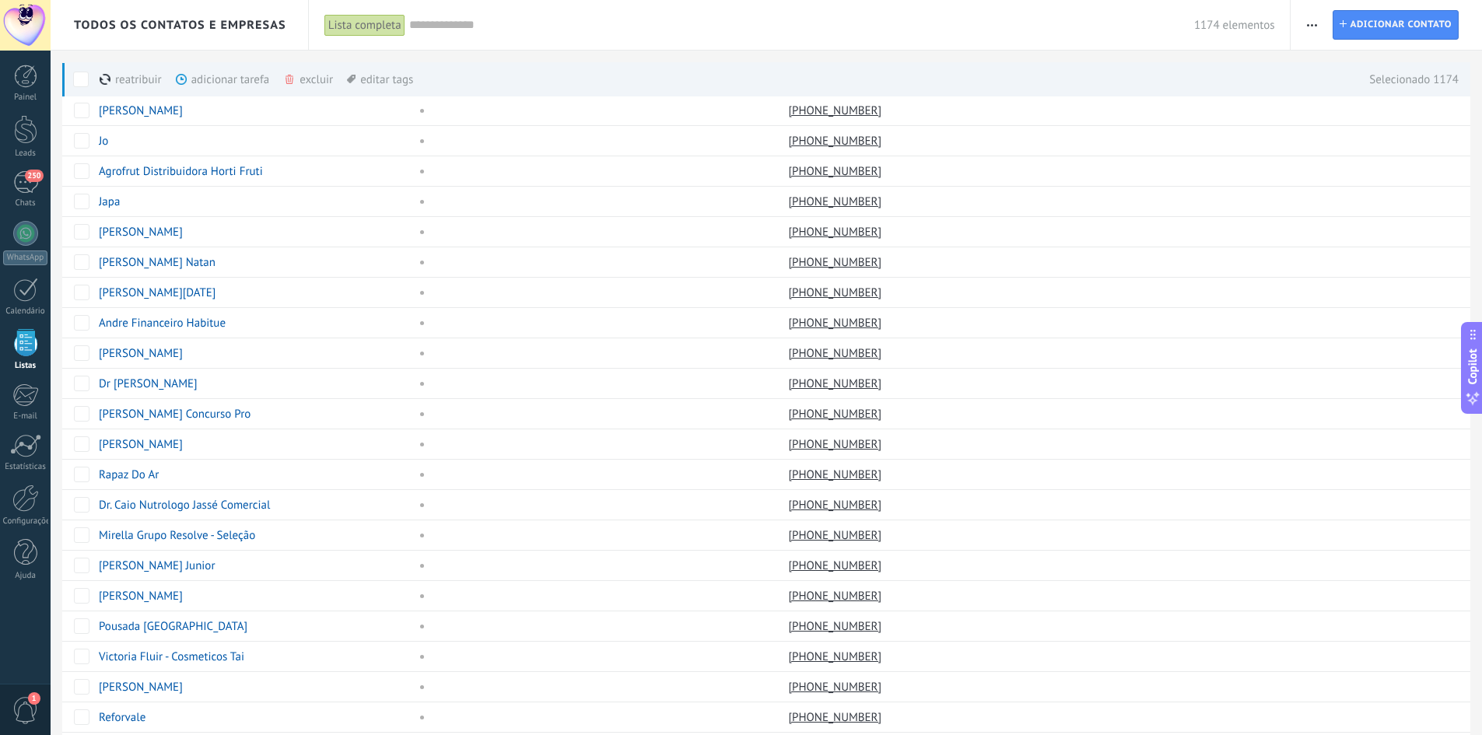
click at [302, 78] on div "excluir mais" at bounding box center [336, 79] width 106 height 34
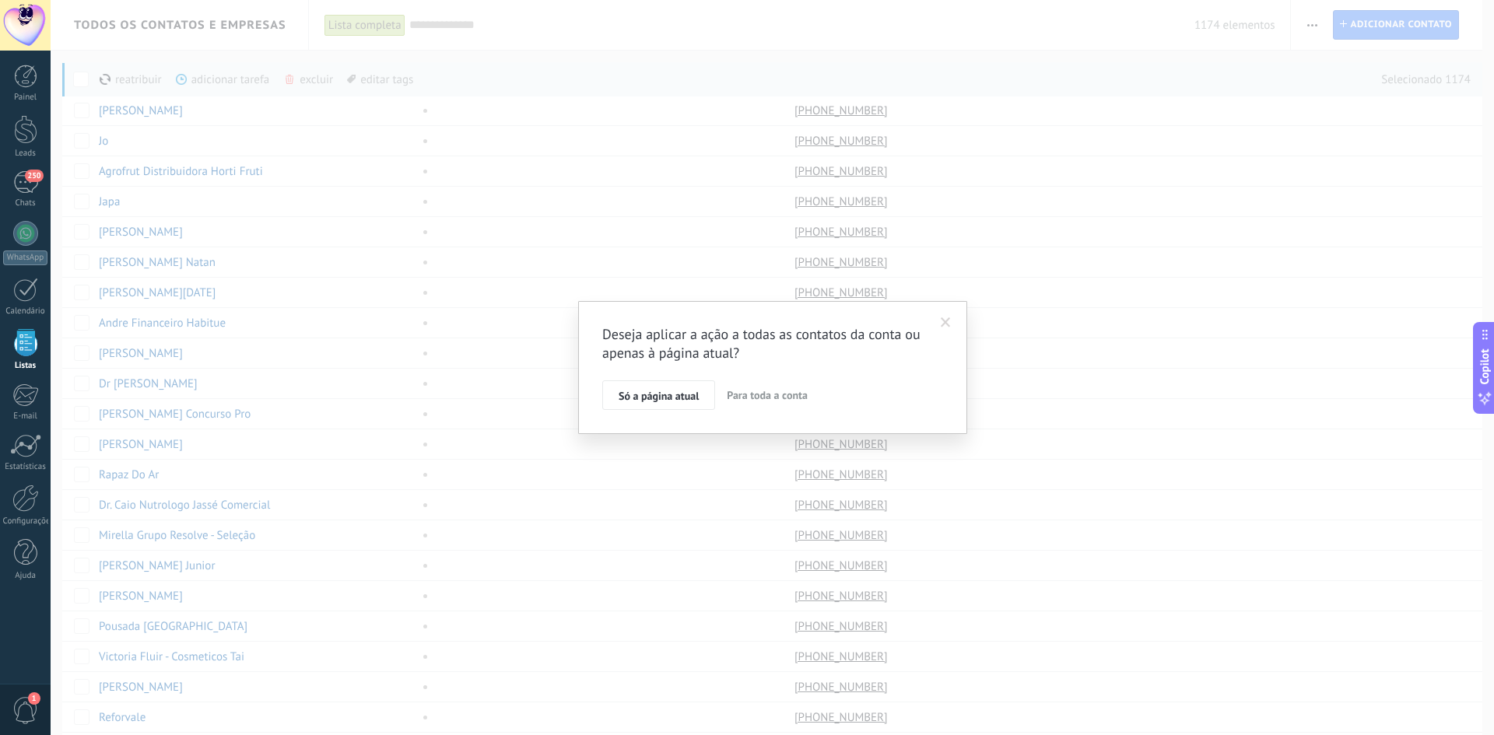
click at [759, 404] on button "Para toda a conta" at bounding box center [767, 396] width 93 height 30
click at [618, 361] on label "Eu concordo que vou mudar 1174 contatos" at bounding box center [718, 358] width 233 height 16
click at [630, 404] on span "Aplicar" at bounding box center [635, 399] width 33 height 11
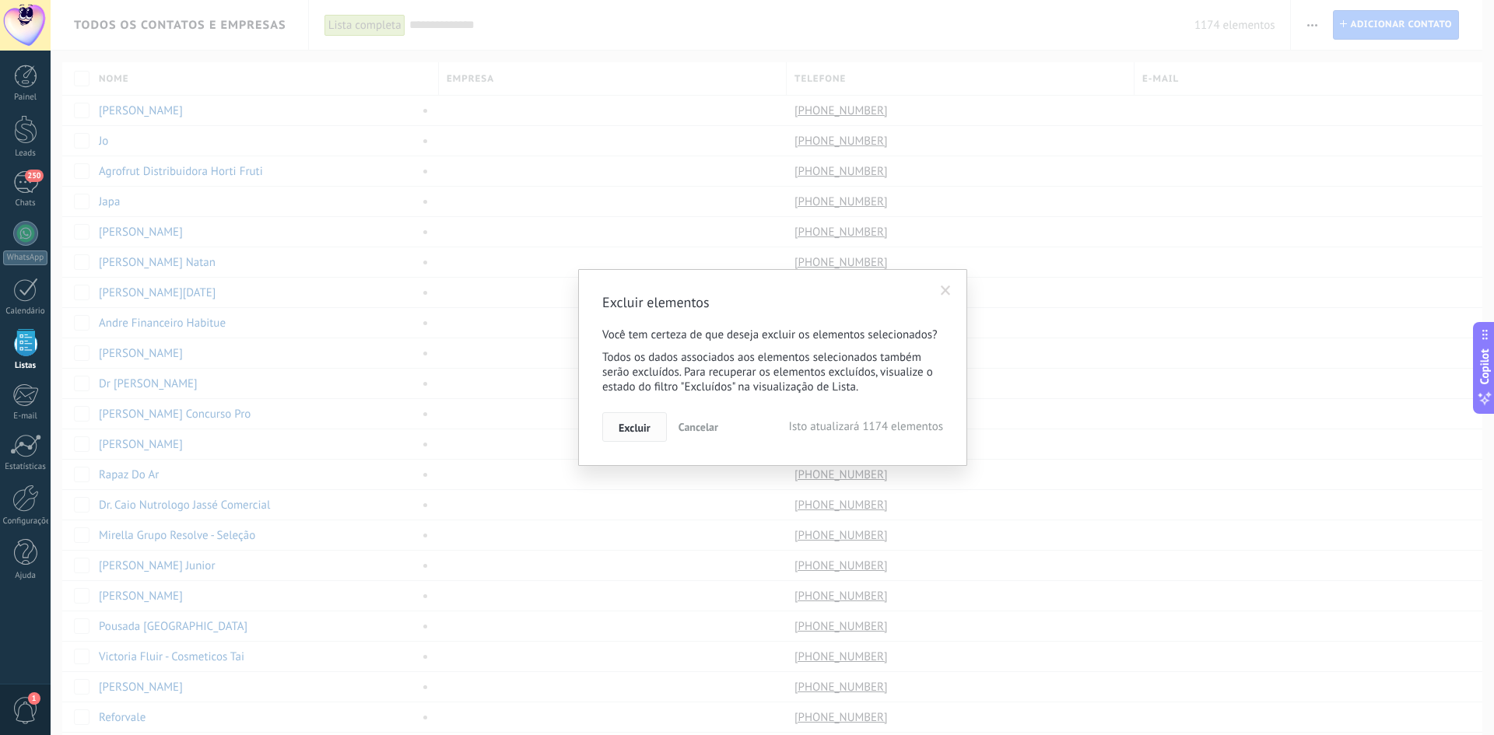
click at [626, 423] on span "Excluir" at bounding box center [635, 428] width 32 height 11
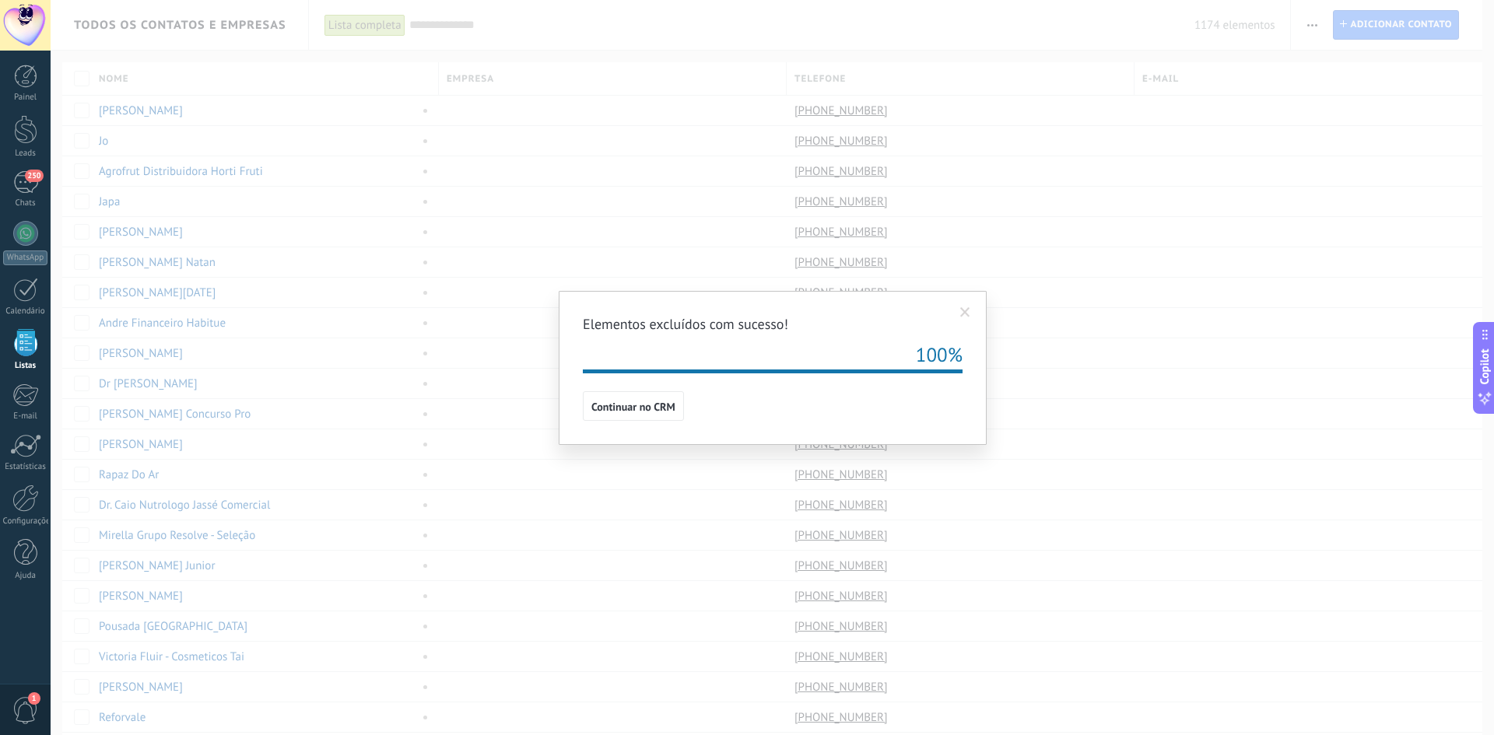
click at [977, 308] on span at bounding box center [965, 313] width 26 height 26
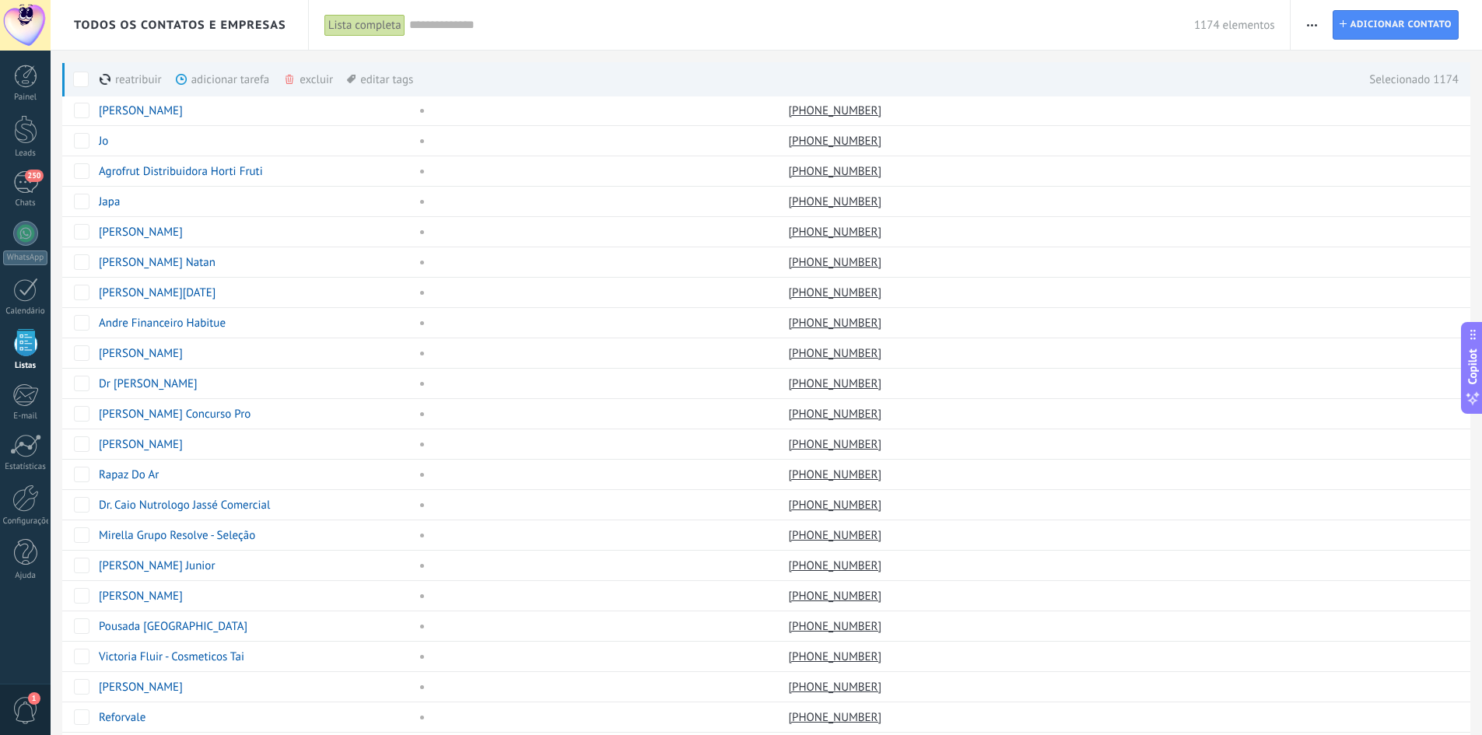
click at [304, 82] on div "excluir mais" at bounding box center [336, 79] width 106 height 34
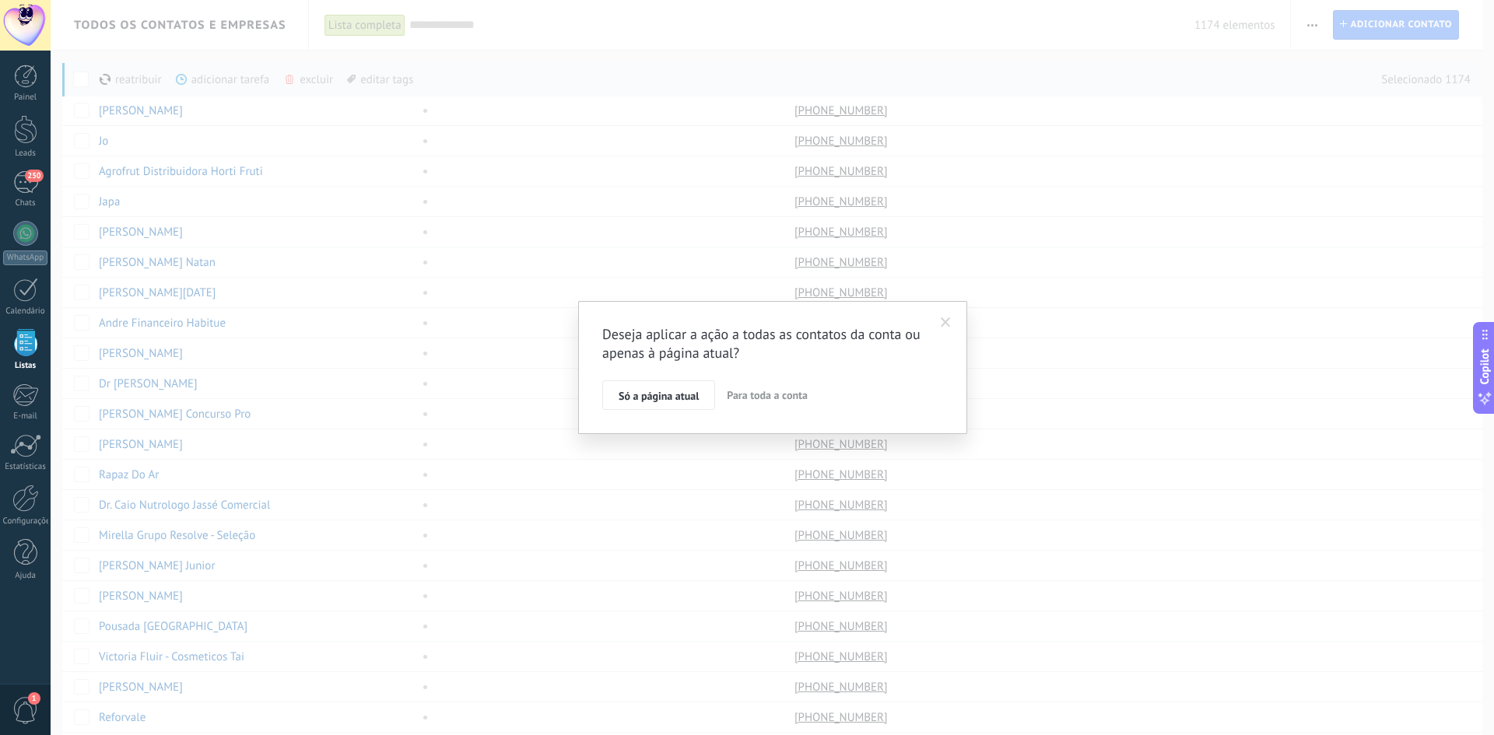
click at [746, 398] on span "Para toda a conta" at bounding box center [767, 395] width 81 height 14
click at [626, 400] on span "Aplicar" at bounding box center [635, 399] width 33 height 11
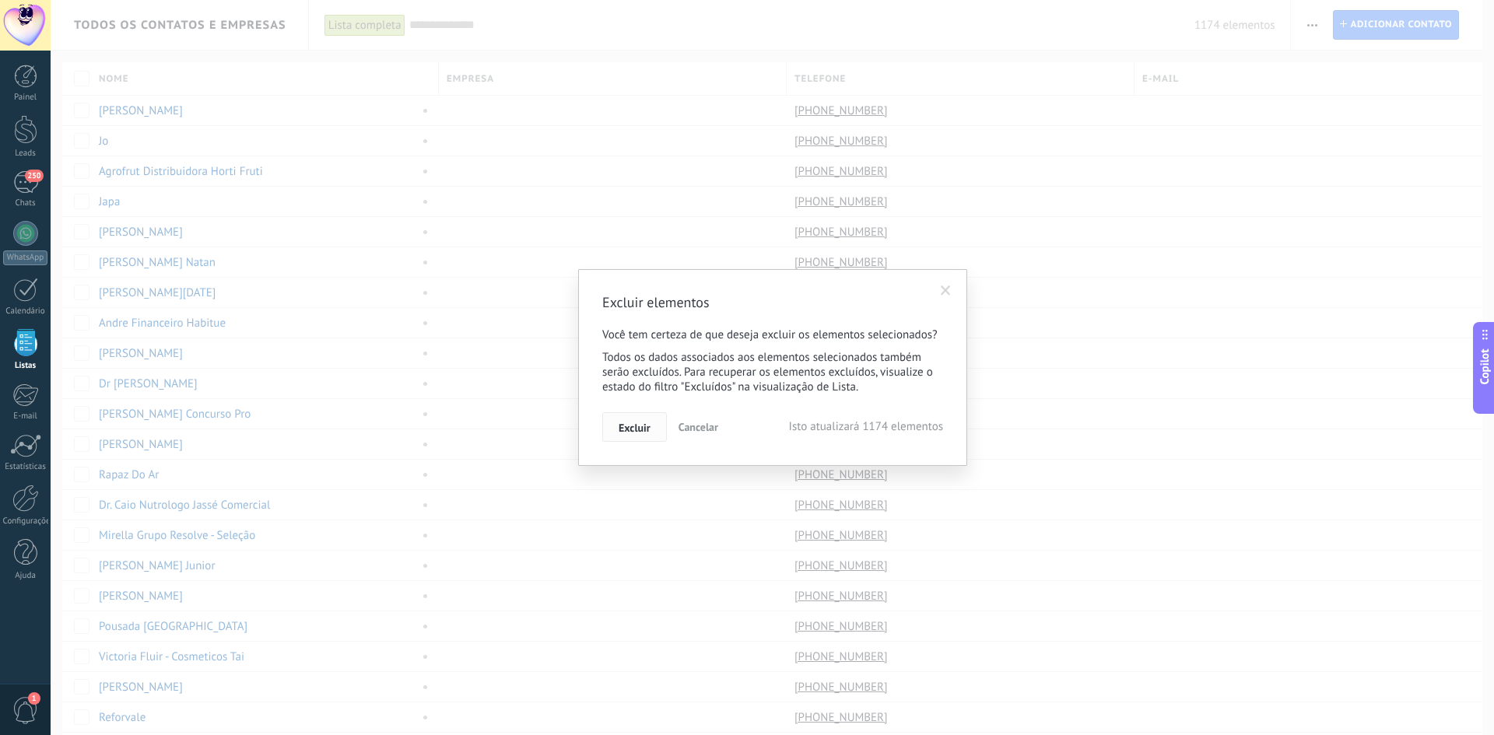
click at [624, 425] on span "Excluir" at bounding box center [635, 428] width 32 height 11
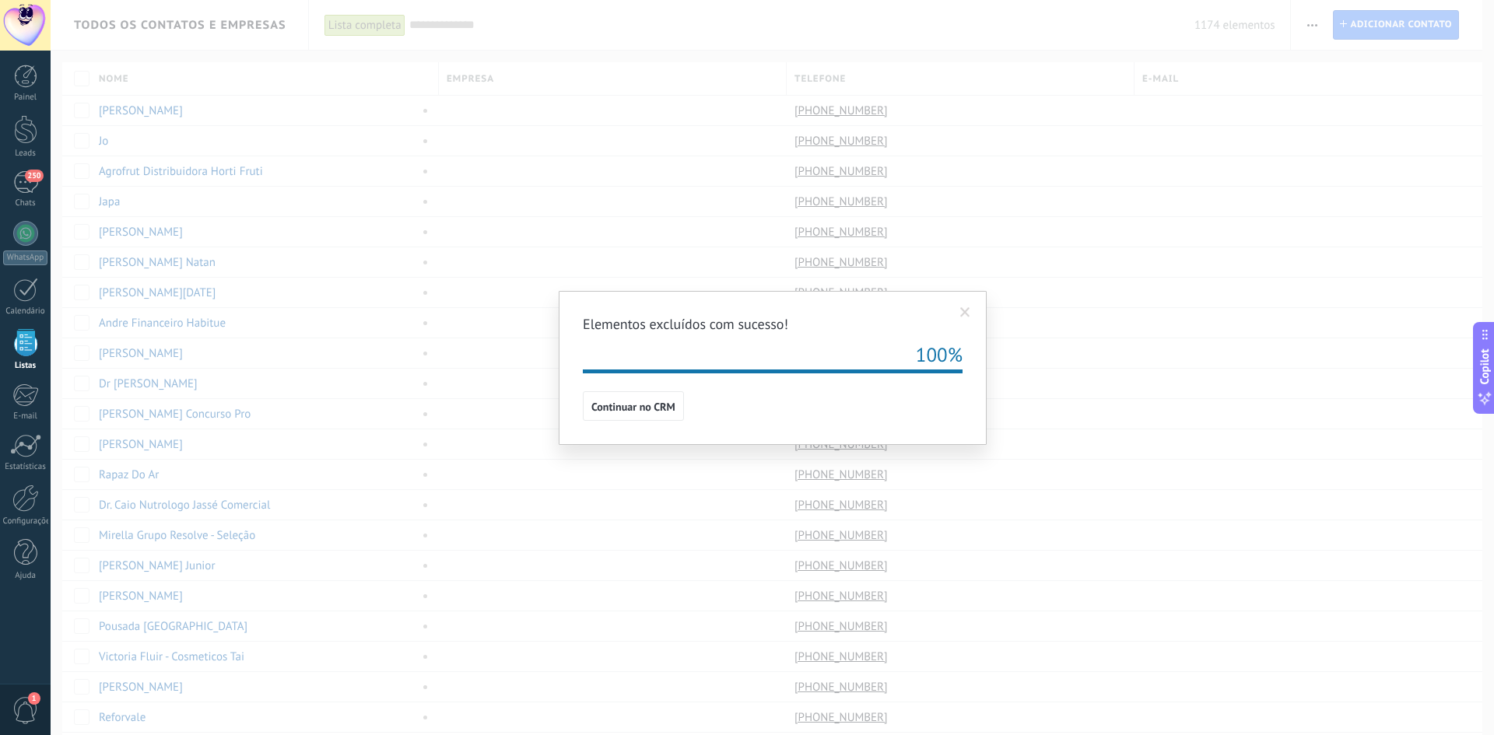
click at [956, 311] on span at bounding box center [965, 313] width 26 height 26
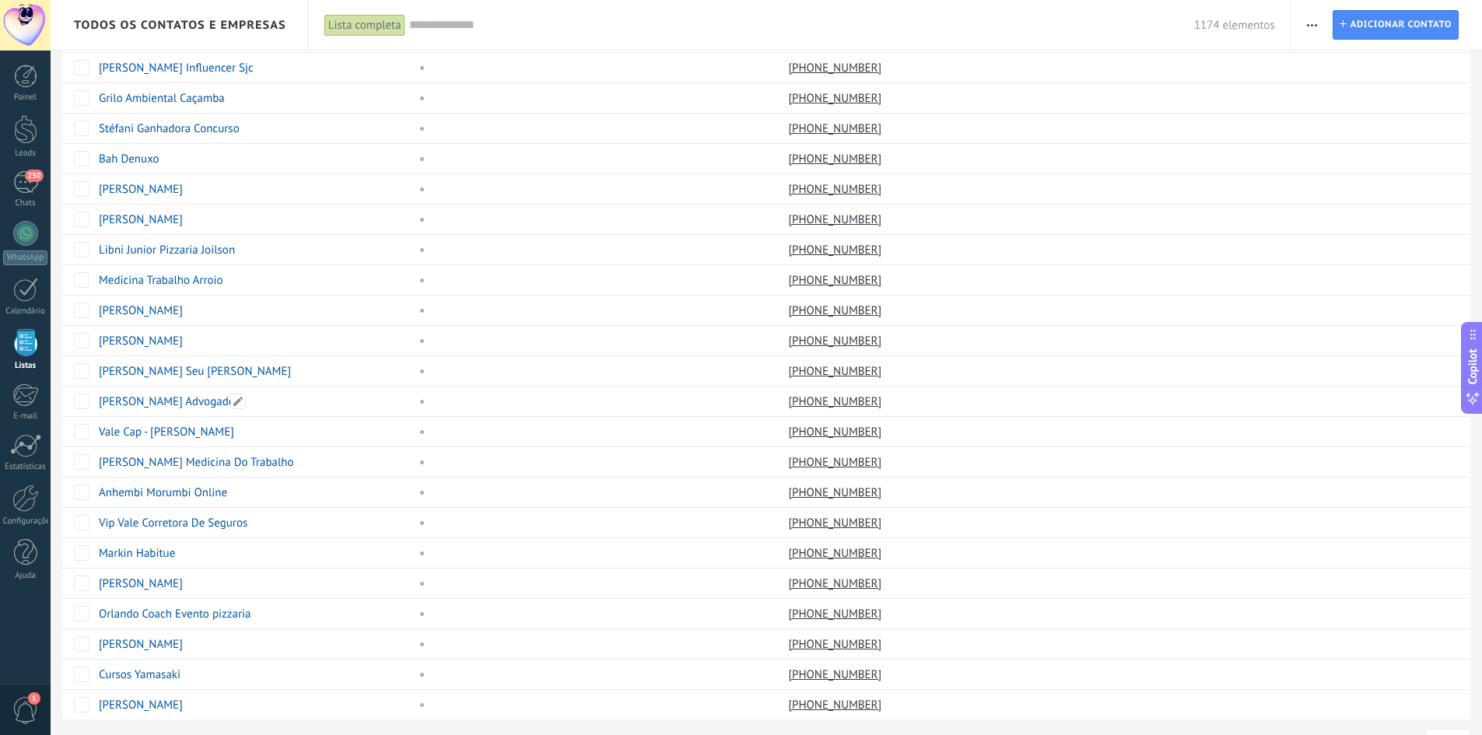
scroll to position [850, 0]
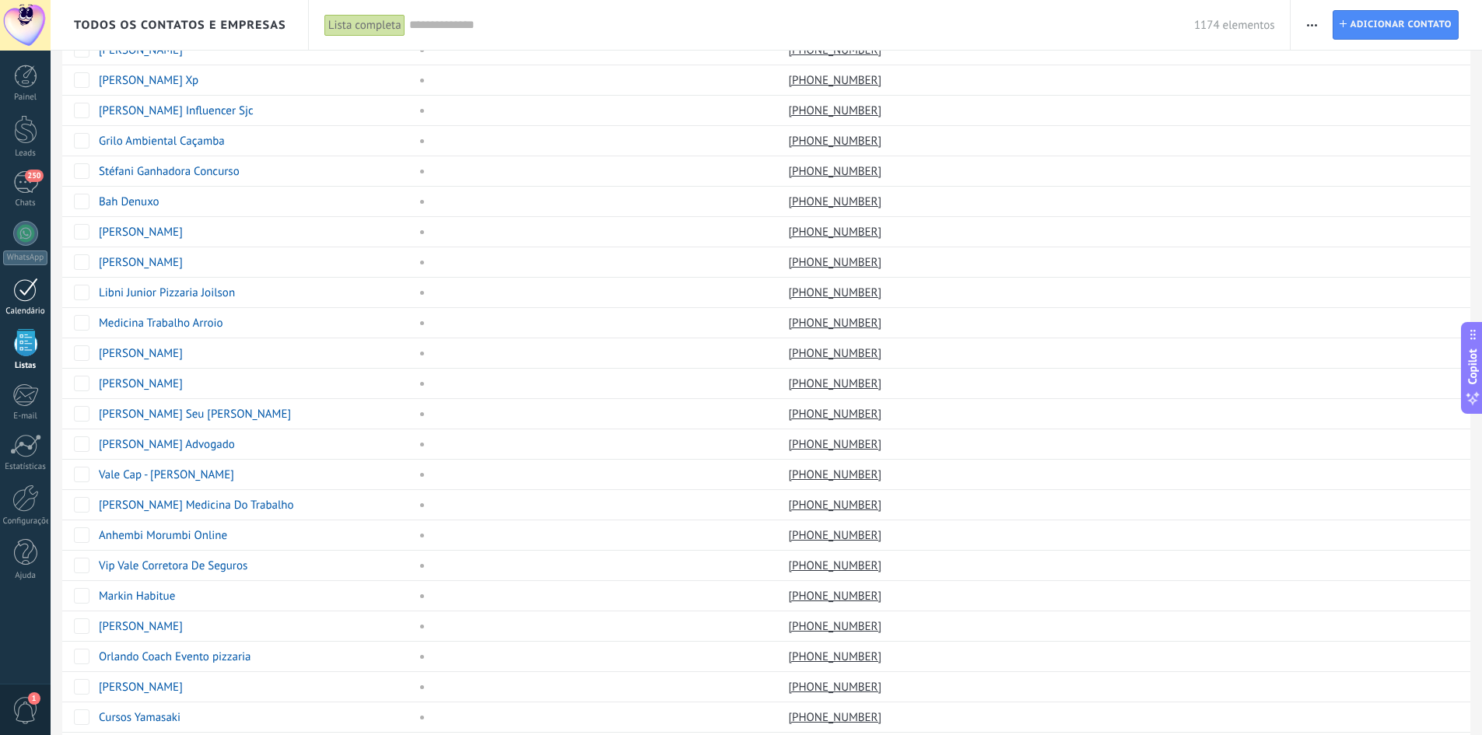
click at [23, 316] on div "Calendário" at bounding box center [25, 312] width 45 height 10
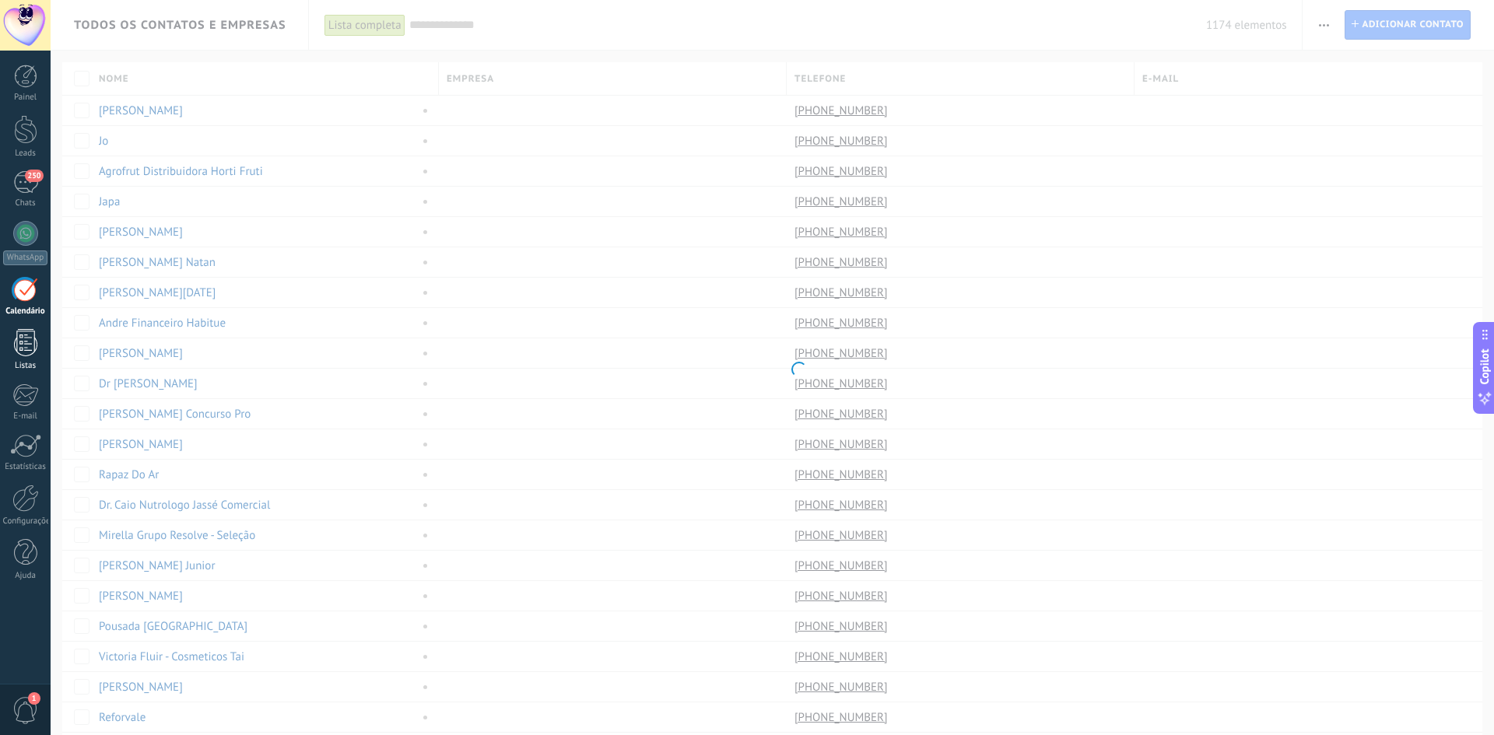
click at [21, 351] on div at bounding box center [25, 342] width 23 height 27
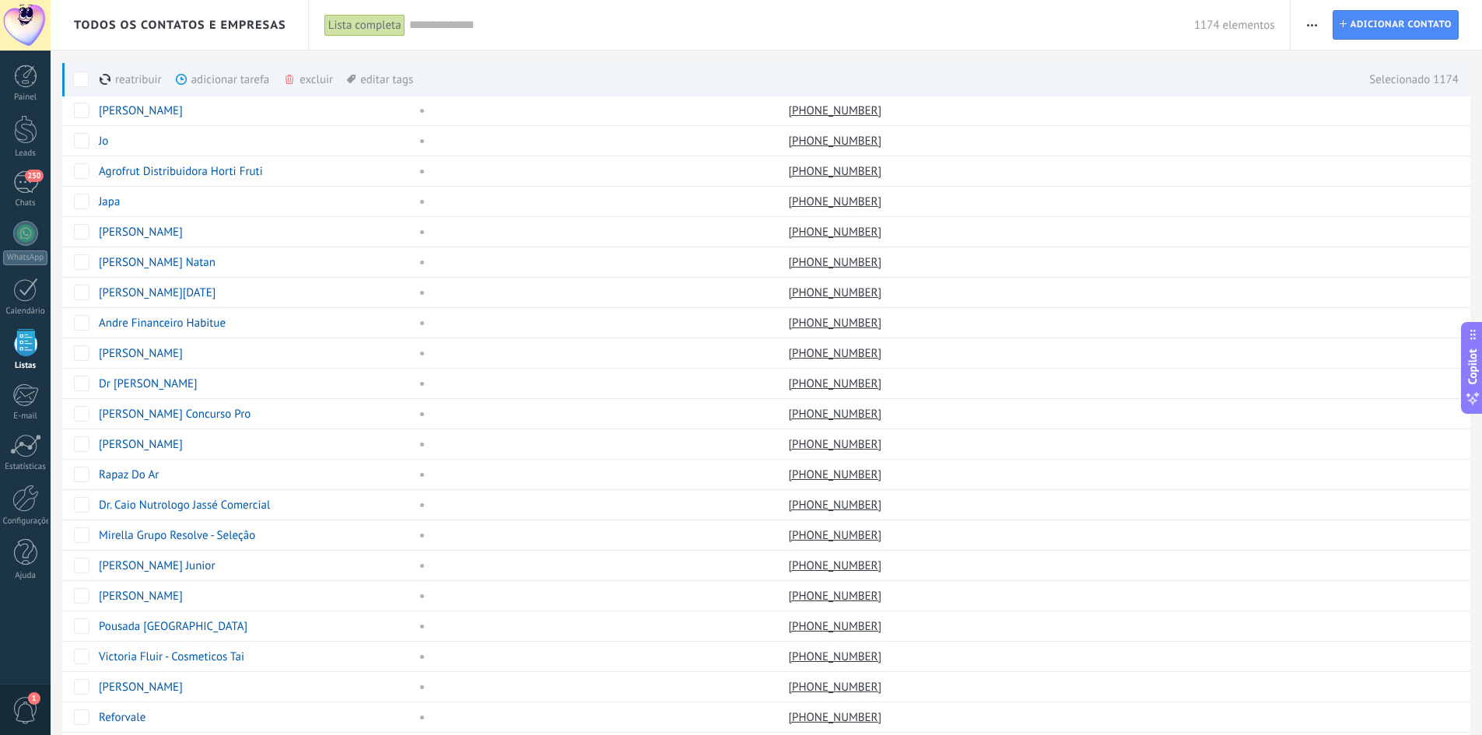
click at [296, 80] on span at bounding box center [289, 79] width 12 height 12
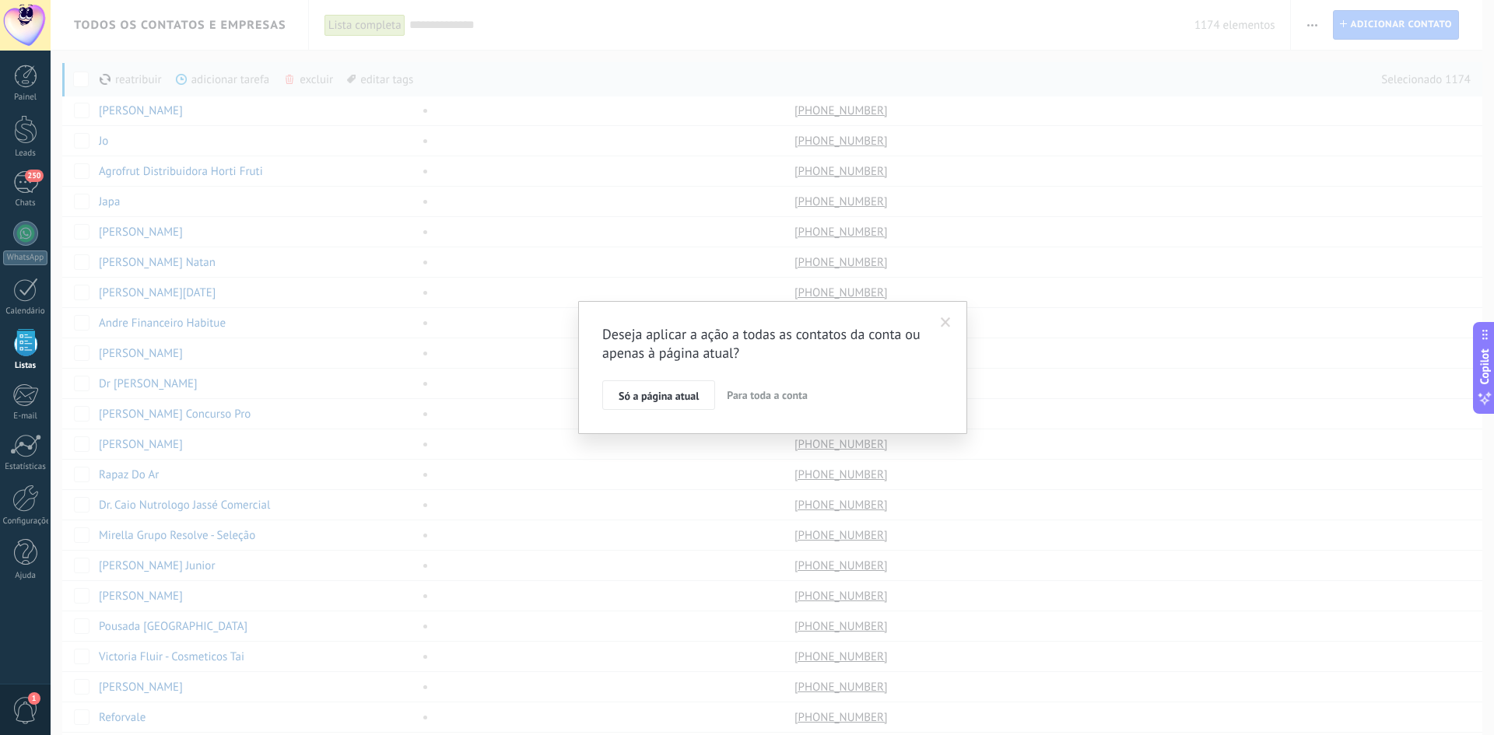
click at [774, 401] on span "Para toda a conta" at bounding box center [767, 395] width 81 height 14
click at [616, 395] on button "Aplicar" at bounding box center [634, 399] width 65 height 30
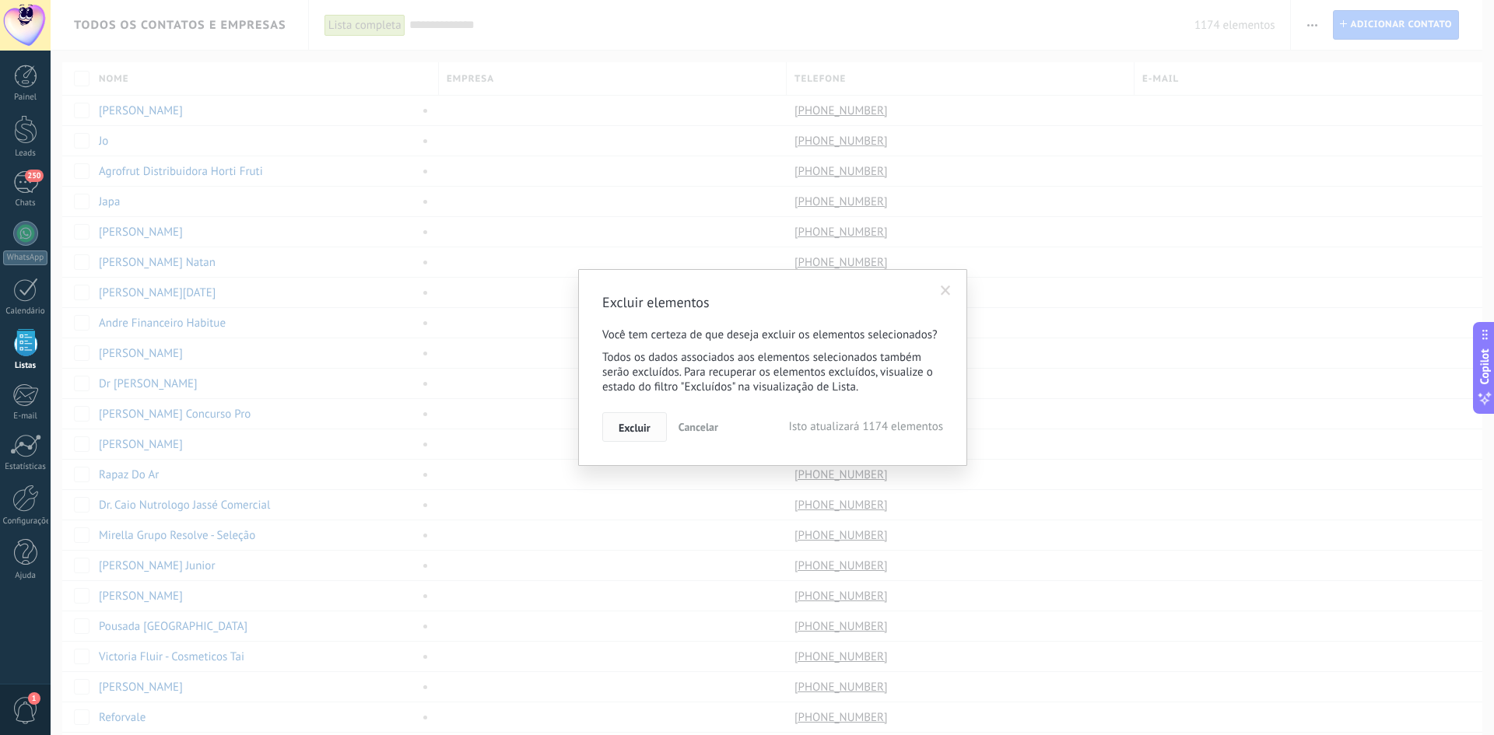
click at [648, 427] on span "Excluir" at bounding box center [635, 428] width 32 height 11
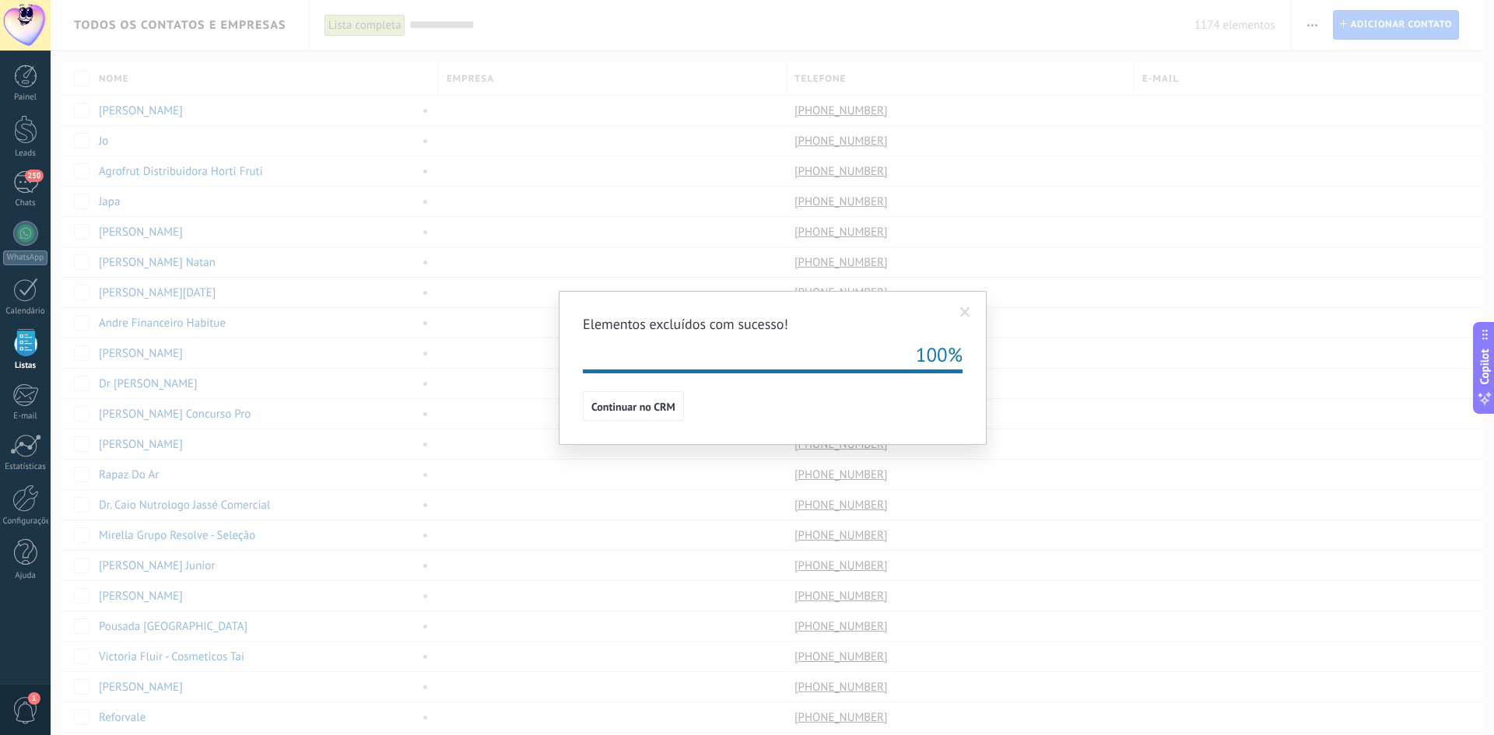
click at [962, 312] on span at bounding box center [965, 312] width 10 height 11
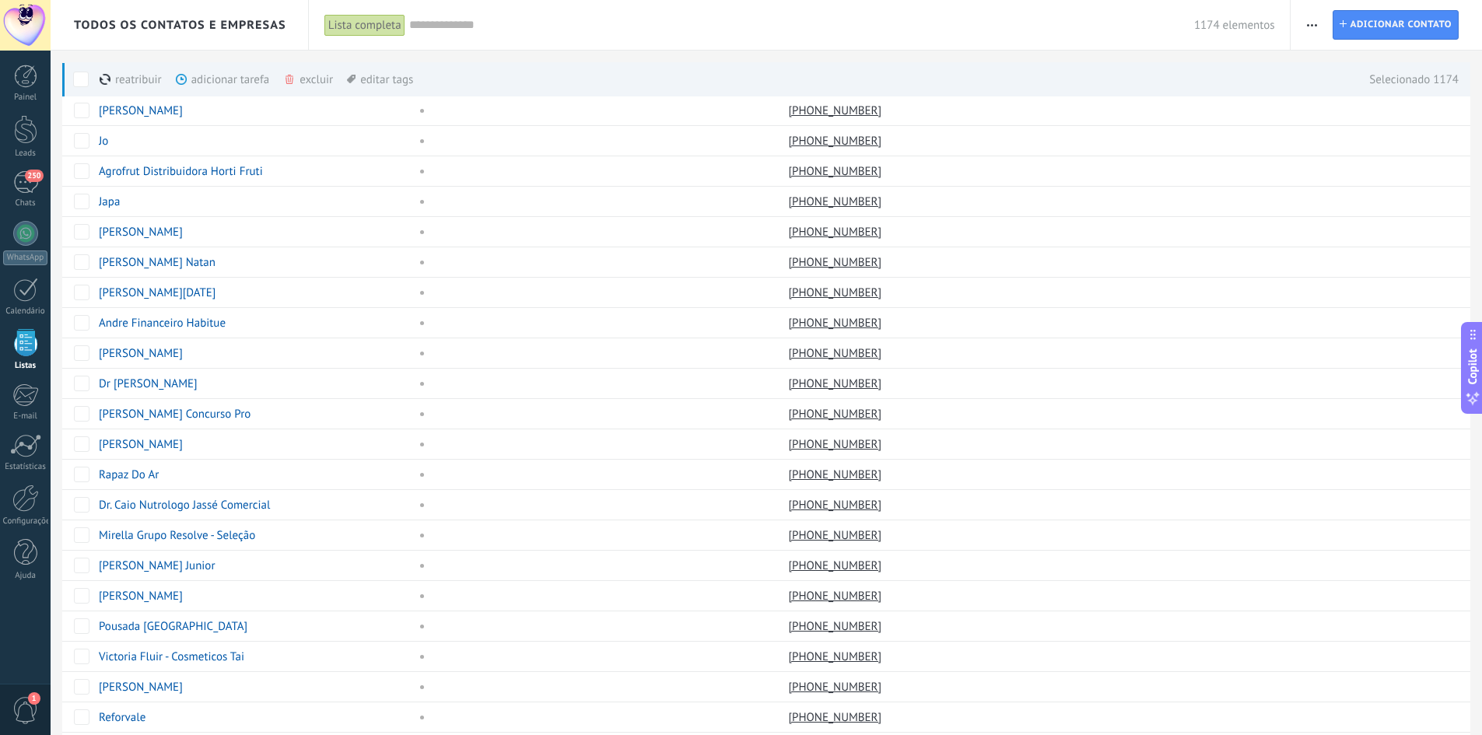
click at [302, 81] on div "excluir mais" at bounding box center [336, 79] width 106 height 34
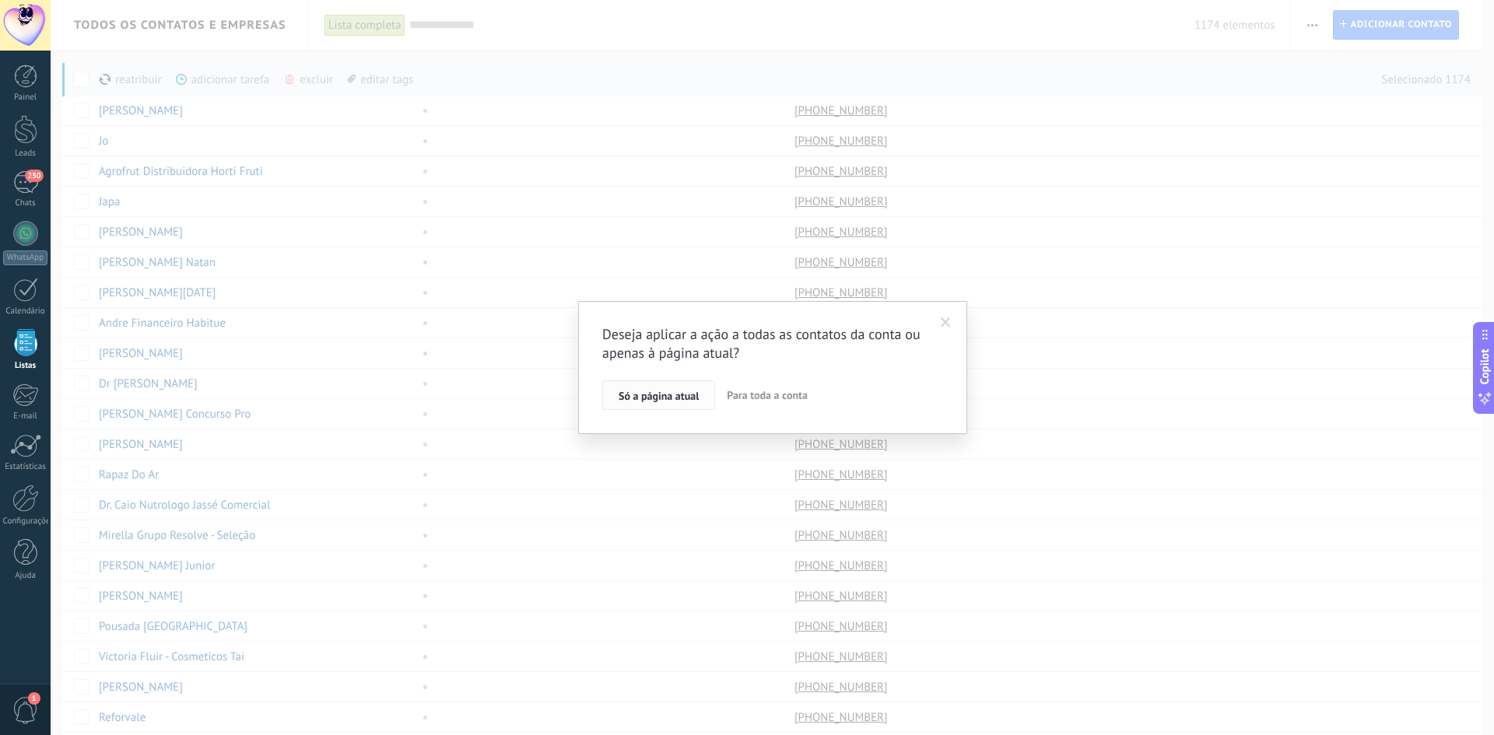
click at [635, 400] on span "Só a página atual" at bounding box center [659, 396] width 80 height 11
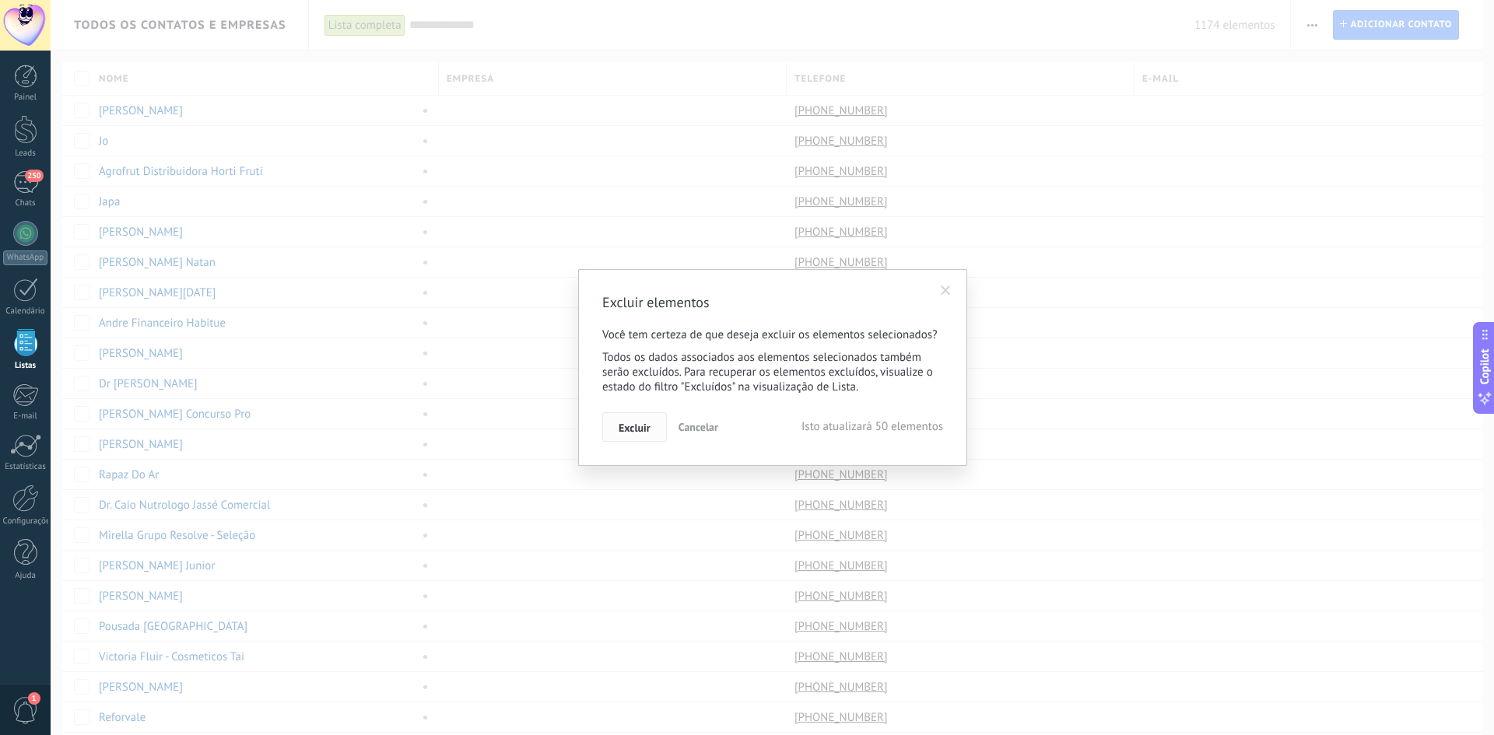
click at [661, 424] on button "Excluir" at bounding box center [634, 427] width 65 height 30
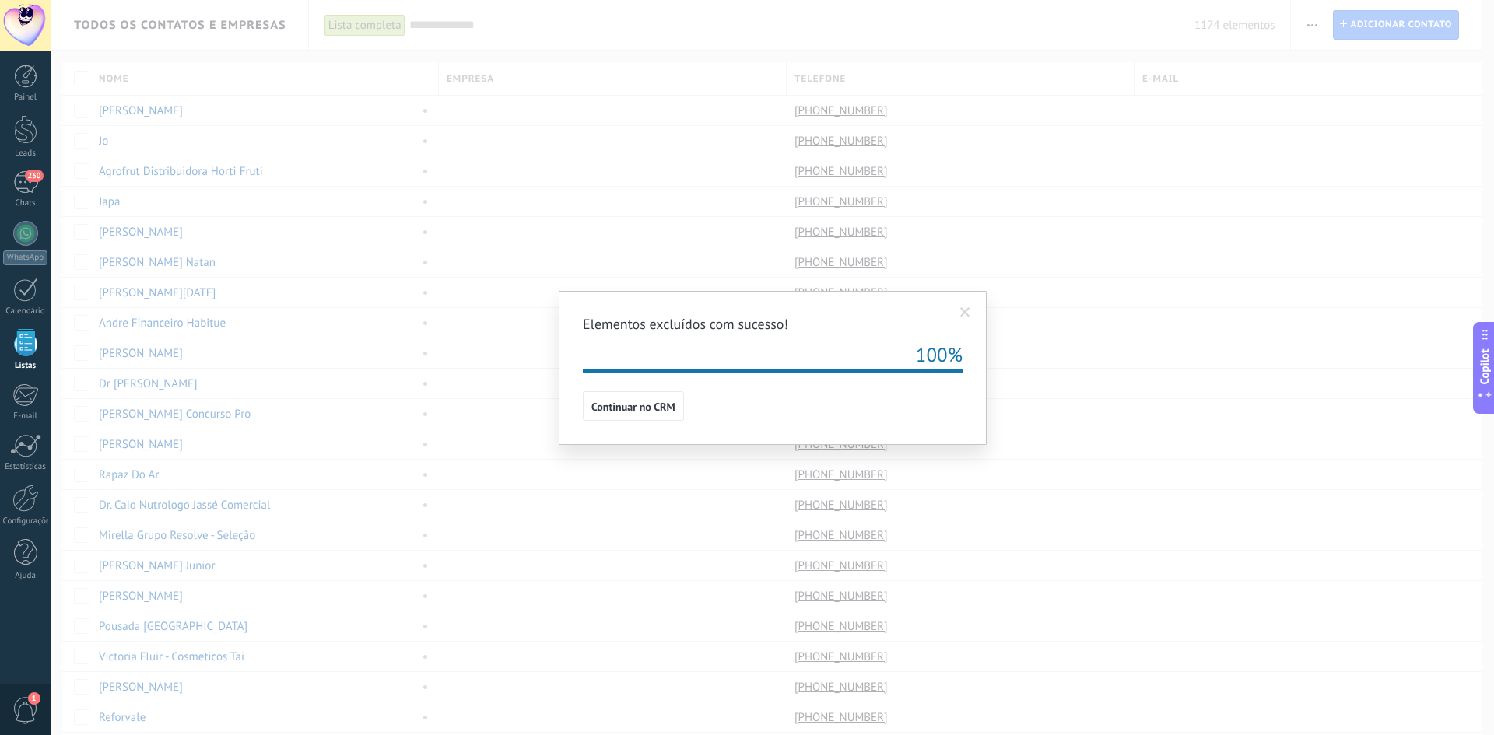
click at [968, 314] on span at bounding box center [965, 312] width 10 height 11
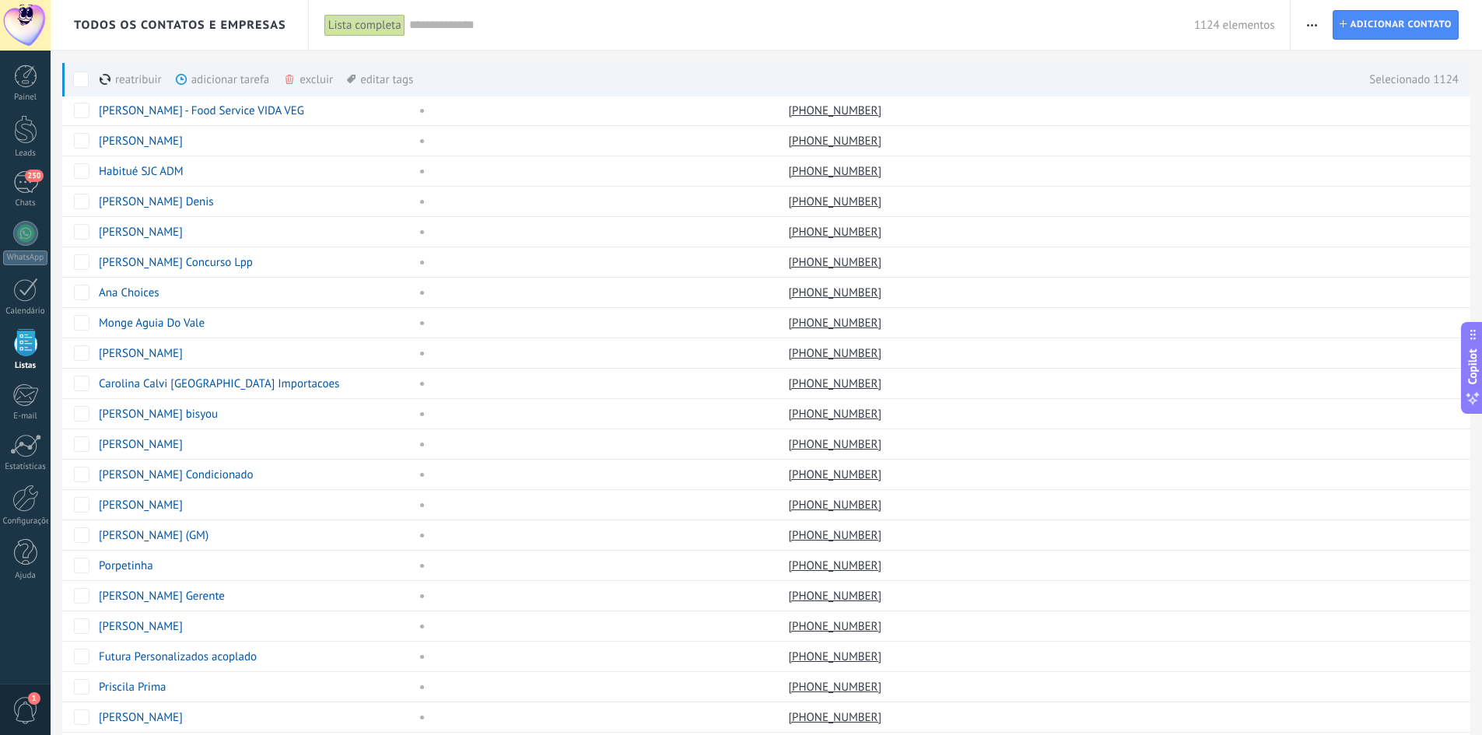
click at [296, 83] on span at bounding box center [289, 79] width 12 height 12
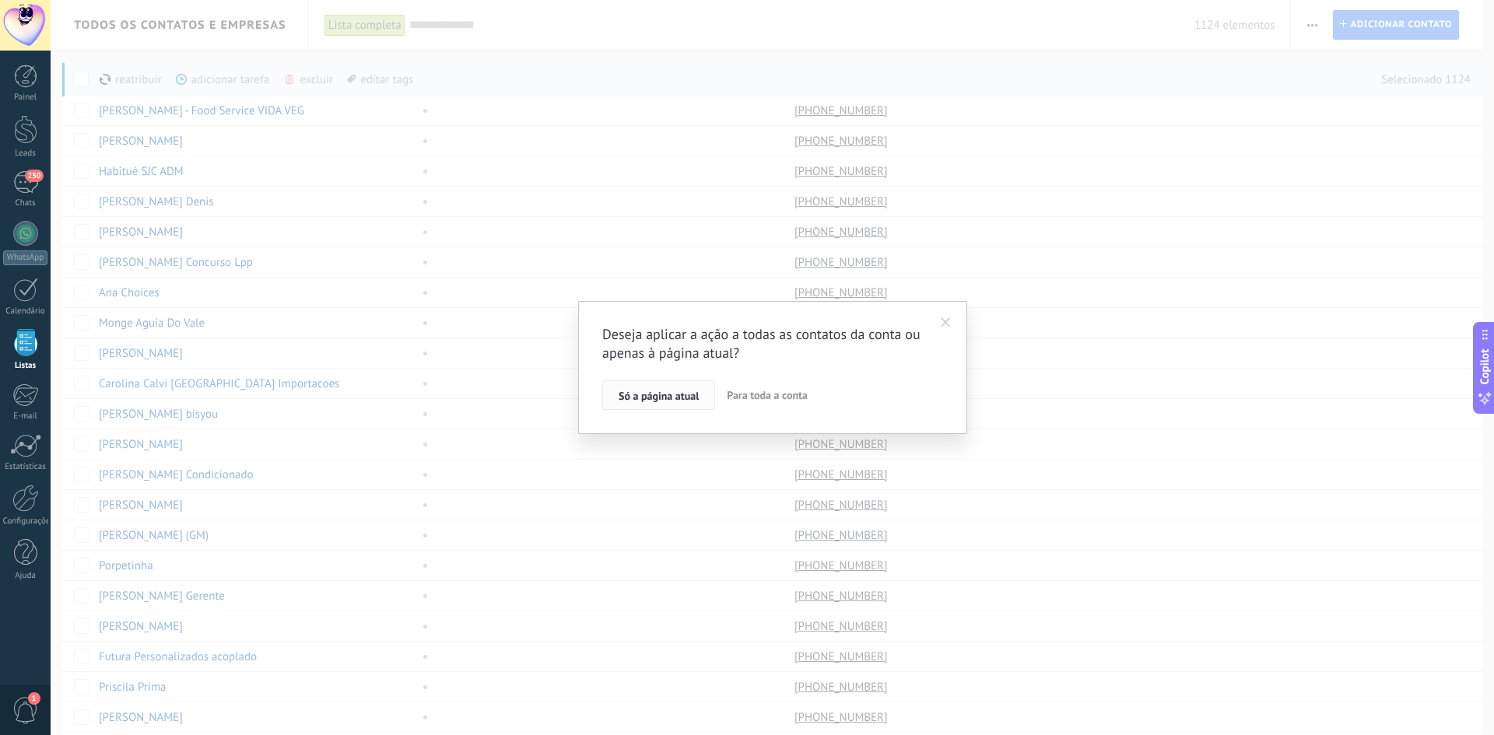
click at [637, 395] on span "Só a página atual" at bounding box center [659, 396] width 80 height 11
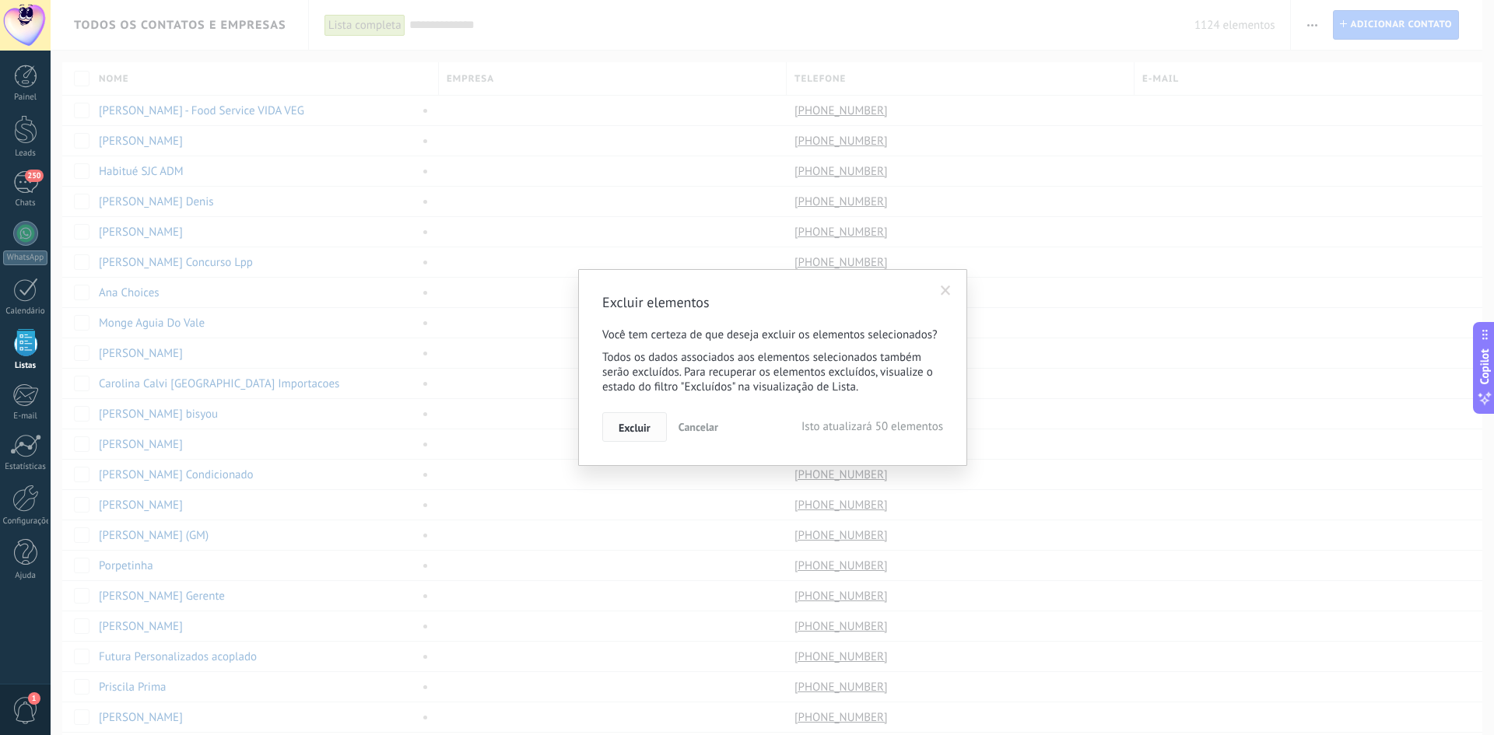
click at [642, 429] on span "Excluir" at bounding box center [635, 428] width 32 height 11
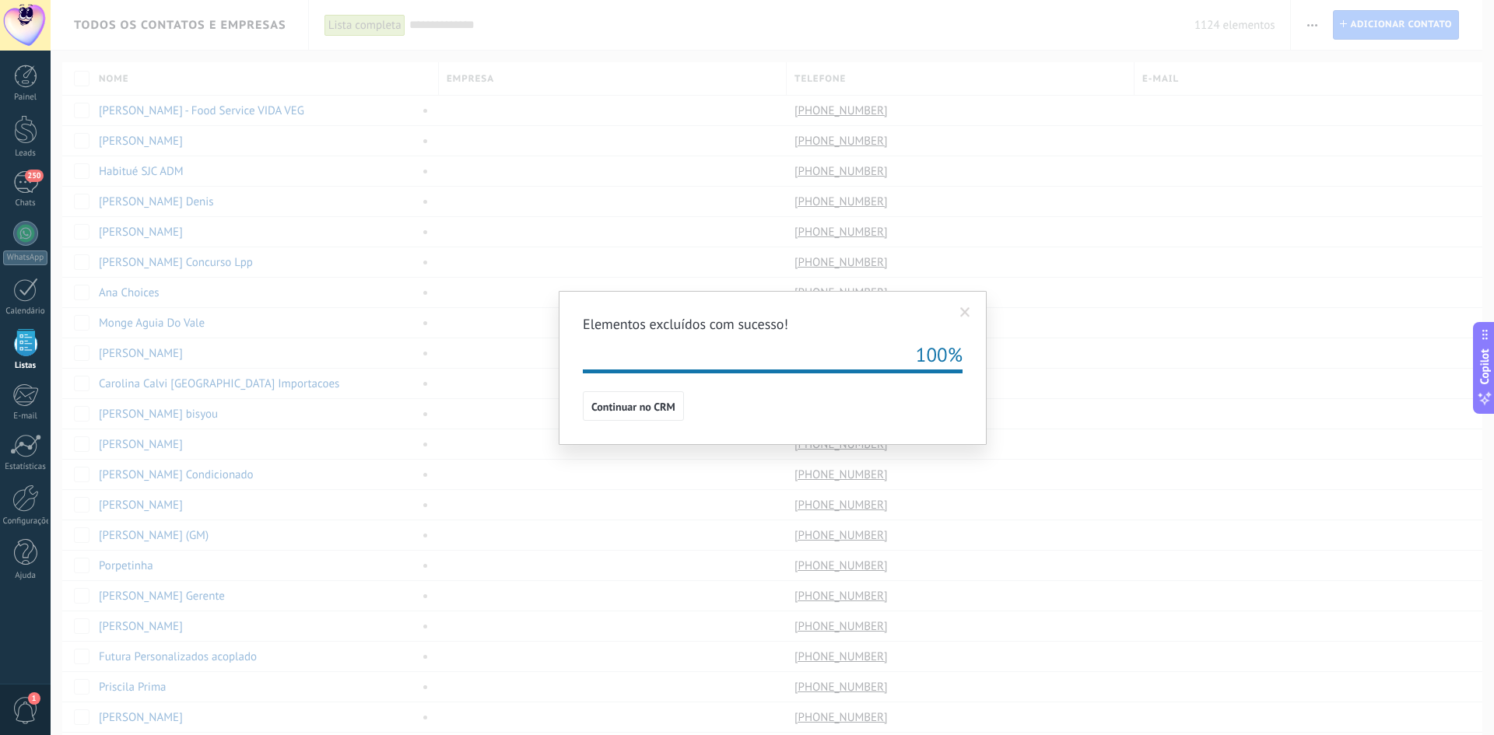
click at [965, 310] on span at bounding box center [965, 312] width 10 height 11
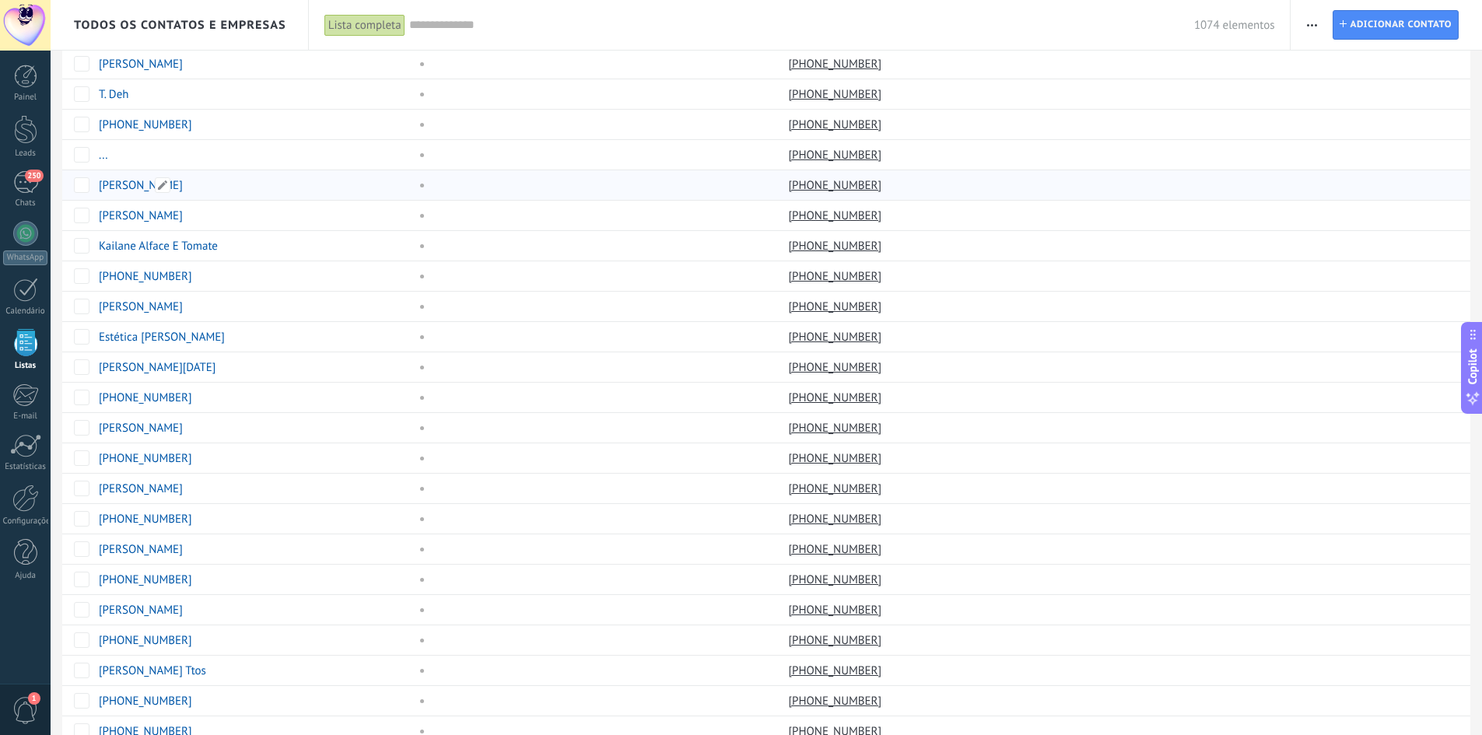
scroll to position [928, 0]
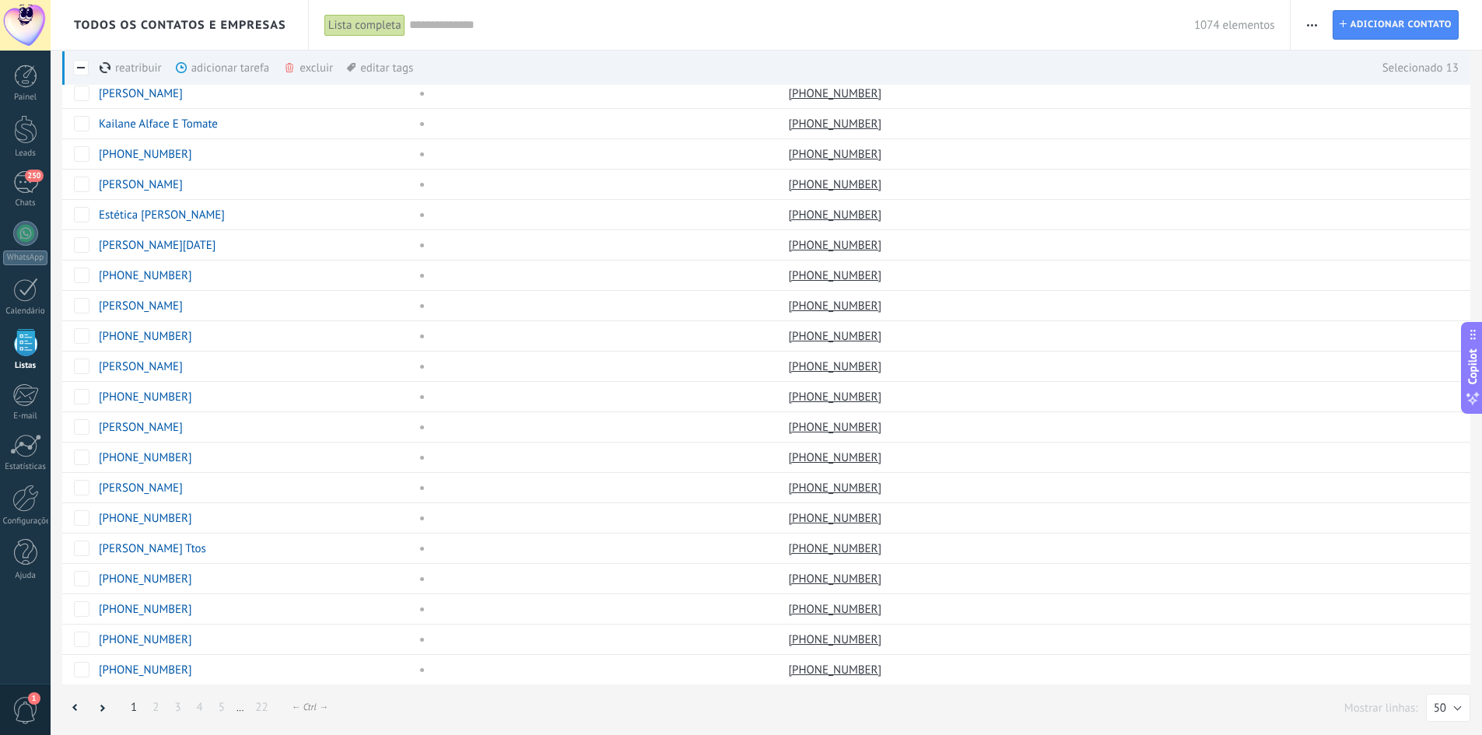
click at [298, 70] on div "excluir mais" at bounding box center [336, 68] width 106 height 34
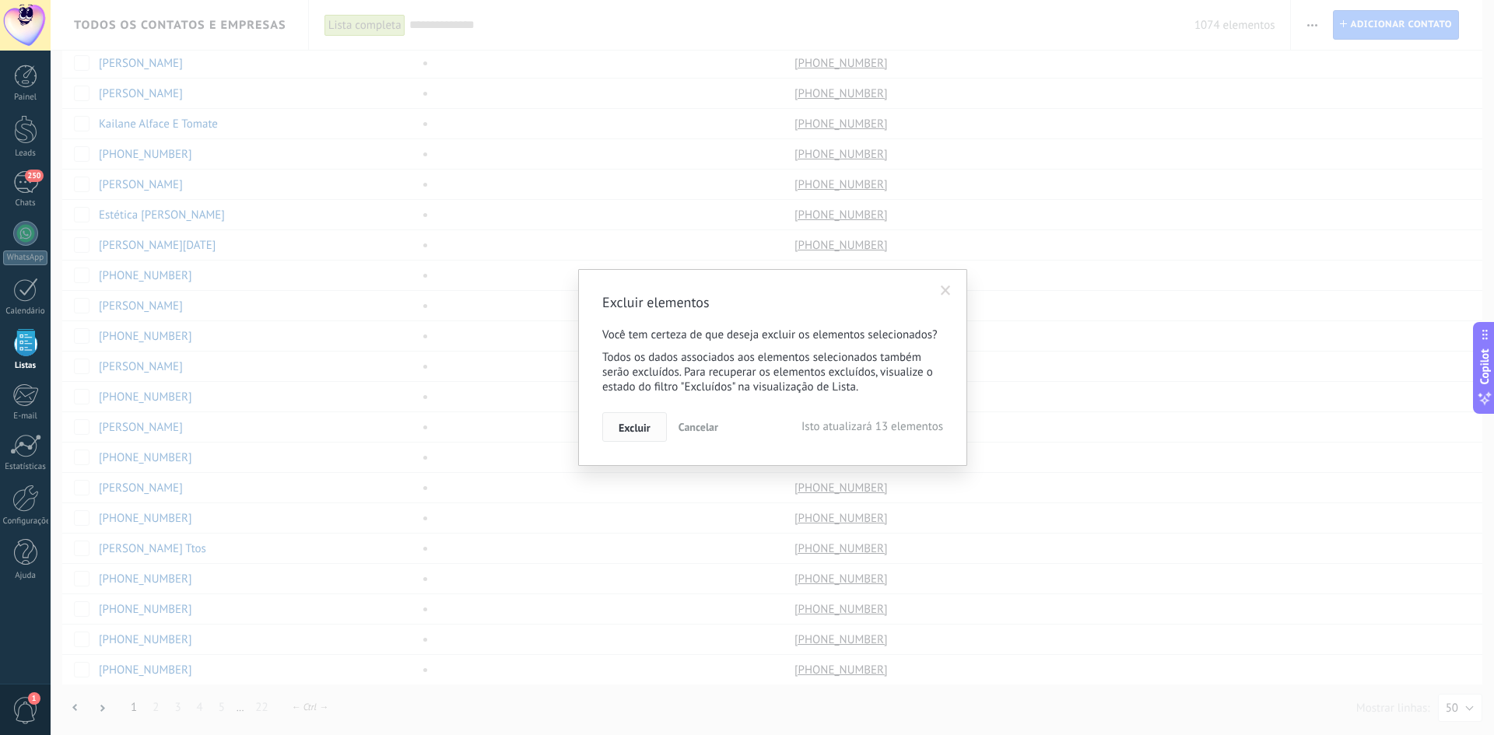
click at [642, 431] on span "Excluir" at bounding box center [635, 428] width 32 height 11
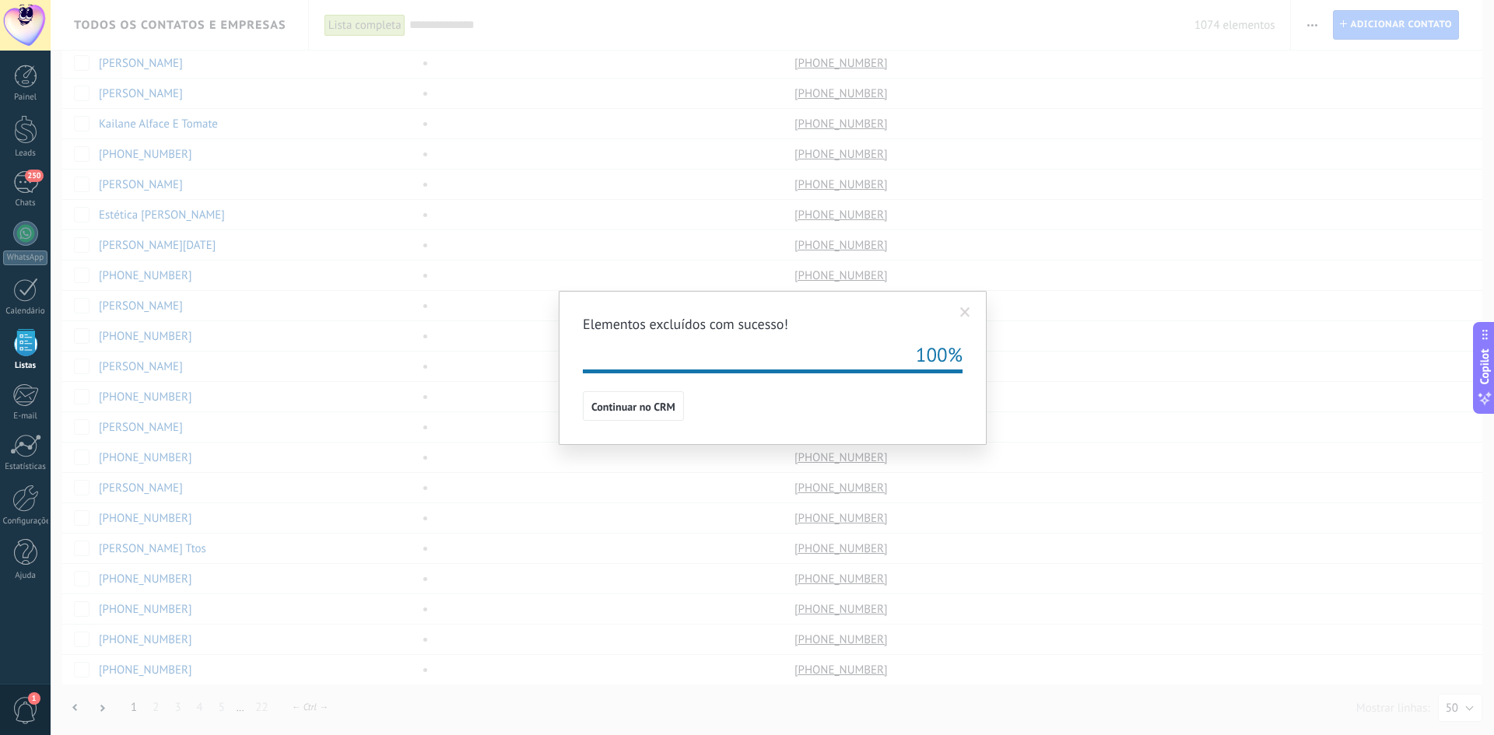
click at [968, 311] on span at bounding box center [965, 312] width 10 height 11
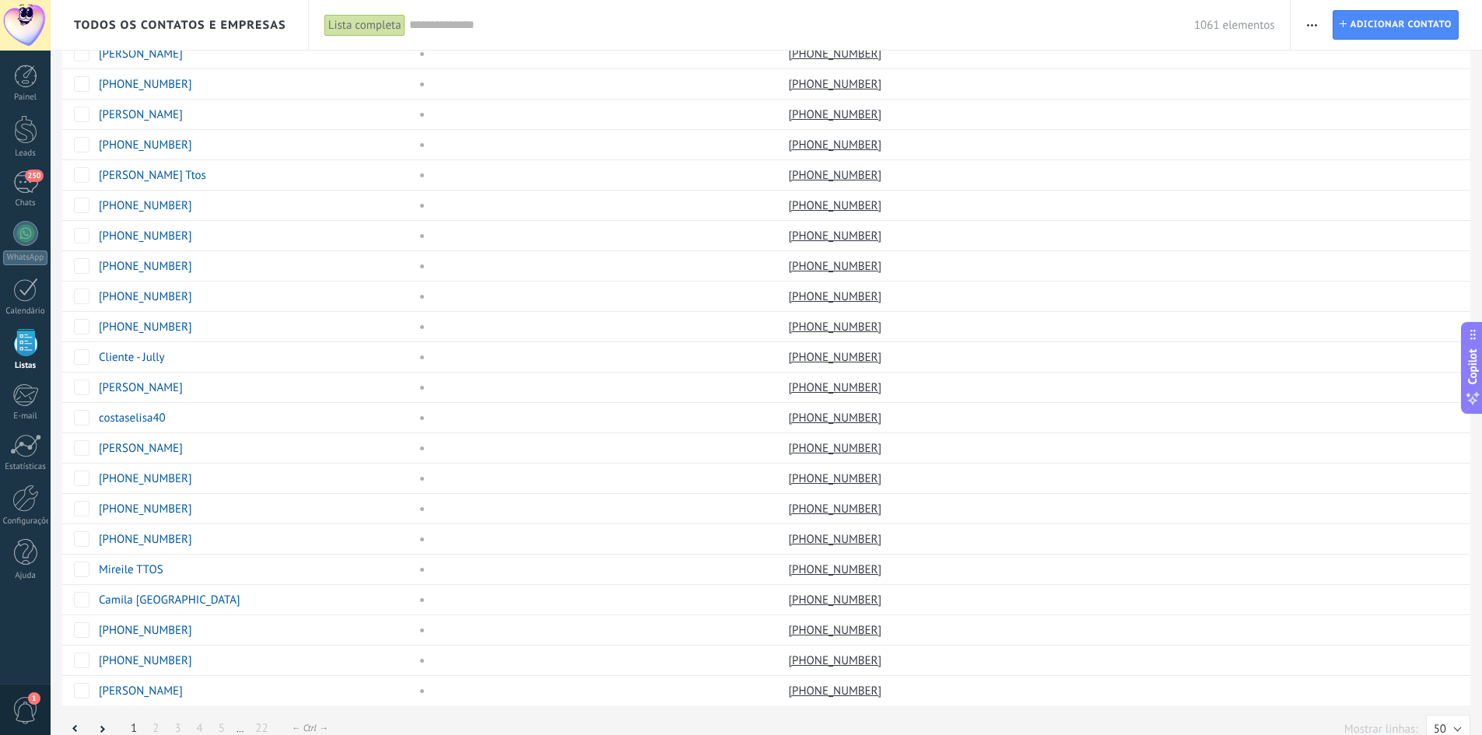
scroll to position [928, 0]
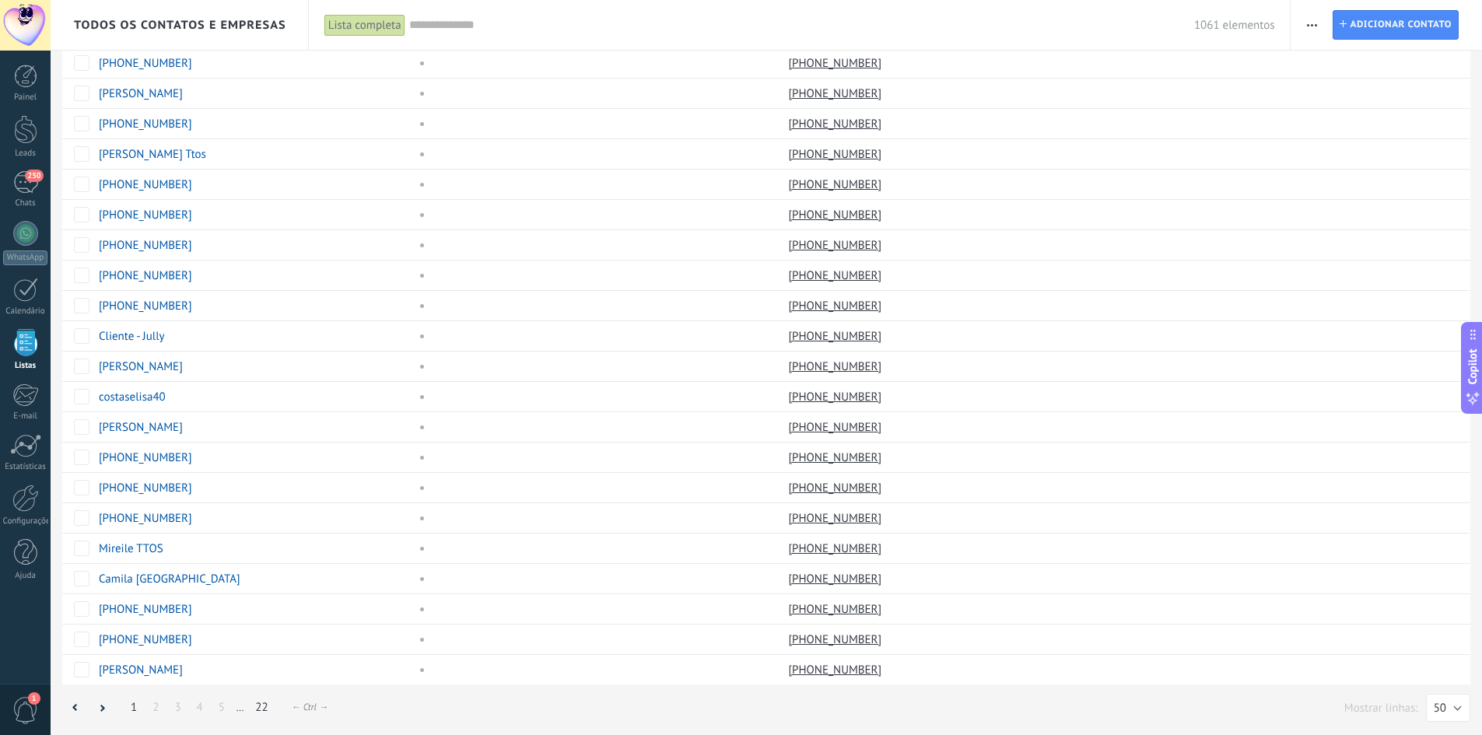
click at [262, 709] on link "22" at bounding box center [261, 708] width 28 height 30
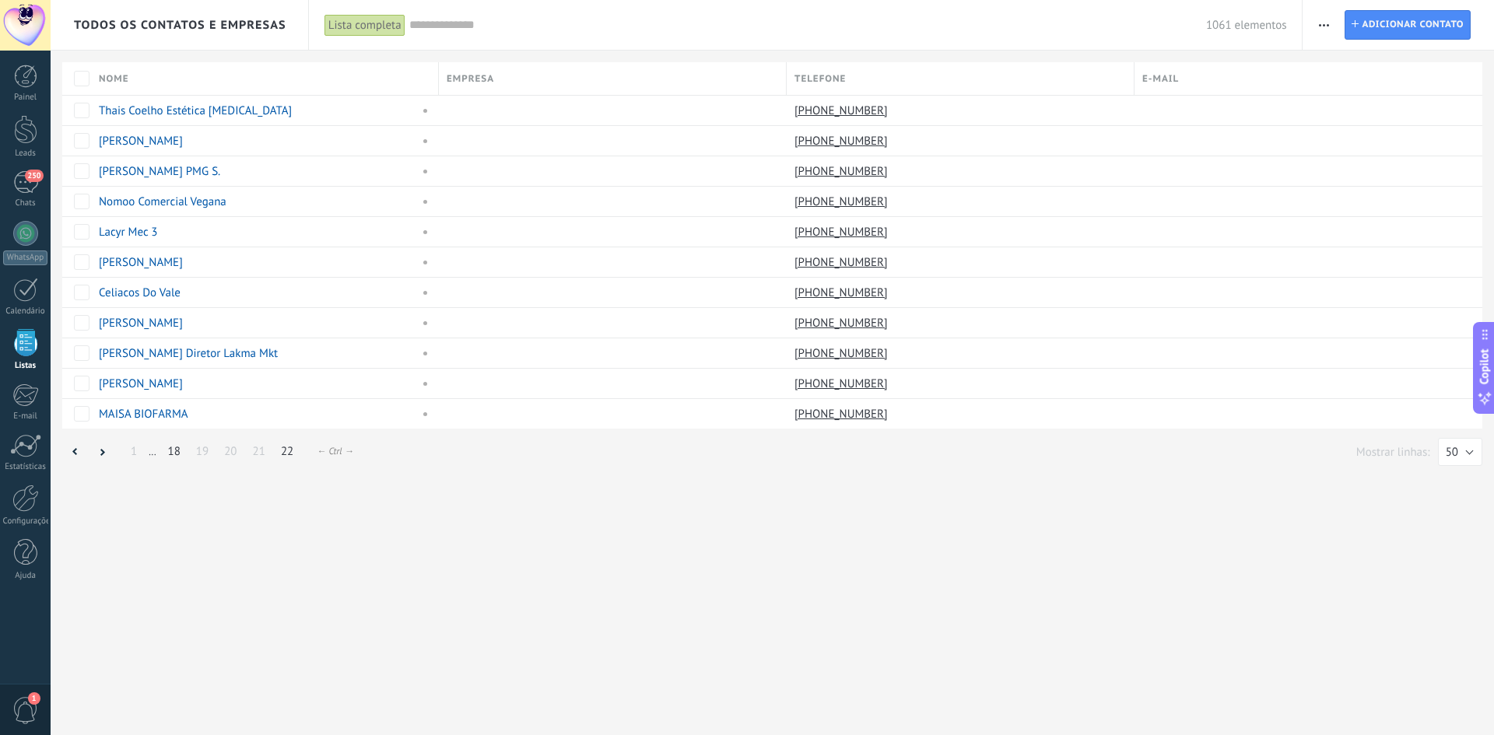
click at [172, 447] on link "18" at bounding box center [174, 452] width 28 height 30
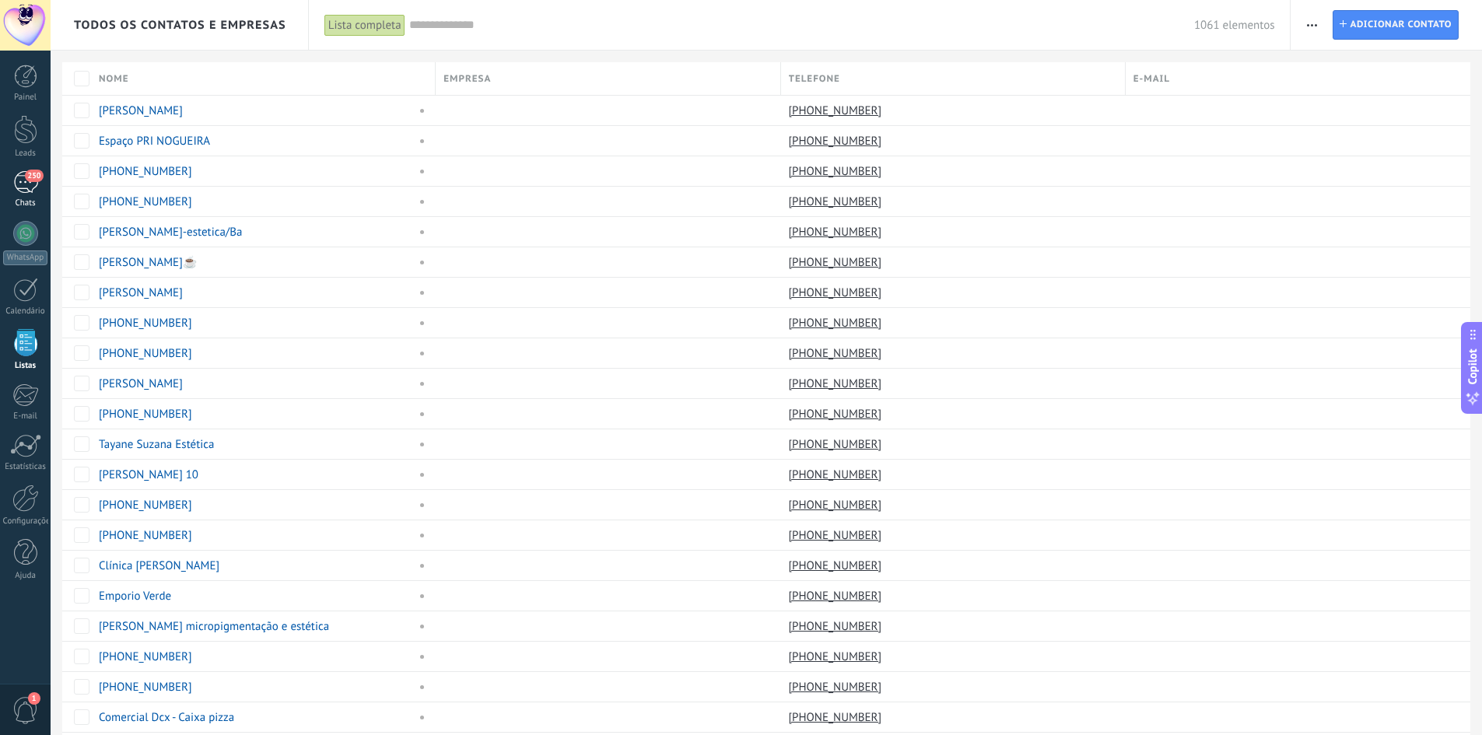
click at [44, 186] on link "250 Chats" at bounding box center [25, 189] width 51 height 37
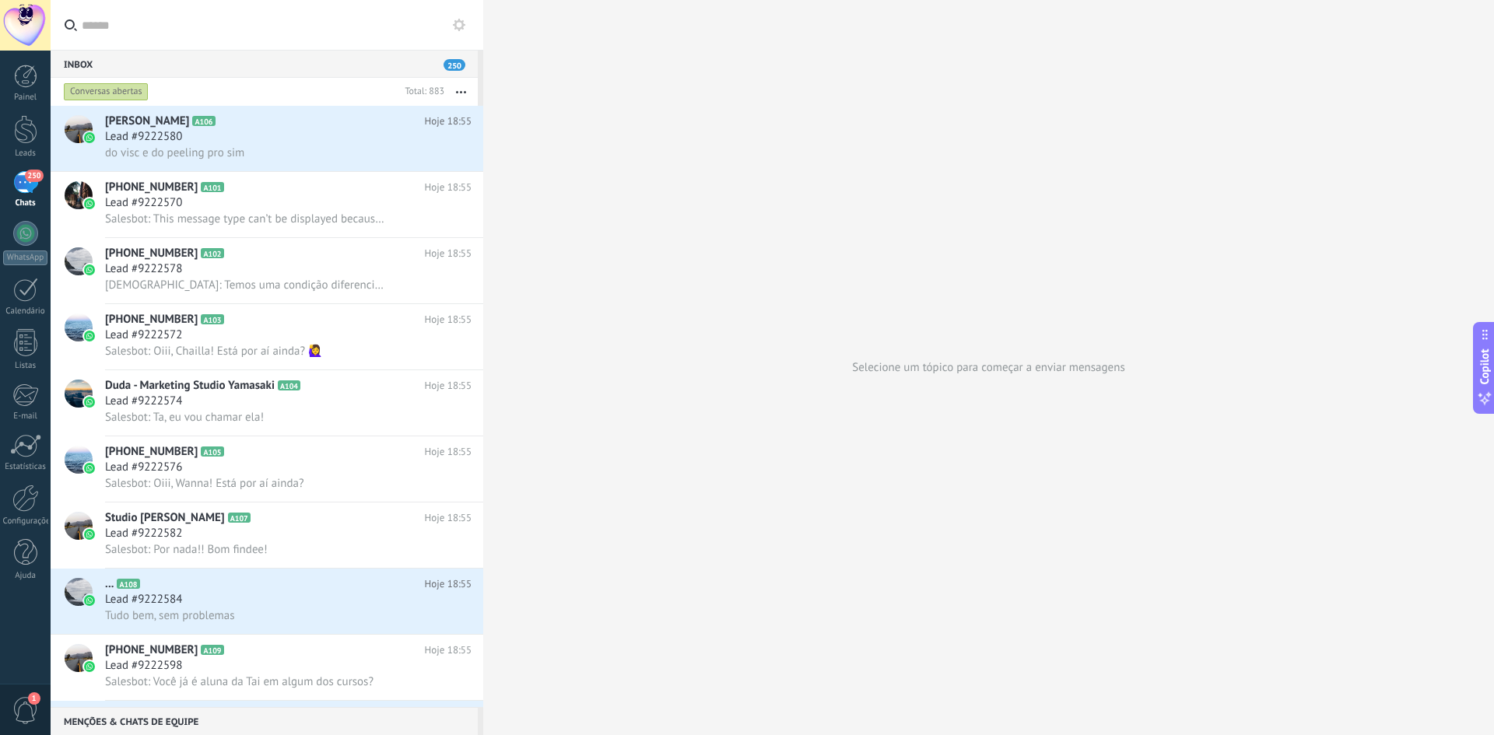
click at [133, 86] on div "Conversas abertas" at bounding box center [106, 91] width 85 height 19
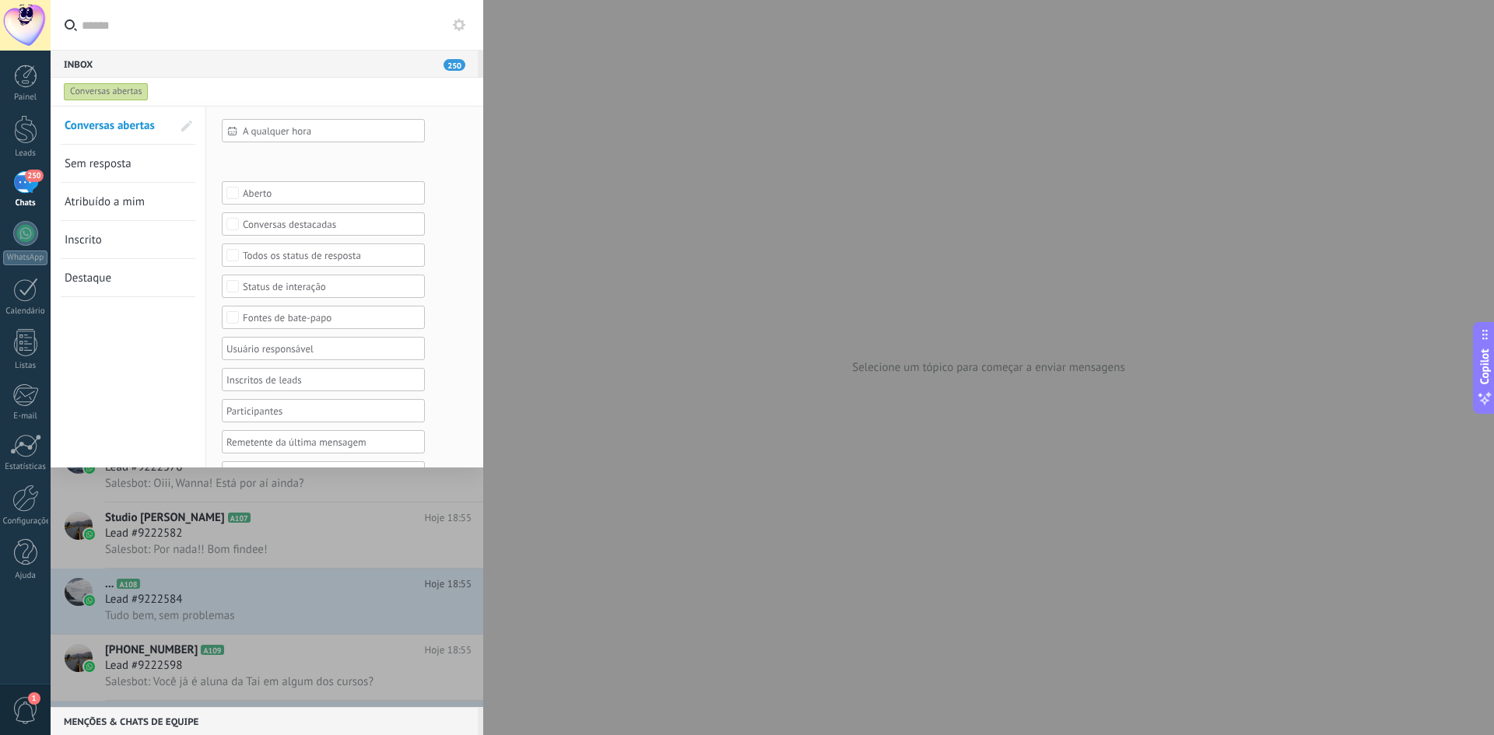
click at [110, 171] on link "Sem resposta" at bounding box center [118, 163] width 107 height 37
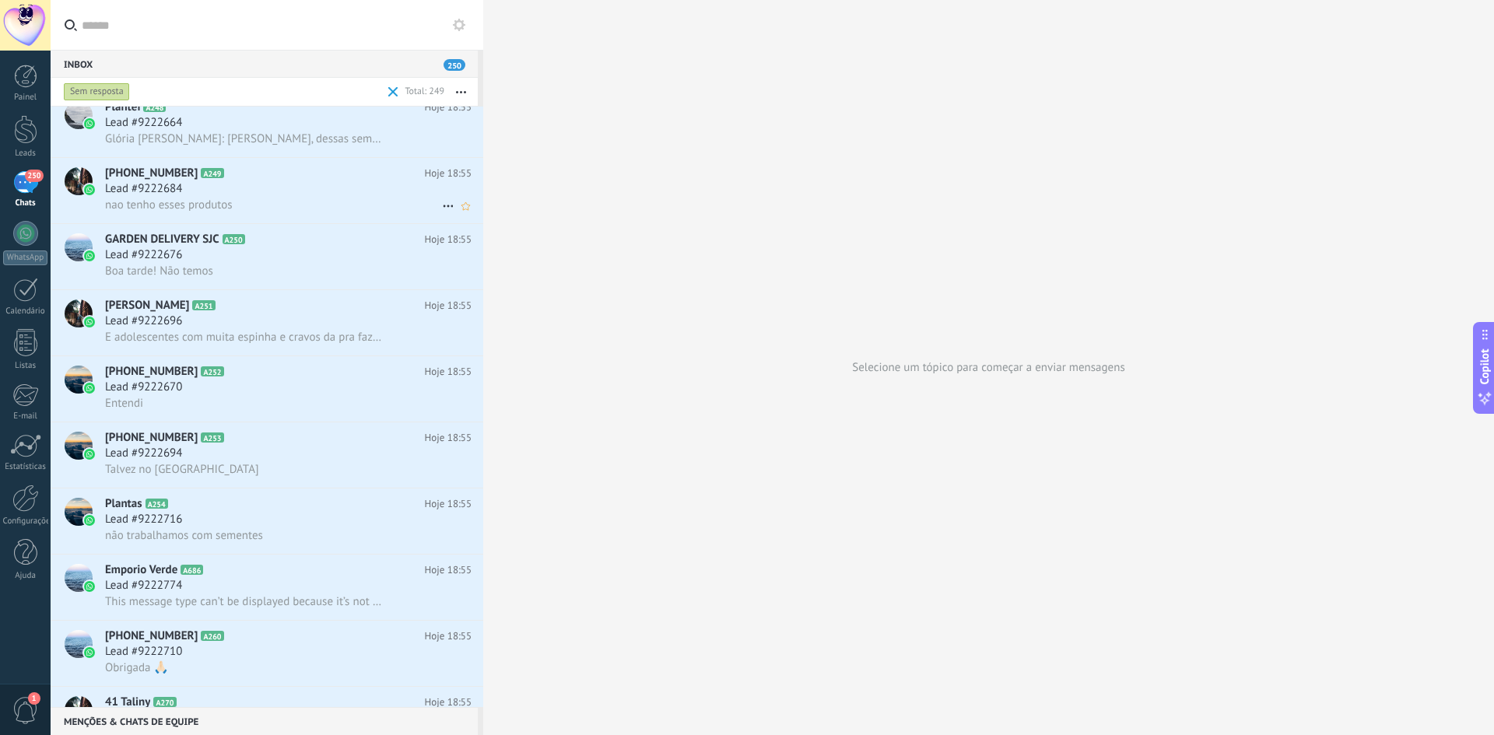
scroll to position [2433, 0]
click at [247, 264] on div "Boa tarde! Não temos" at bounding box center [288, 269] width 367 height 16
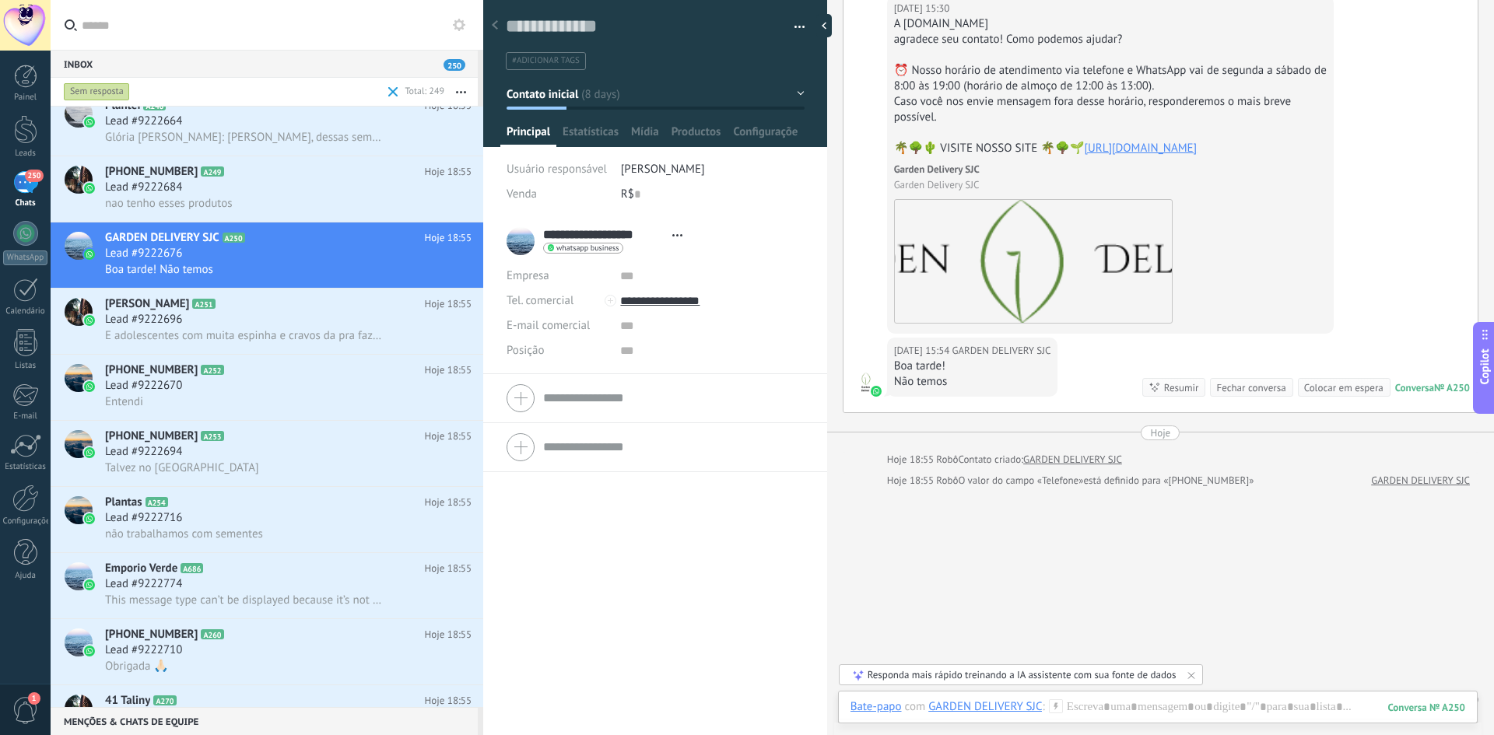
scroll to position [260, 0]
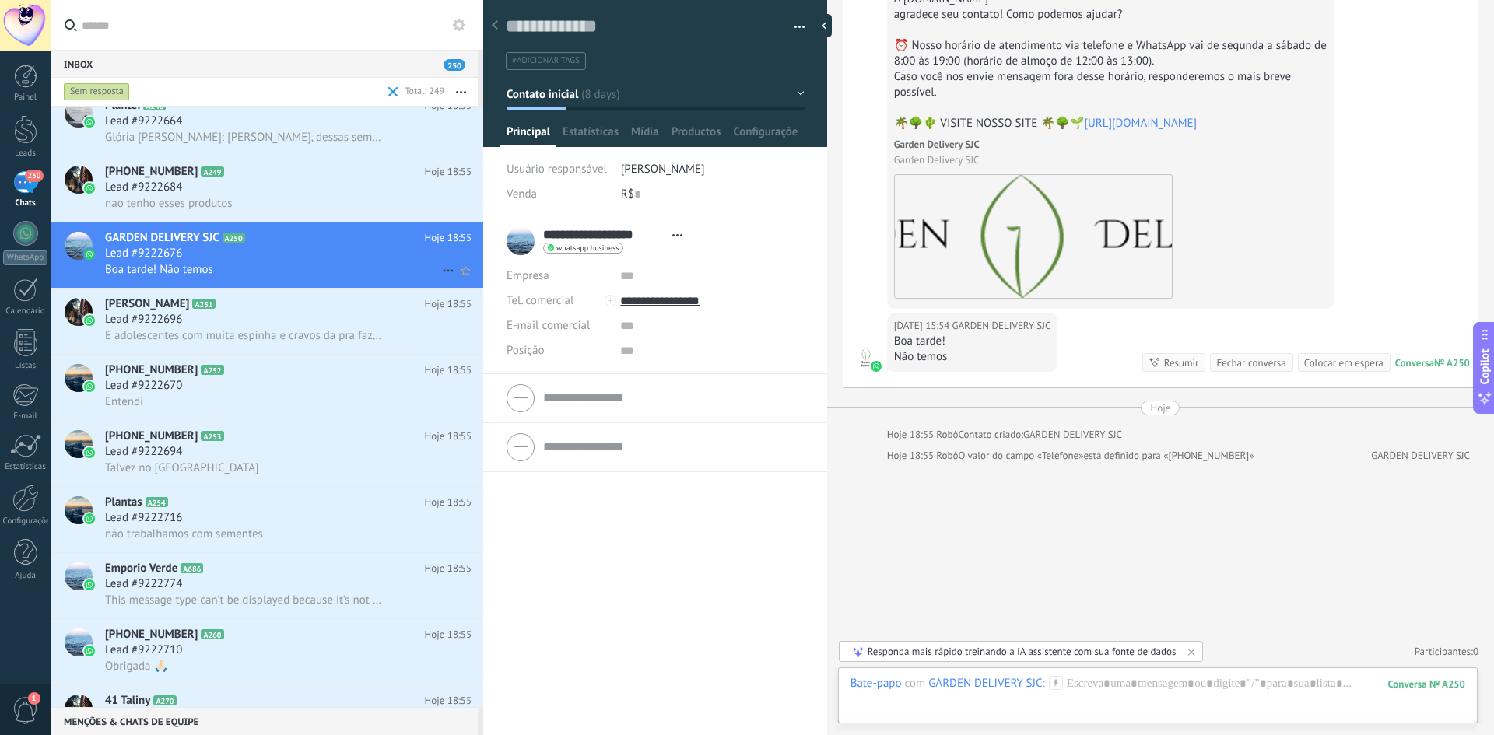
click at [439, 270] on icon at bounding box center [448, 270] width 19 height 19
click at [487, 310] on span "Conversa fechada" at bounding box center [508, 309] width 87 height 31
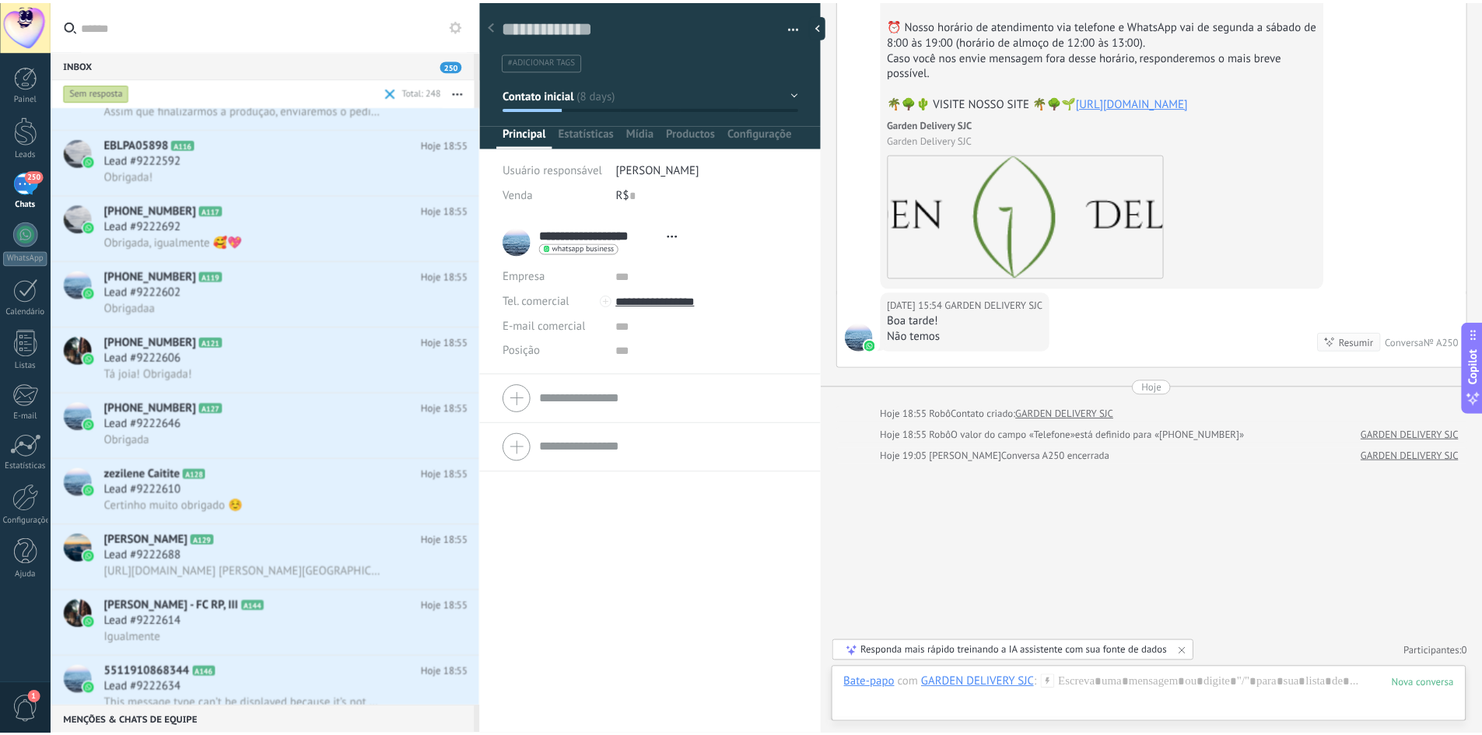
scroll to position [0, 0]
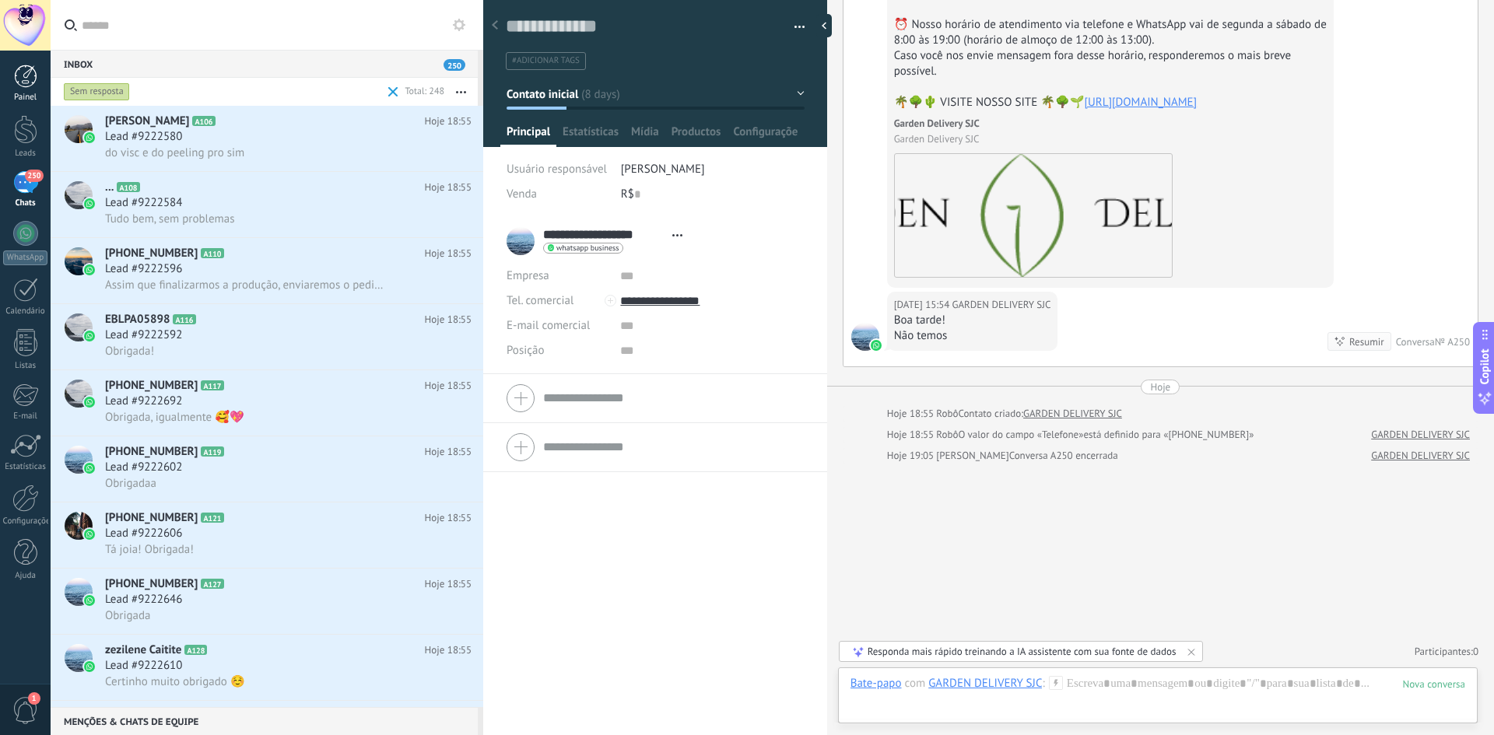
click at [35, 69] on div at bounding box center [25, 76] width 23 height 23
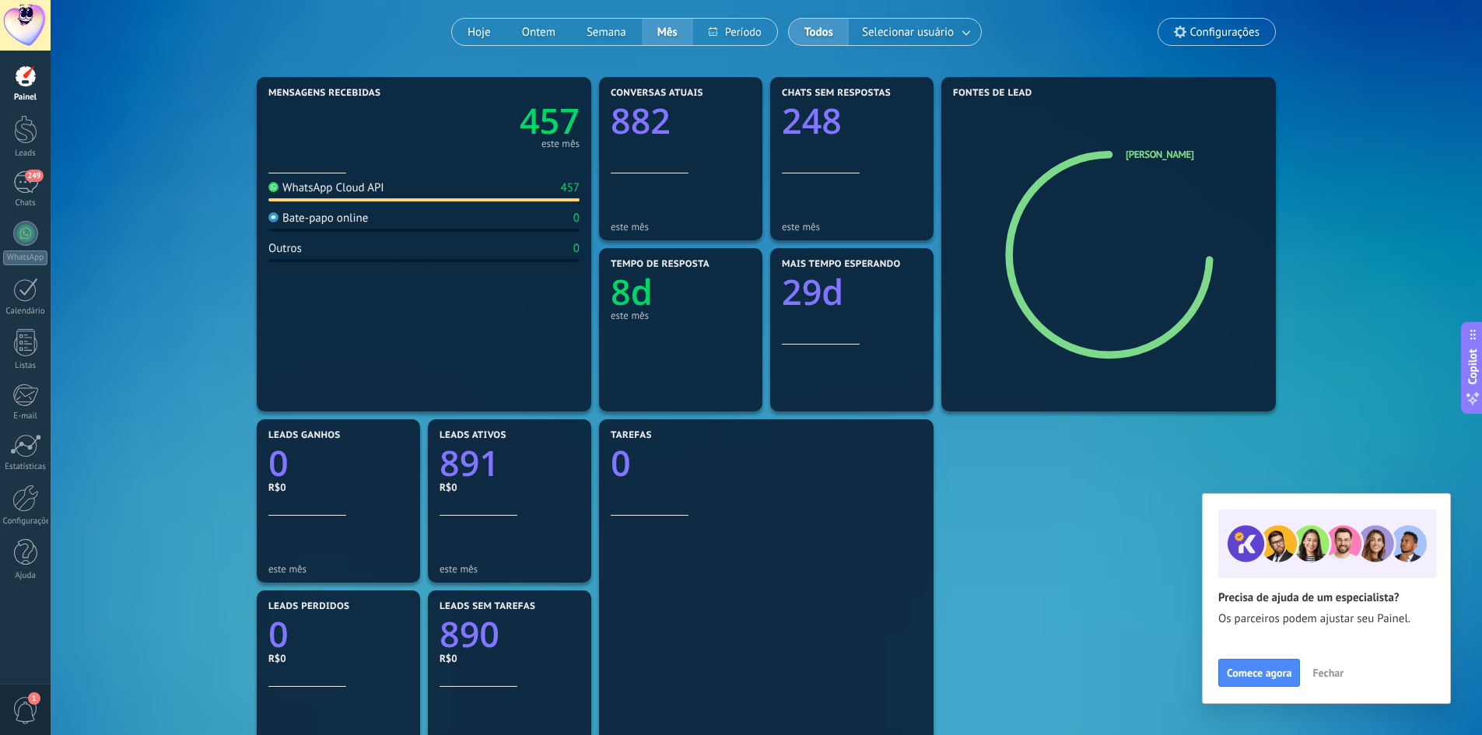
scroll to position [156, 0]
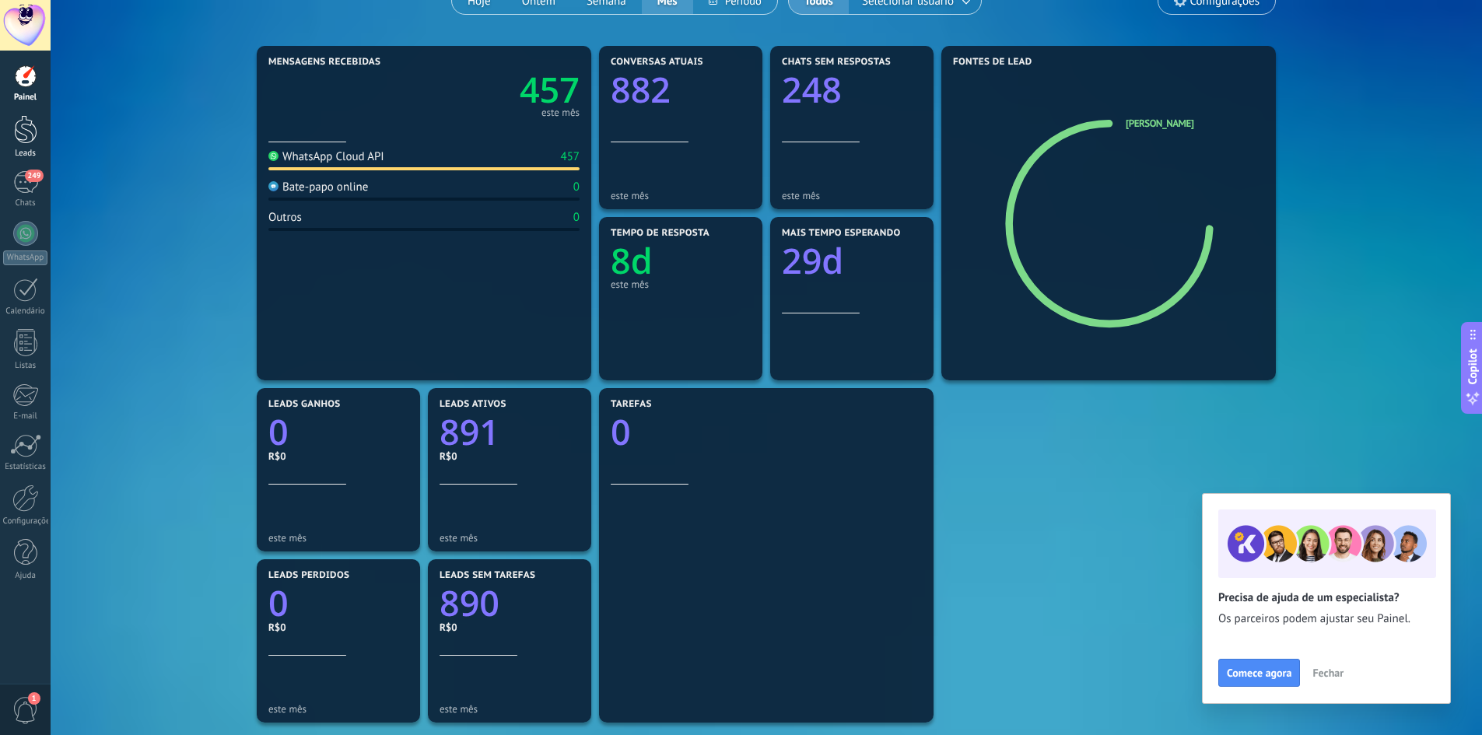
click at [26, 132] on div at bounding box center [25, 129] width 23 height 29
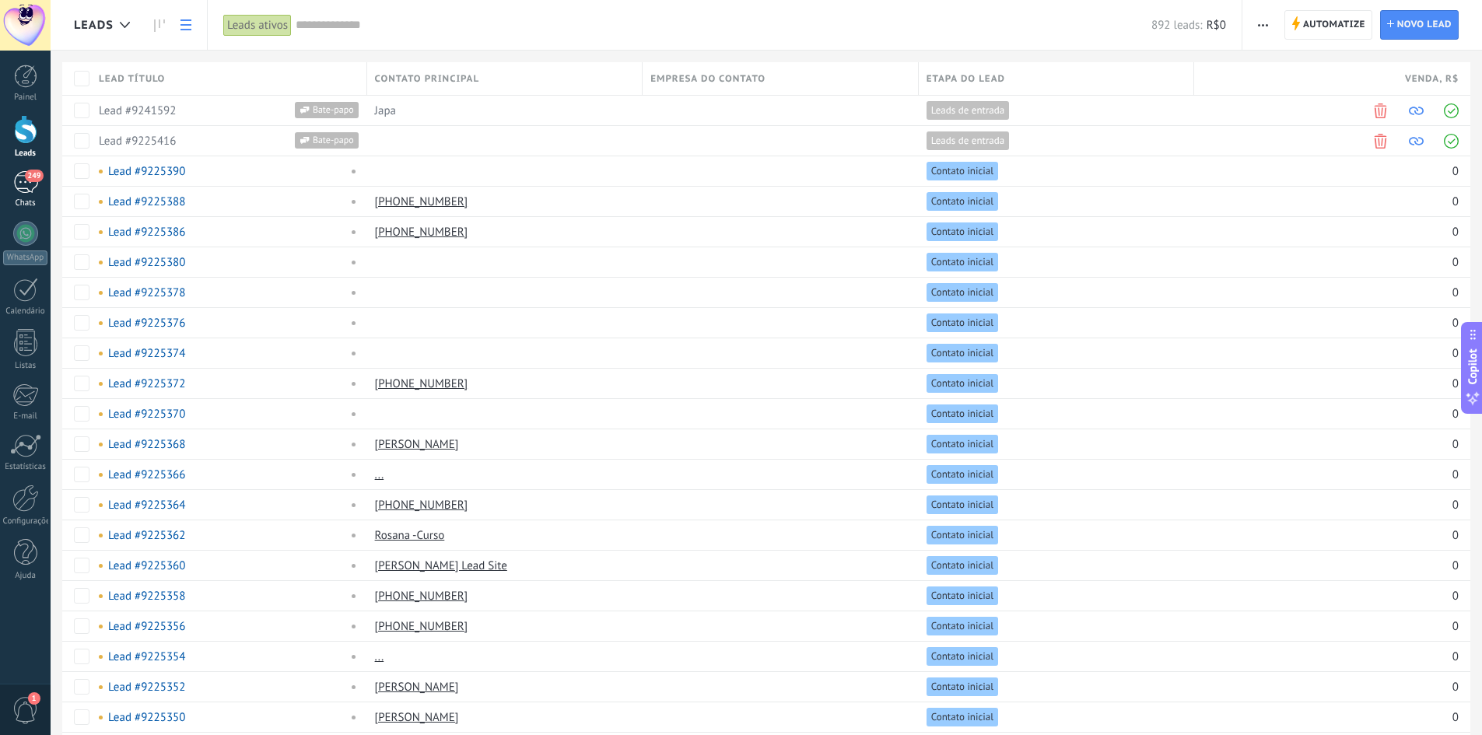
click at [29, 188] on div "249" at bounding box center [25, 182] width 25 height 23
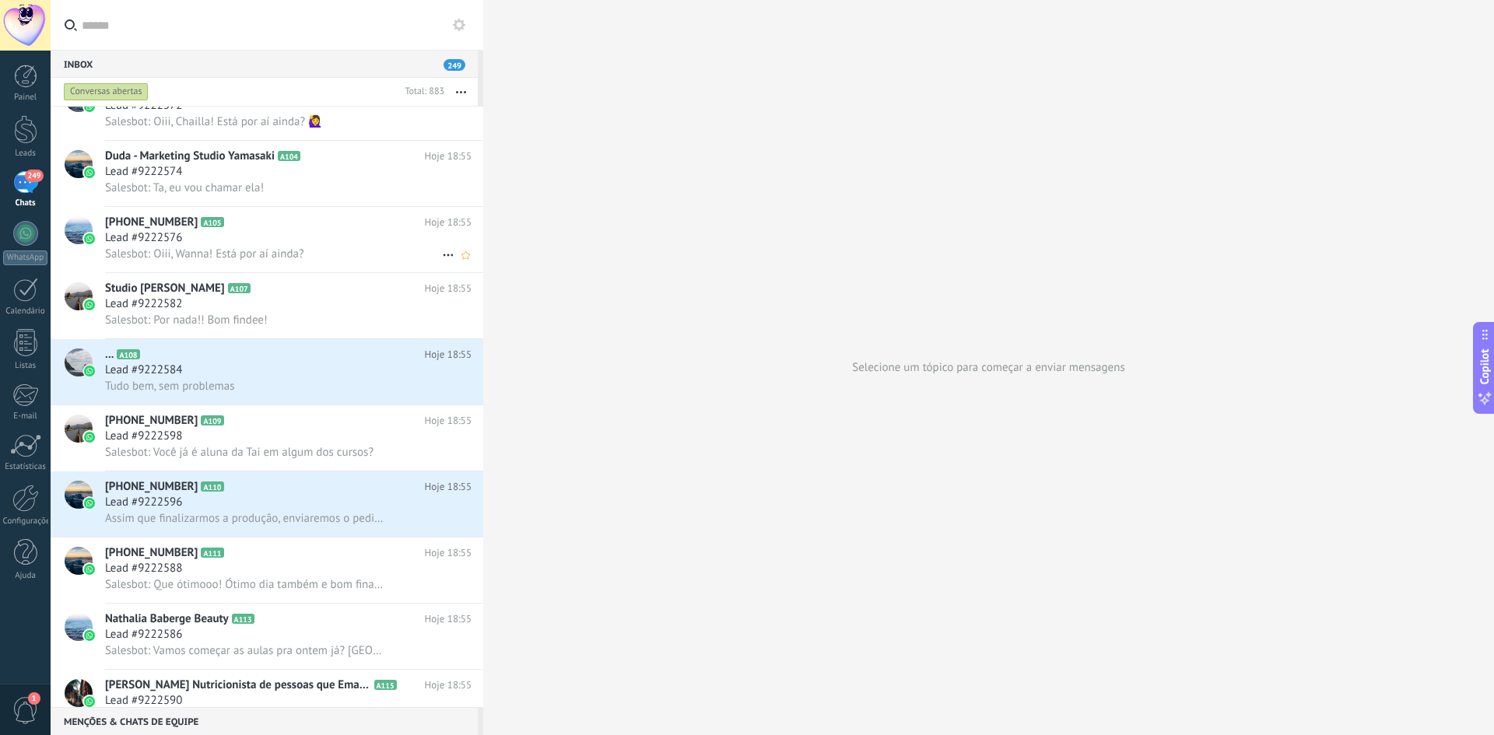
scroll to position [312, 0]
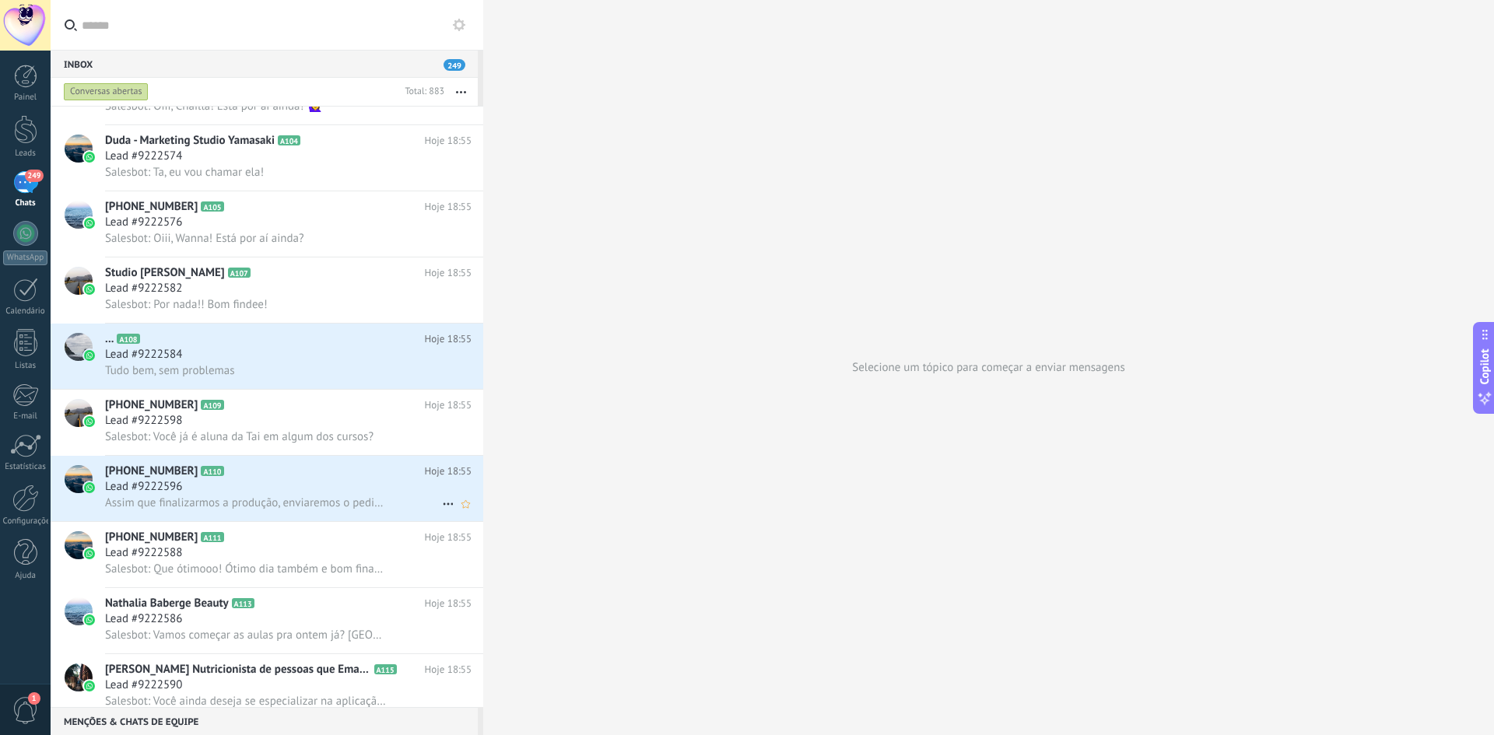
click at [217, 499] on span "Assim que finalizarmos a produção, enviaremos o pedido e atualizaremos o site c…" at bounding box center [245, 503] width 281 height 15
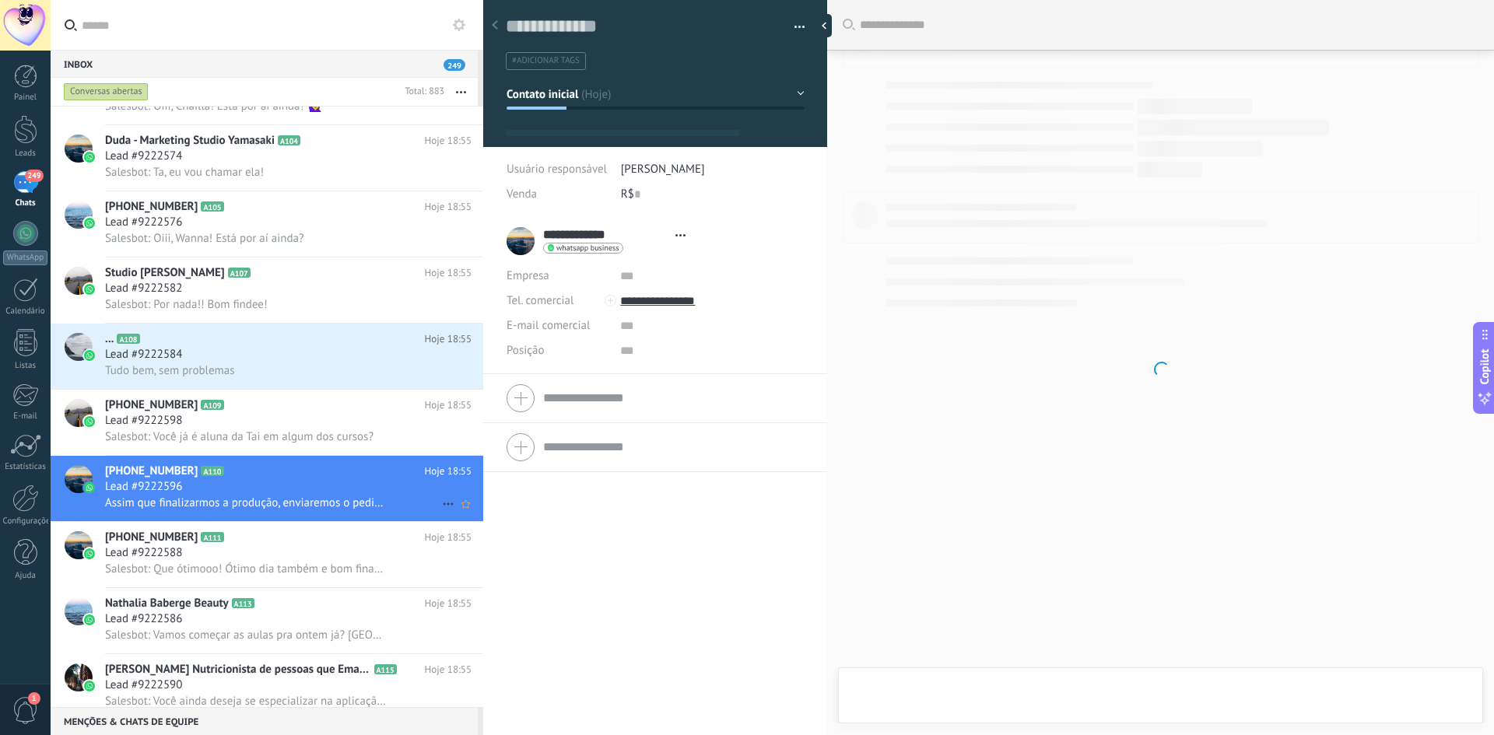
type textarea "**********"
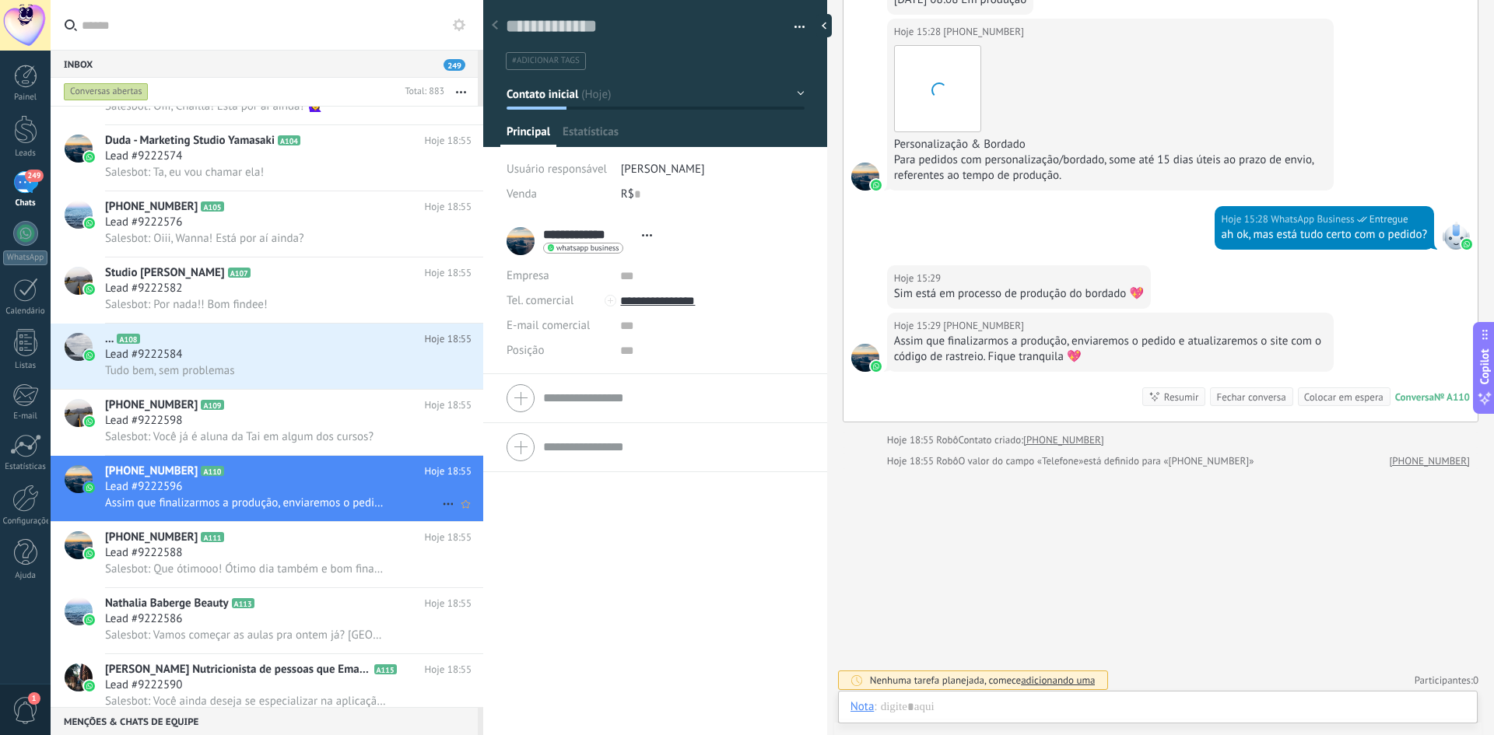
scroll to position [23, 0]
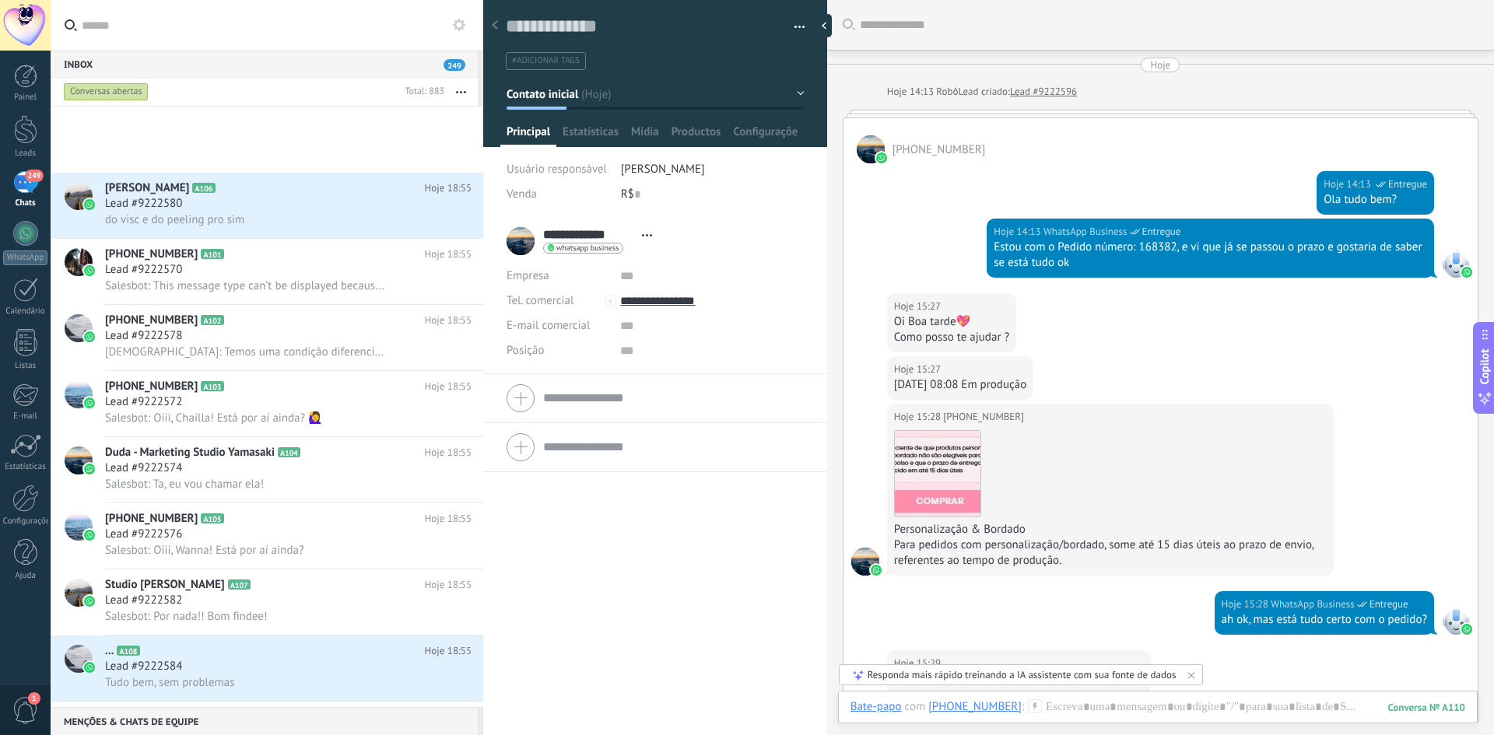
scroll to position [23, 0]
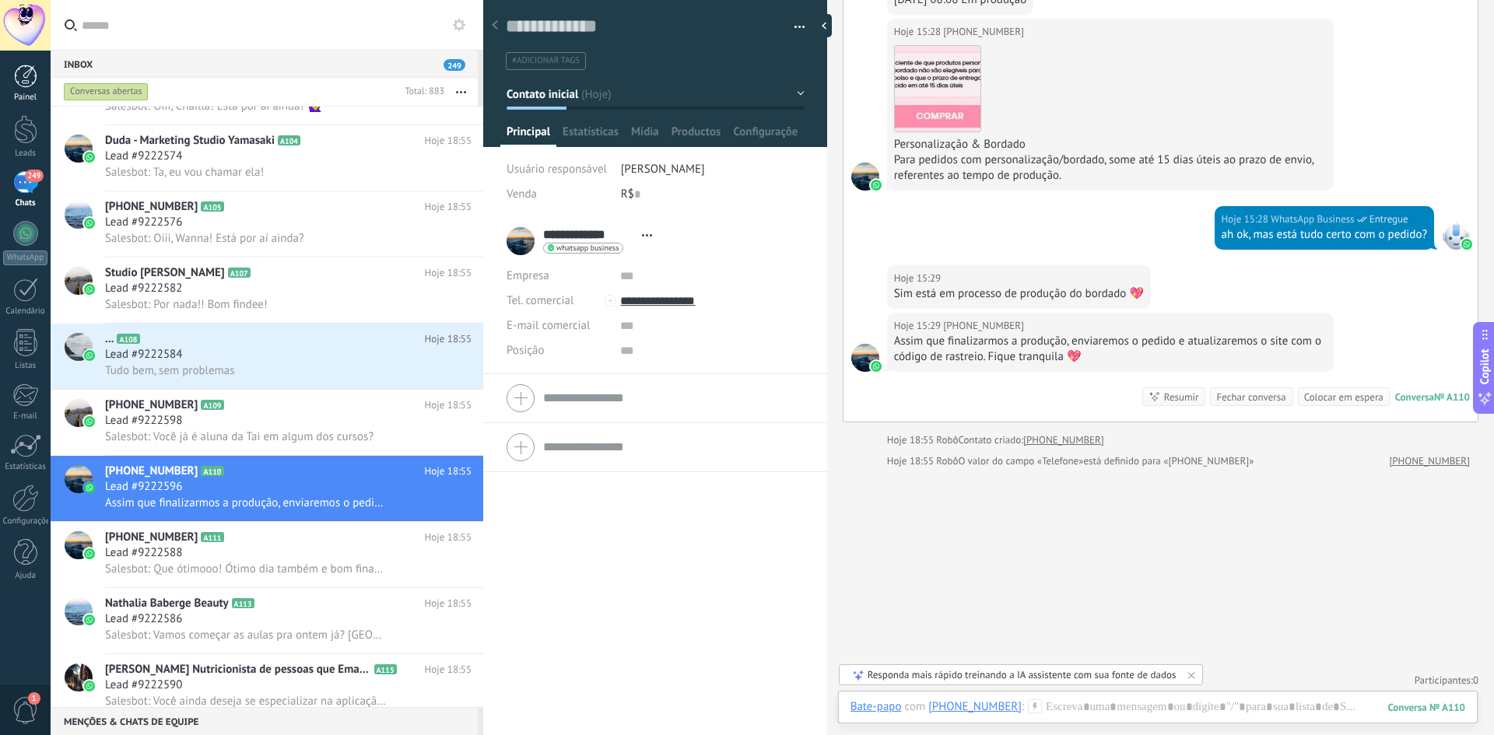
click at [30, 83] on div at bounding box center [25, 76] width 23 height 23
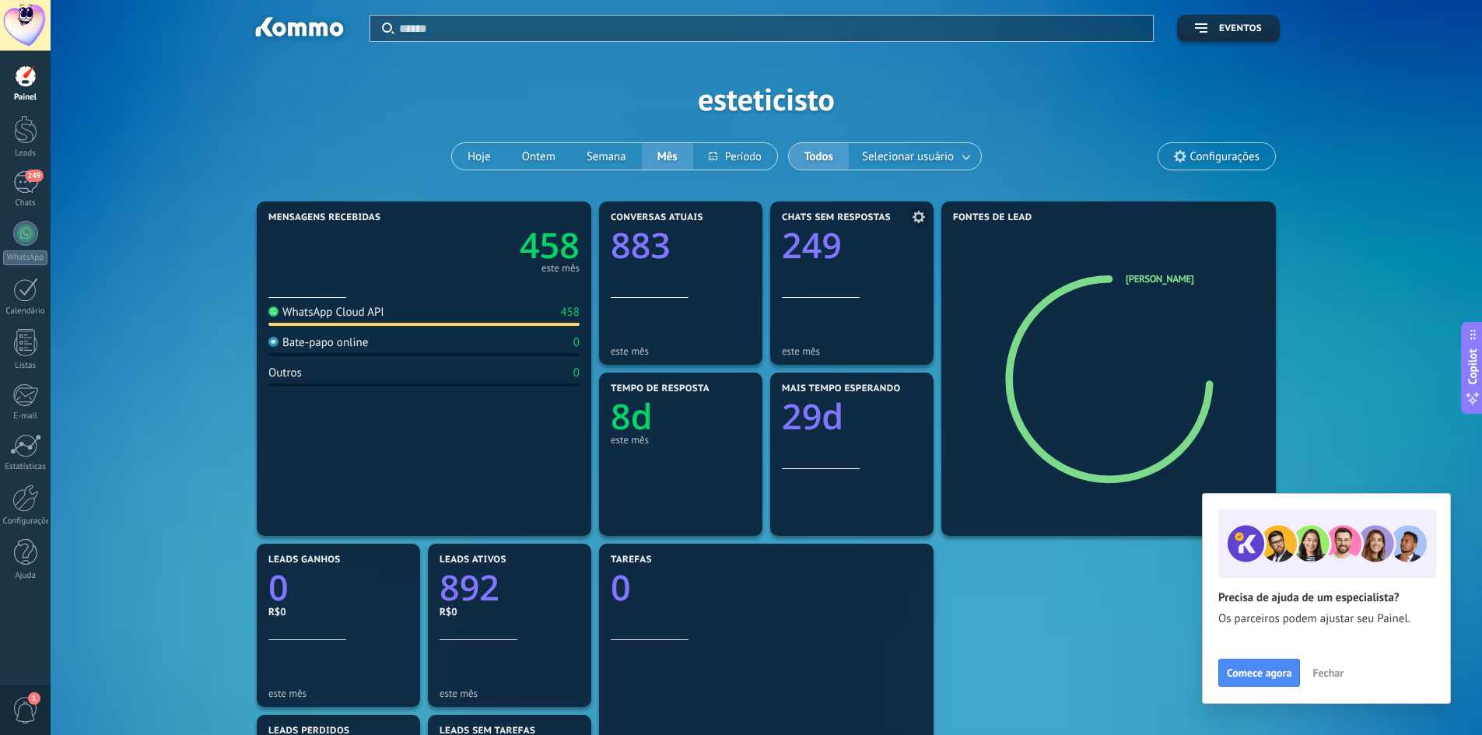
click at [825, 243] on text "249" at bounding box center [812, 245] width 60 height 47
click at [809, 272] on div at bounding box center [852, 269] width 140 height 13
click at [809, 245] on text "249" at bounding box center [812, 245] width 60 height 47
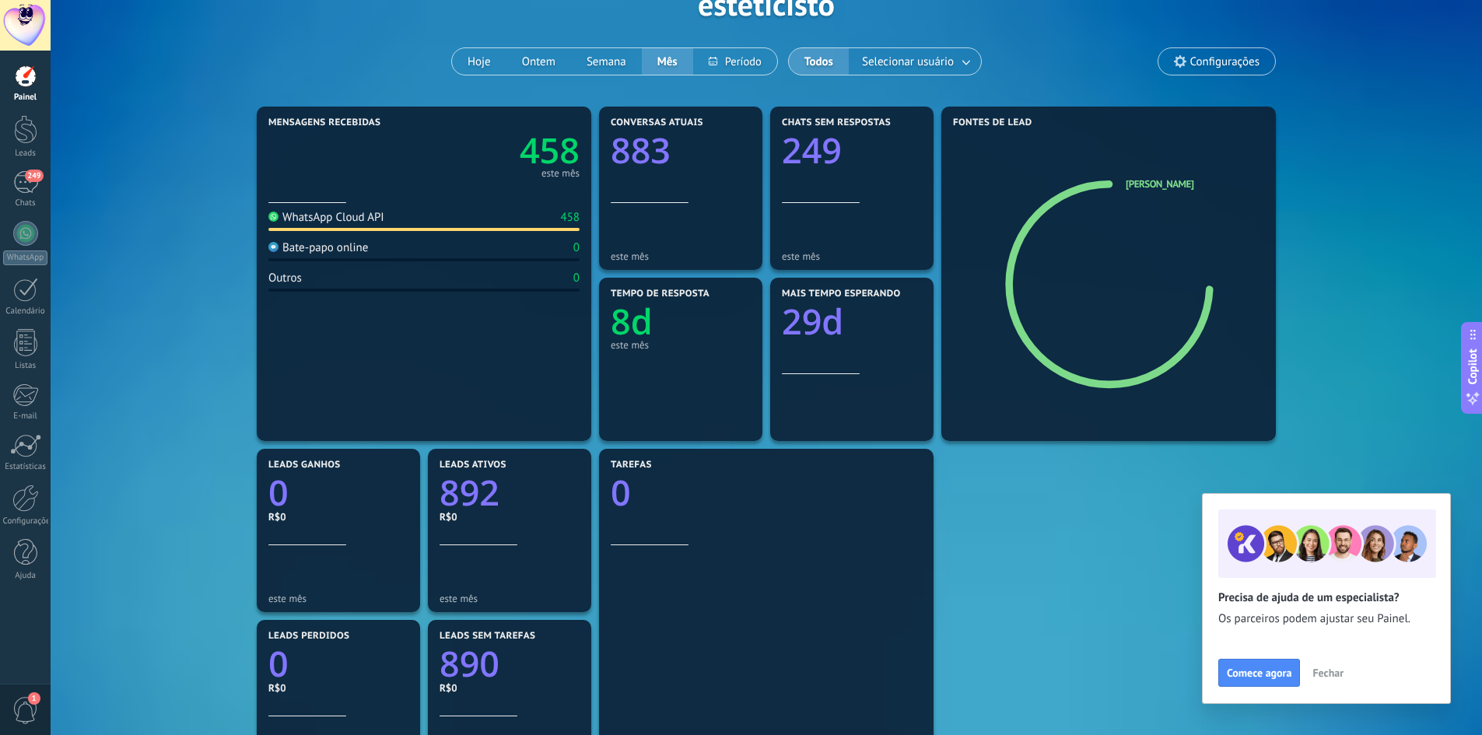
scroll to position [156, 0]
